Goal: Task Accomplishment & Management: Manage account settings

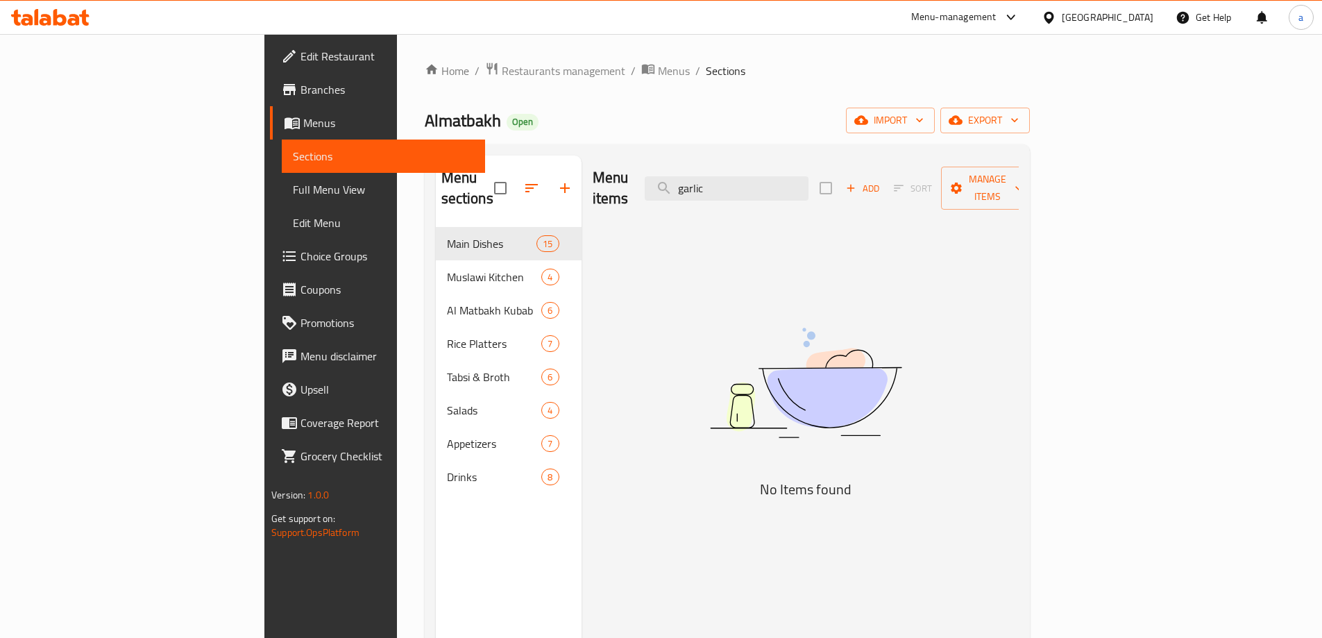
click at [68, 21] on icon at bounding box center [74, 20] width 12 height 12
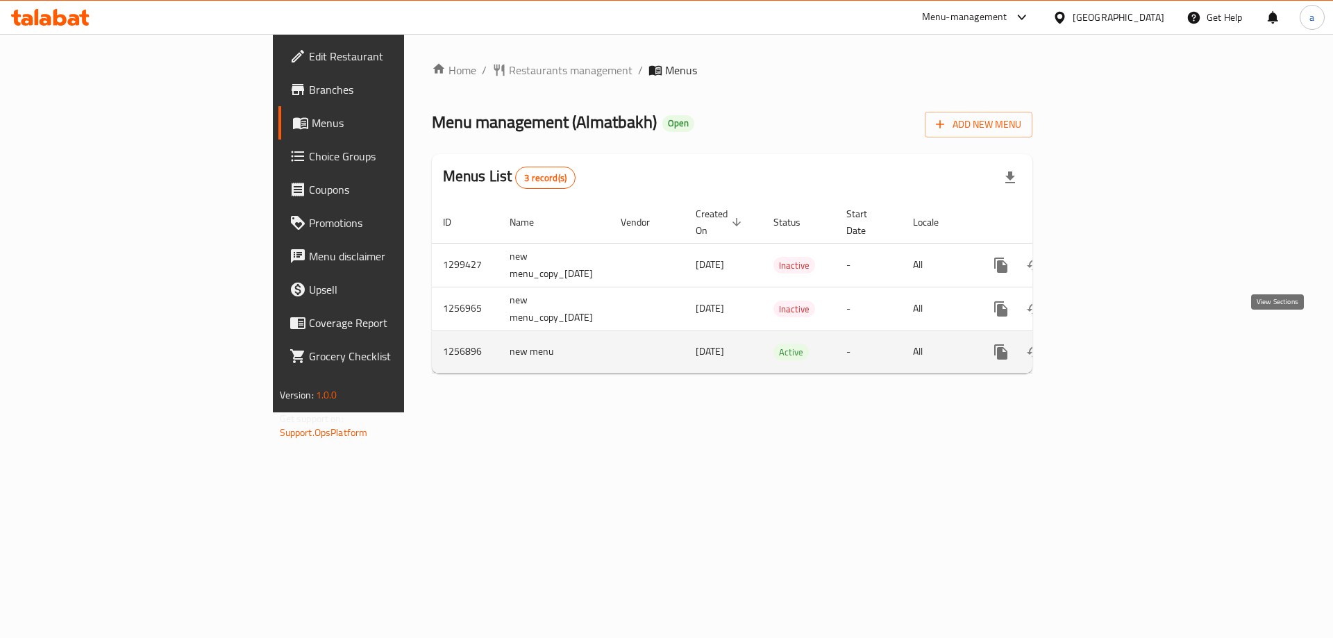
click at [1117, 335] on link "enhanced table" at bounding box center [1100, 351] width 33 height 33
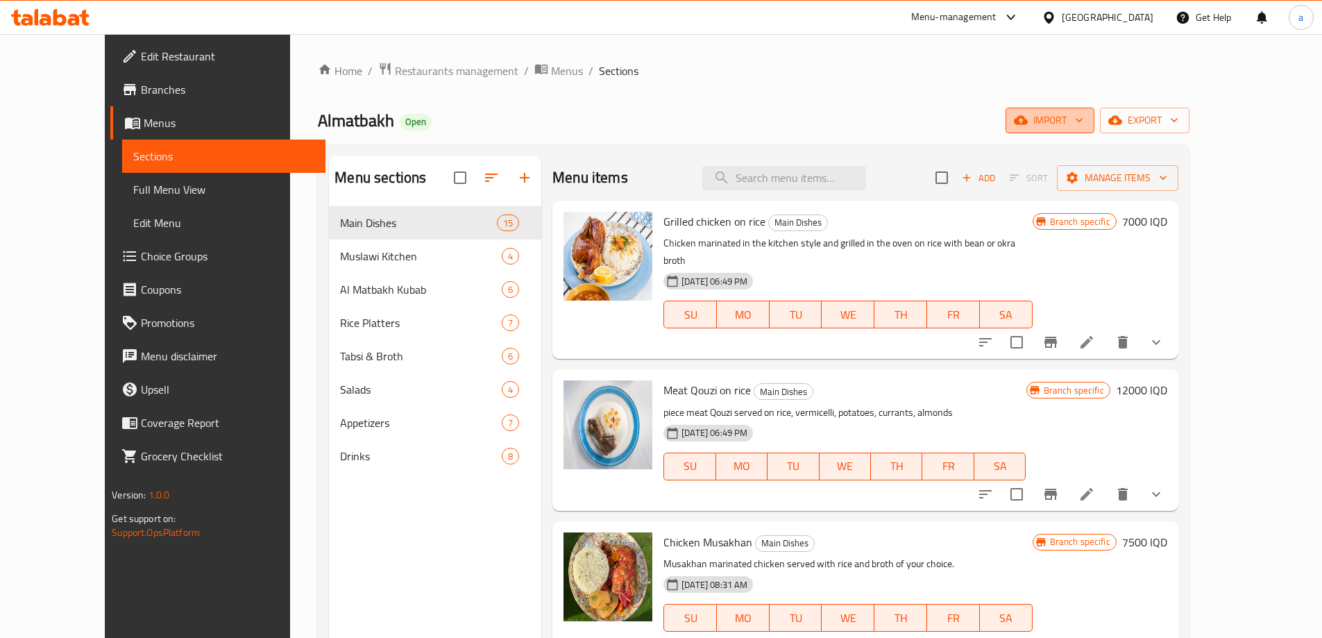
click at [1083, 123] on span "import" at bounding box center [1050, 120] width 67 height 17
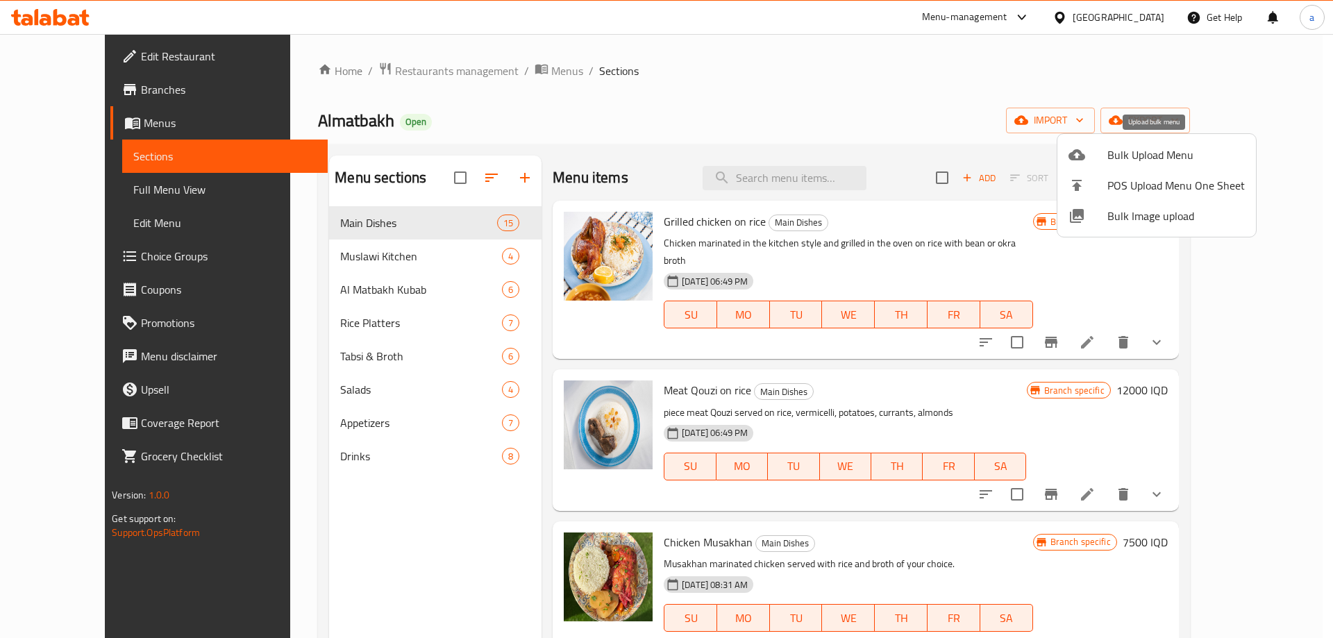
click at [1163, 163] on span "Bulk Upload Menu" at bounding box center [1175, 154] width 137 height 17
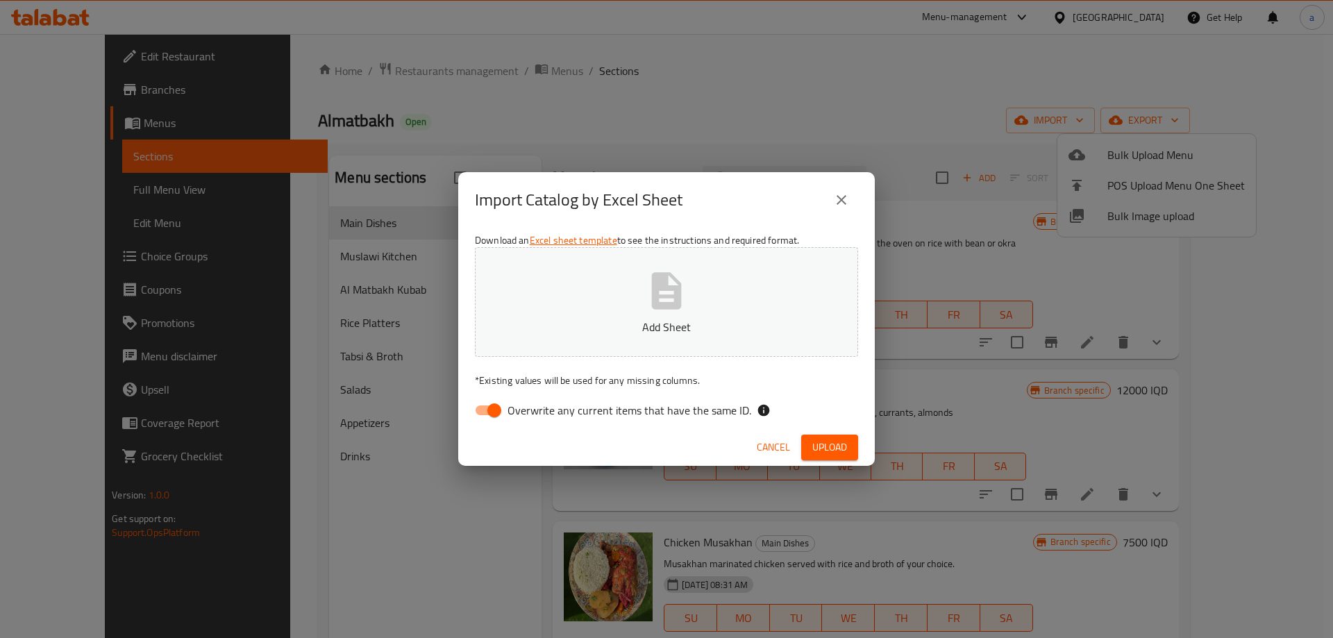
click at [495, 411] on input "Overwrite any current items that have the same ID." at bounding box center [494, 410] width 79 height 26
checkbox input "false"
click at [575, 323] on p "Add Sheet" at bounding box center [666, 327] width 340 height 17
click at [833, 447] on span "Upload" at bounding box center [829, 447] width 35 height 17
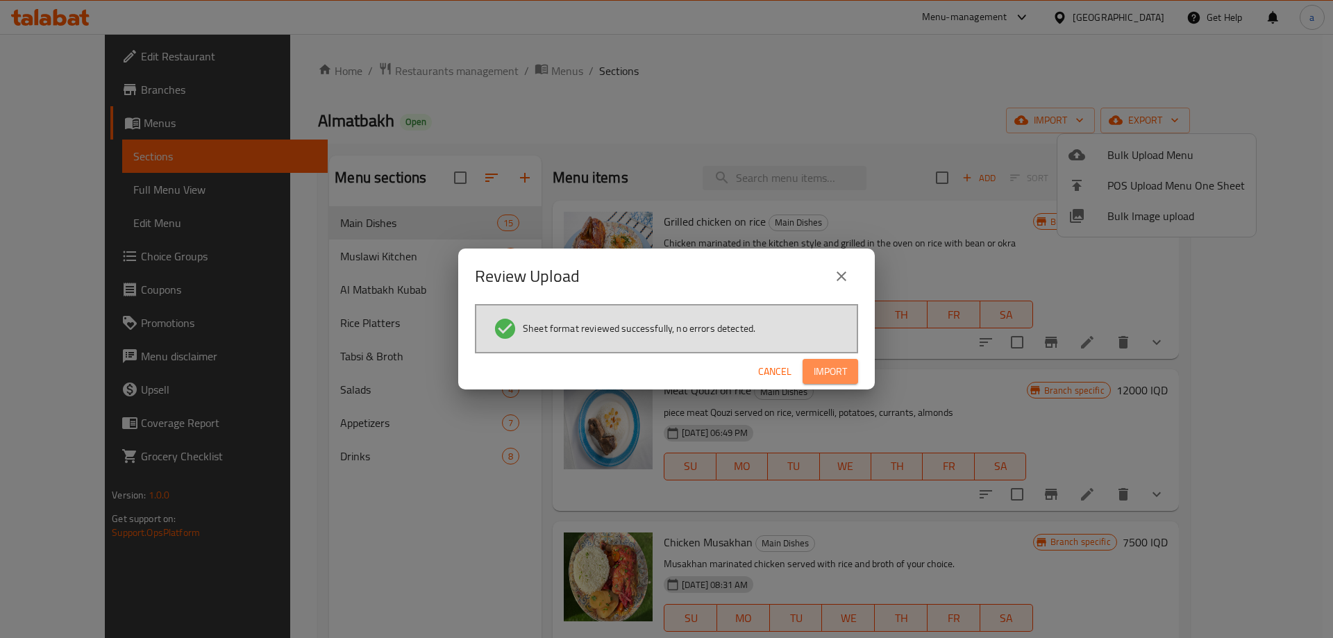
click at [834, 365] on span "Import" at bounding box center [829, 371] width 33 height 17
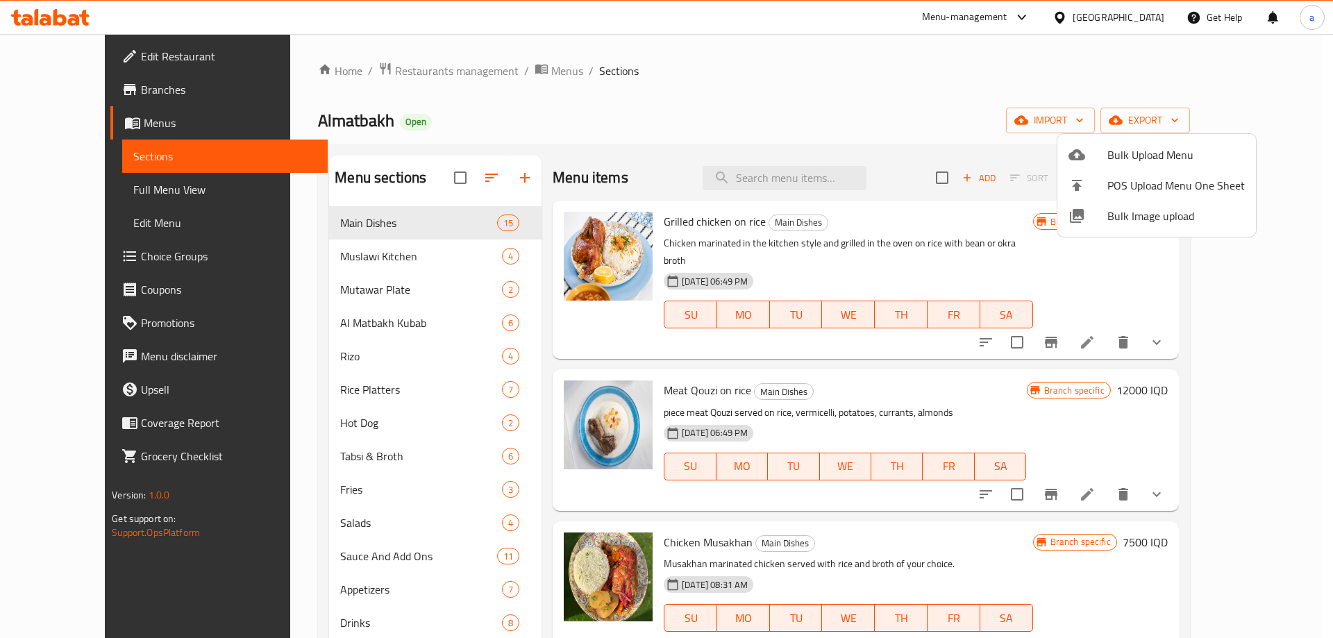
click at [746, 28] on div at bounding box center [666, 319] width 1333 height 638
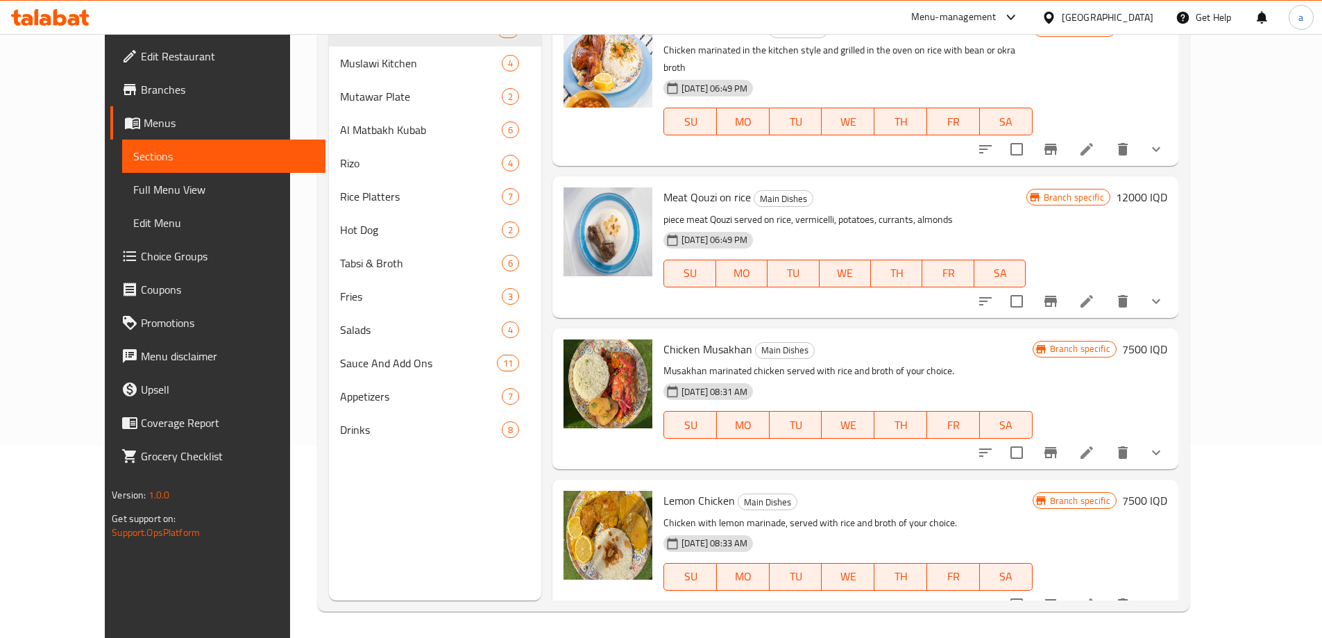
scroll to position [194, 0]
click at [133, 186] on span "Full Menu View" at bounding box center [223, 189] width 181 height 17
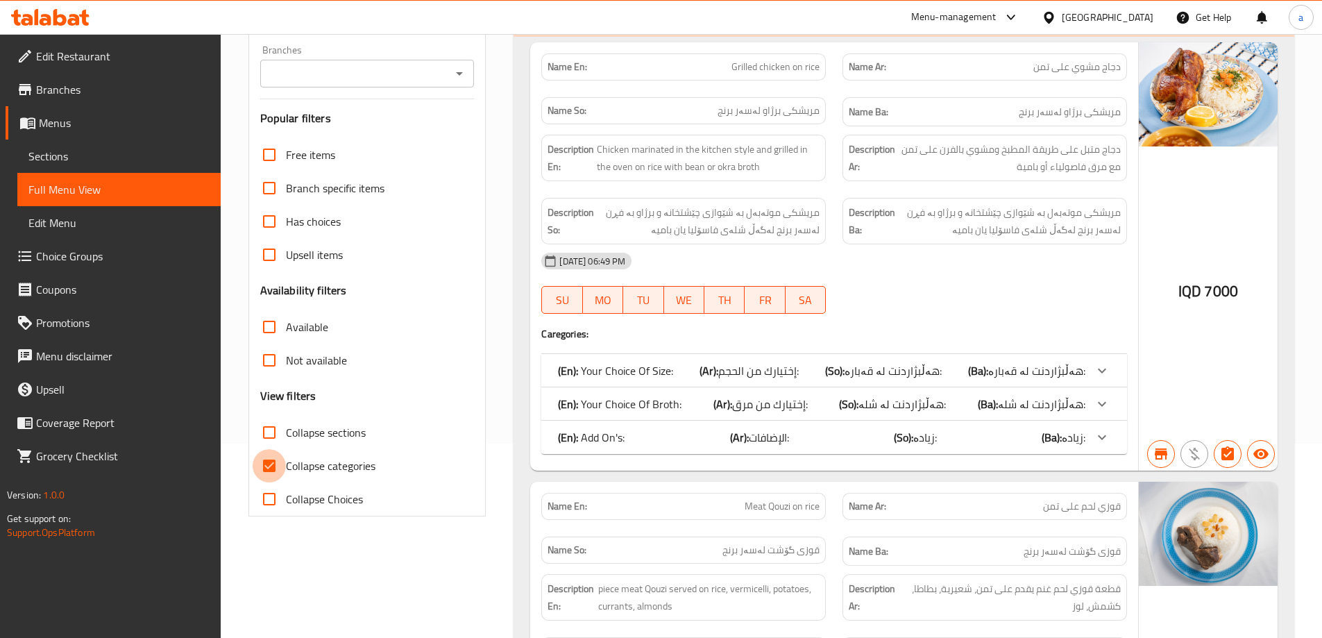
click at [269, 470] on input "Collapse categories" at bounding box center [269, 465] width 33 height 33
checkbox input "false"
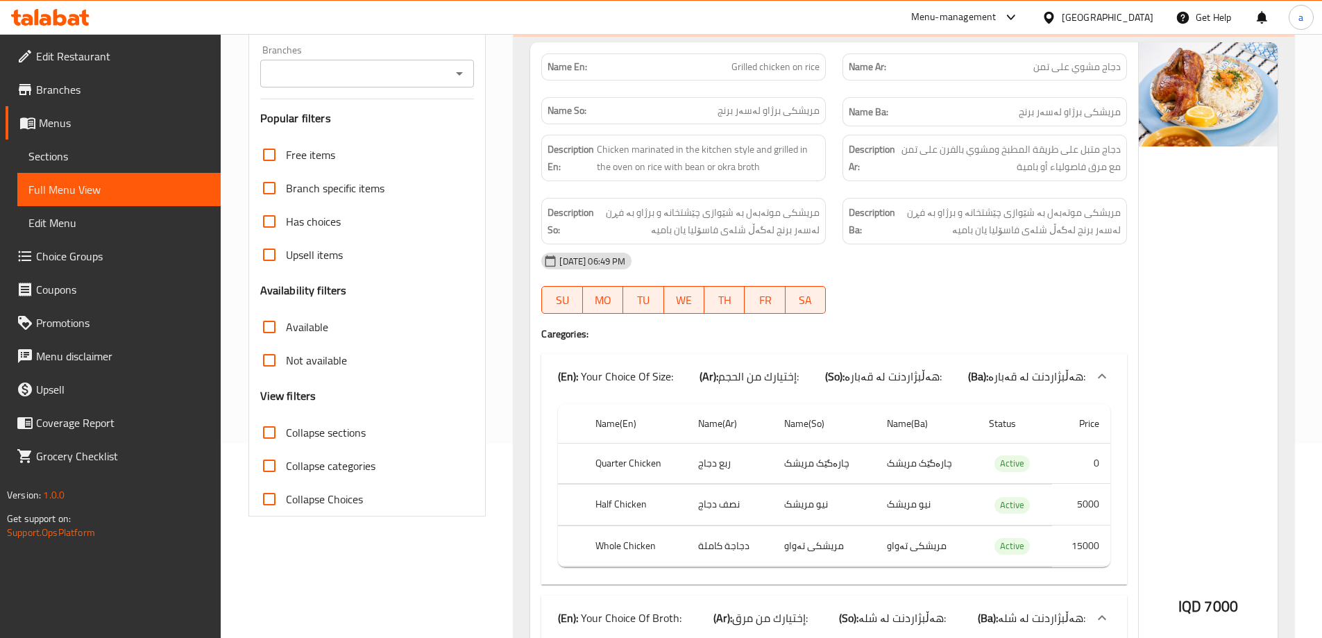
click at [459, 80] on icon "Open" at bounding box center [459, 73] width 17 height 17
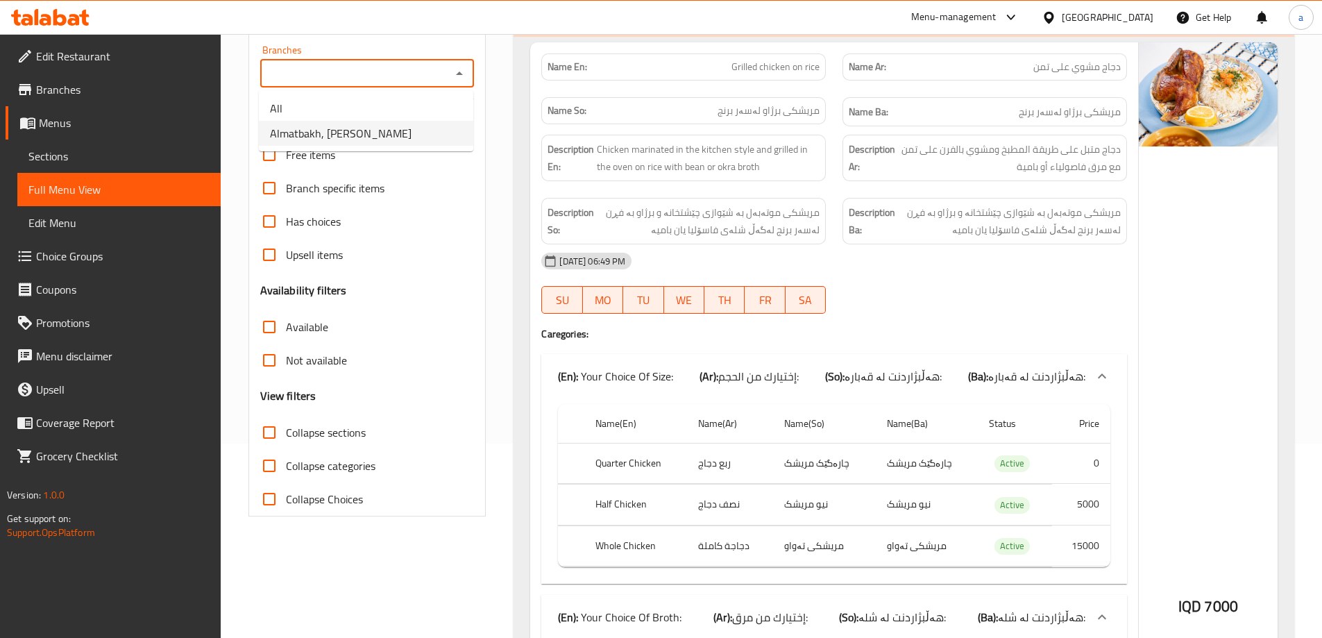
click at [356, 133] on span "Almatbakh, Al Dawoodi" at bounding box center [341, 133] width 142 height 17
type input "Almatbakh, Al Dawoodi"
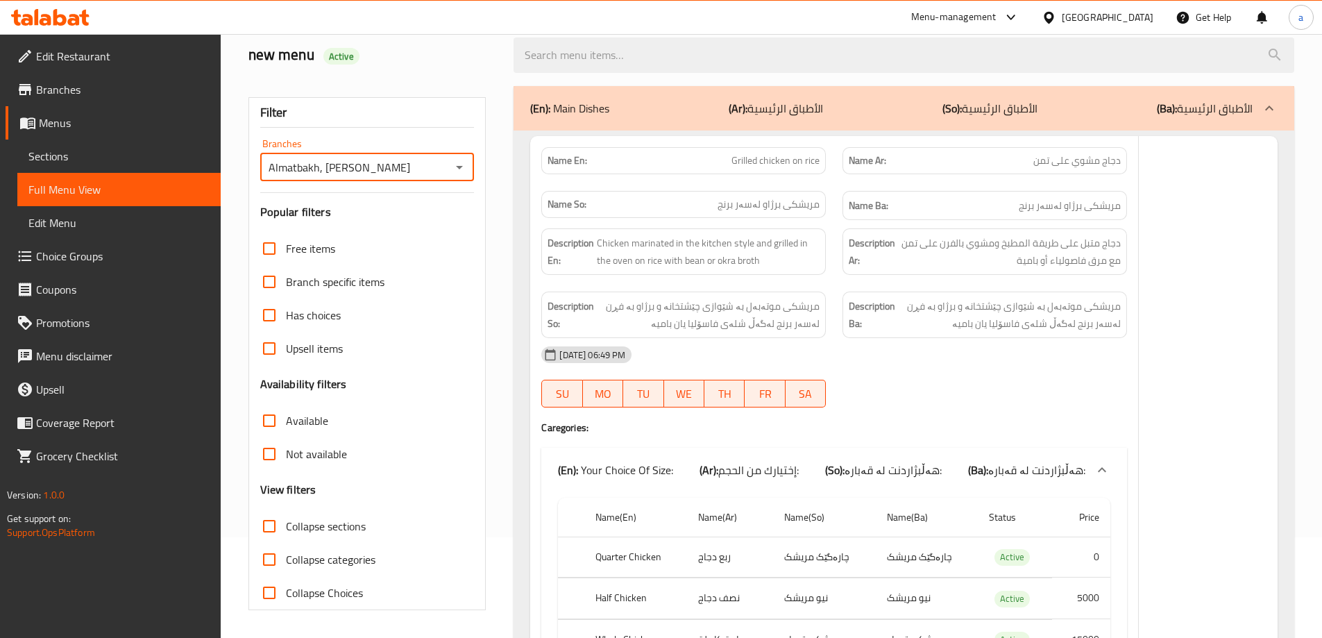
scroll to position [194, 0]
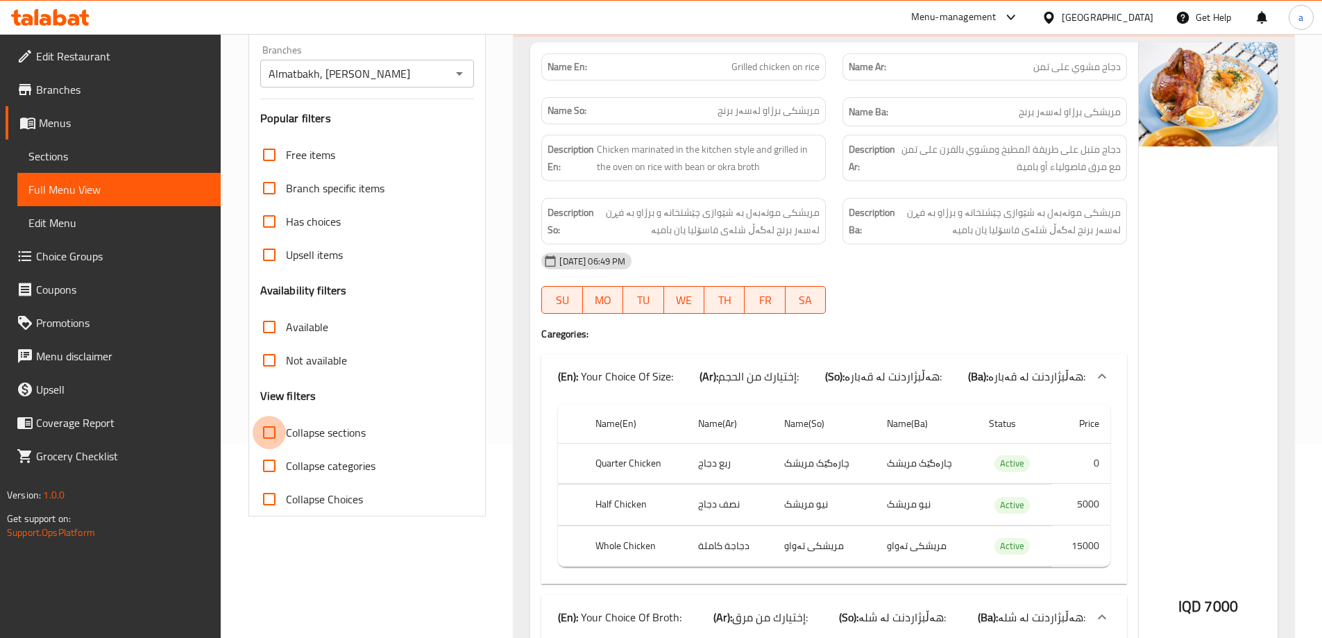
click at [269, 432] on input "Collapse sections" at bounding box center [269, 432] width 33 height 33
checkbox input "true"
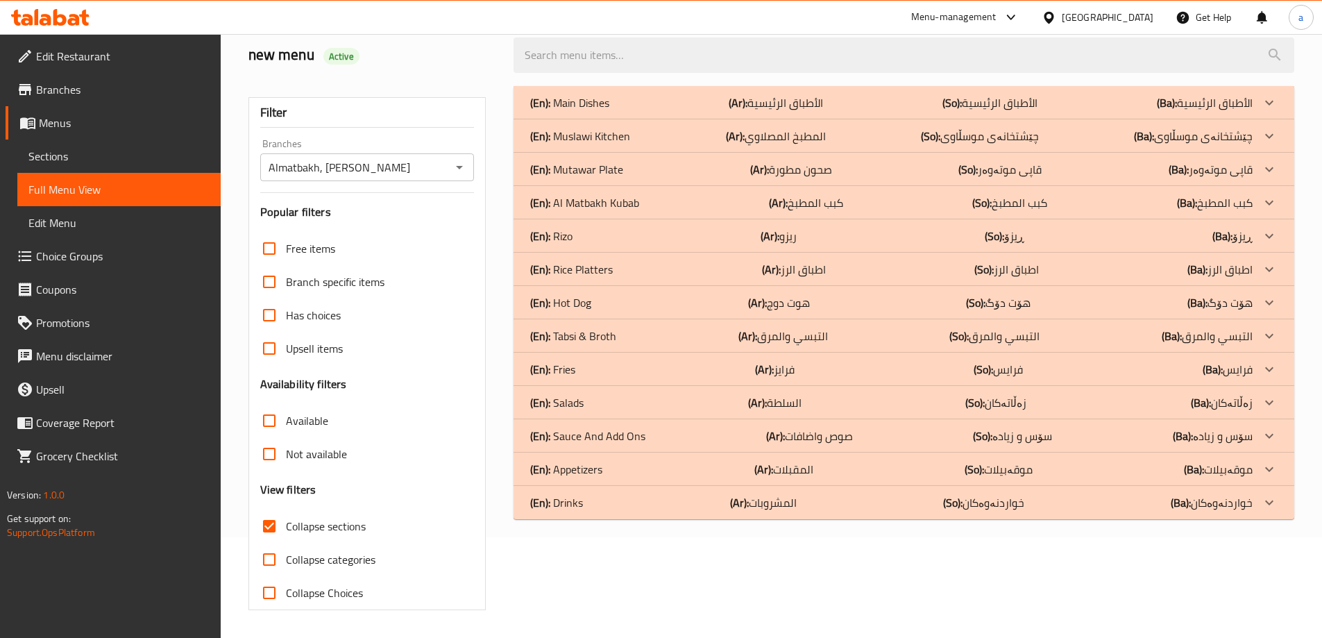
scroll to position [101, 0]
click at [589, 111] on p "(En): Sauce And Add Ons" at bounding box center [569, 102] width 79 height 17
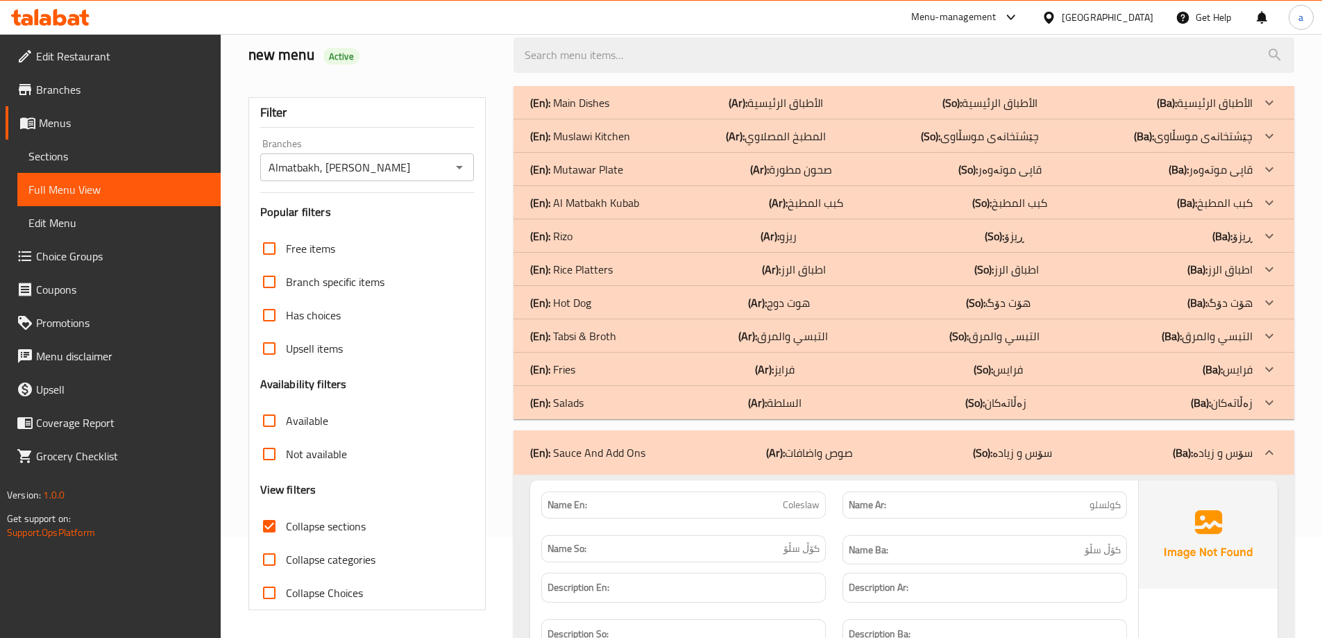
click at [573, 111] on p "(En): Fries" at bounding box center [569, 102] width 79 height 17
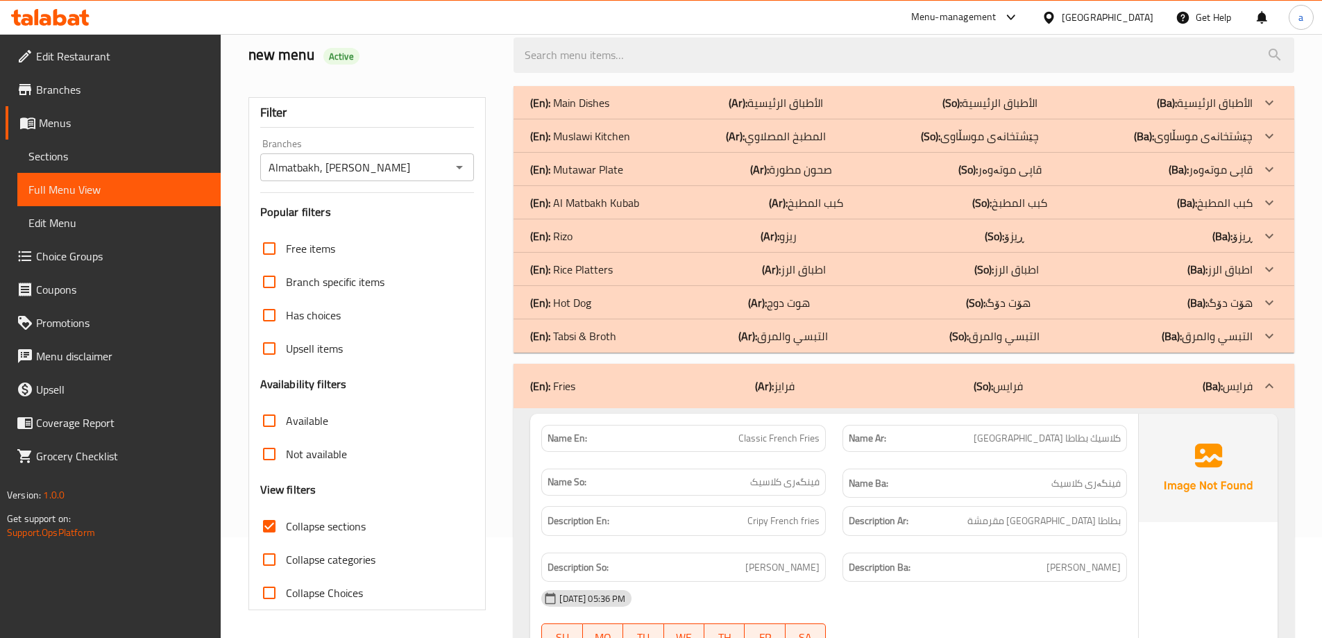
click at [577, 111] on p "(En): Hot Dog" at bounding box center [569, 102] width 79 height 17
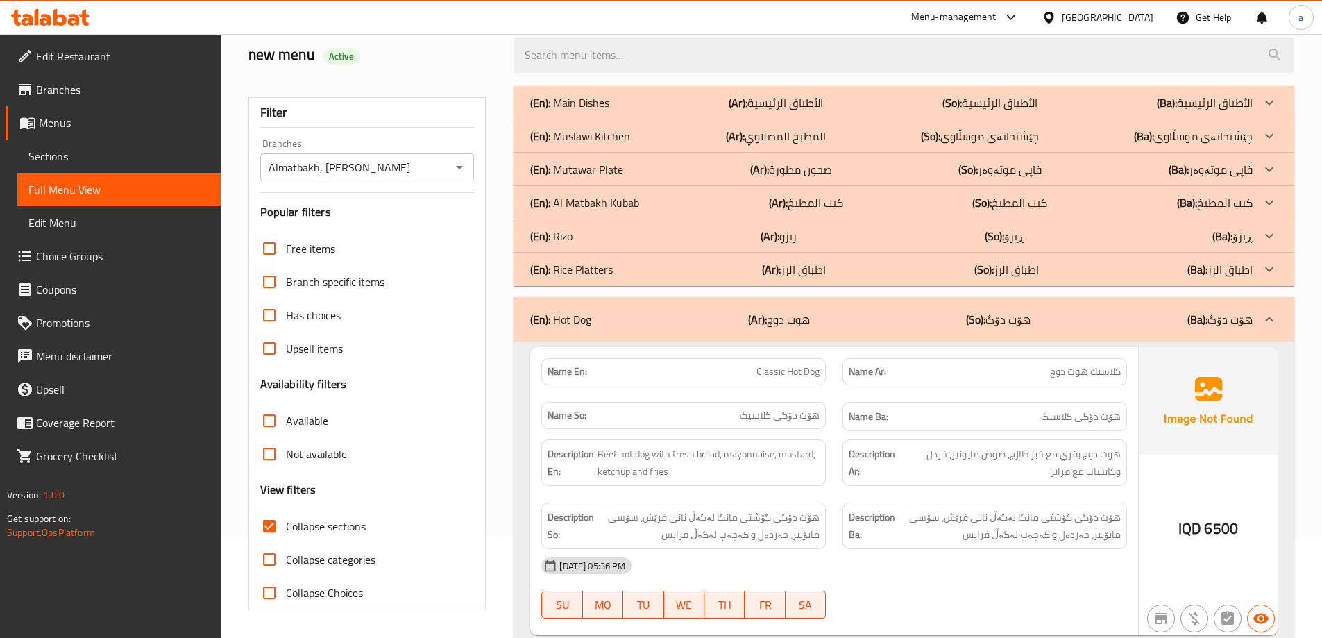
click at [570, 111] on p "(En): Rizo" at bounding box center [569, 102] width 79 height 17
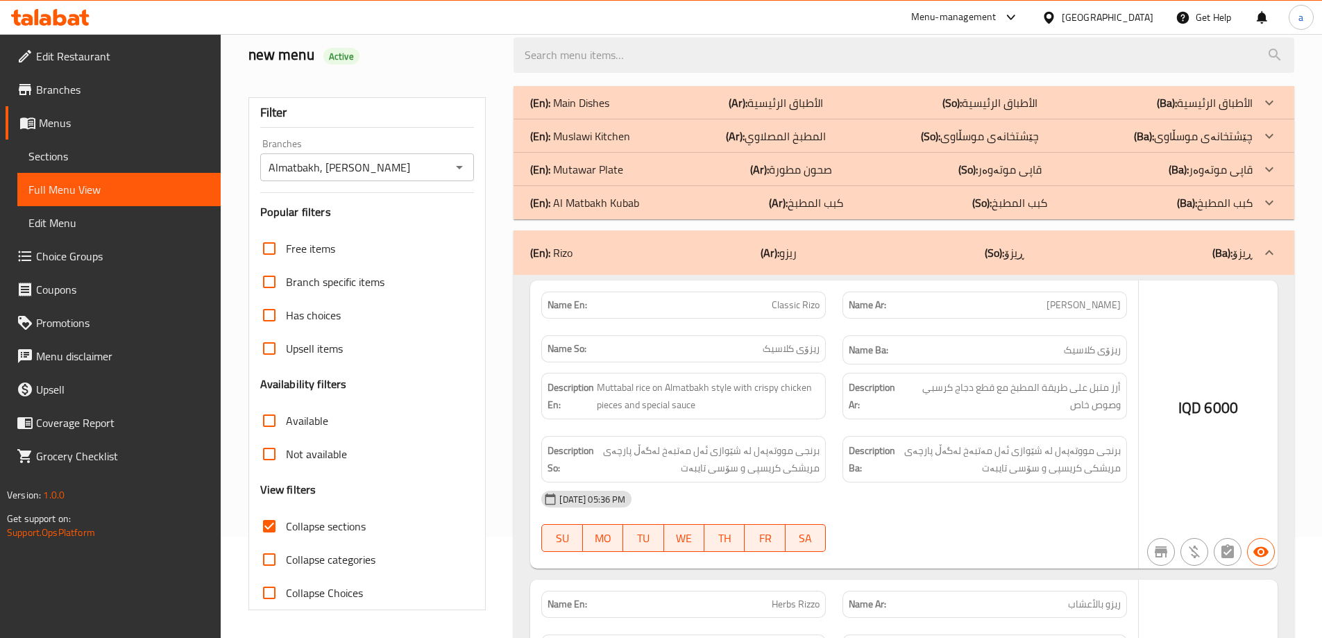
click at [579, 111] on p "(En): Al Matbakh Kubab" at bounding box center [569, 102] width 79 height 17
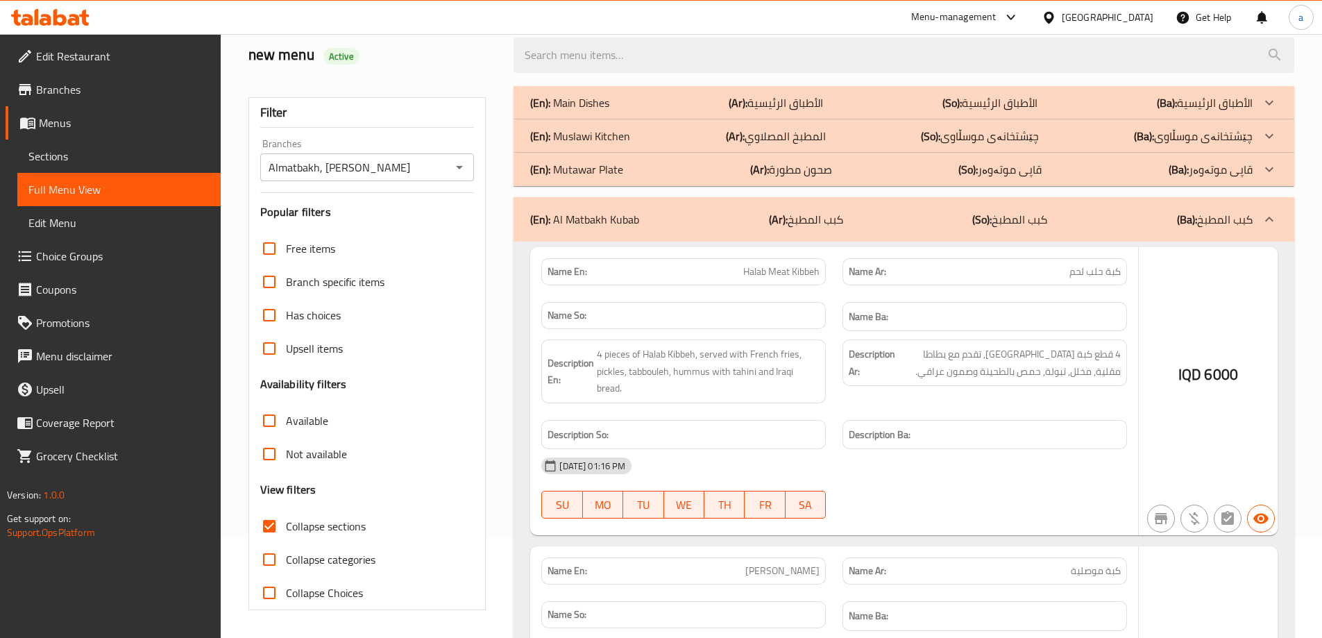
click at [582, 111] on p "(En): Mutawar Plate" at bounding box center [569, 102] width 79 height 17
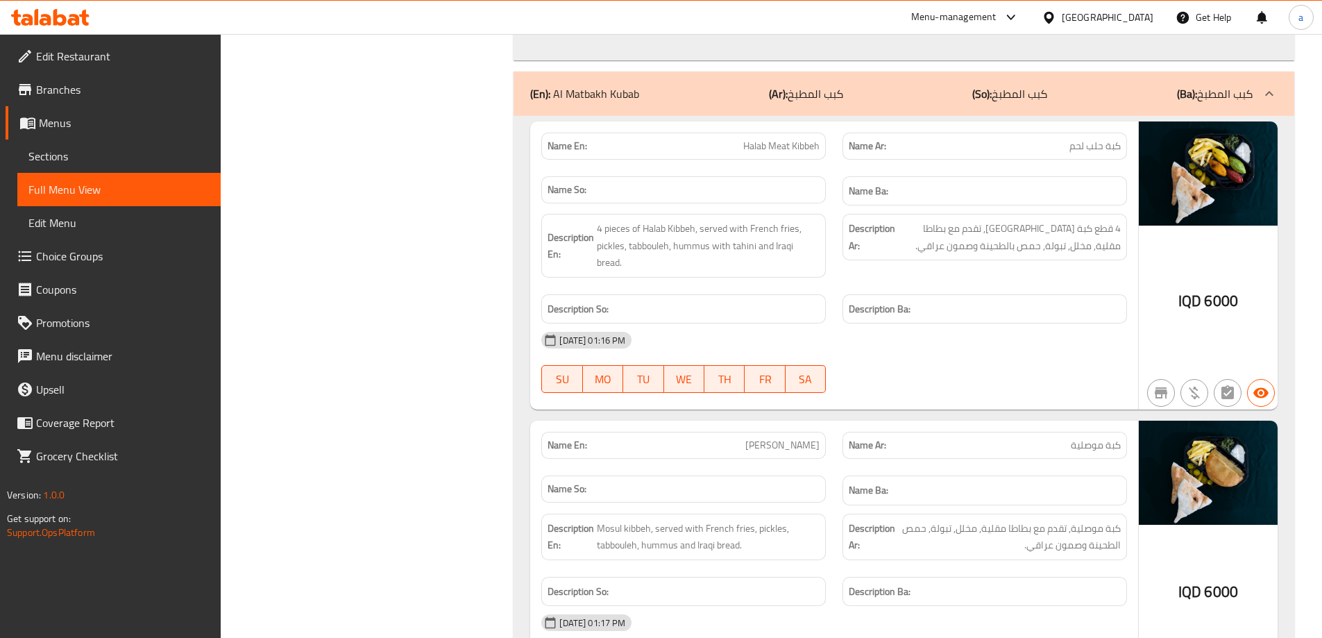
scroll to position [679, 0]
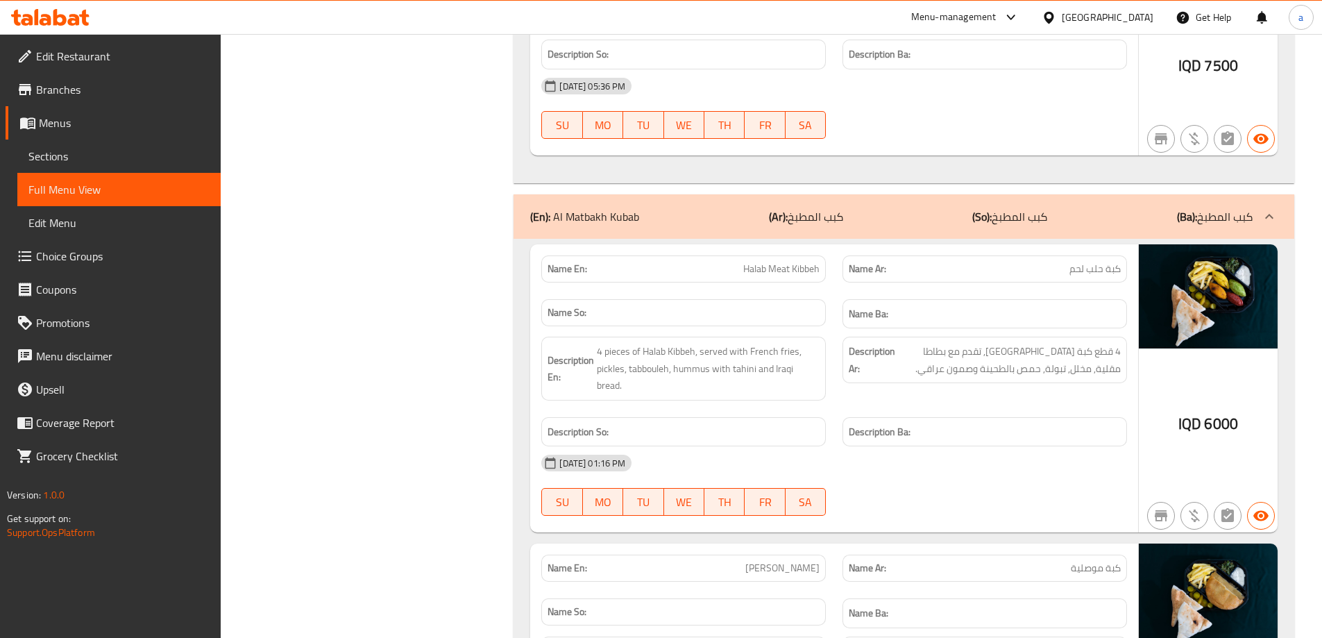
drag, startPoint x: 360, startPoint y: 369, endPoint x: 371, endPoint y: 355, distance: 17.2
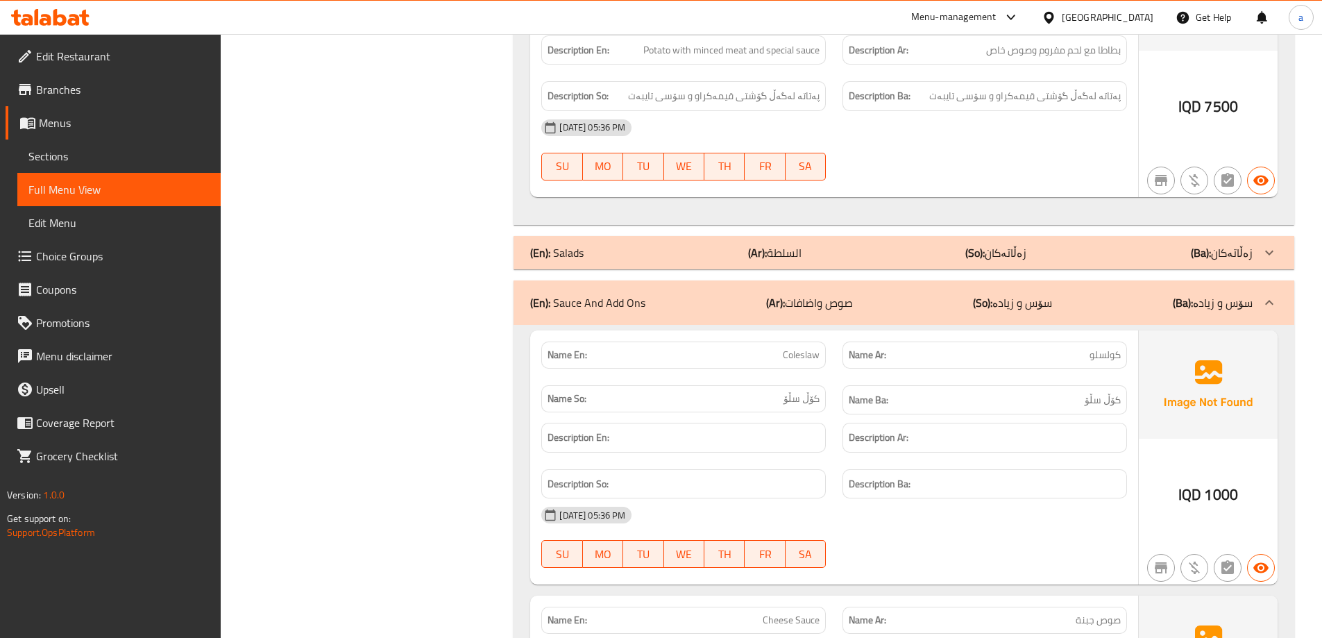
scroll to position [4265, 0]
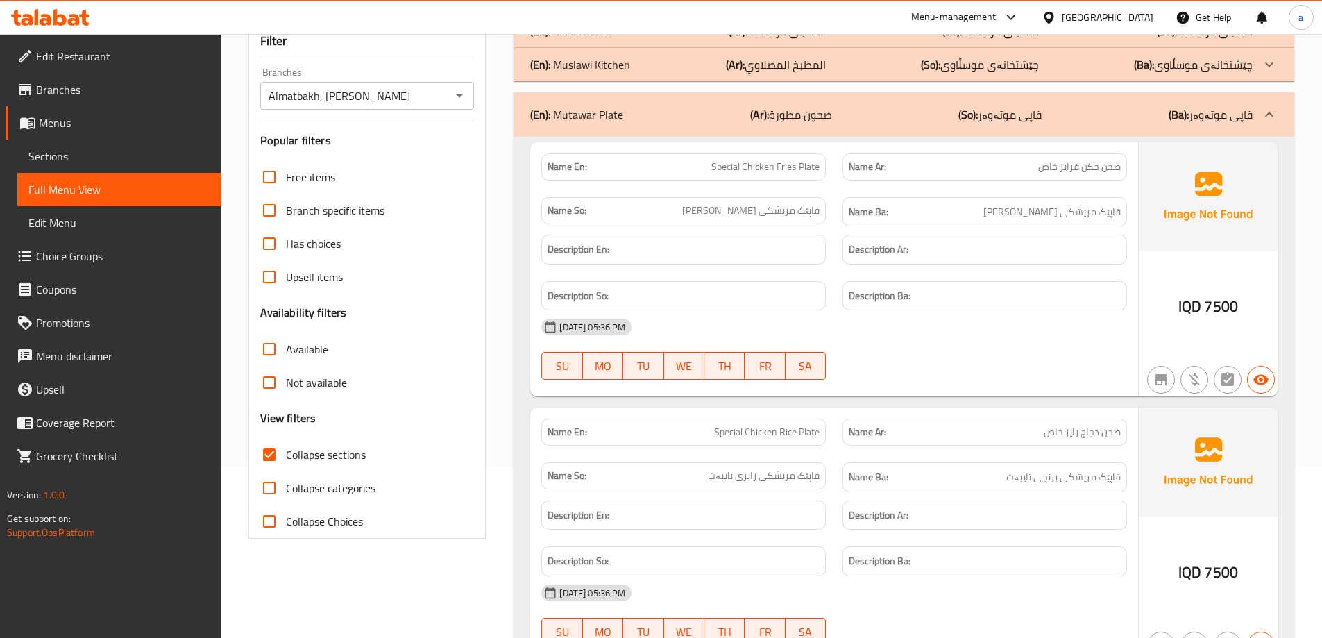
scroll to position [0, 0]
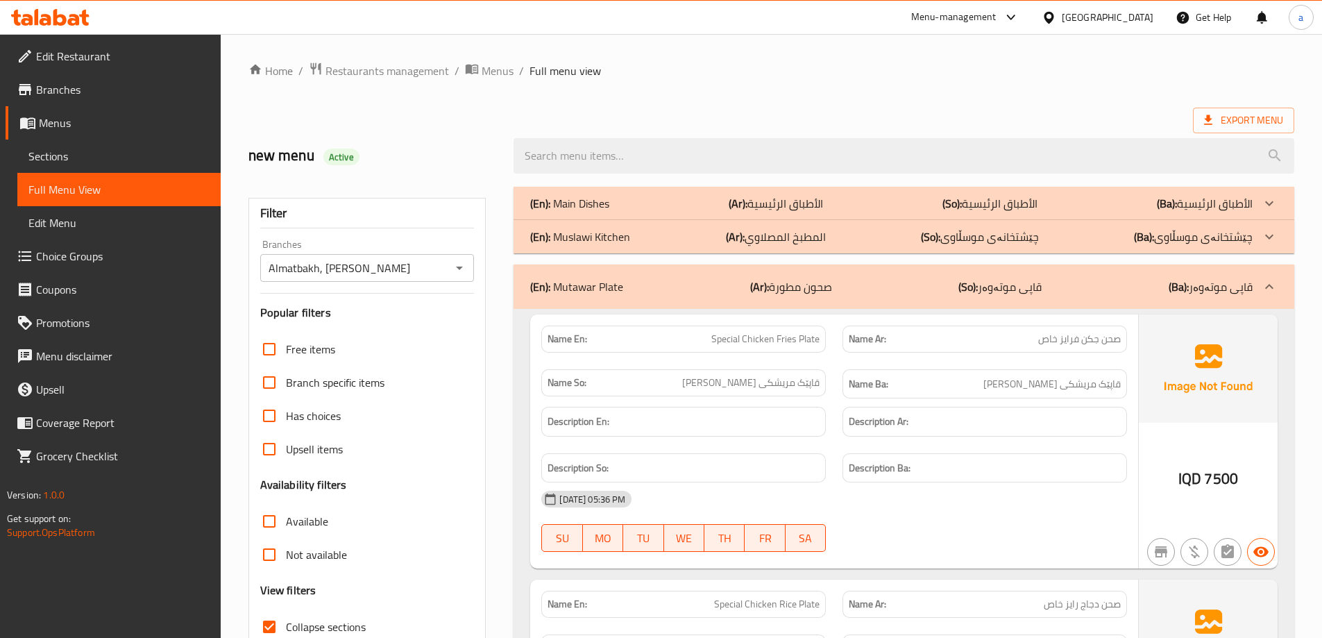
drag, startPoint x: 398, startPoint y: 232, endPoint x: 415, endPoint y: 92, distance: 141.9
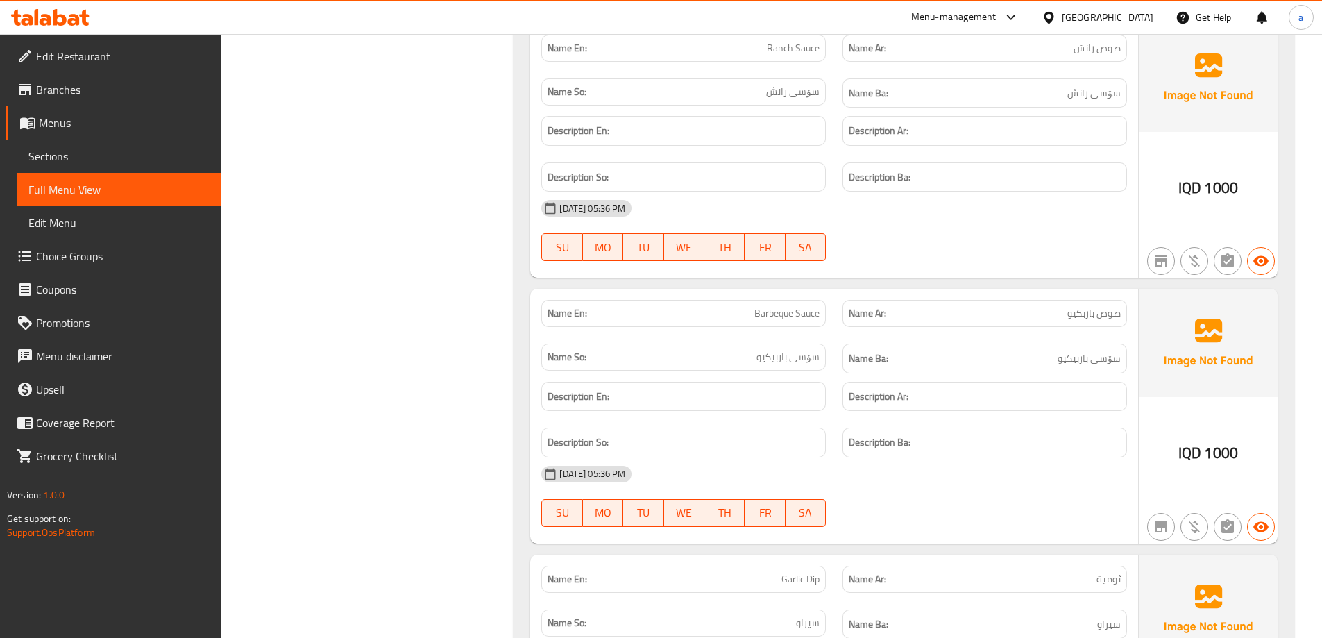
scroll to position [6652, 0]
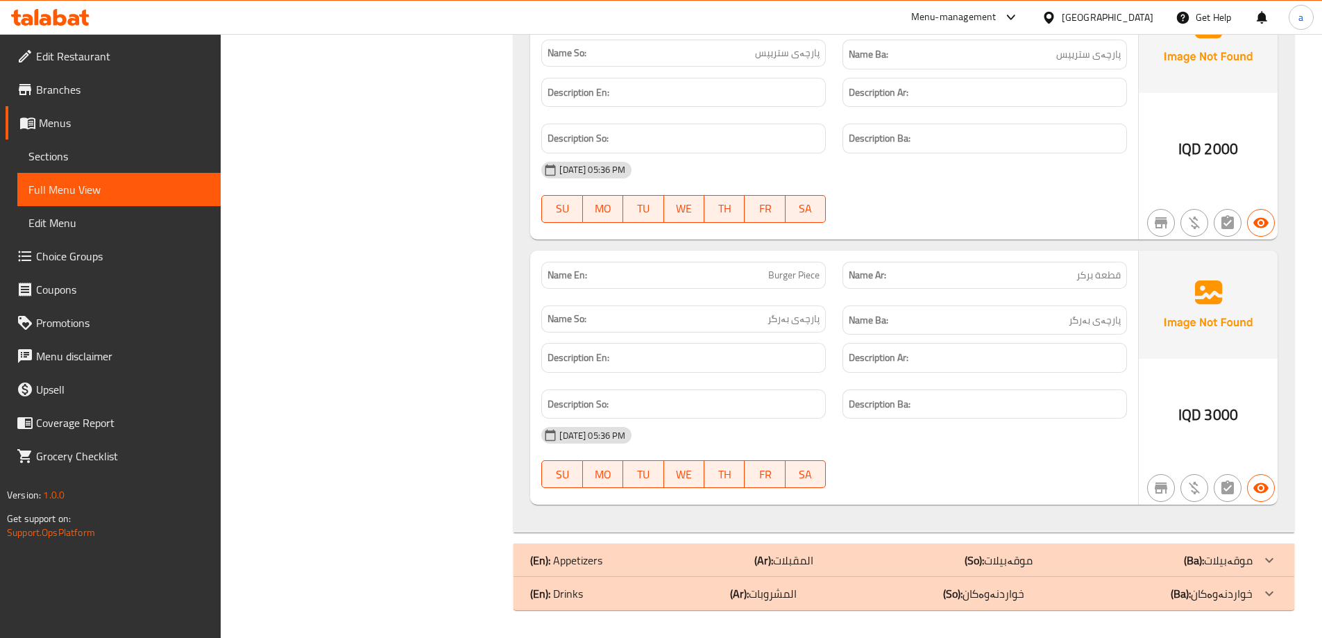
drag, startPoint x: 434, startPoint y: 208, endPoint x: 494, endPoint y: 517, distance: 315.2
click at [65, 139] on link "Sections" at bounding box center [118, 155] width 203 height 33
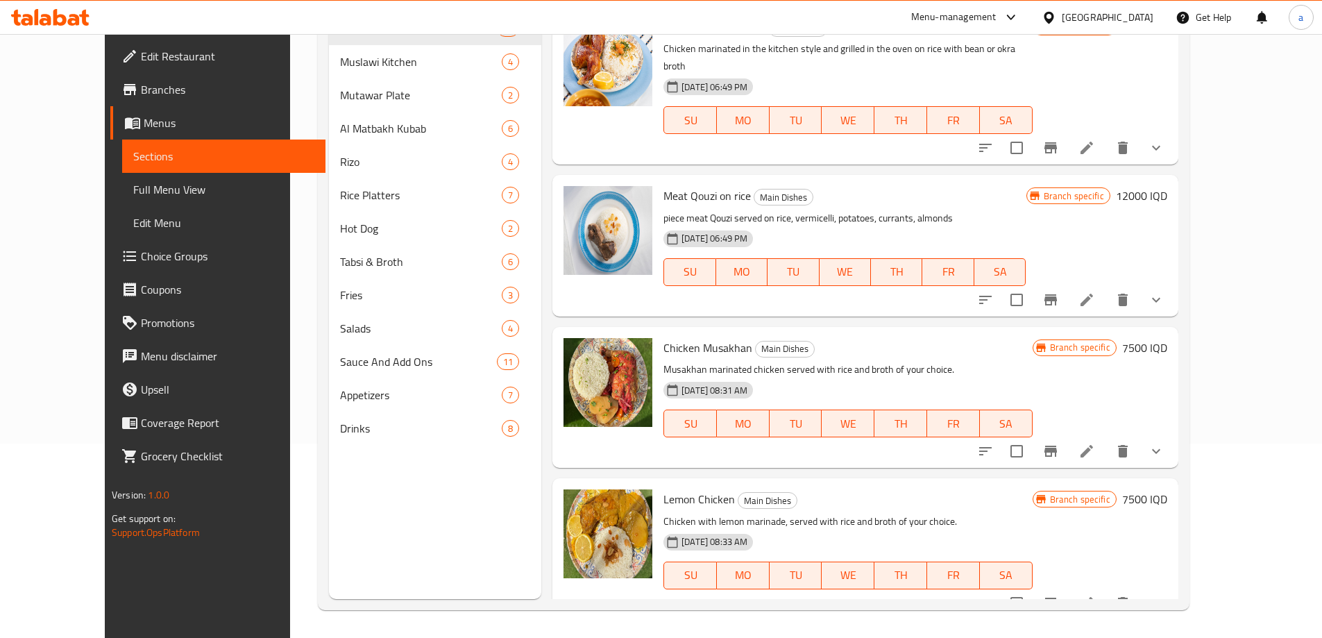
scroll to position [194, 0]
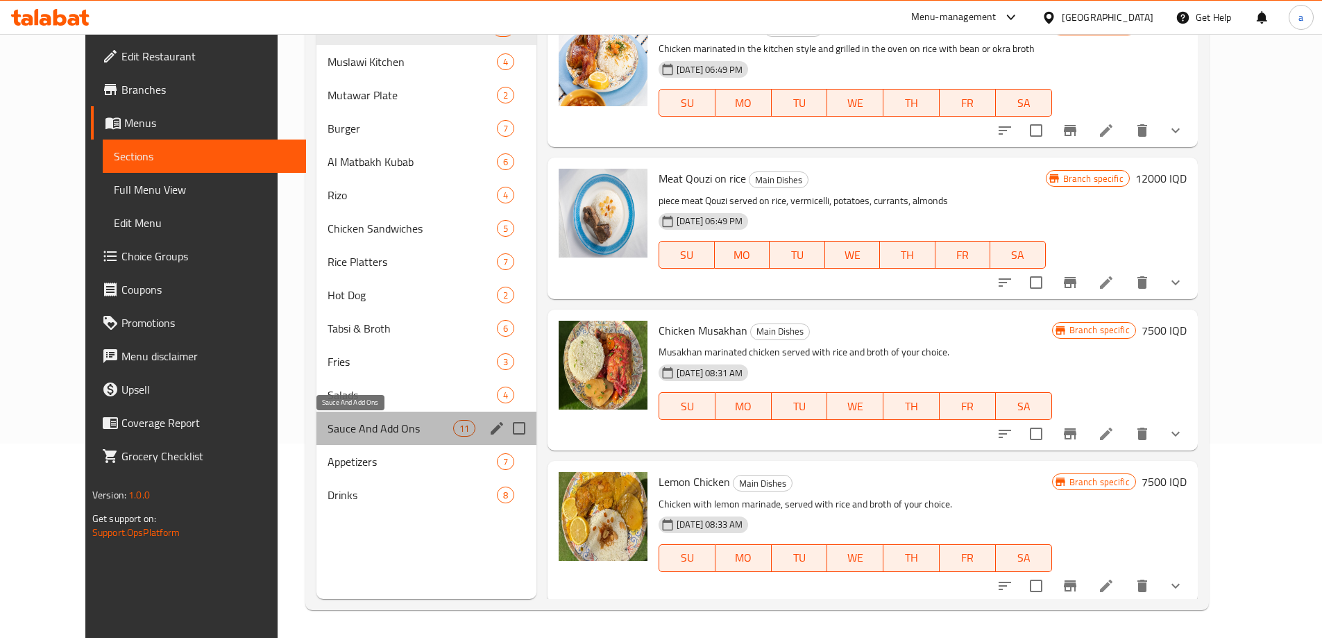
click at [335, 429] on span "Sauce And Add Ons" at bounding box center [391, 428] width 126 height 17
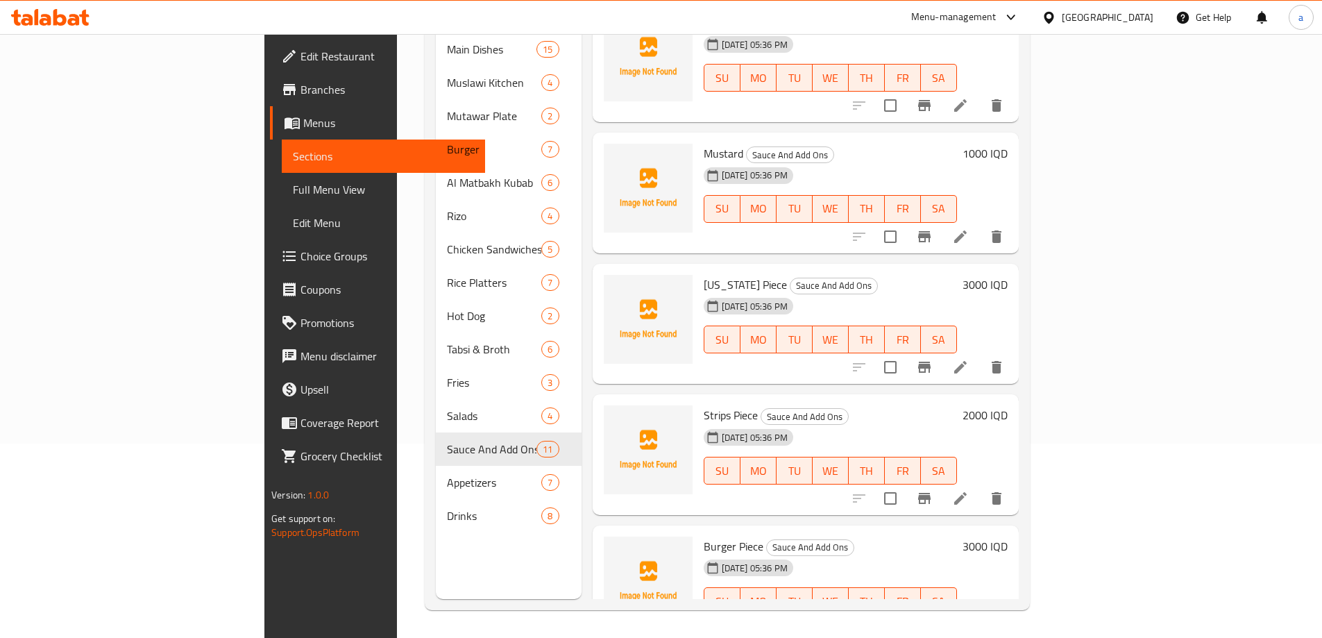
scroll to position [836, 0]
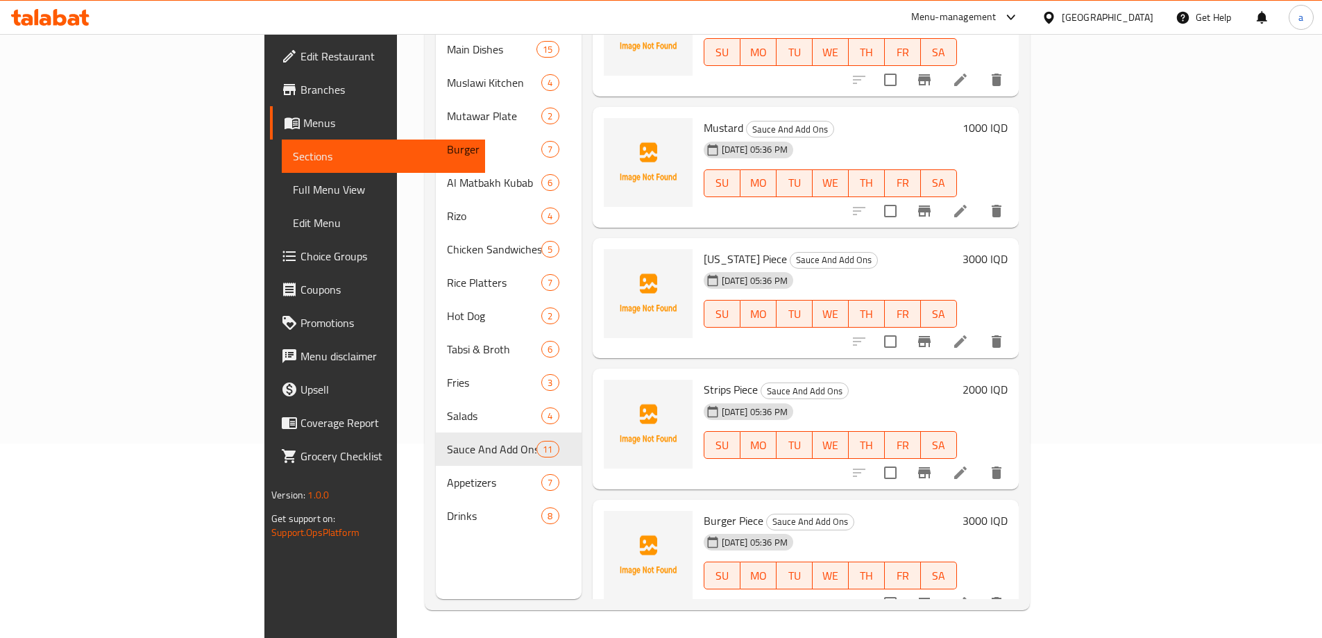
click at [969, 595] on icon at bounding box center [960, 603] width 17 height 17
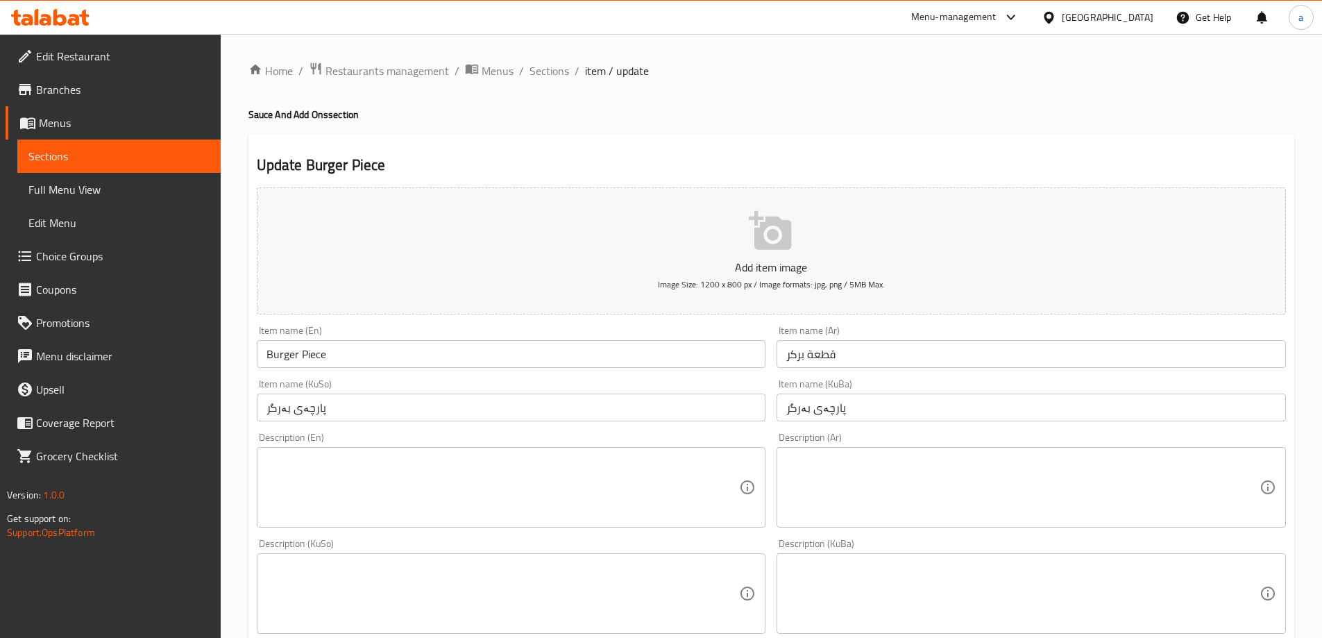
click at [794, 352] on input "قطعة بركر" at bounding box center [1031, 354] width 509 height 28
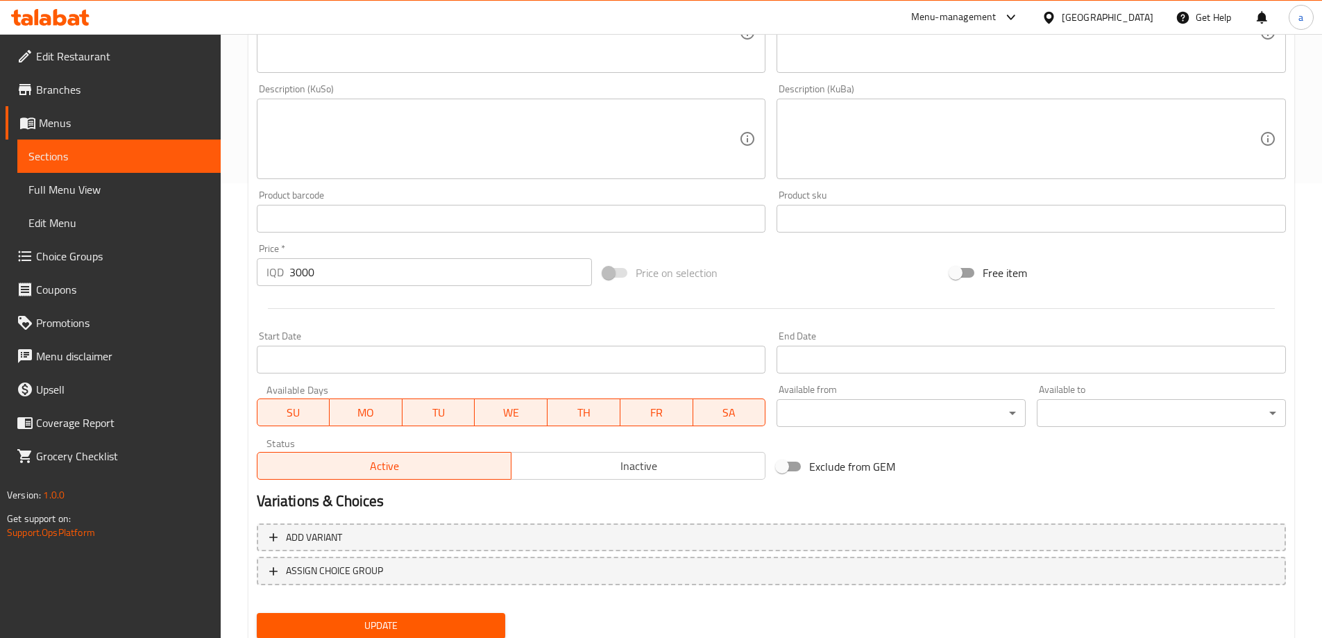
scroll to position [502, 0]
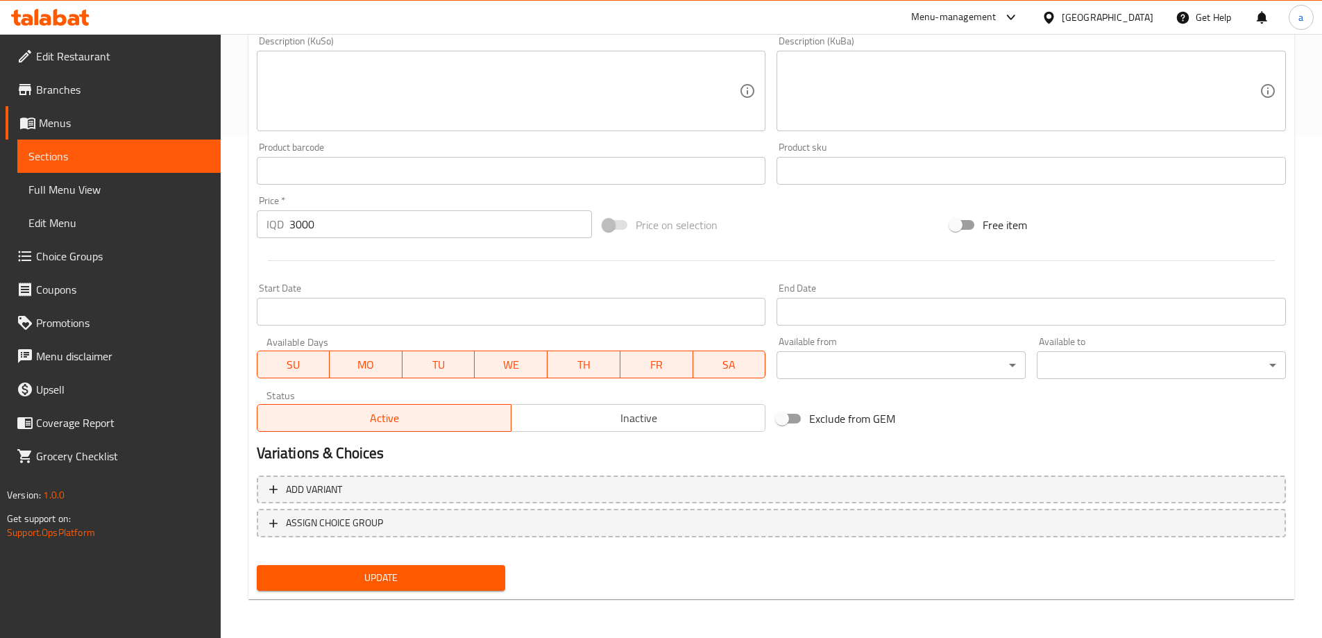
type input "قطعة برجر"
click at [364, 588] on button "Update" at bounding box center [381, 578] width 249 height 26
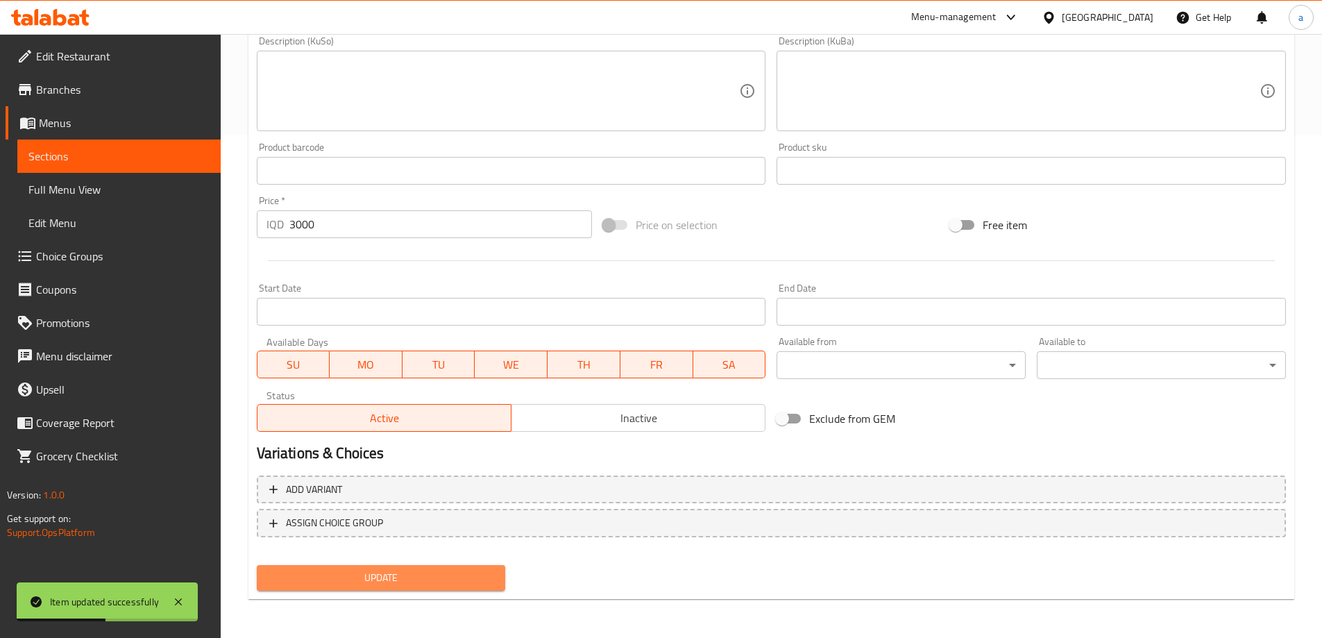
click at [434, 586] on span "Update" at bounding box center [381, 577] width 227 height 17
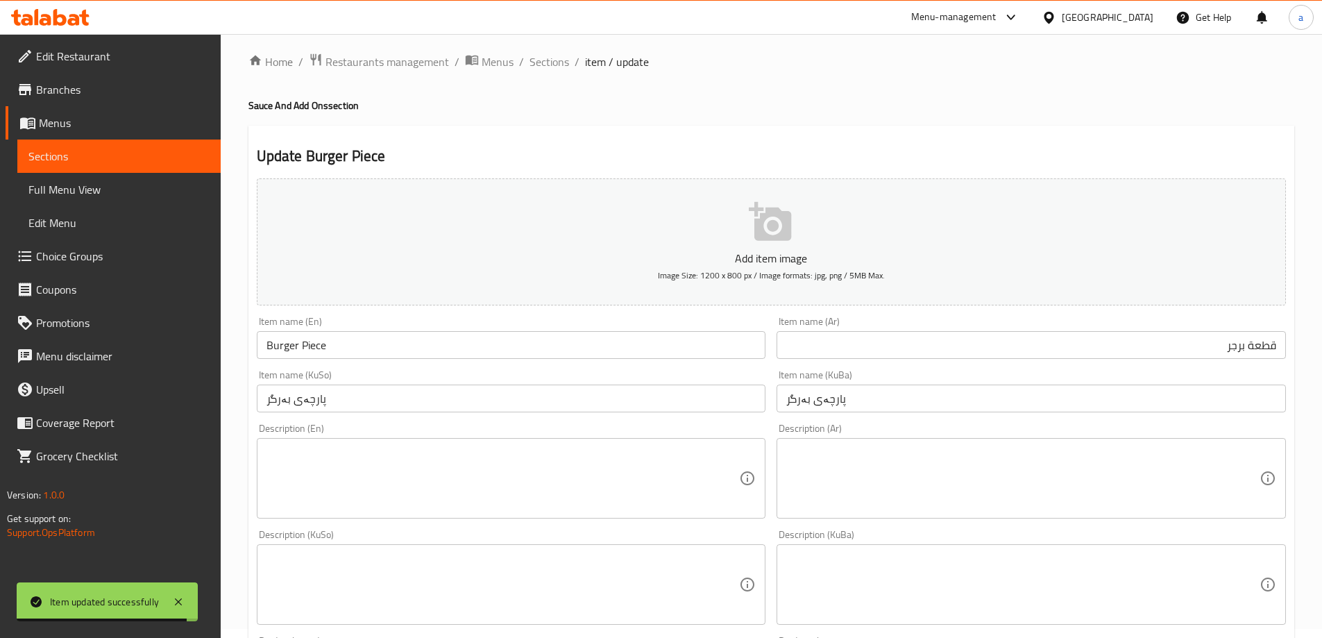
scroll to position [0, 0]
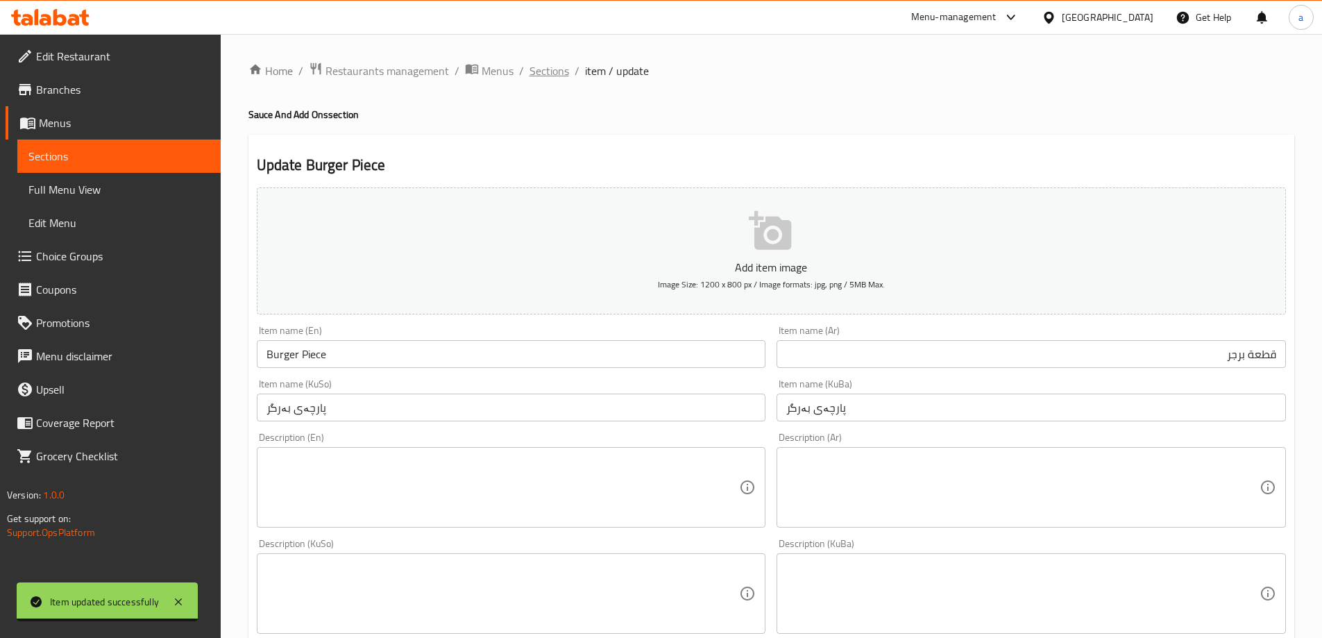
click at [549, 70] on span "Sections" at bounding box center [550, 70] width 40 height 17
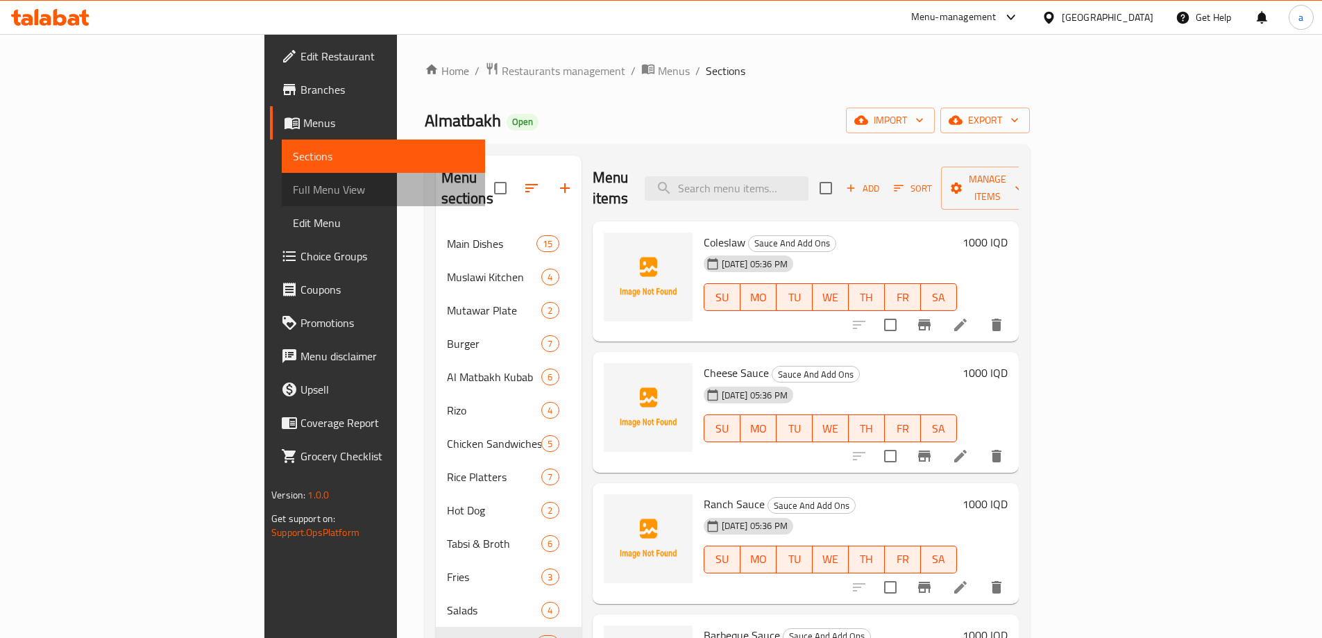
click at [293, 195] on span "Full Menu View" at bounding box center [383, 189] width 181 height 17
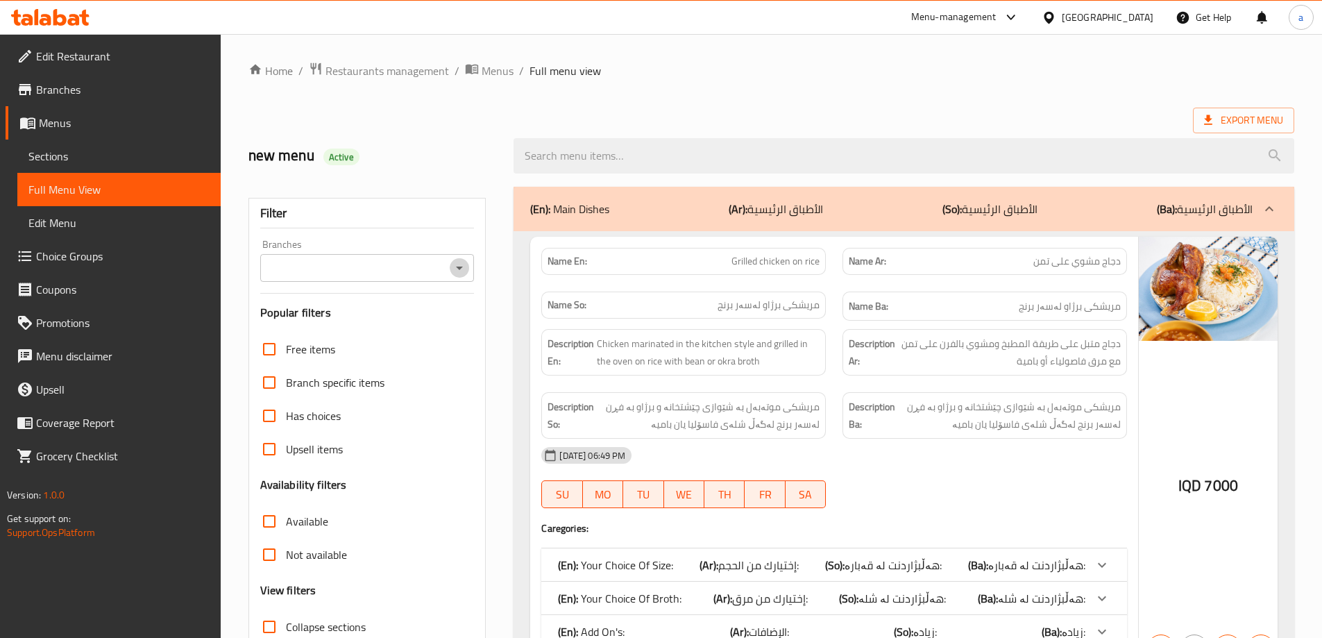
click at [464, 269] on icon "Open" at bounding box center [459, 268] width 17 height 17
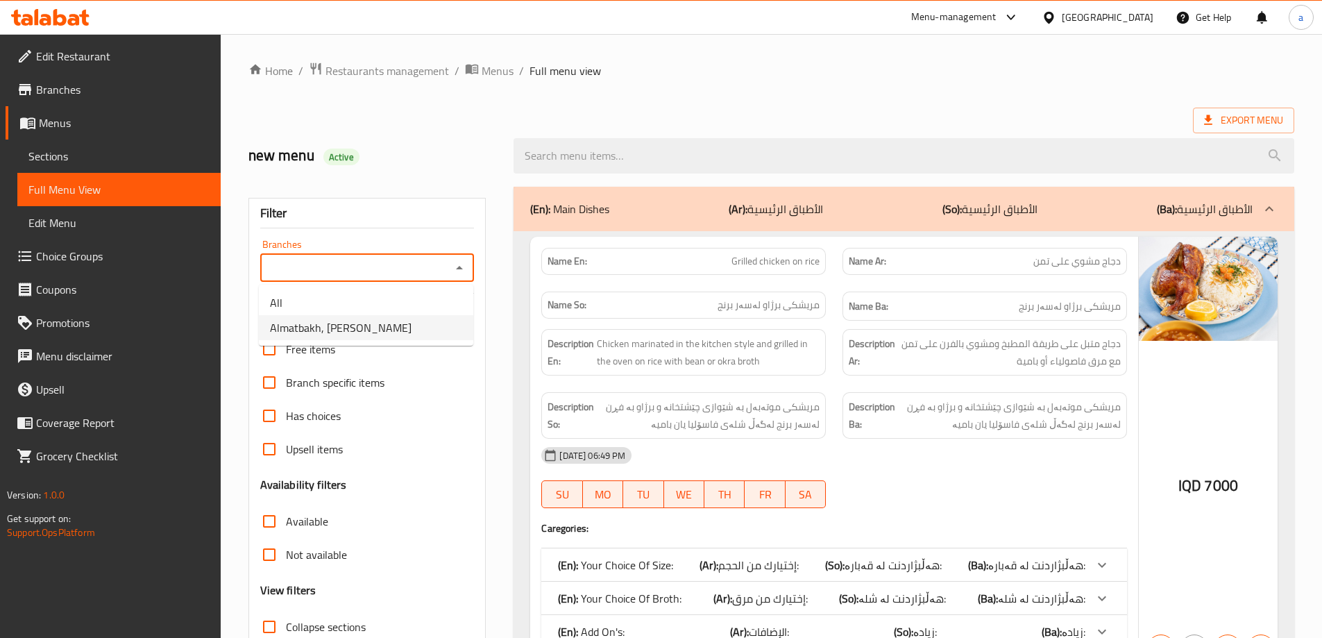
click at [325, 319] on span "Almatbakh, Al Dawoodi" at bounding box center [341, 327] width 142 height 17
type input "Almatbakh, Al Dawoodi"
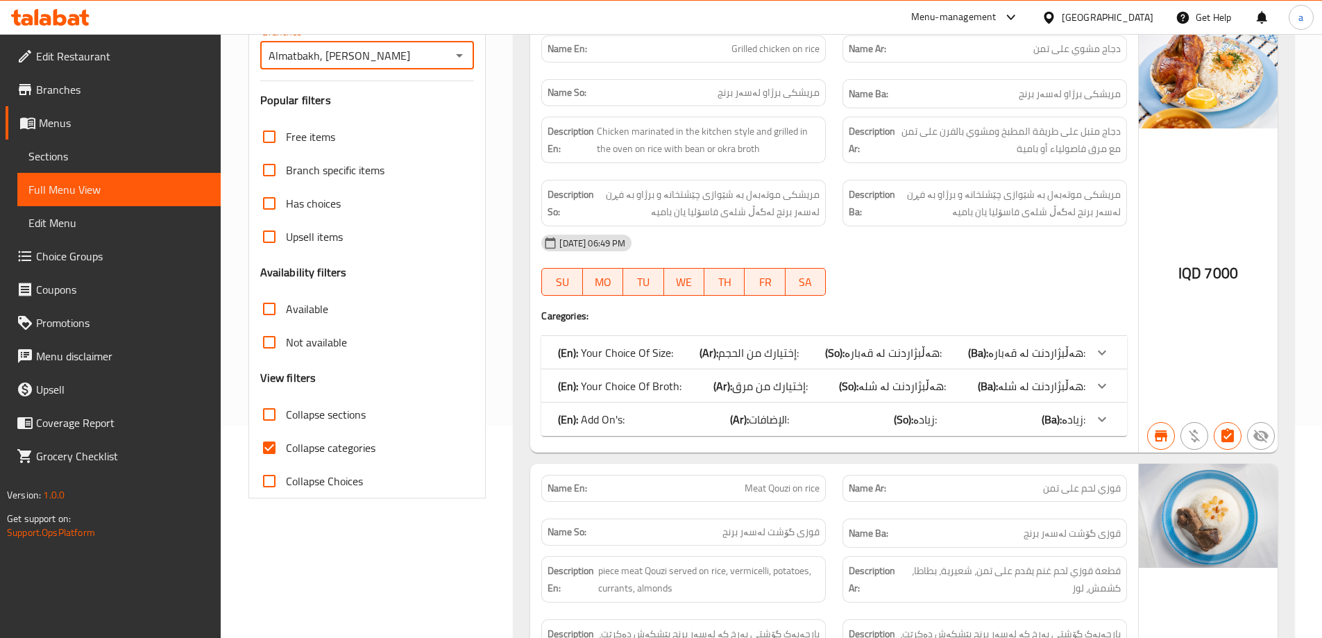
scroll to position [231, 0]
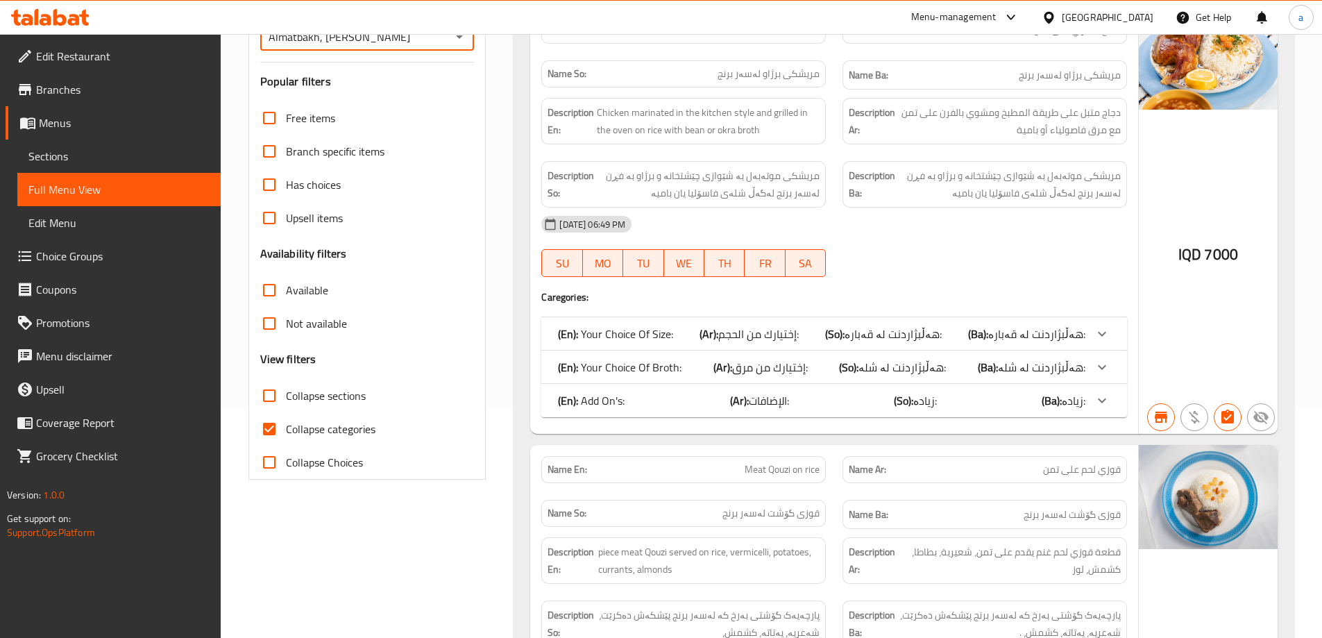
click at [269, 418] on input "Collapse categories" at bounding box center [269, 428] width 33 height 33
checkbox input "false"
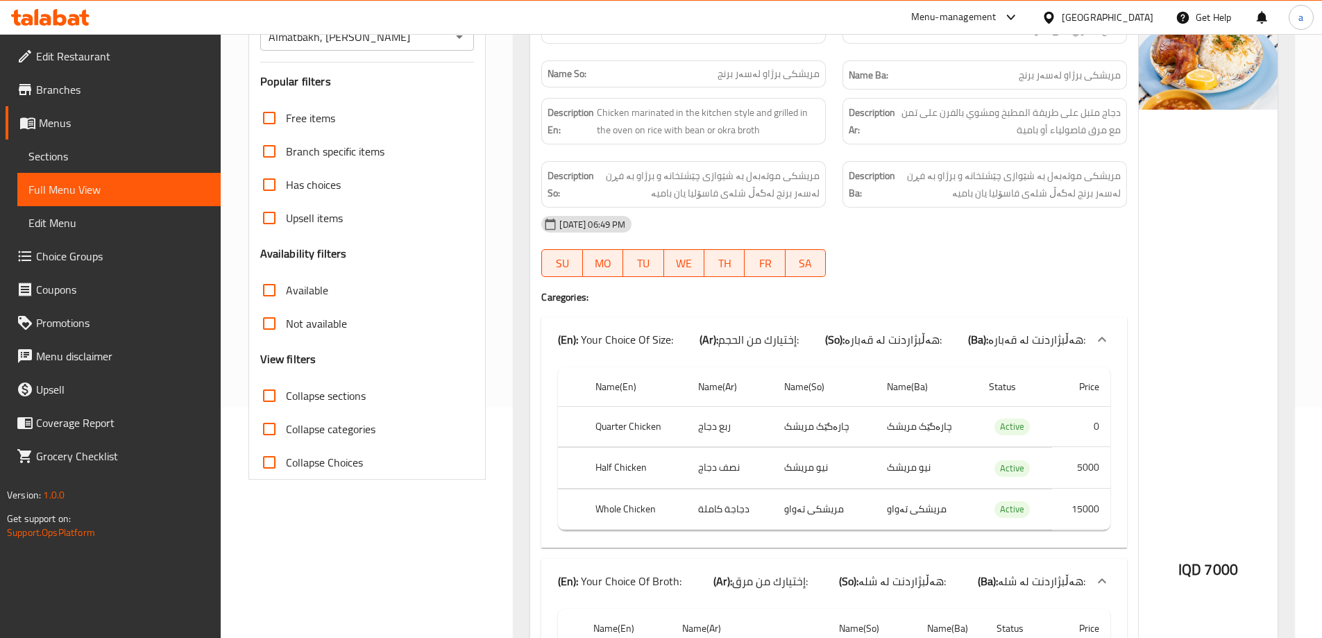
click at [270, 393] on input "Collapse sections" at bounding box center [269, 395] width 33 height 33
checkbox input "true"
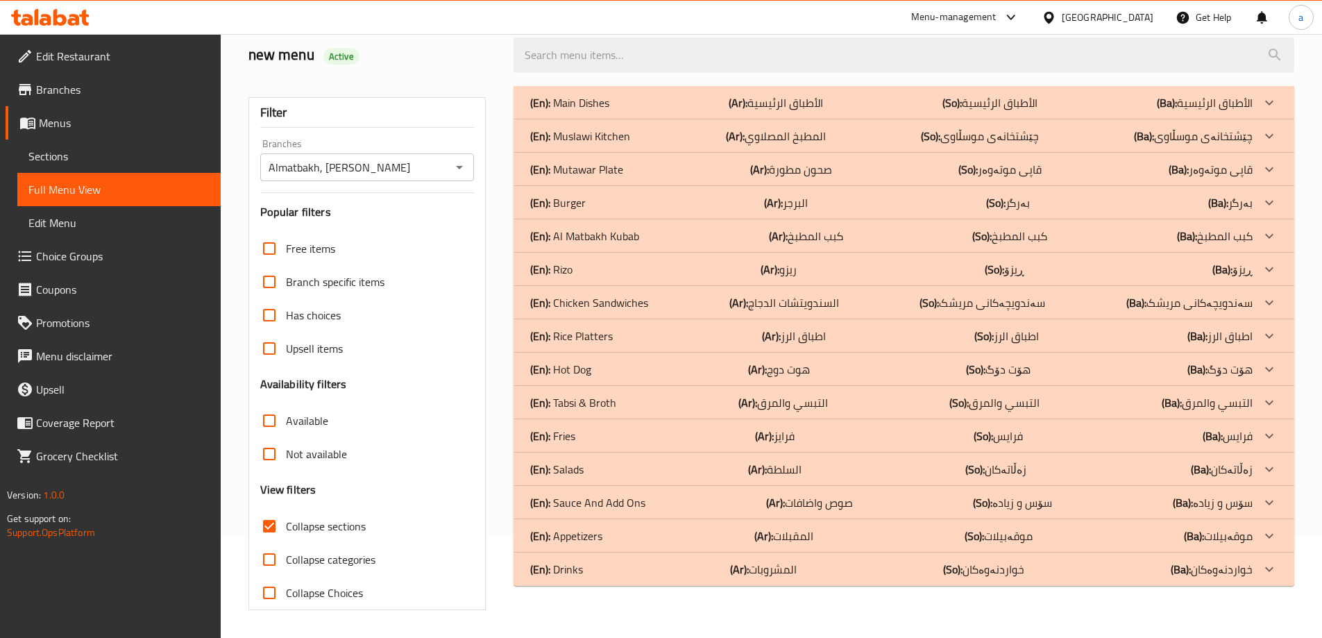
scroll to position [101, 0]
click at [609, 111] on p "(En): Sauce And Add Ons" at bounding box center [569, 102] width 79 height 17
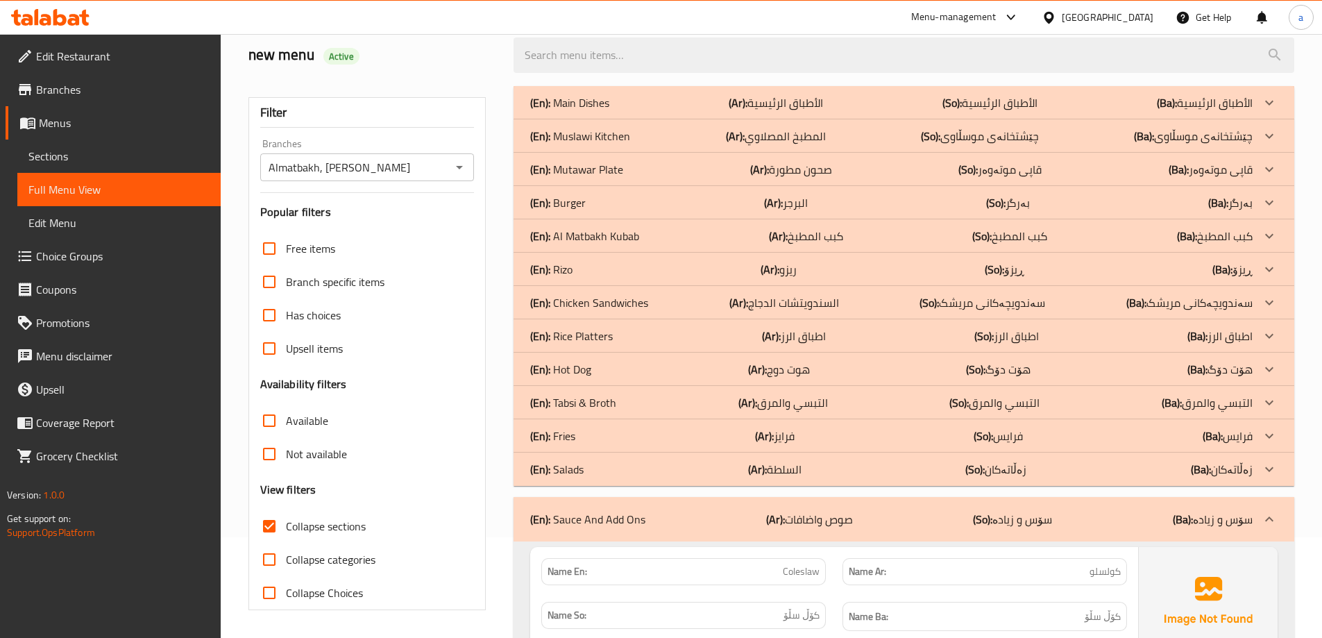
click at [579, 111] on div "(En): Fries (Ar): فرايز (So): فرایس (Ba): فرایس" at bounding box center [891, 102] width 722 height 17
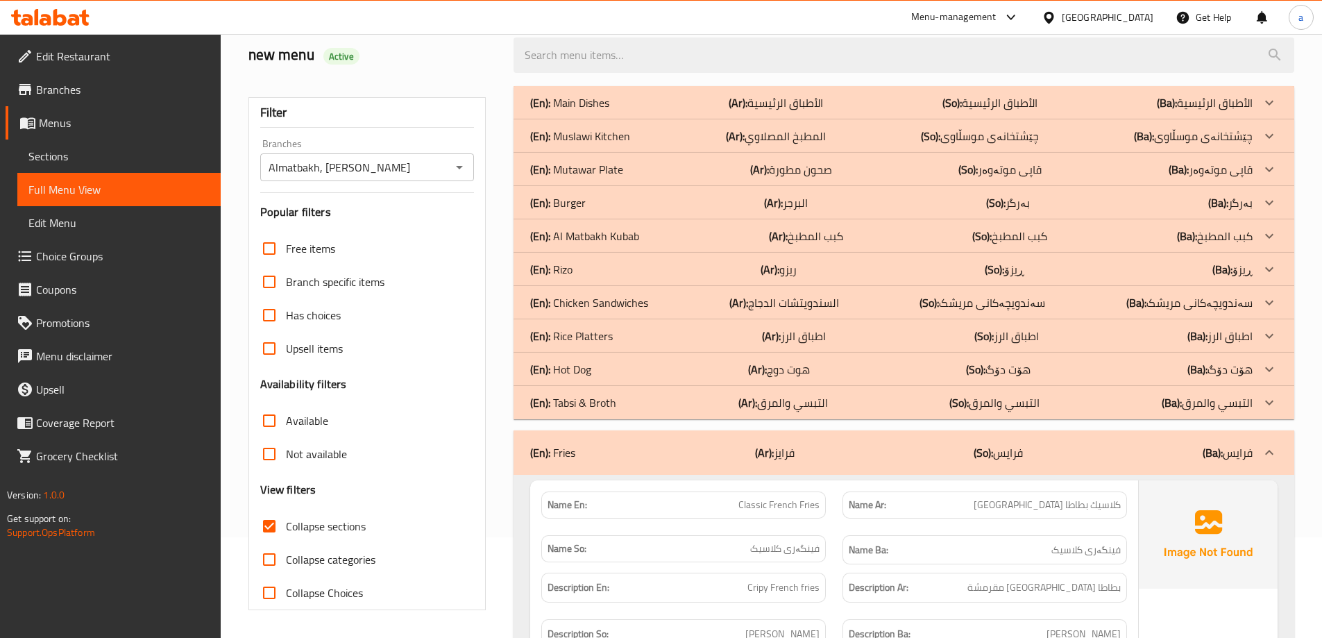
click at [582, 111] on p "(En): Hot Dog" at bounding box center [569, 102] width 79 height 17
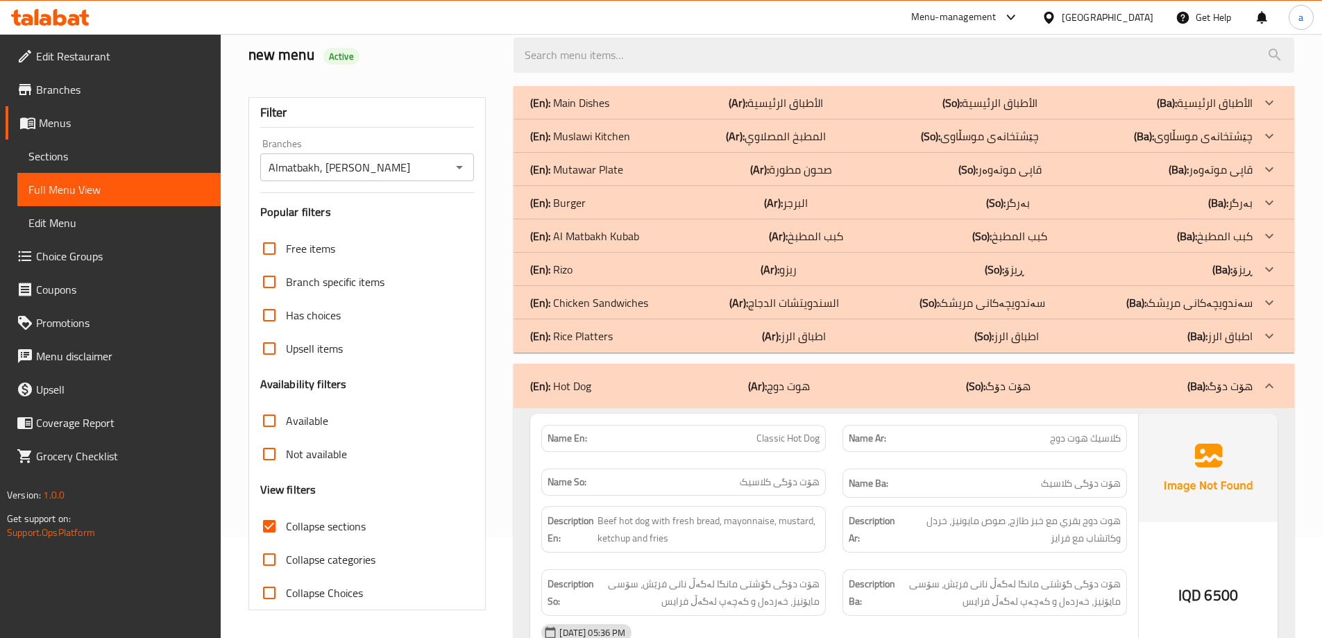
click at [560, 111] on p "(En): Rizo" at bounding box center [569, 102] width 79 height 17
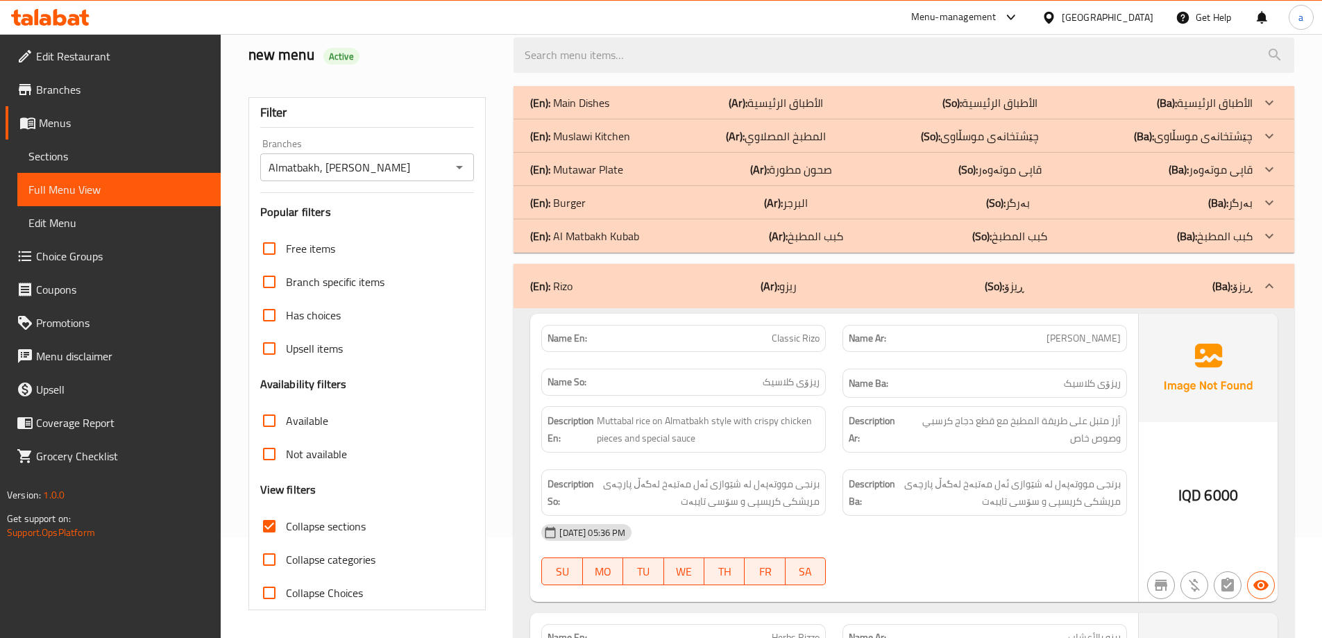
click at [577, 111] on p "(En): Mutawar Plate" at bounding box center [569, 102] width 79 height 17
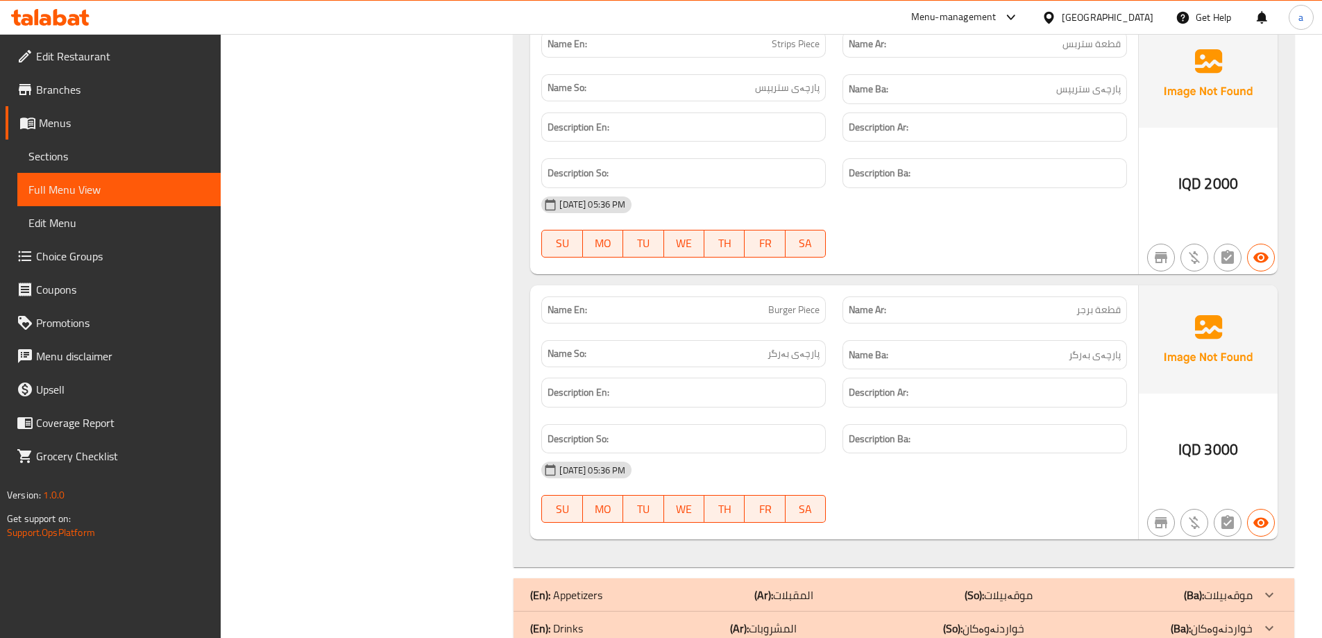
scroll to position [6719, 0]
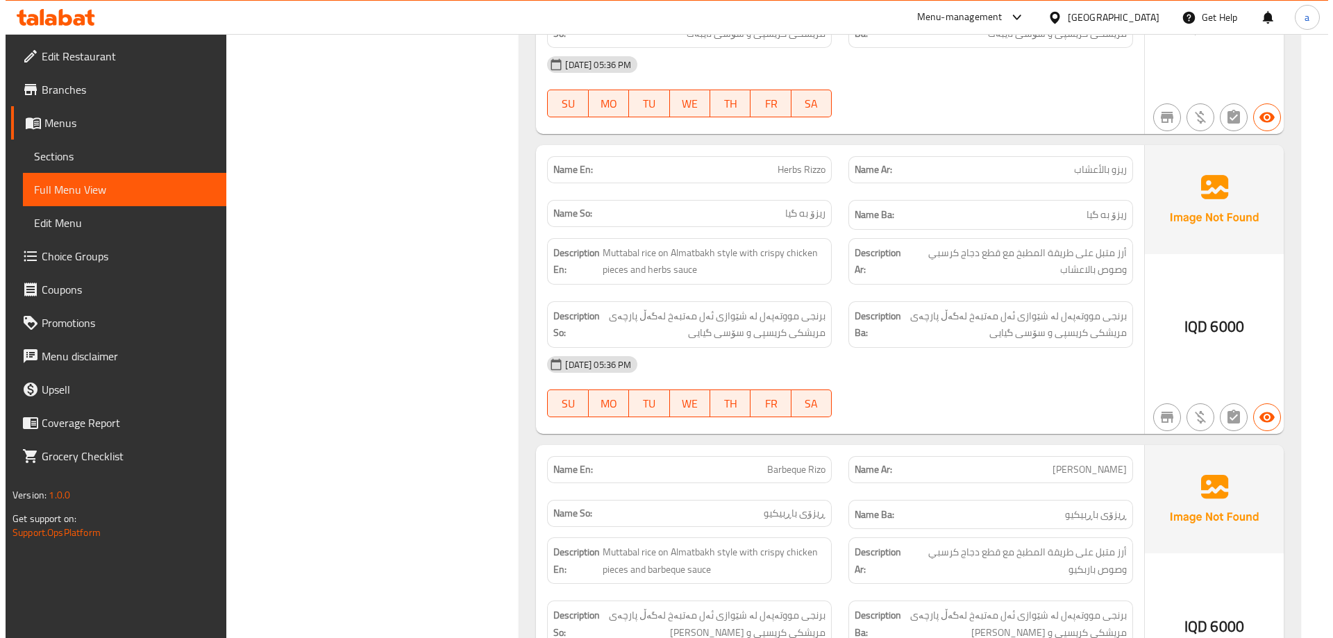
scroll to position [0, 0]
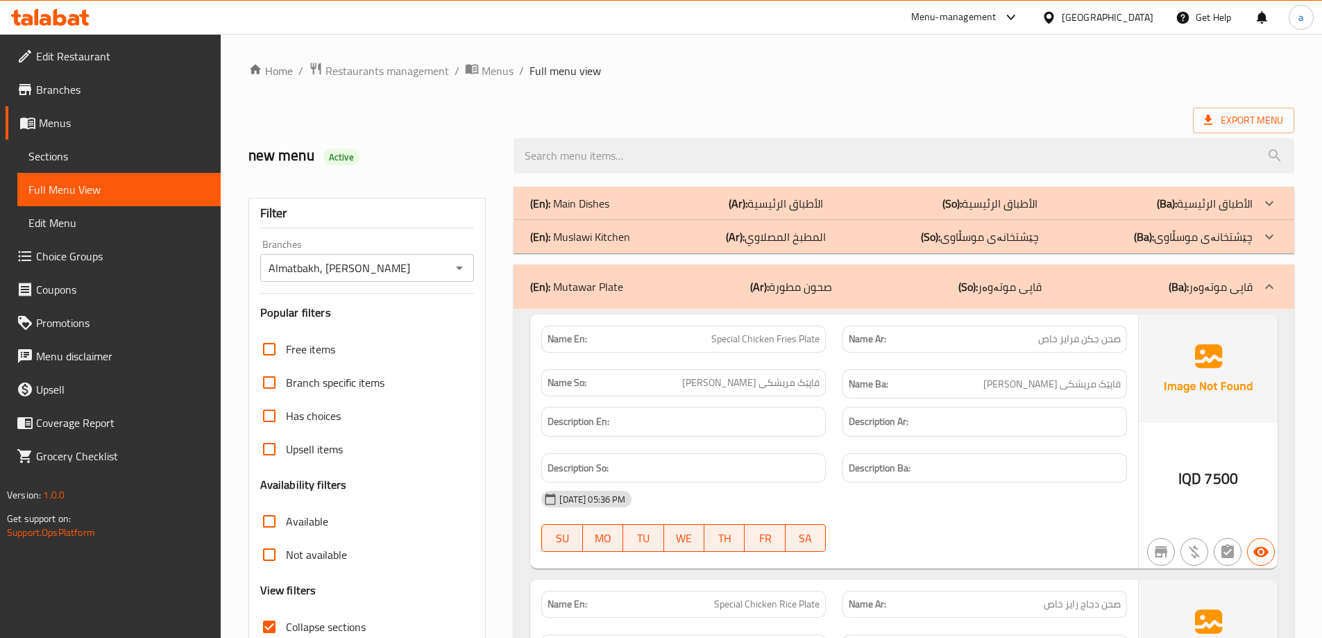
drag, startPoint x: 466, startPoint y: 392, endPoint x: 473, endPoint y: 192, distance: 200.7
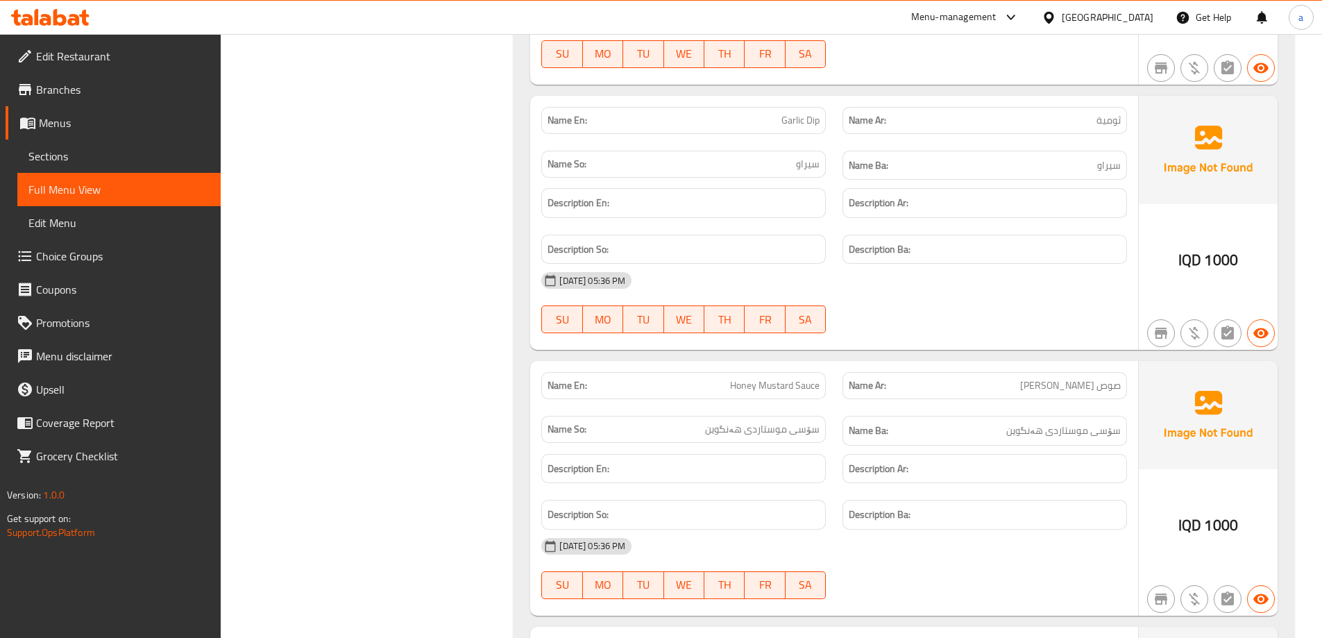
scroll to position [5215, 0]
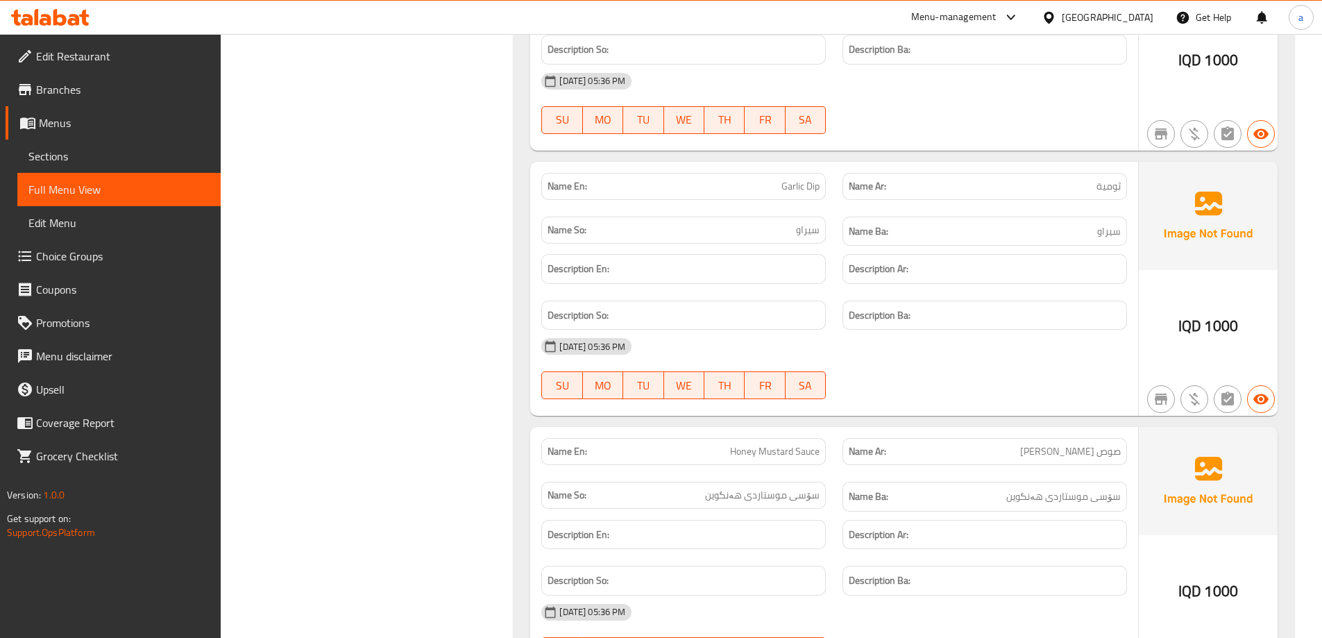
click at [43, 16] on icon at bounding box center [46, 20] width 12 height 12
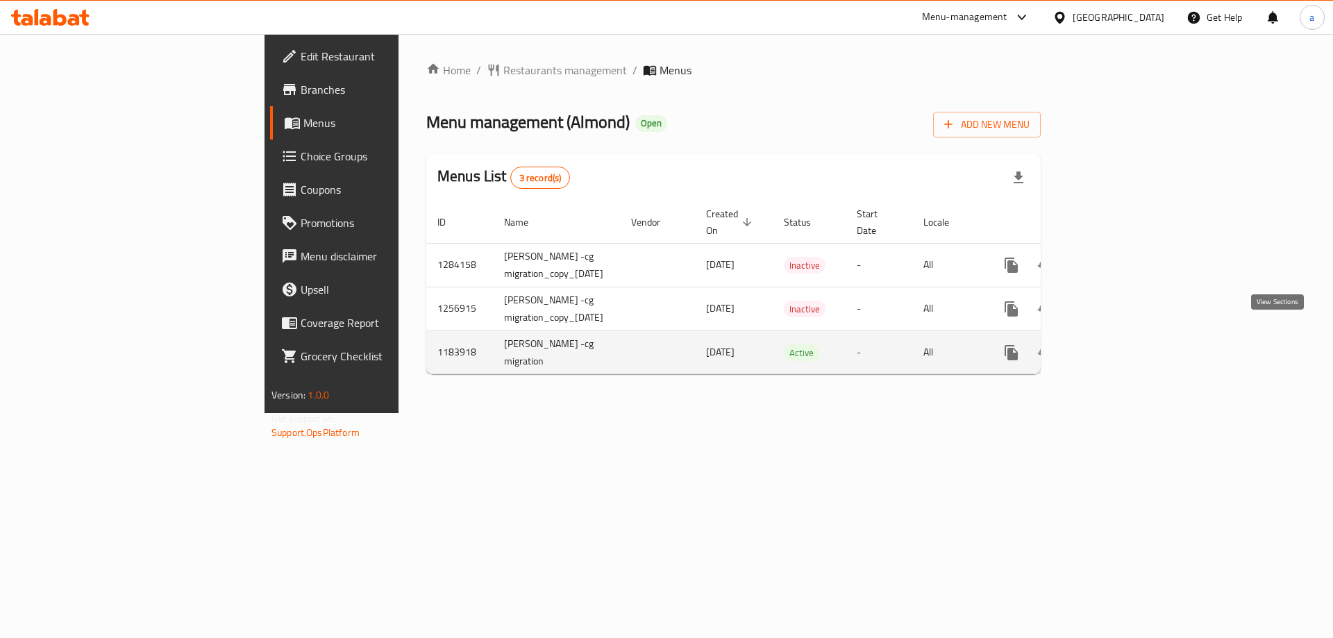
click at [1128, 341] on link "enhanced table" at bounding box center [1110, 352] width 33 height 33
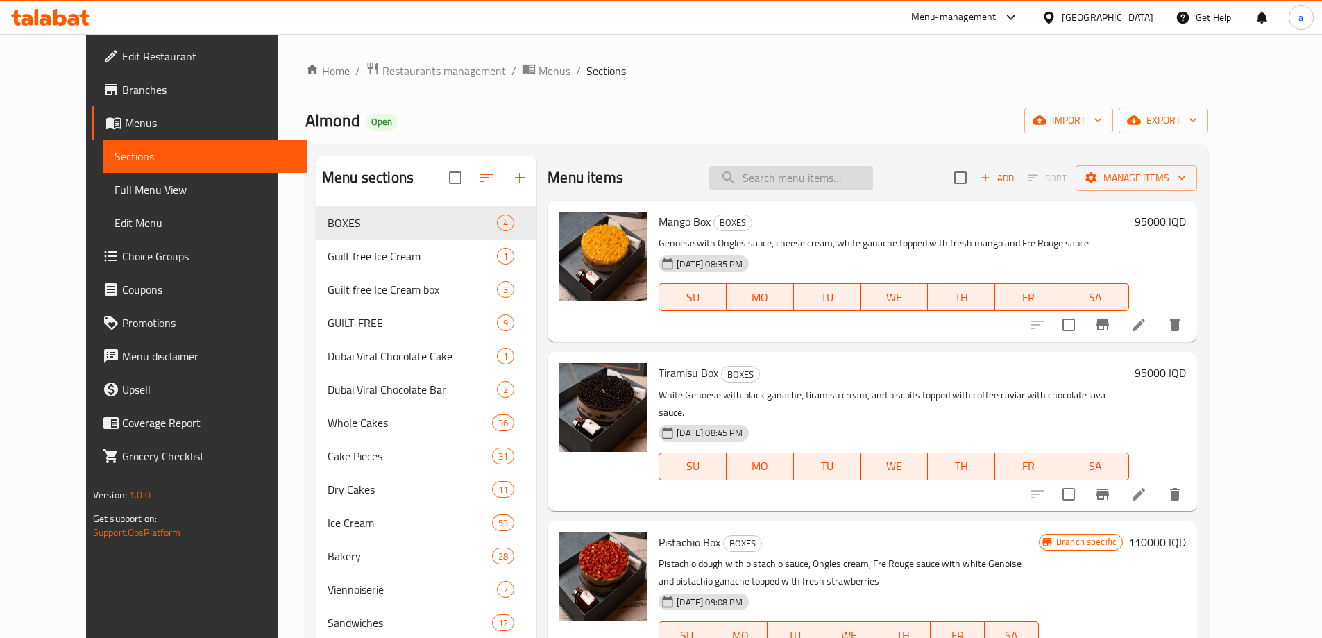
click at [835, 169] on input "search" at bounding box center [791, 178] width 164 height 24
paste input "Matcha Red Fruits Box"
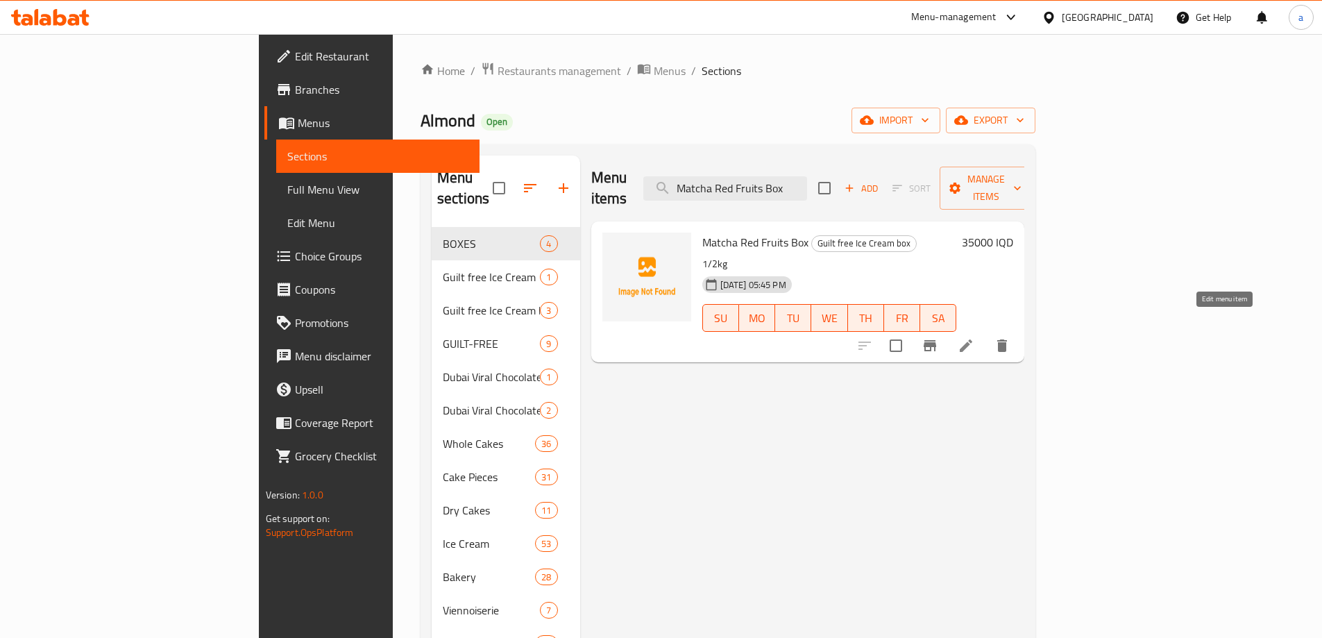
type input "Matcha Red Fruits Box"
click at [972, 339] on icon at bounding box center [966, 345] width 12 height 12
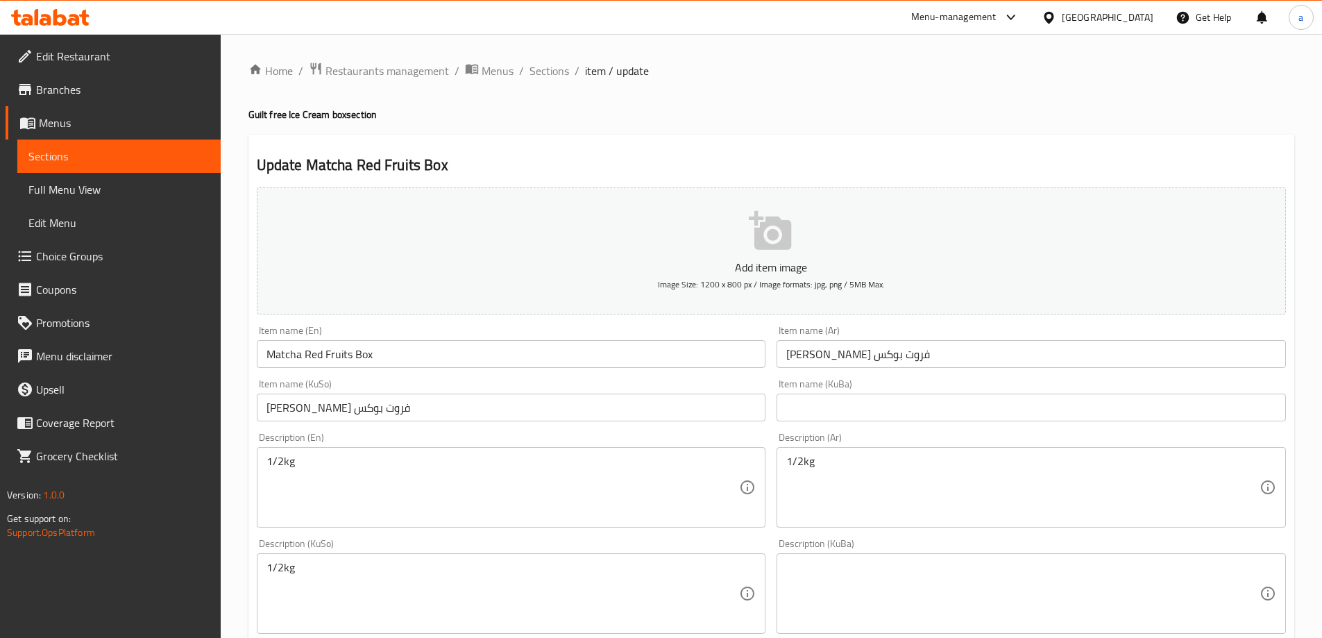
scroll to position [231, 0]
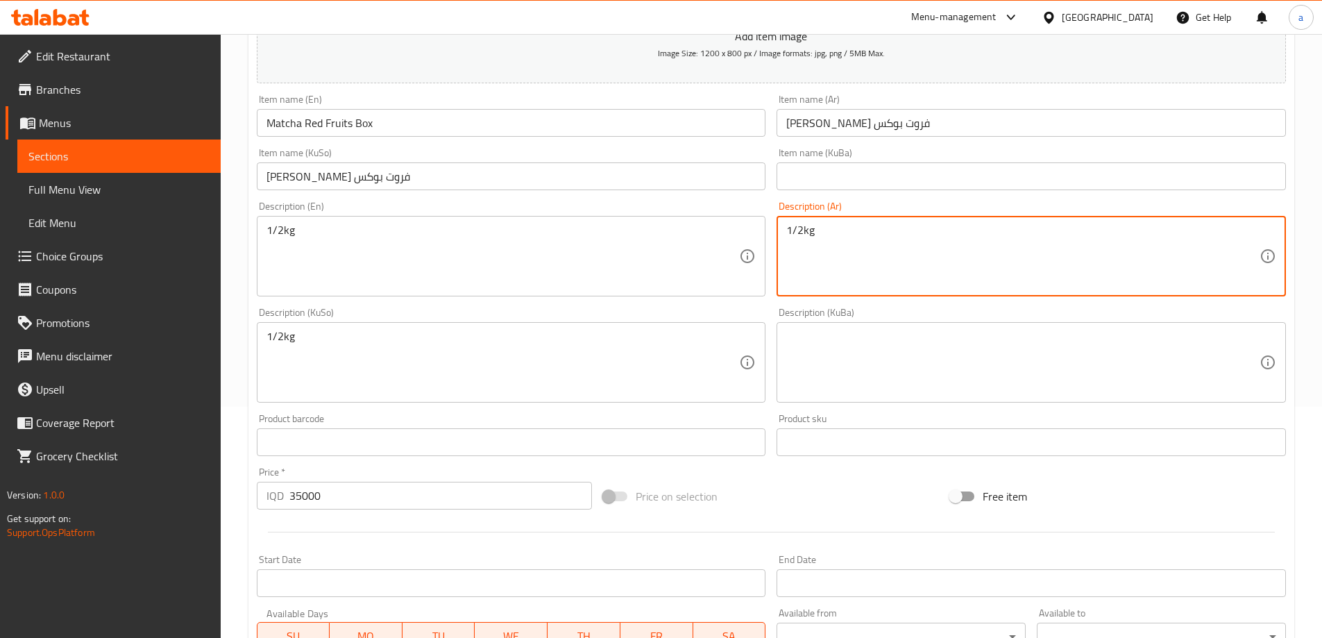
click at [799, 237] on textarea "1/2kg" at bounding box center [1022, 256] width 473 height 66
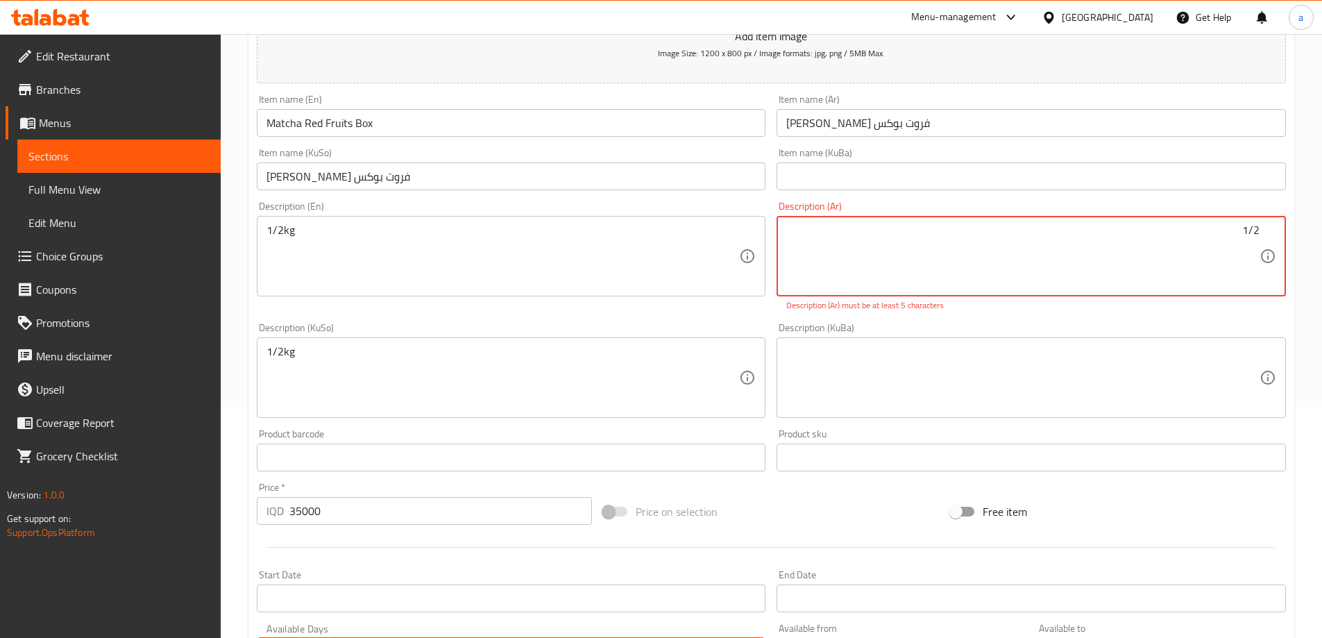
paste textarea "كيلو"
click at [1217, 237] on textarea "1/2 كيلو" at bounding box center [1022, 256] width 473 height 66
paste textarea
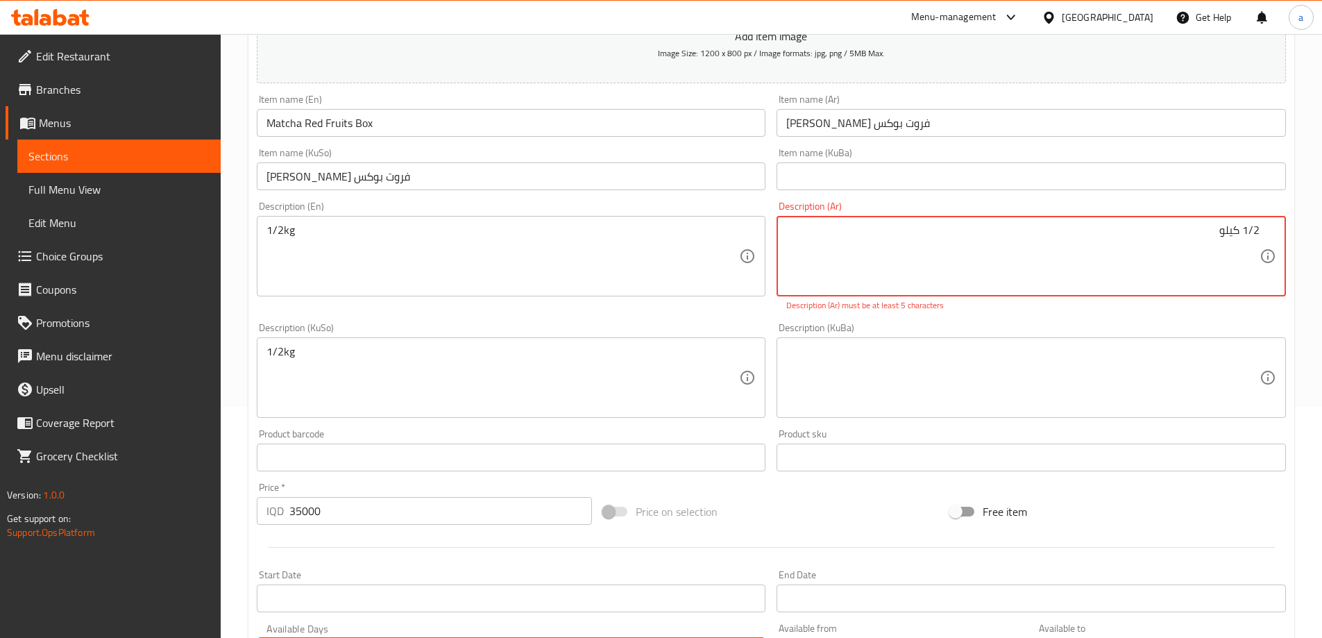
type textarea "1/2 كيلو"
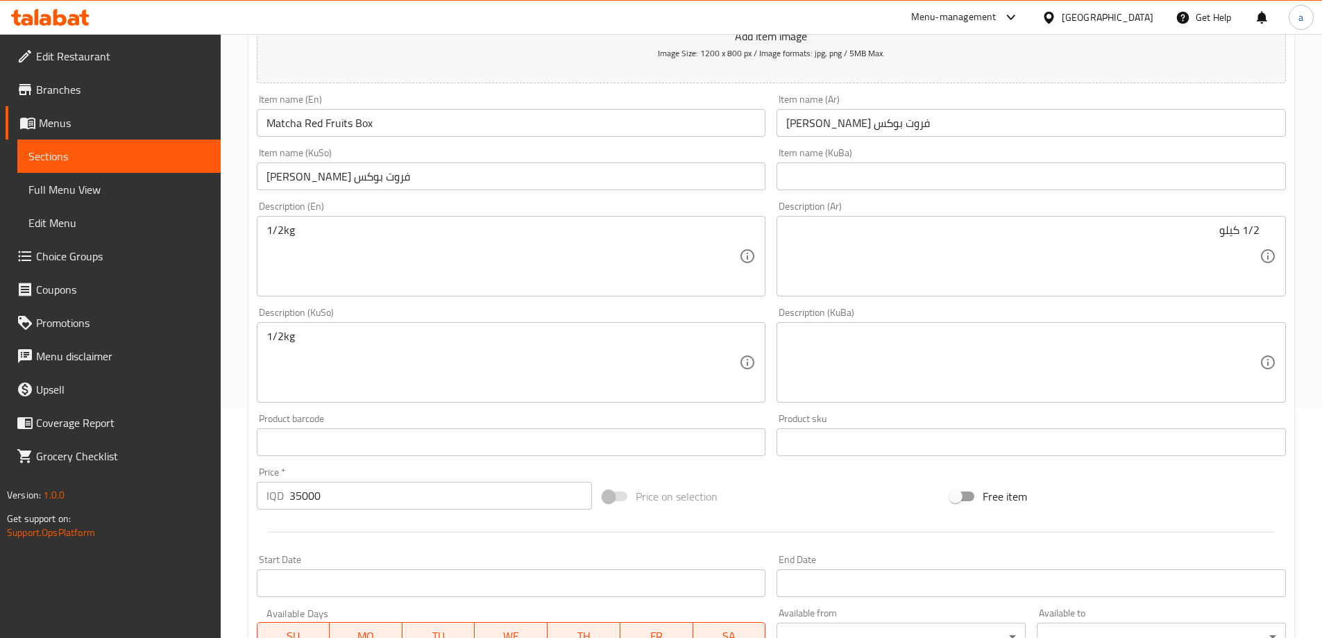
click at [1162, 328] on div "Description (KuBa) Description (KuBa)" at bounding box center [1031, 354] width 509 height 95
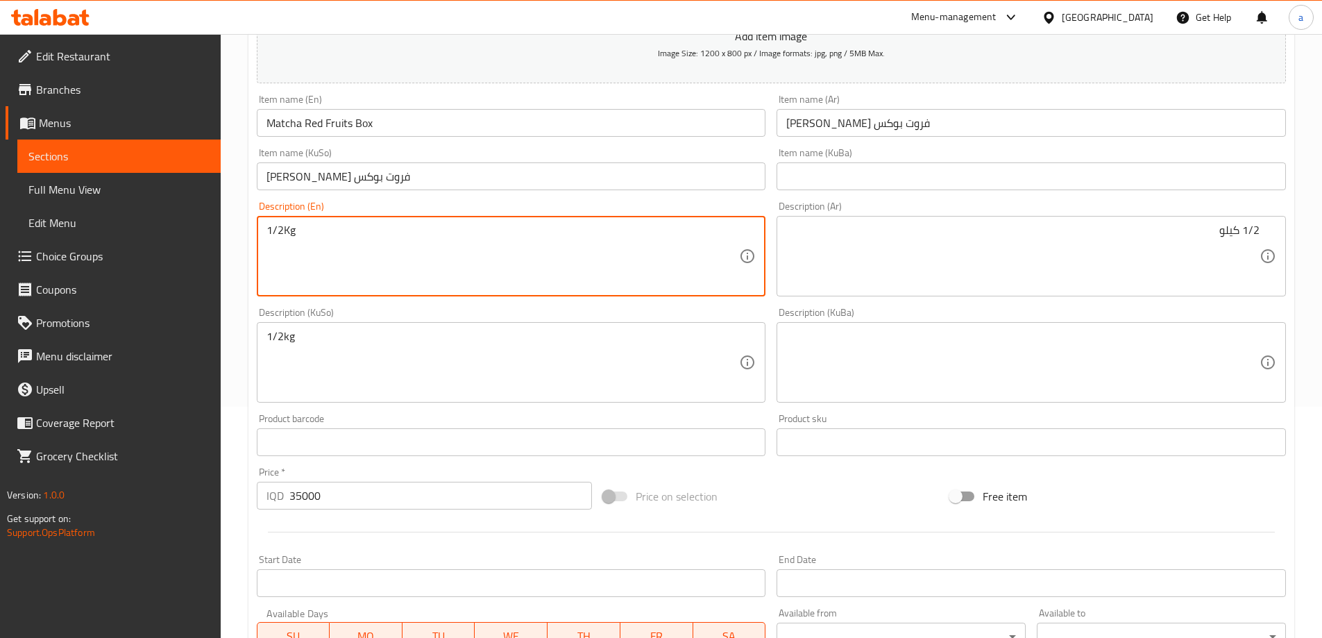
type textarea "1/2Kg"
click at [379, 342] on textarea "1/2kg" at bounding box center [503, 363] width 473 height 66
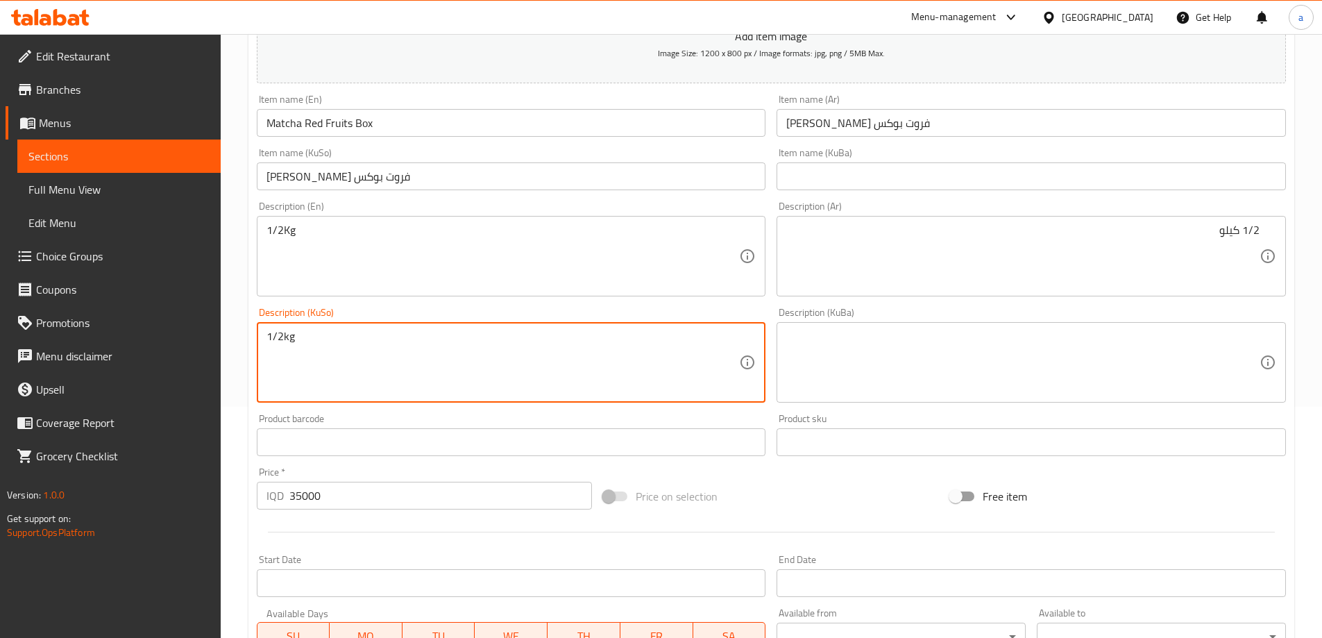
click at [379, 342] on textarea "1/2kg" at bounding box center [503, 363] width 473 height 66
paste textarea "کیلۆ"
type textarea "1/2 کیلۆ"
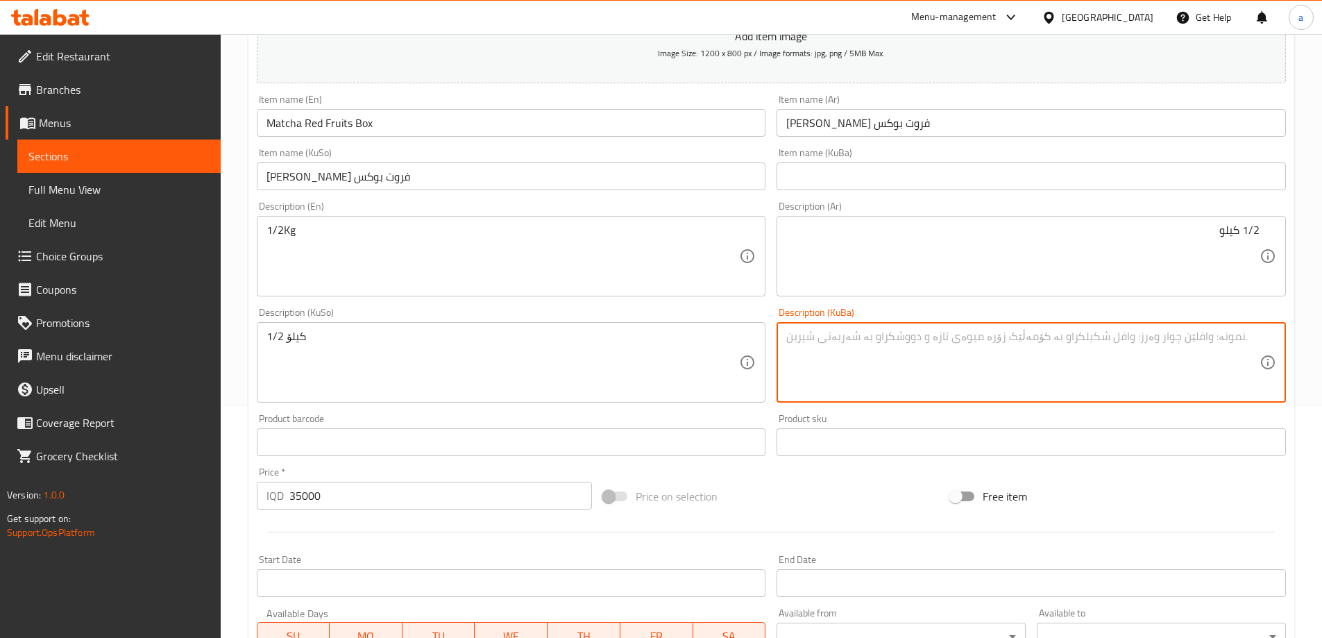
click at [825, 348] on textarea at bounding box center [1022, 363] width 473 height 66
paste textarea "1/2 کیلۆ"
type textarea "1/2 کیلۆ"
click at [336, 175] on input "[PERSON_NAME] فروت بوكس" at bounding box center [511, 176] width 509 height 28
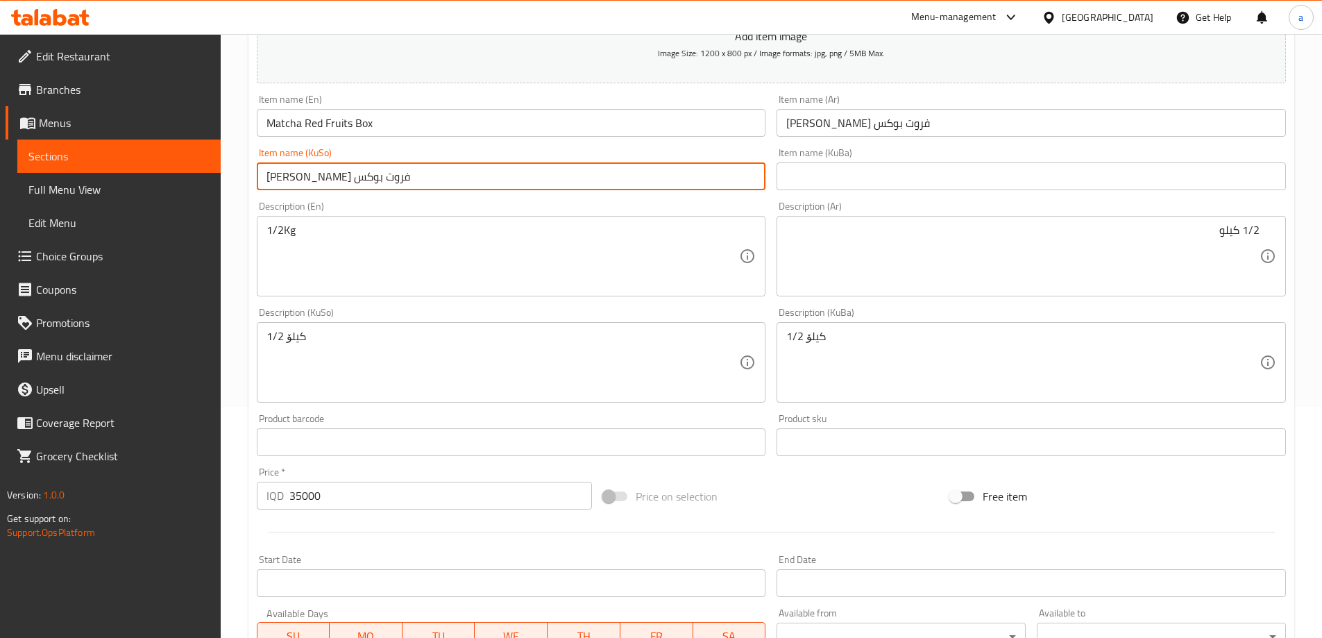
click at [336, 175] on input "[PERSON_NAME] فروت بوكس" at bounding box center [511, 176] width 509 height 28
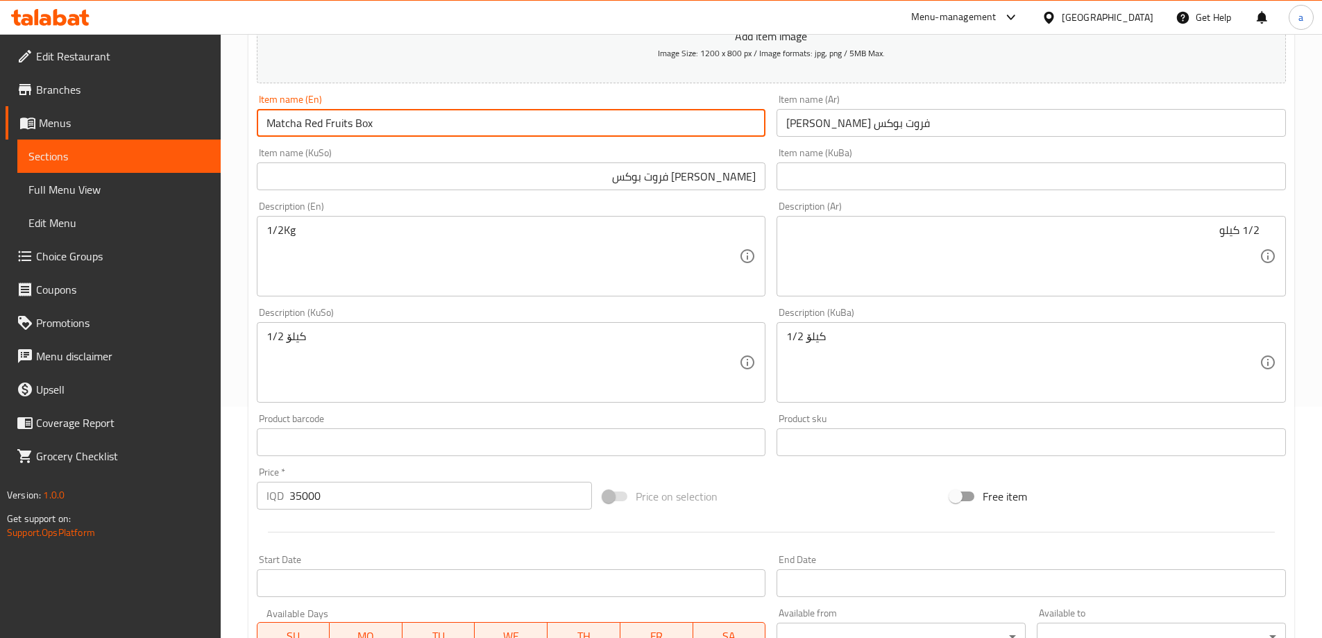
click at [362, 128] on input "Matcha Red Fruits Box" at bounding box center [511, 123] width 509 height 28
click at [956, 117] on input "[PERSON_NAME] فروت بوكس" at bounding box center [1031, 123] width 509 height 28
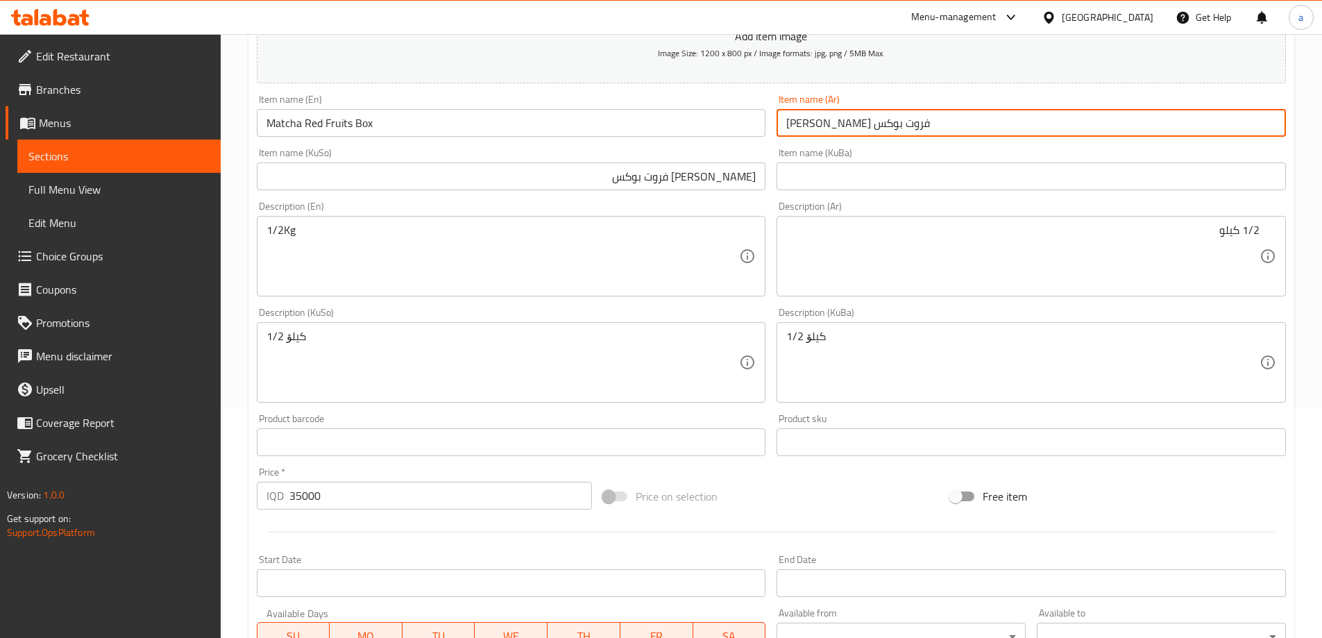
click at [956, 117] on input "[PERSON_NAME] فروت بوكس" at bounding box center [1031, 123] width 509 height 28
paste input "علبة ماتشا بالفواكه حمراء"
type input "علبة ماتشا بالفواكه حمراء"
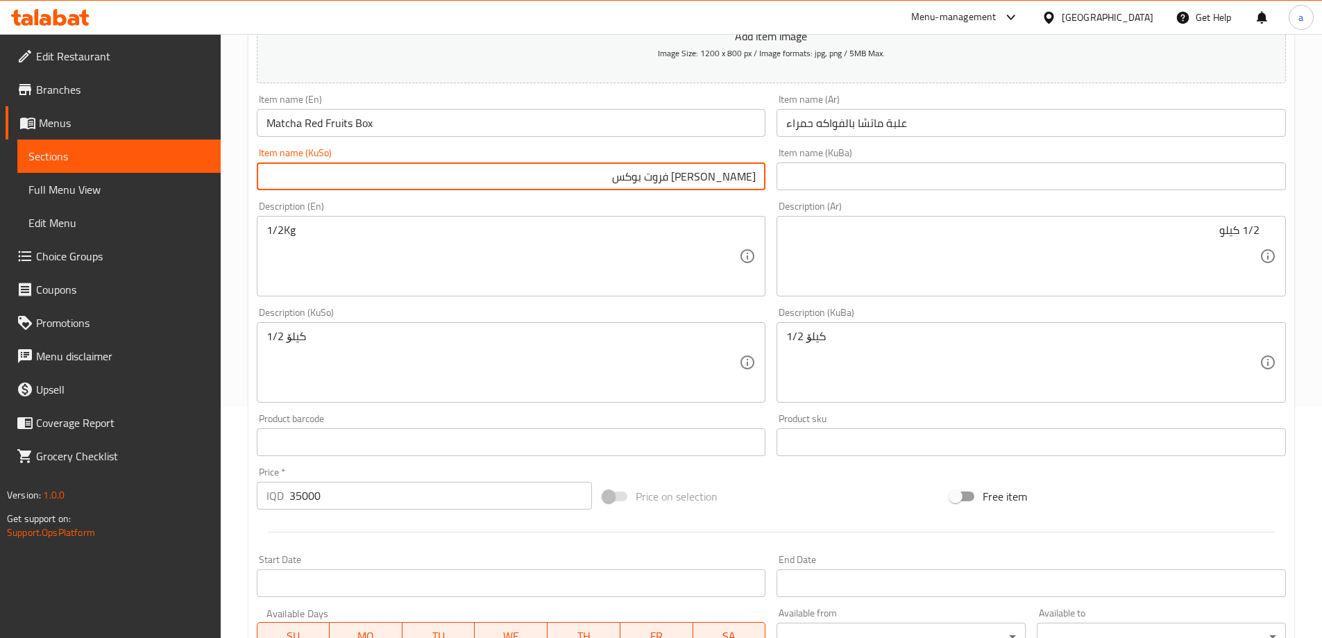
click at [719, 180] on input "[PERSON_NAME] فروت بوكس" at bounding box center [511, 176] width 509 height 28
type input "سندووقی [PERSON_NAME]"
click at [857, 178] on input "text" at bounding box center [1031, 176] width 509 height 28
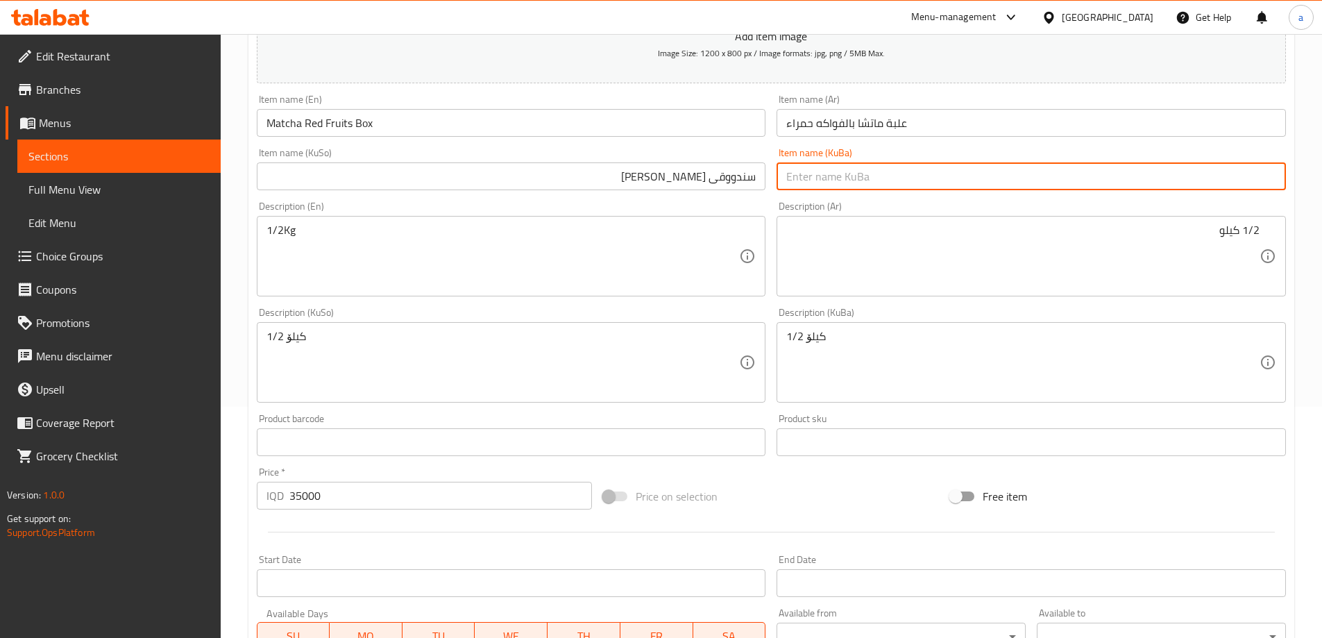
paste input "سندووقی [PERSON_NAME]"
type input "سندووقی [PERSON_NAME]"
click at [335, 121] on input "Matcha Red Fruits Box" at bounding box center [511, 123] width 509 height 28
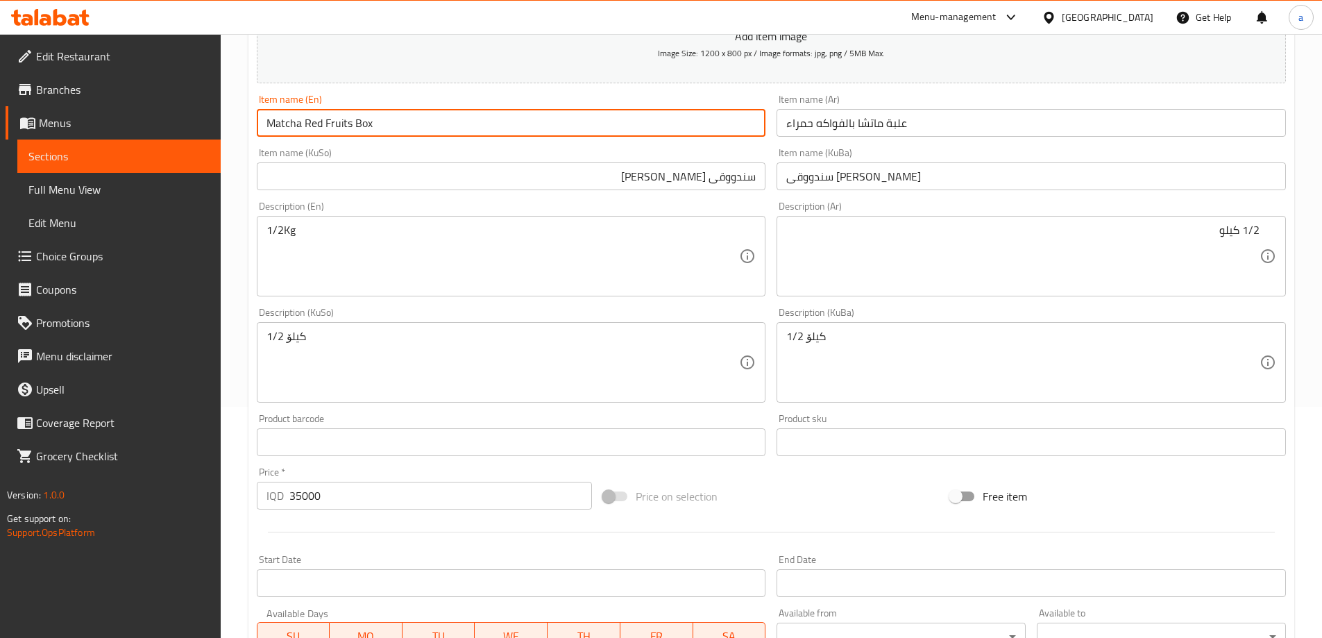
click at [335, 121] on input "Matcha Red Fruits Box" at bounding box center [511, 123] width 509 height 28
click at [423, 157] on div "Item name (KuSo) سندووقی ماتشا بە میوەی سوور Item name (KuSo)" at bounding box center [511, 169] width 509 height 42
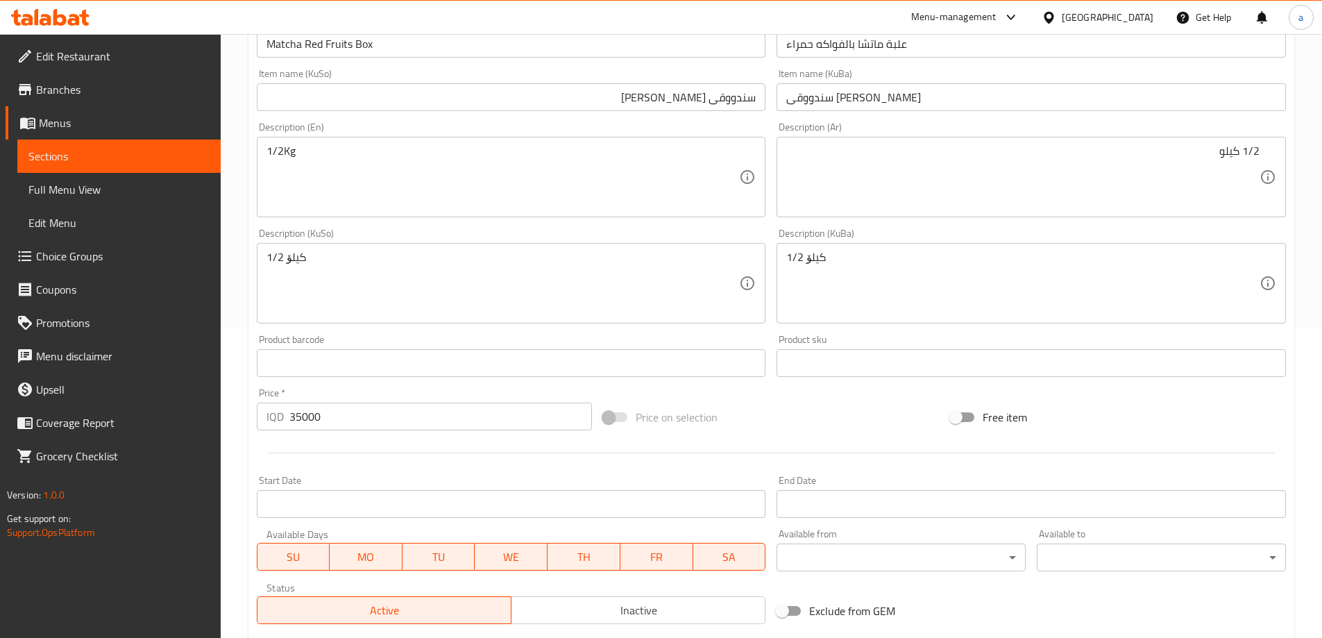
scroll to position [502, 0]
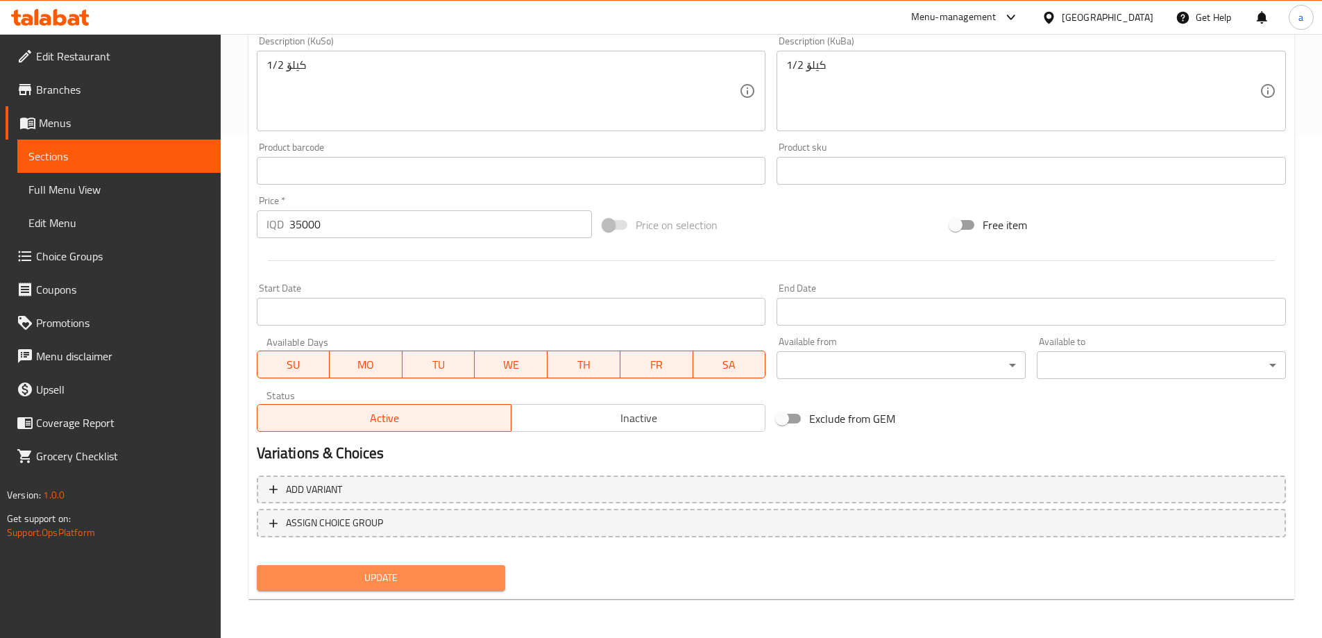
click at [386, 567] on button "Update" at bounding box center [381, 578] width 249 height 26
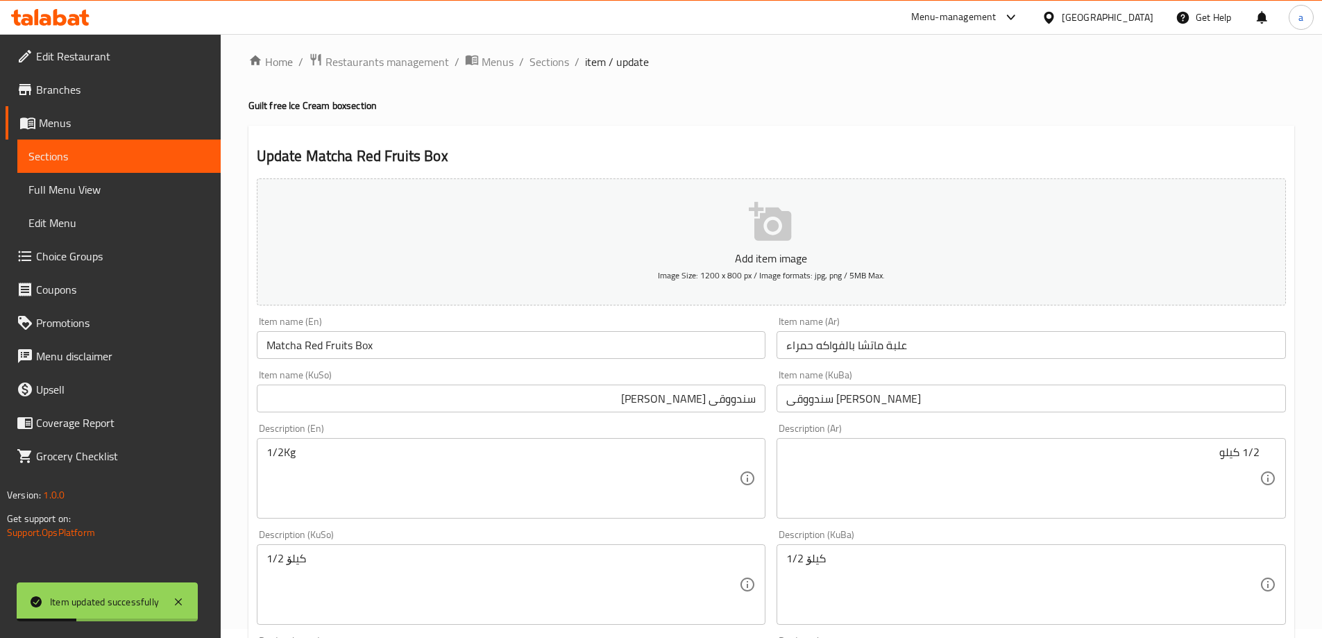
scroll to position [0, 0]
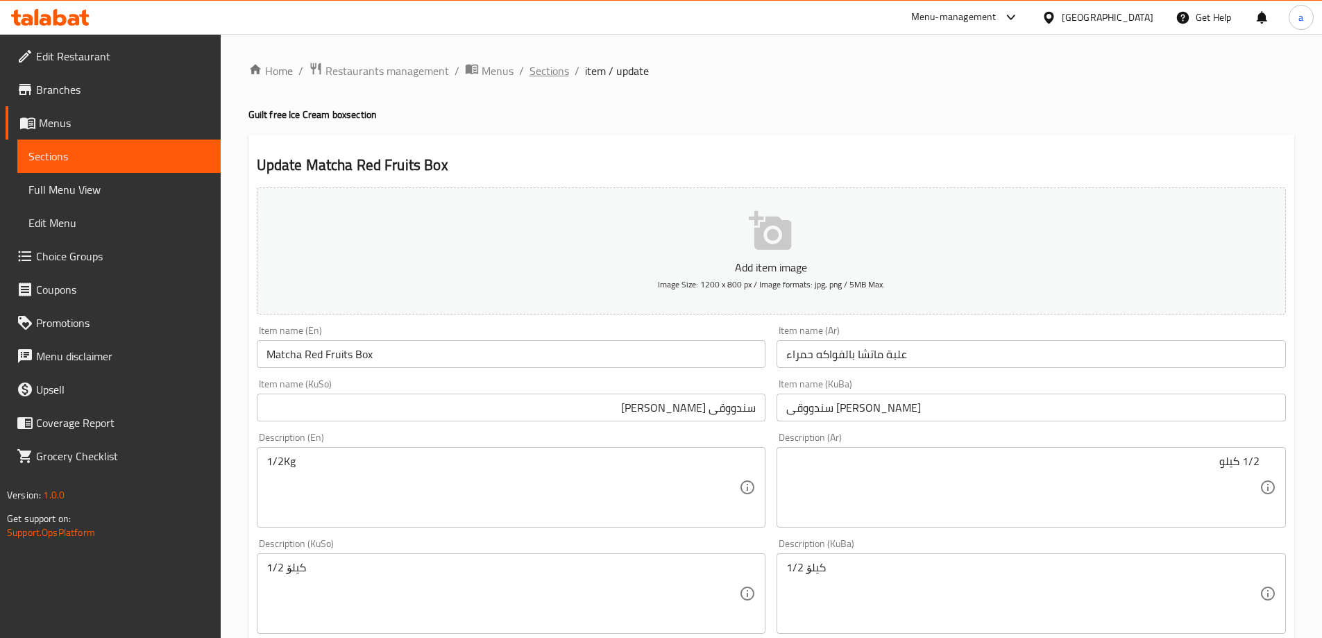
click at [539, 77] on span "Sections" at bounding box center [550, 70] width 40 height 17
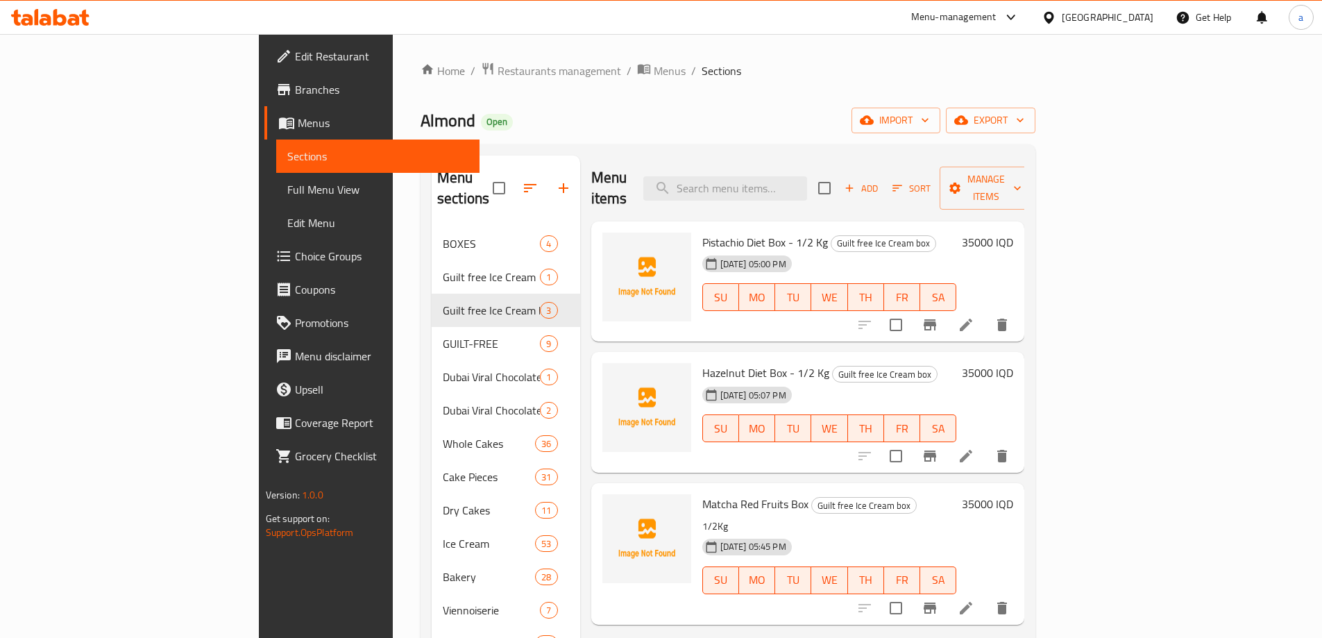
click at [287, 187] on span "Full Menu View" at bounding box center [377, 189] width 181 height 17
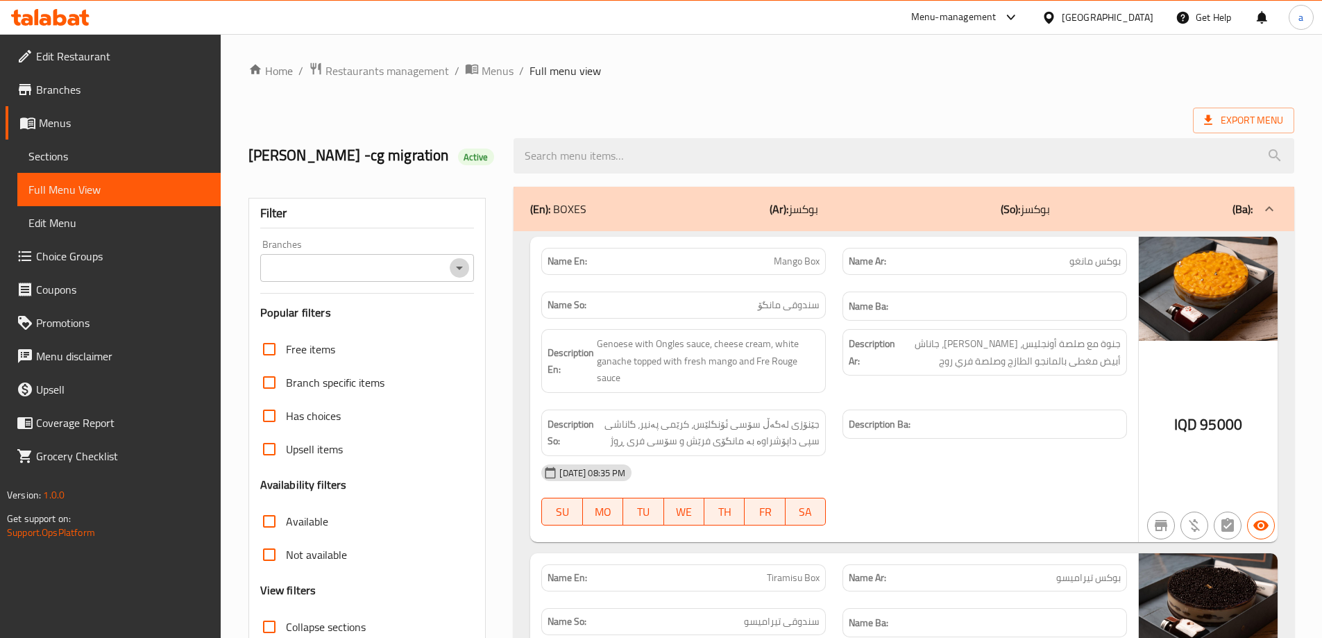
click at [462, 266] on icon "Open" at bounding box center [459, 268] width 17 height 17
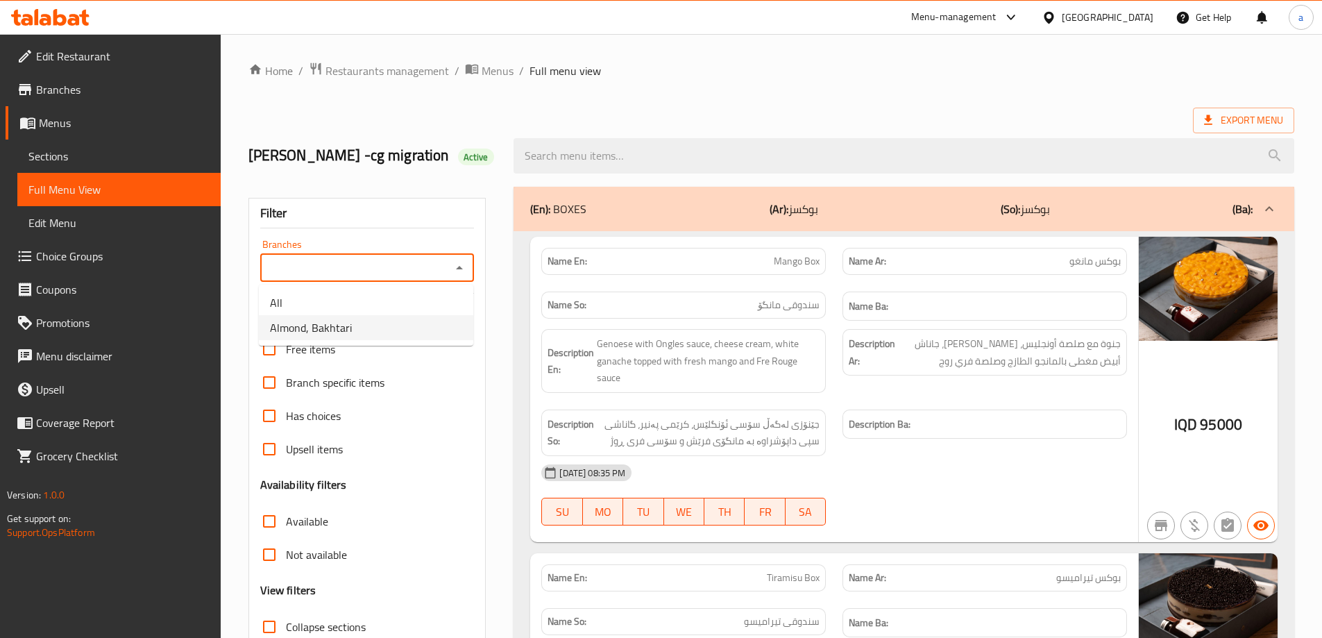
click at [344, 325] on span "Almond, Bakhtari" at bounding box center [311, 327] width 82 height 17
type input "Almond, Bakhtari"
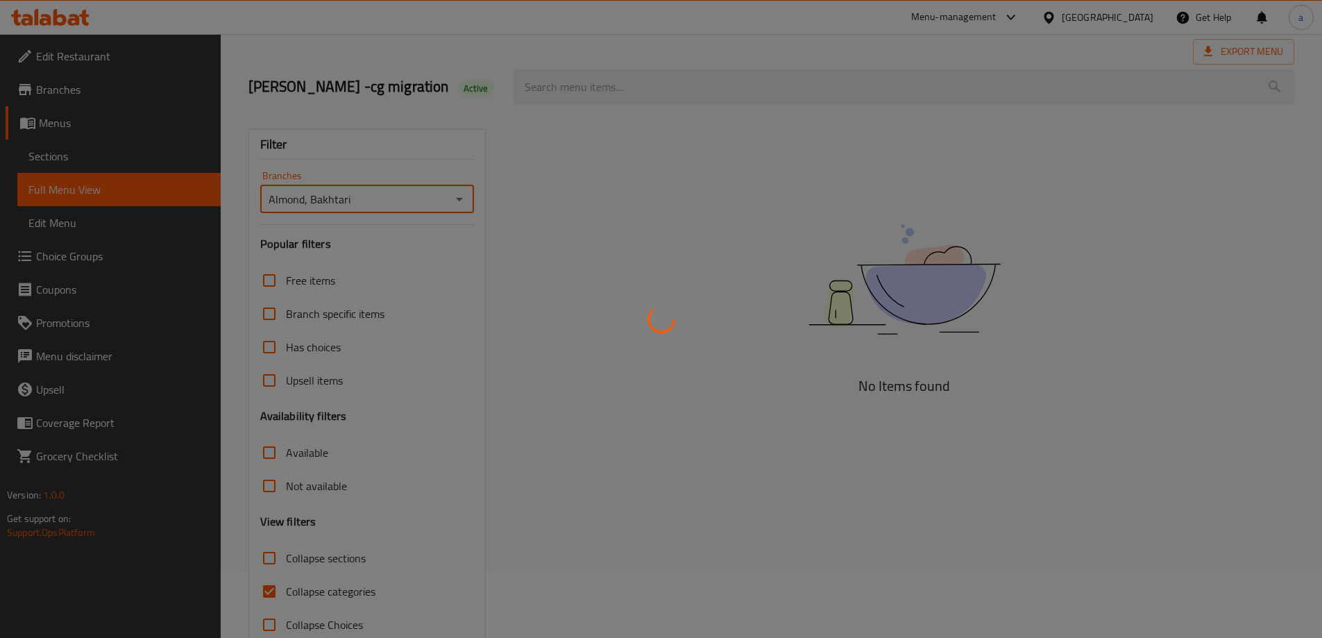
scroll to position [101, 0]
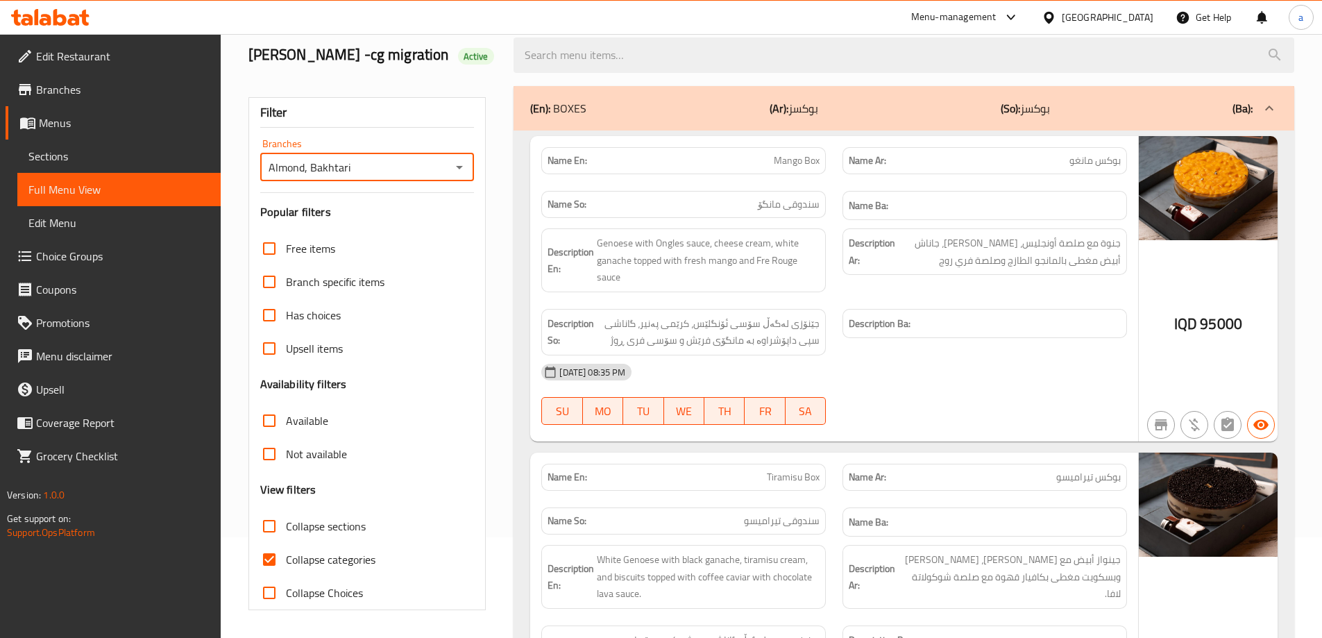
click at [262, 556] on input "Collapse categories" at bounding box center [269, 559] width 33 height 33
click at [269, 555] on input "Collapse categories" at bounding box center [269, 559] width 33 height 33
checkbox input "true"
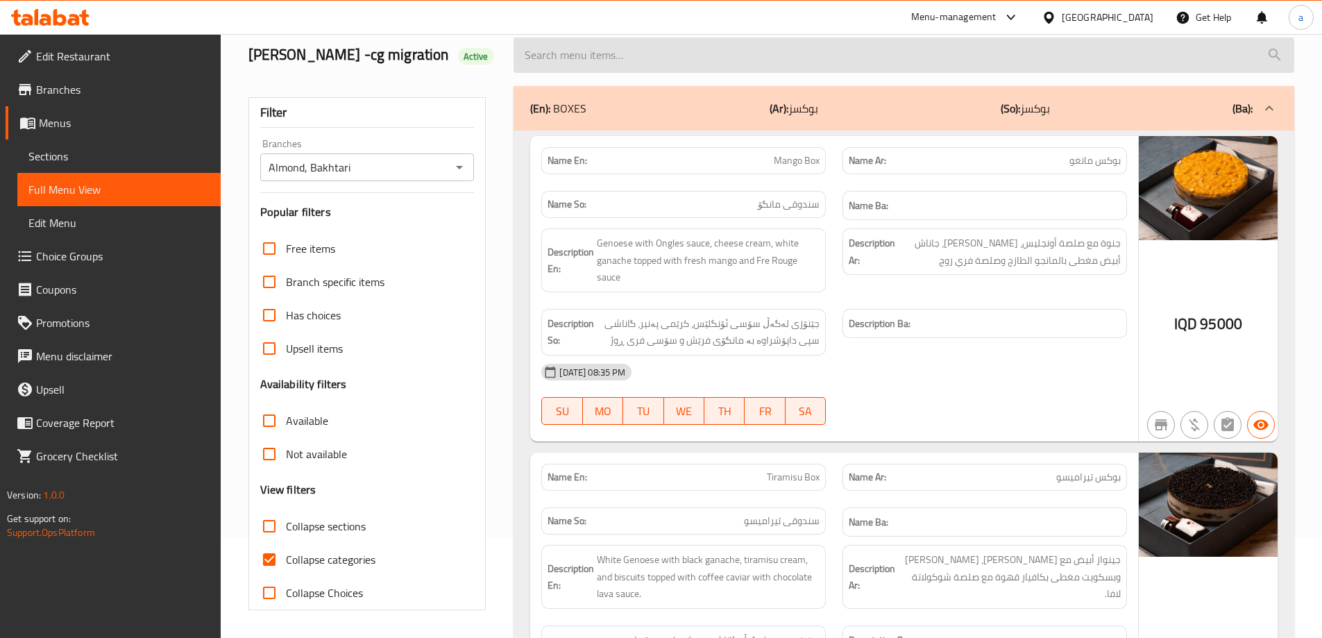
click at [619, 47] on input "search" at bounding box center [904, 54] width 781 height 35
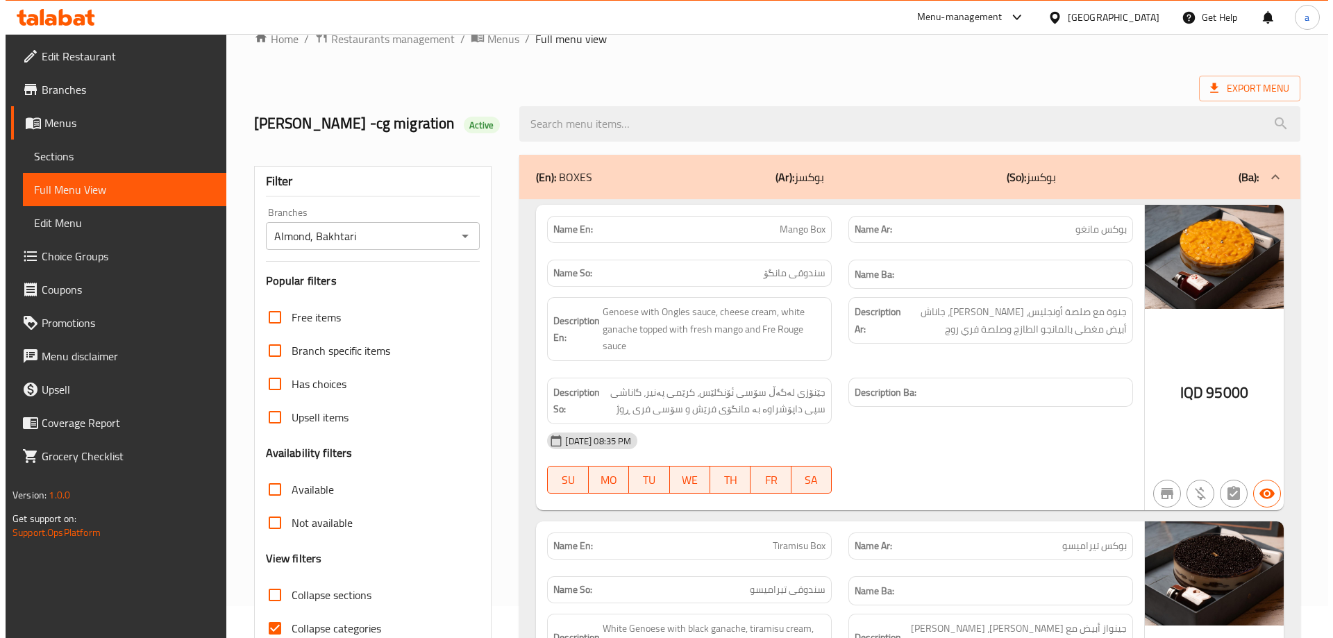
scroll to position [0, 0]
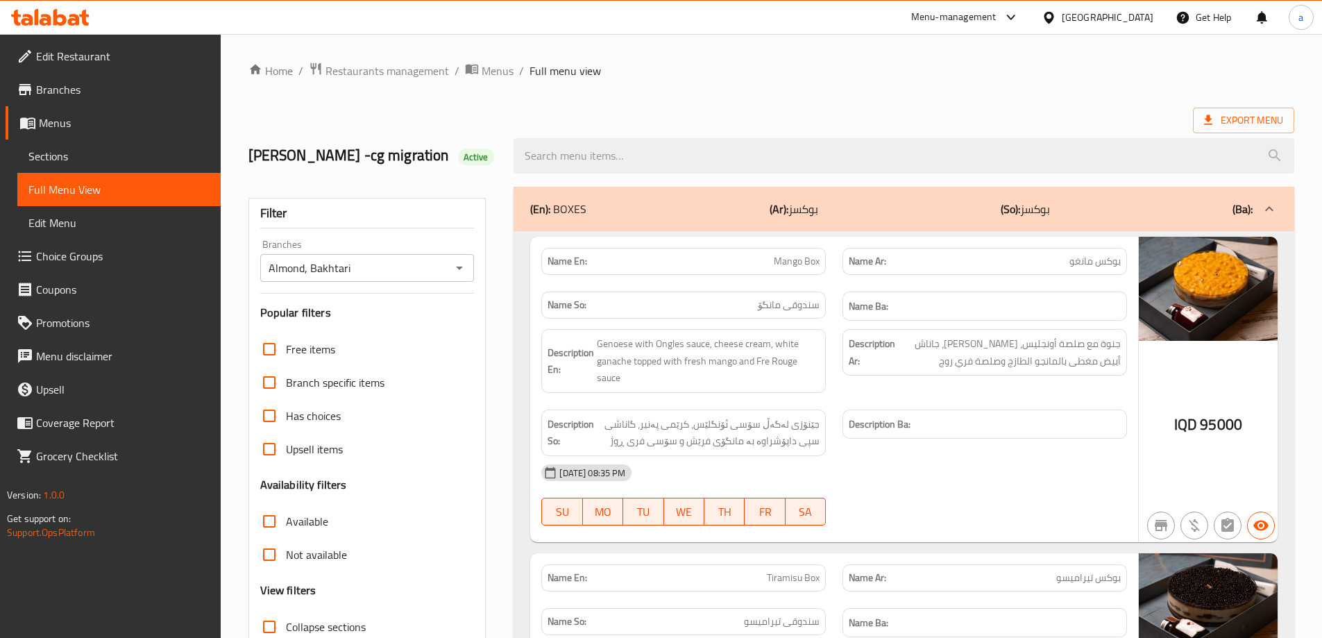
paste input "Matcha Red Fruits Box"
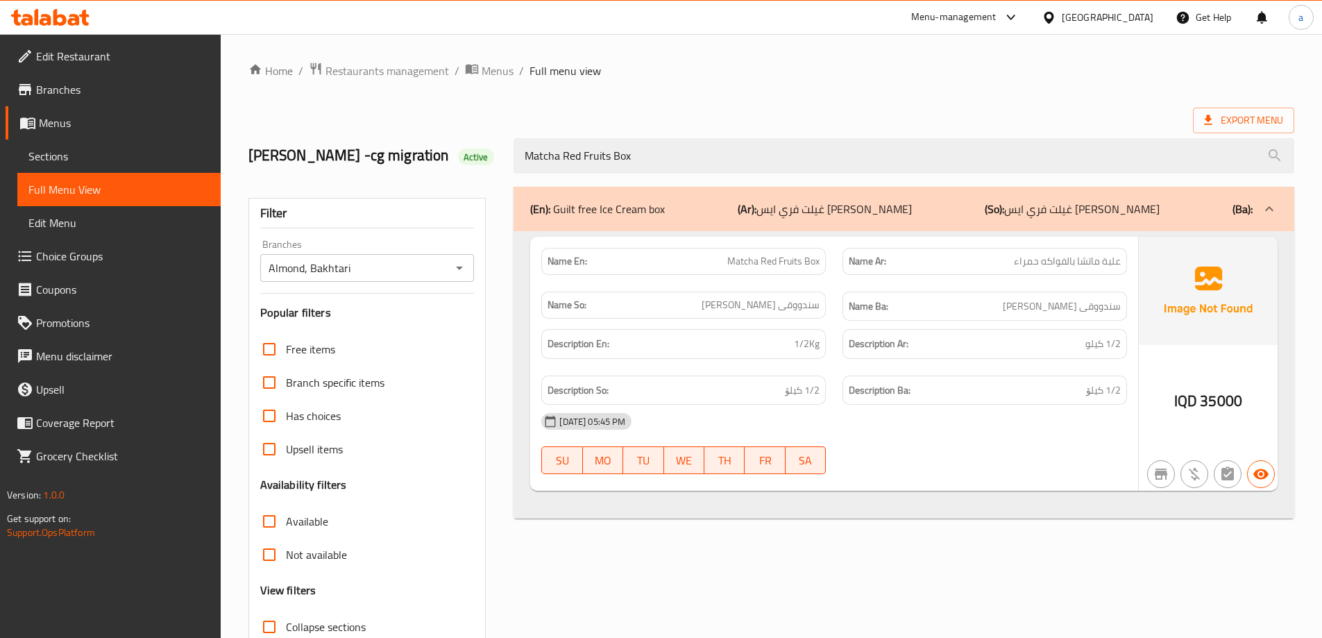
type input "Matcha Red Fruits Box"
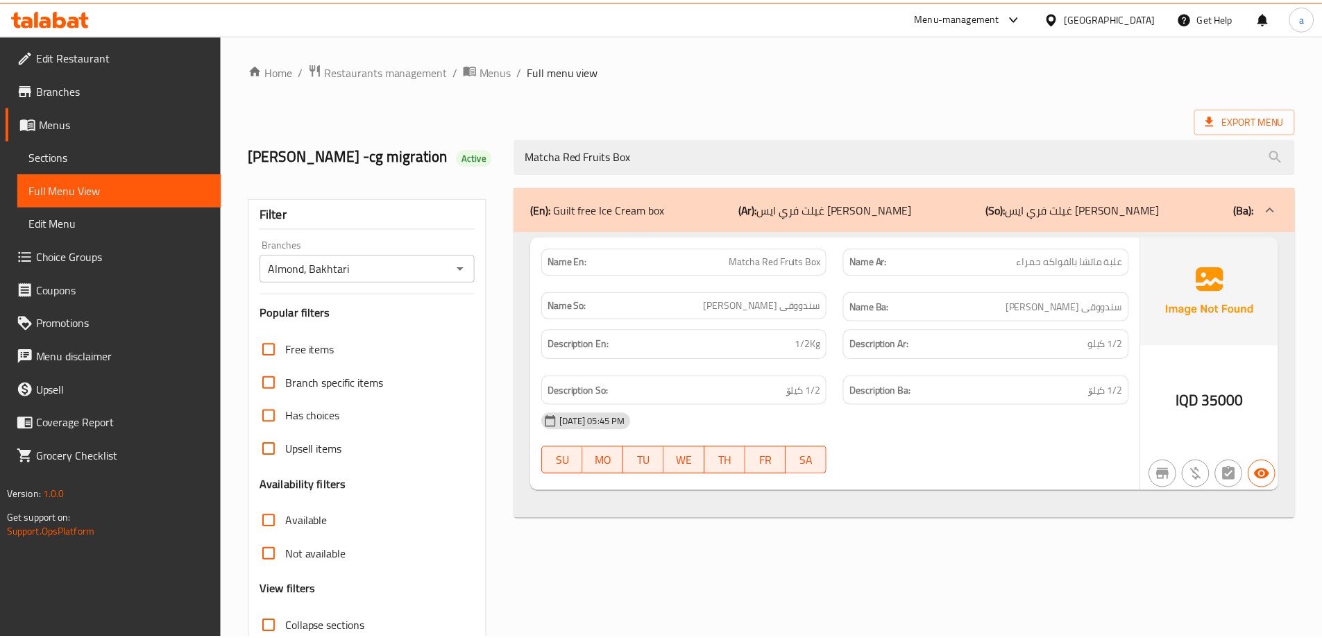
scroll to position [101, 0]
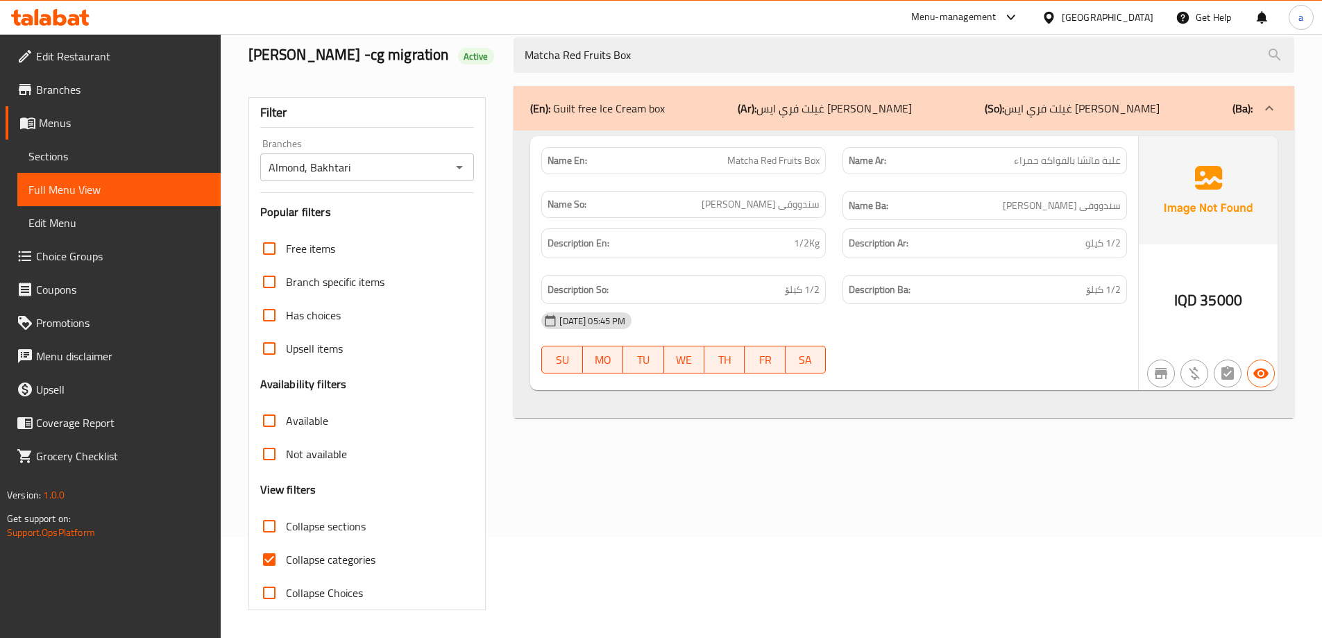
click at [42, 115] on span "Menus" at bounding box center [124, 123] width 171 height 17
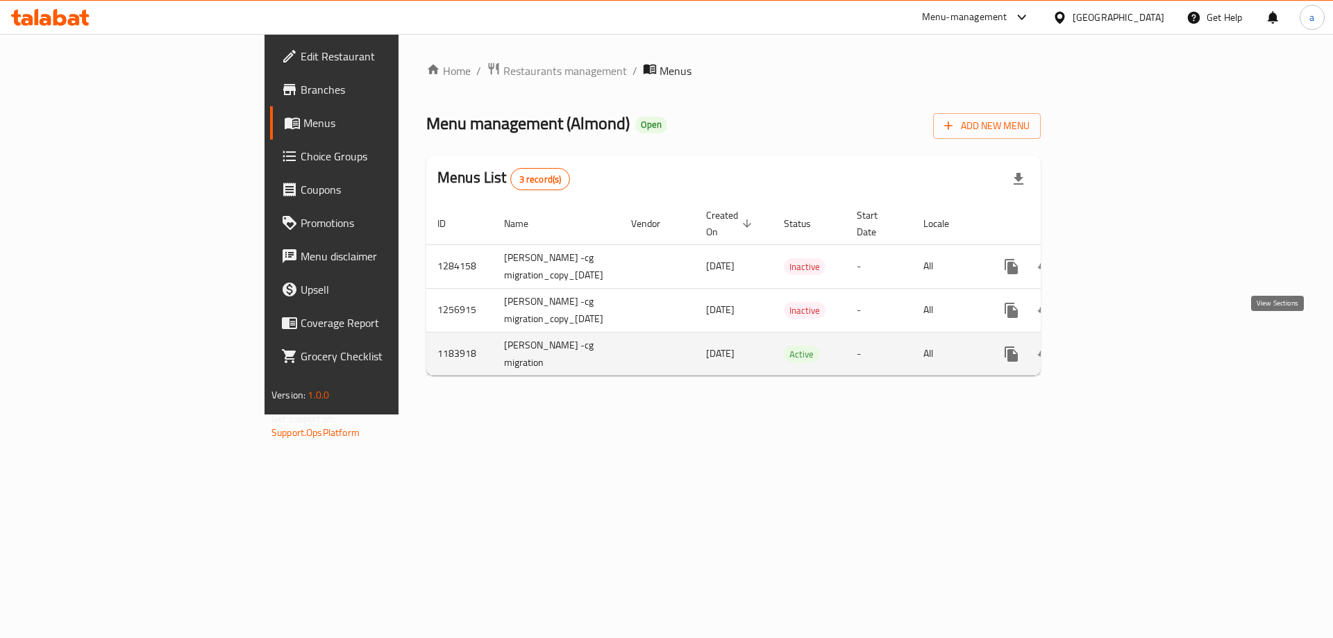
click at [1128, 337] on link "enhanced table" at bounding box center [1110, 353] width 33 height 33
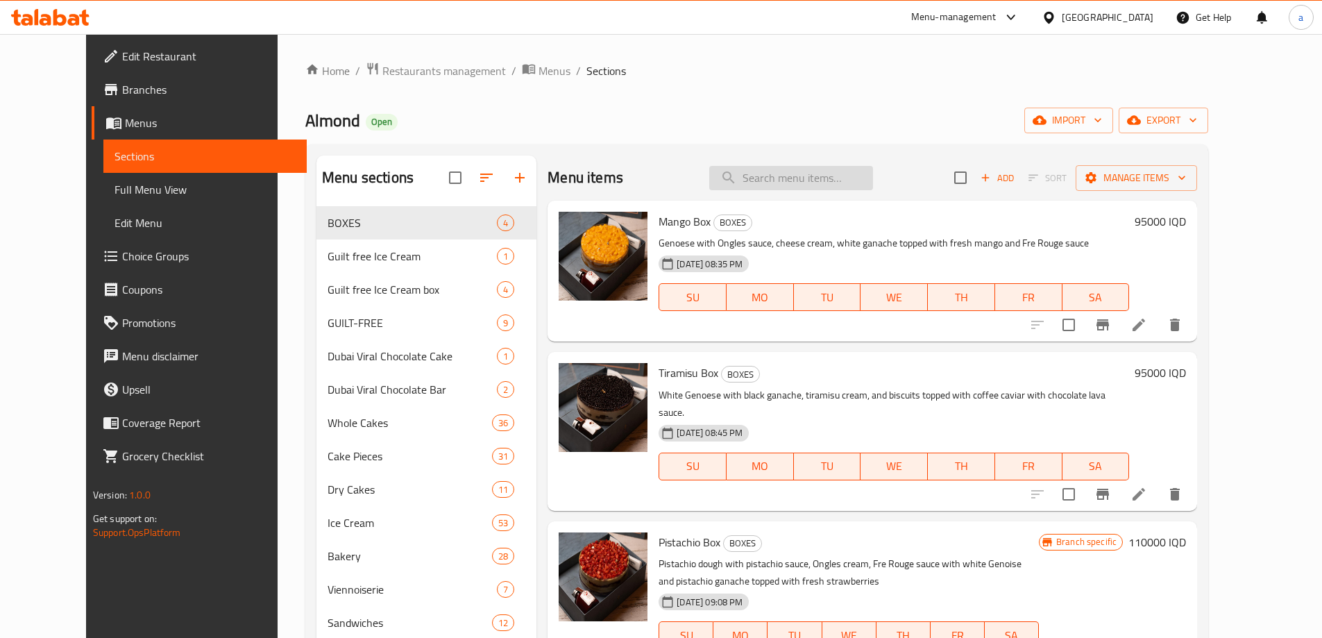
click at [828, 171] on input "search" at bounding box center [791, 178] width 164 height 24
paste input "Matcha Huzelnut Box"
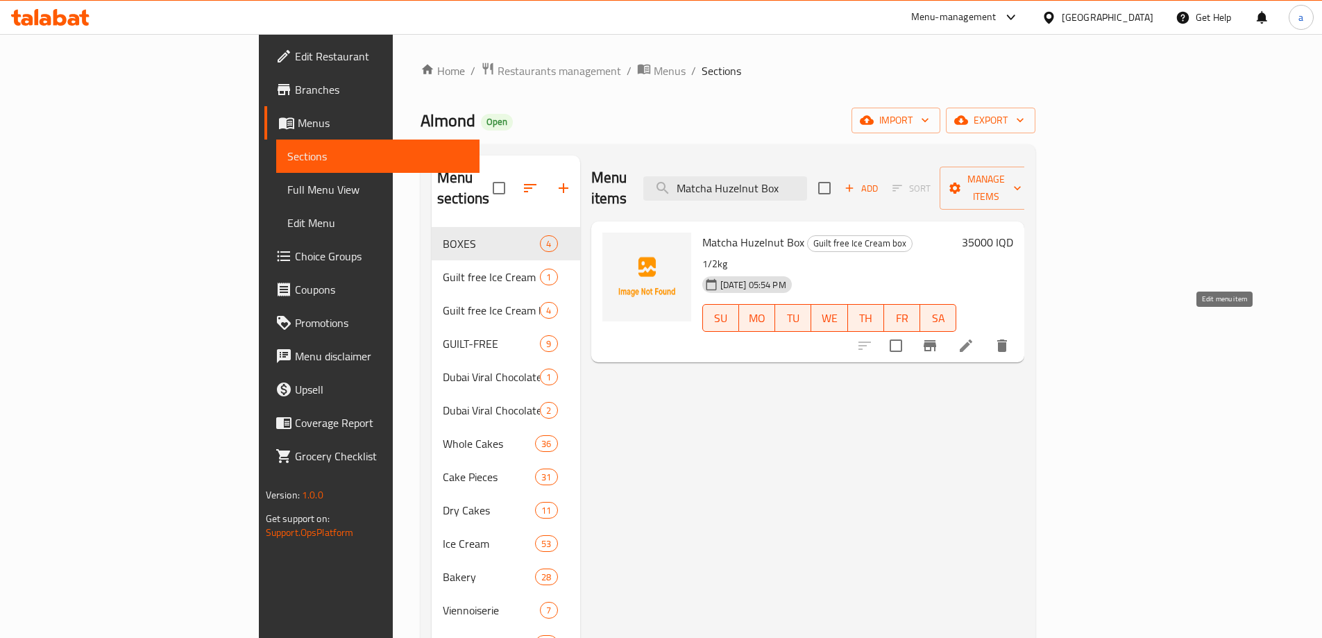
type input "Matcha Huzelnut Box"
click at [974, 337] on icon at bounding box center [966, 345] width 17 height 17
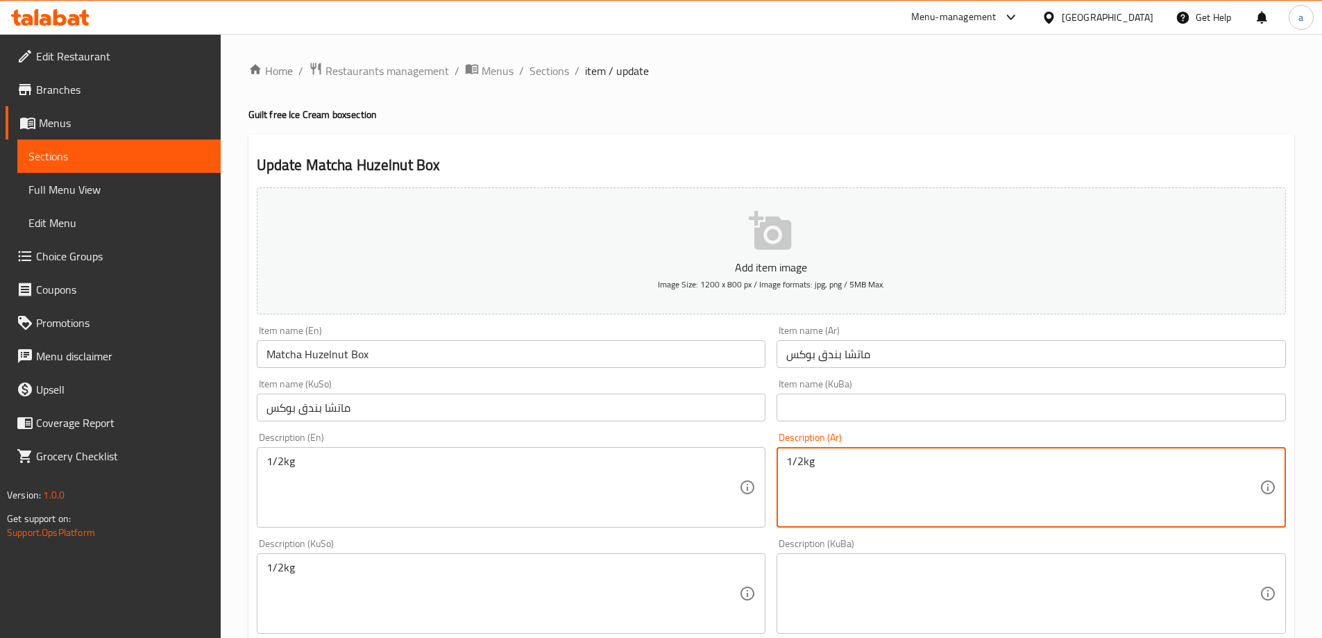
click at [849, 464] on textarea "1/2kg" at bounding box center [1022, 488] width 473 height 66
paste textarea "كيلو"
type textarea "1/2 كيلو"
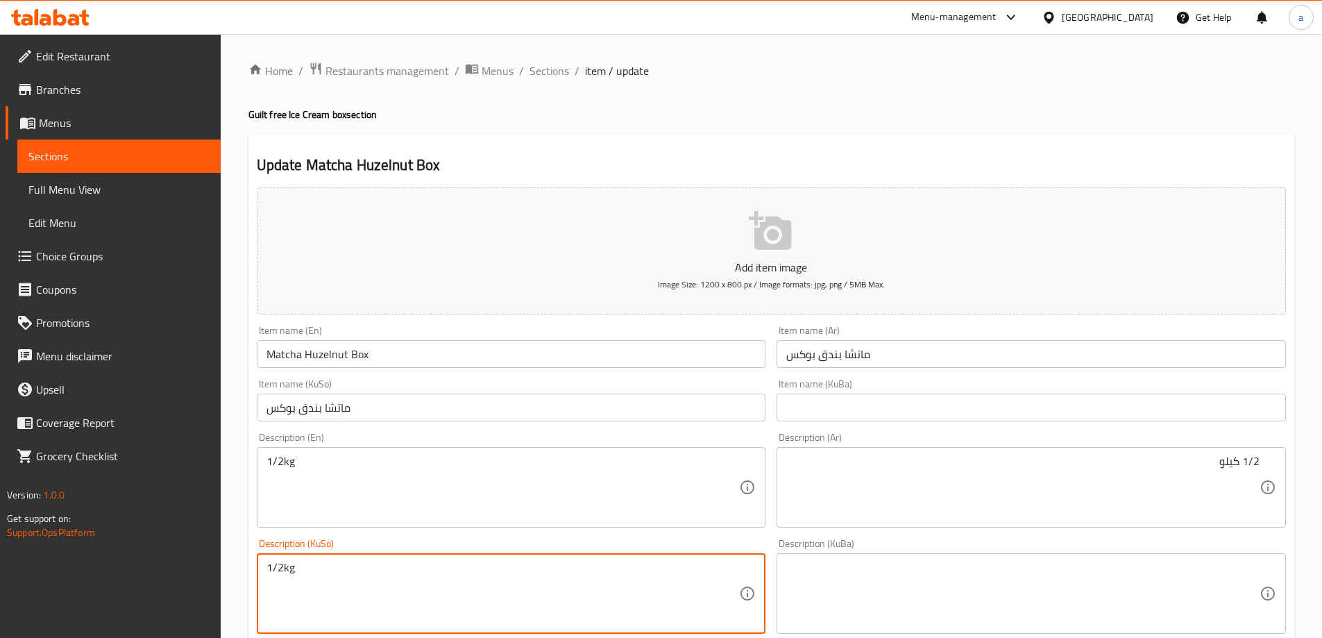
click at [418, 562] on textarea "1/2kg" at bounding box center [503, 594] width 473 height 66
paste textarea "کیلۆ"
type textarea "1/2 کیلۆ"
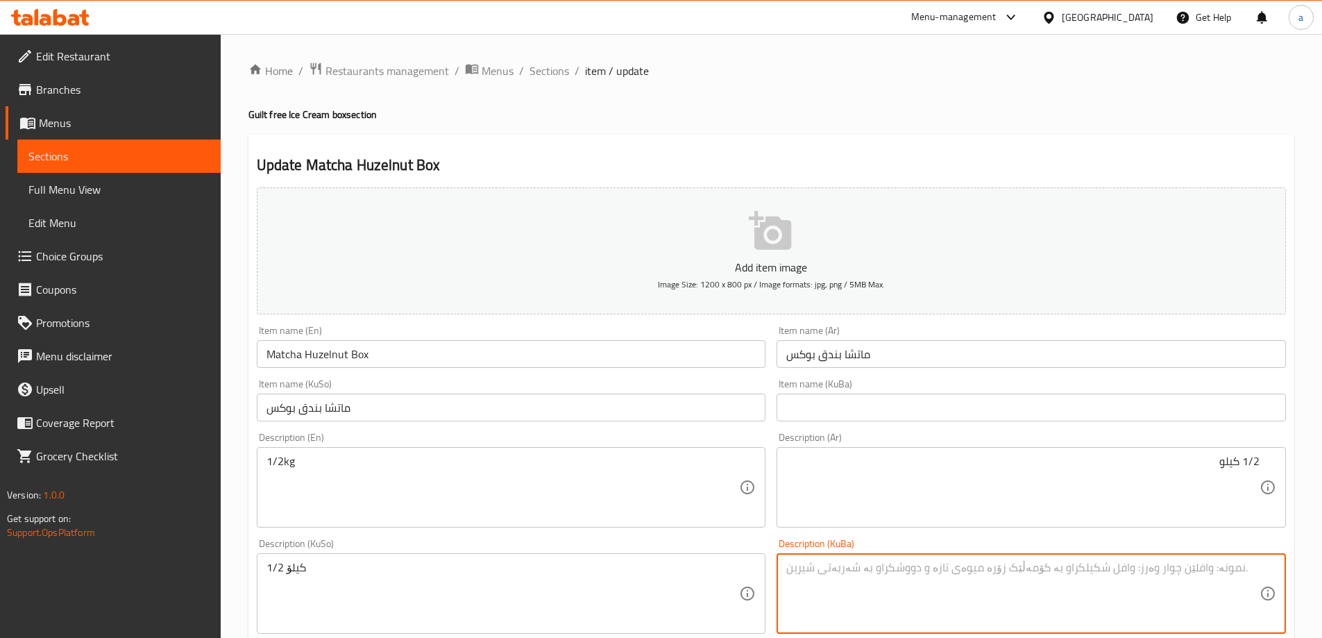
click at [827, 580] on textarea at bounding box center [1022, 594] width 473 height 66
paste textarea "1/2 کیلۆ"
type textarea "1/2 کیلۆ"
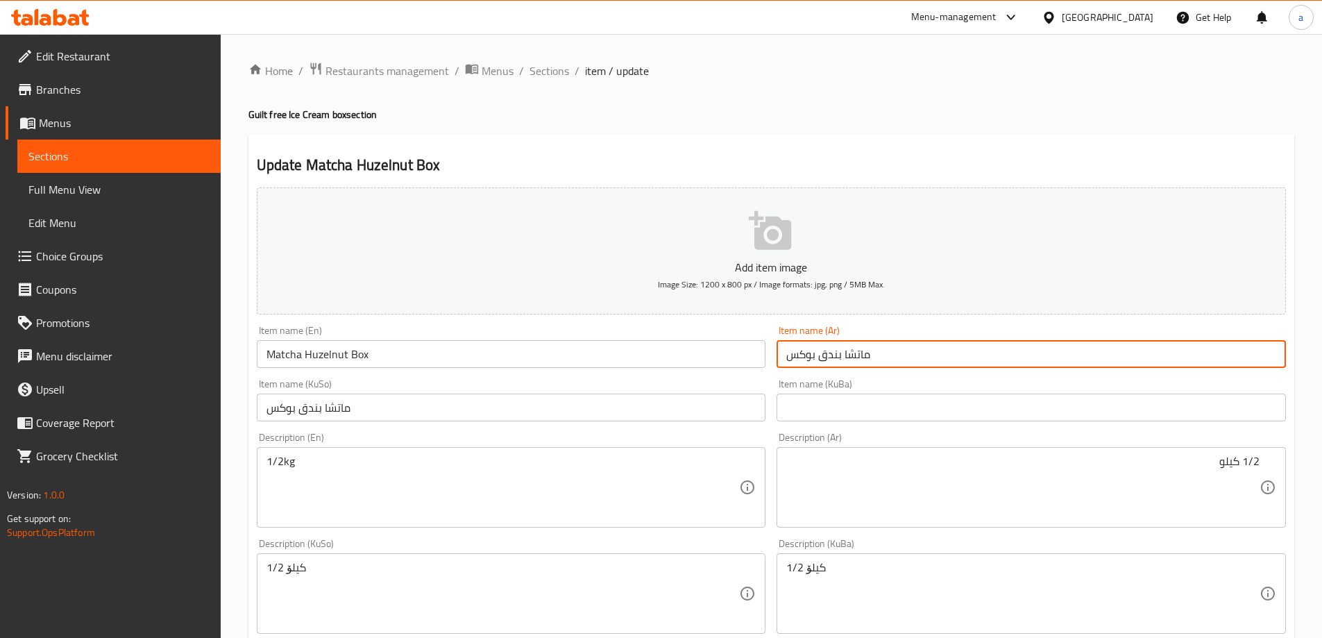
click at [821, 358] on input "ماتشا بندق بوكس" at bounding box center [1031, 354] width 509 height 28
type input "م"
type input "علبة ماتشا بالبندق"
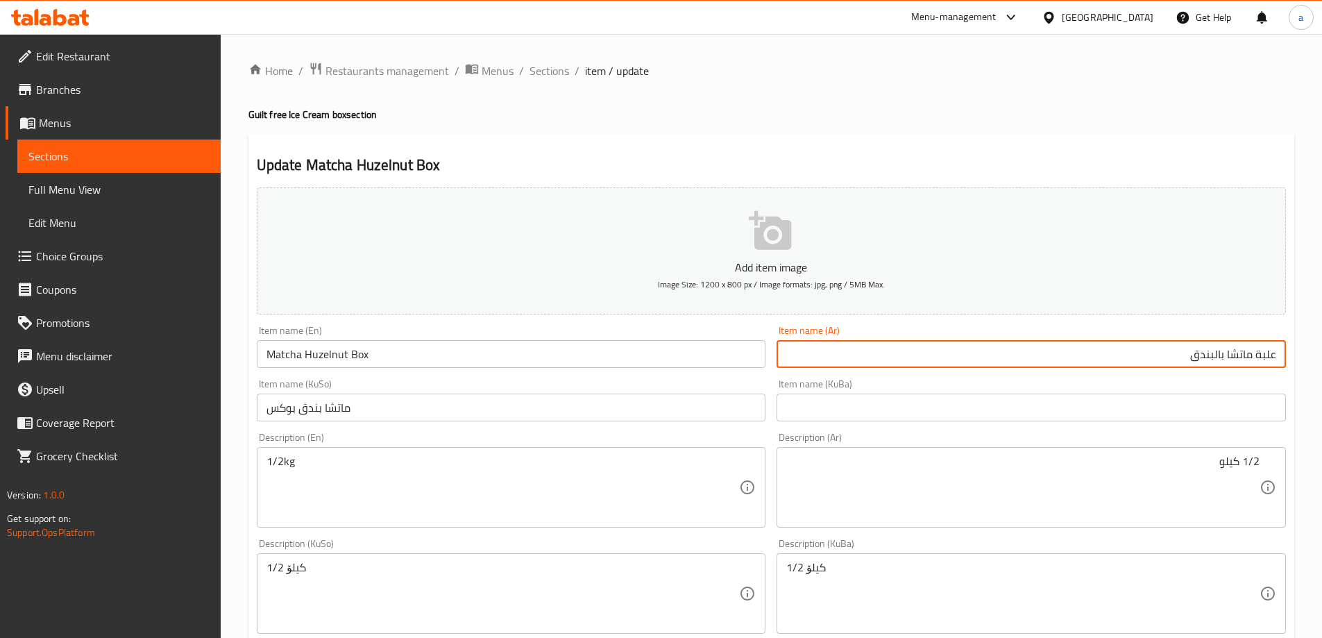
click at [668, 424] on div "Item name (KuSo) ماتشا بندق بوكس Item name ([GEOGRAPHIC_DATA])" at bounding box center [511, 399] width 521 height 53
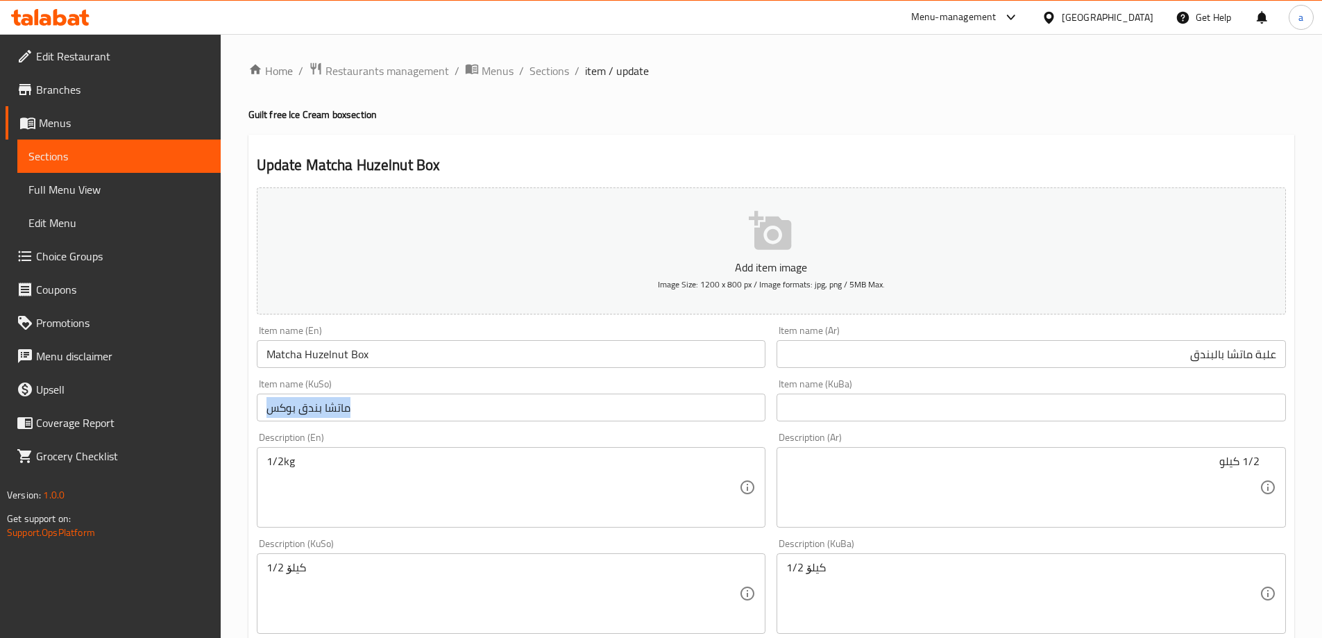
click at [668, 424] on div "Item name (KuSo) ماتشا بندق بوكس Item name ([GEOGRAPHIC_DATA])" at bounding box center [511, 399] width 521 height 53
click at [671, 416] on input "ماتشا بندق بوكس" at bounding box center [511, 408] width 509 height 28
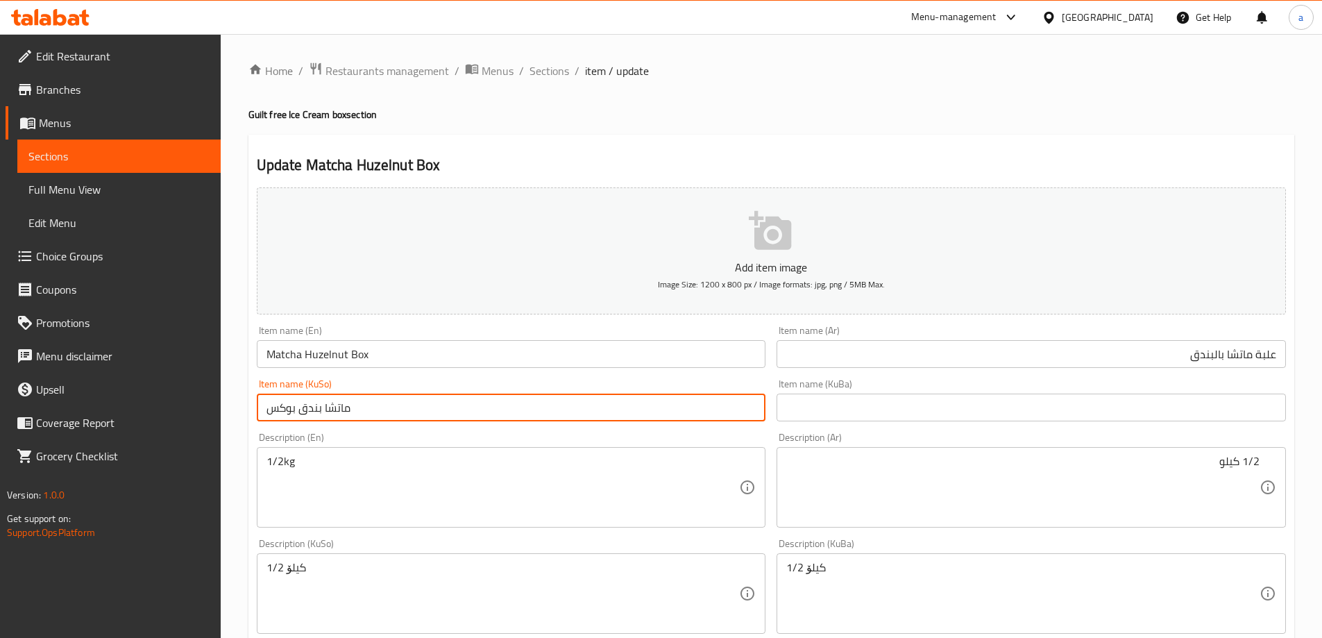
click at [671, 416] on input "ماتشا بندق بوكس" at bounding box center [511, 408] width 509 height 28
type input "سندووقی ماتشا بە بوندق"
click at [830, 420] on input "text" at bounding box center [1031, 408] width 509 height 28
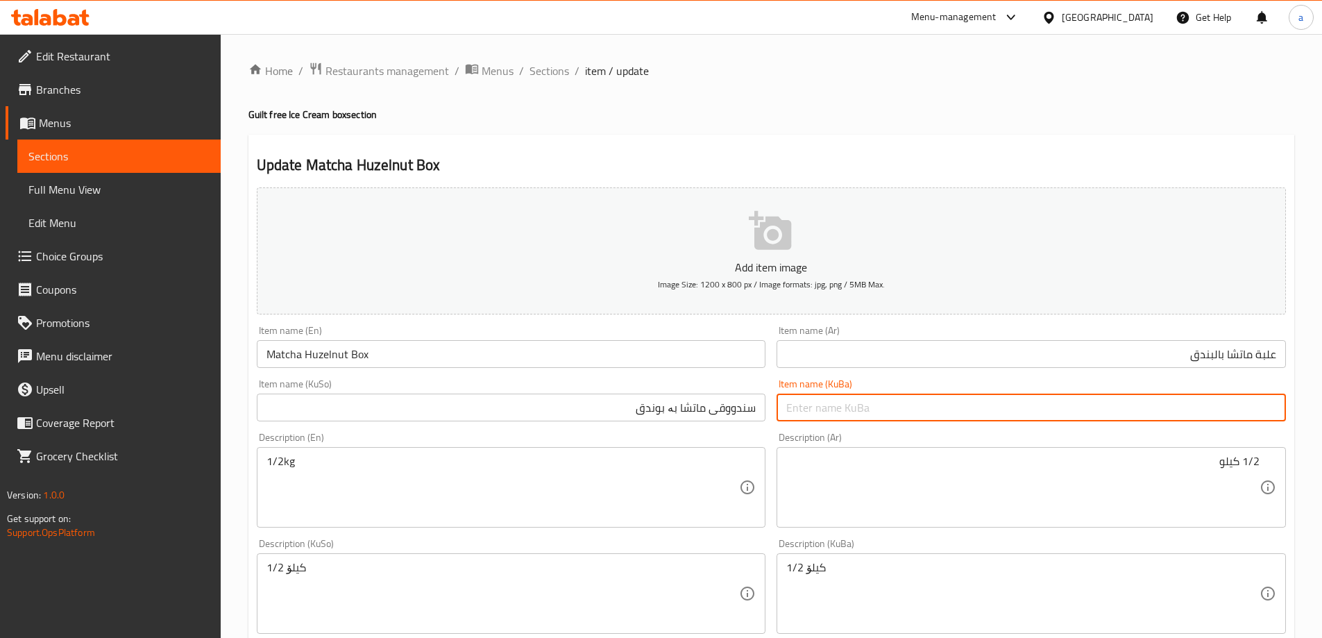
paste input "سندووقی ماتشا بە بوندق"
type input "سندووقی ماتشا بە بوندق"
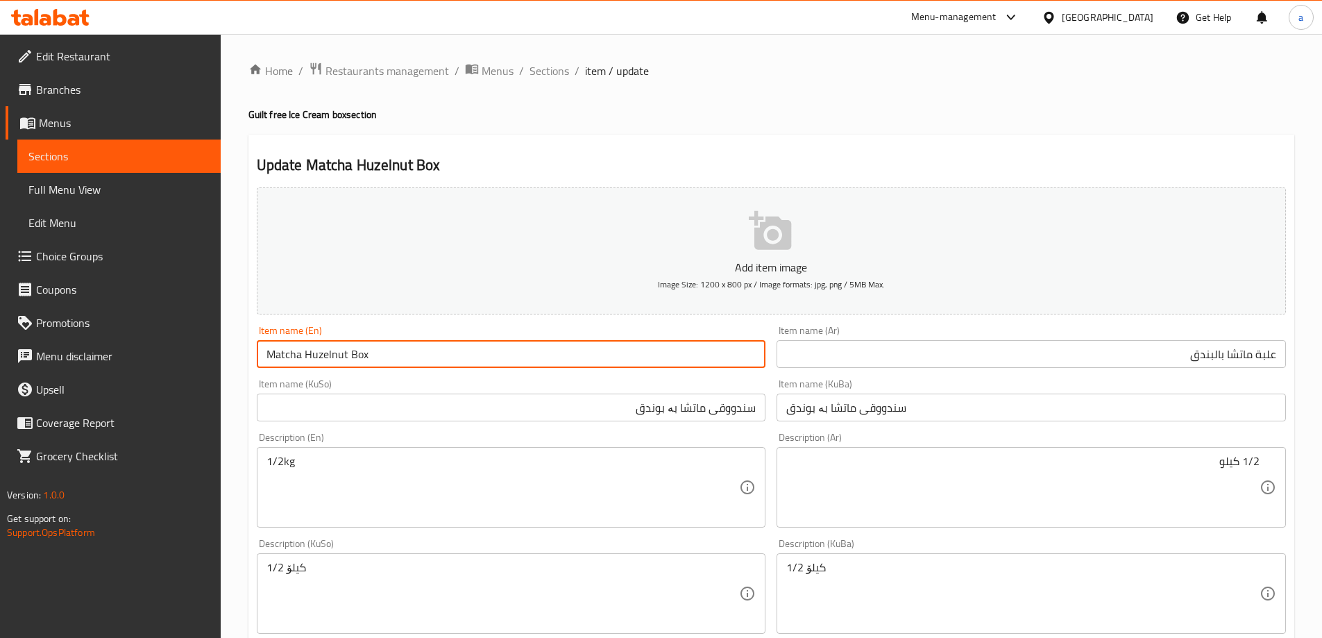
click at [344, 360] on input "Matcha Huzelnut Box" at bounding box center [511, 354] width 509 height 28
click at [387, 319] on div "Add item image Image Size: 1200 x 800 px / Image formats: jpg, png / 5MB Max." at bounding box center [771, 251] width 1040 height 138
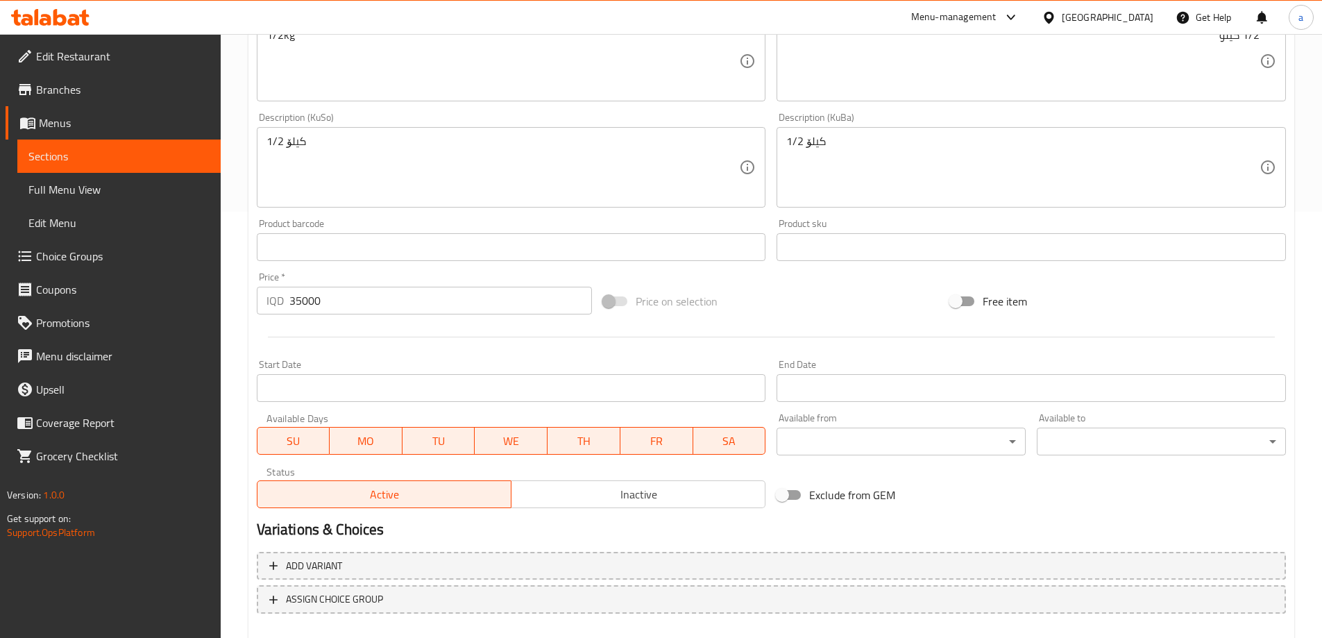
scroll to position [502, 0]
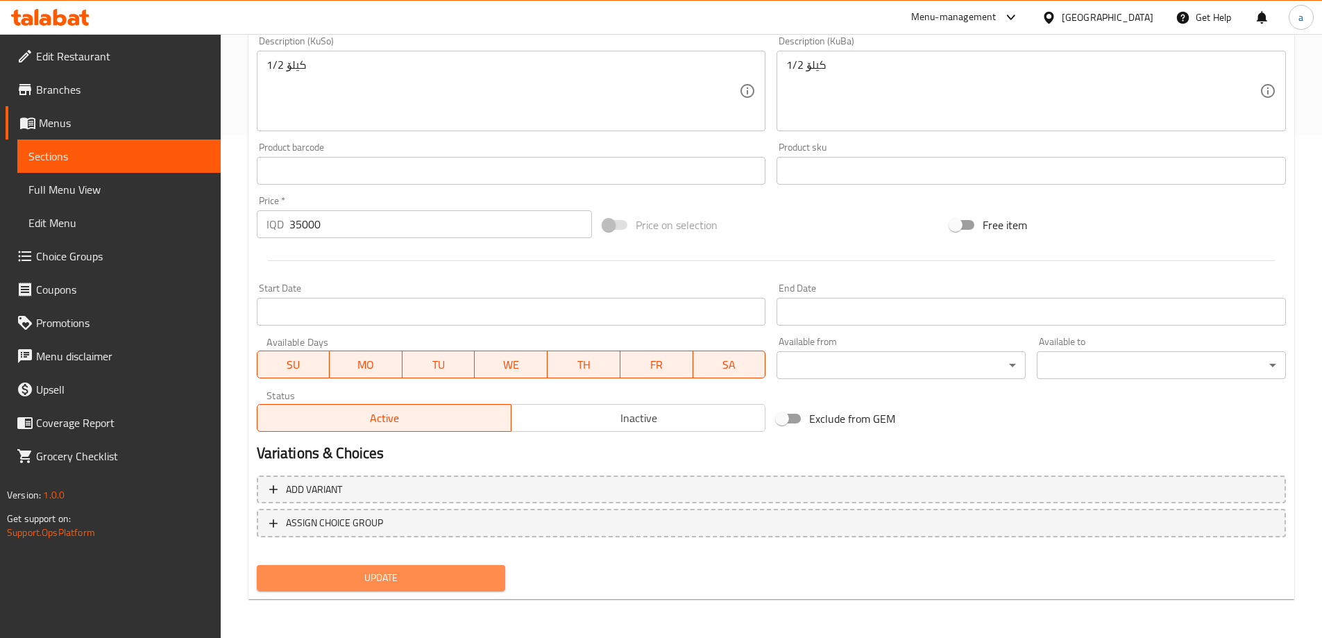
click at [366, 574] on span "Update" at bounding box center [381, 577] width 227 height 17
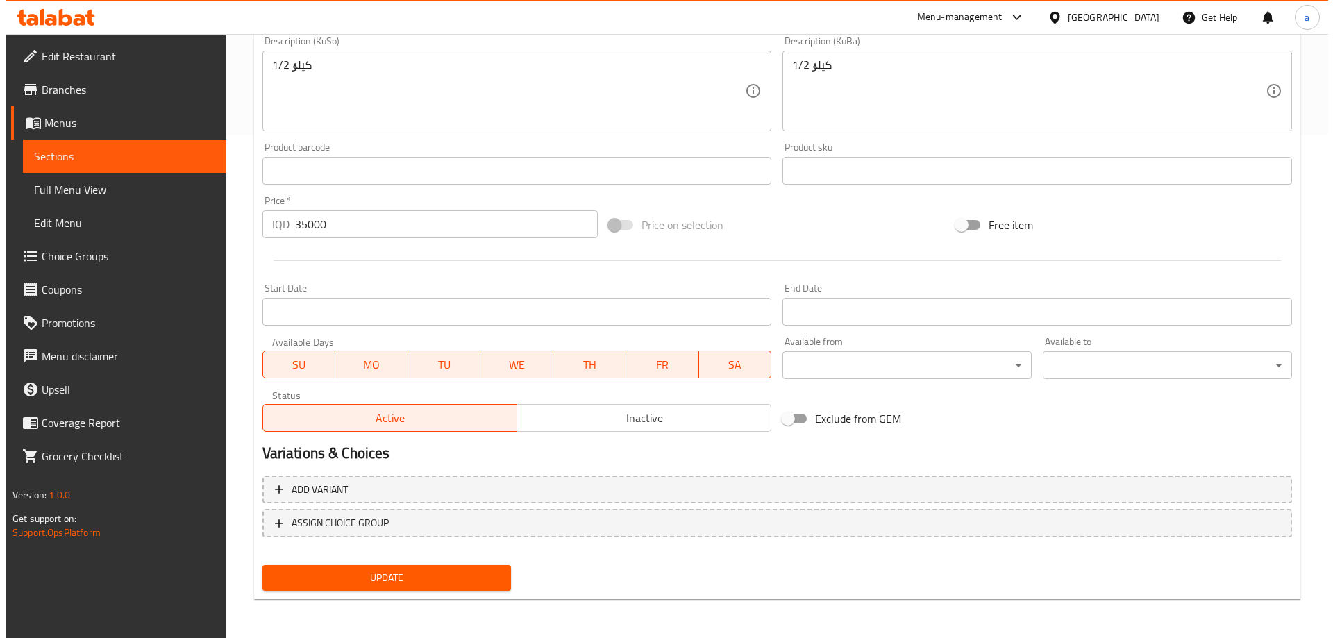
scroll to position [0, 0]
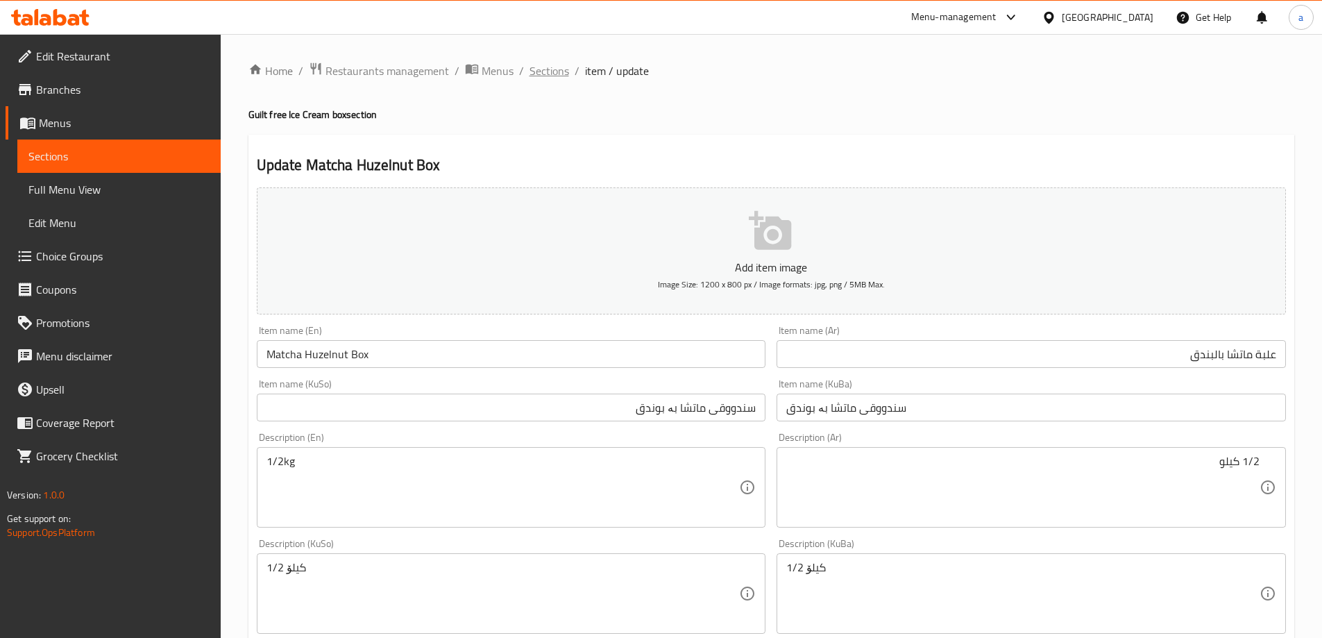
click at [546, 72] on span "Sections" at bounding box center [550, 70] width 40 height 17
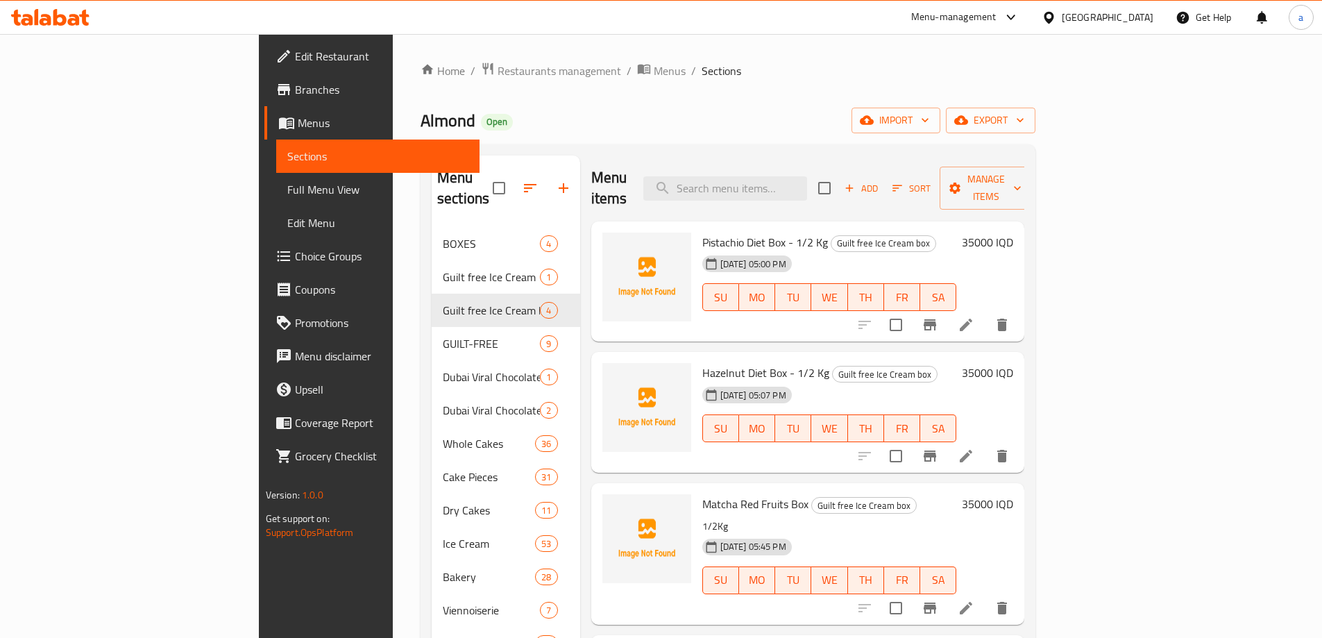
click at [287, 184] on span "Full Menu View" at bounding box center [377, 189] width 181 height 17
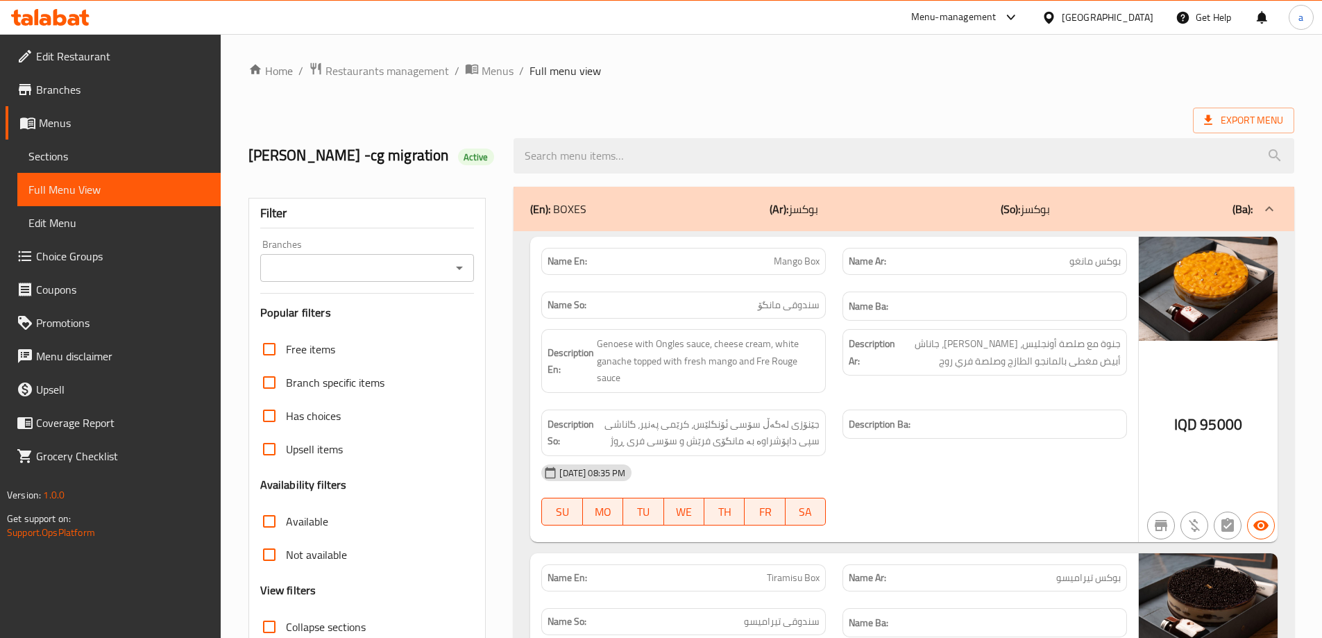
click at [460, 267] on icon "Open" at bounding box center [459, 268] width 7 height 3
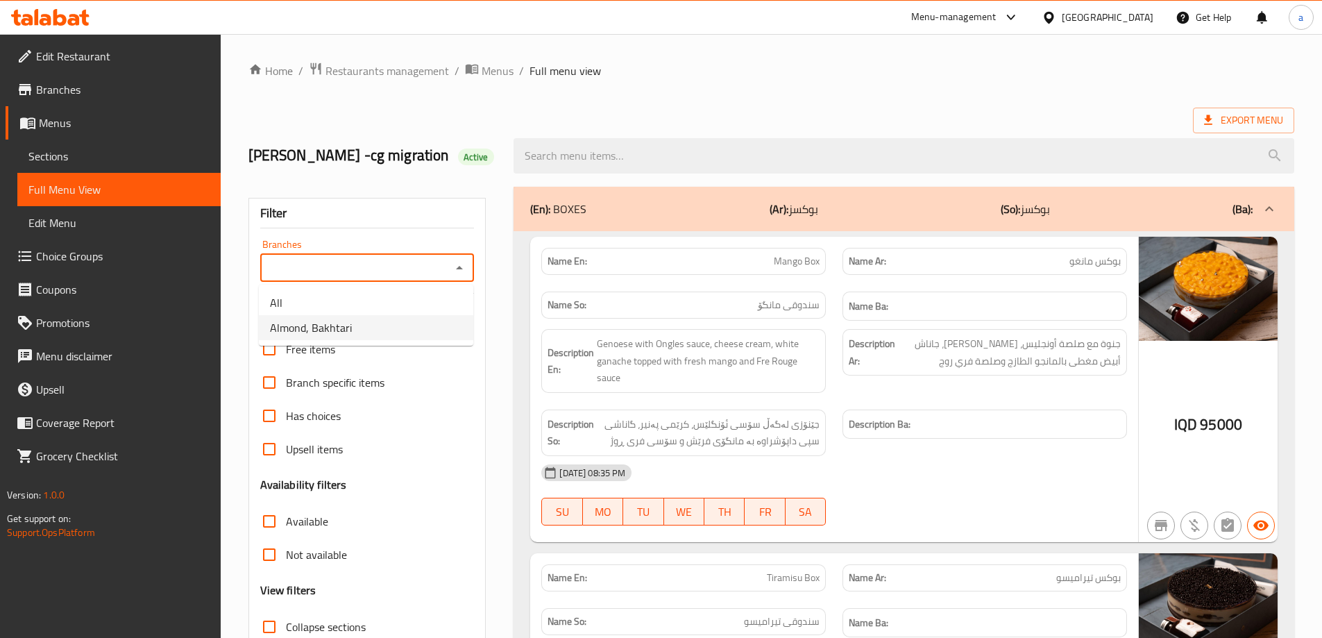
click at [337, 325] on span "Almond, Bakhtari" at bounding box center [311, 327] width 82 height 17
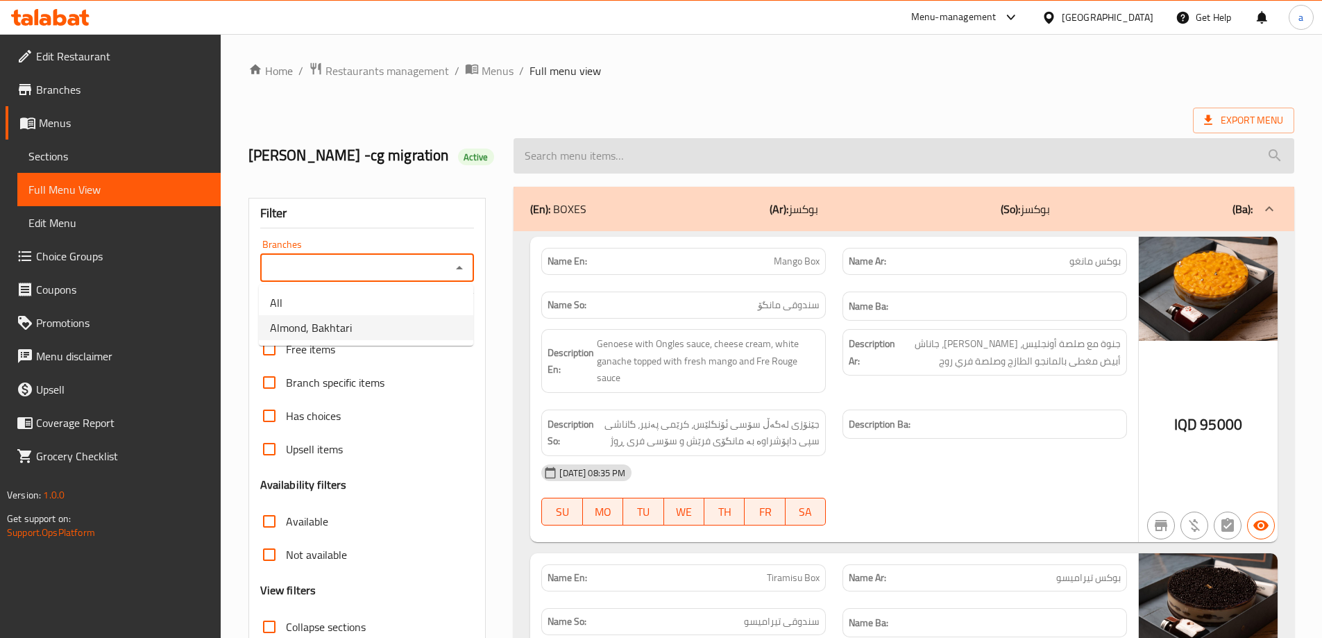
type input "Almond, Bakhtari"
click at [603, 160] on input "search" at bounding box center [904, 155] width 781 height 35
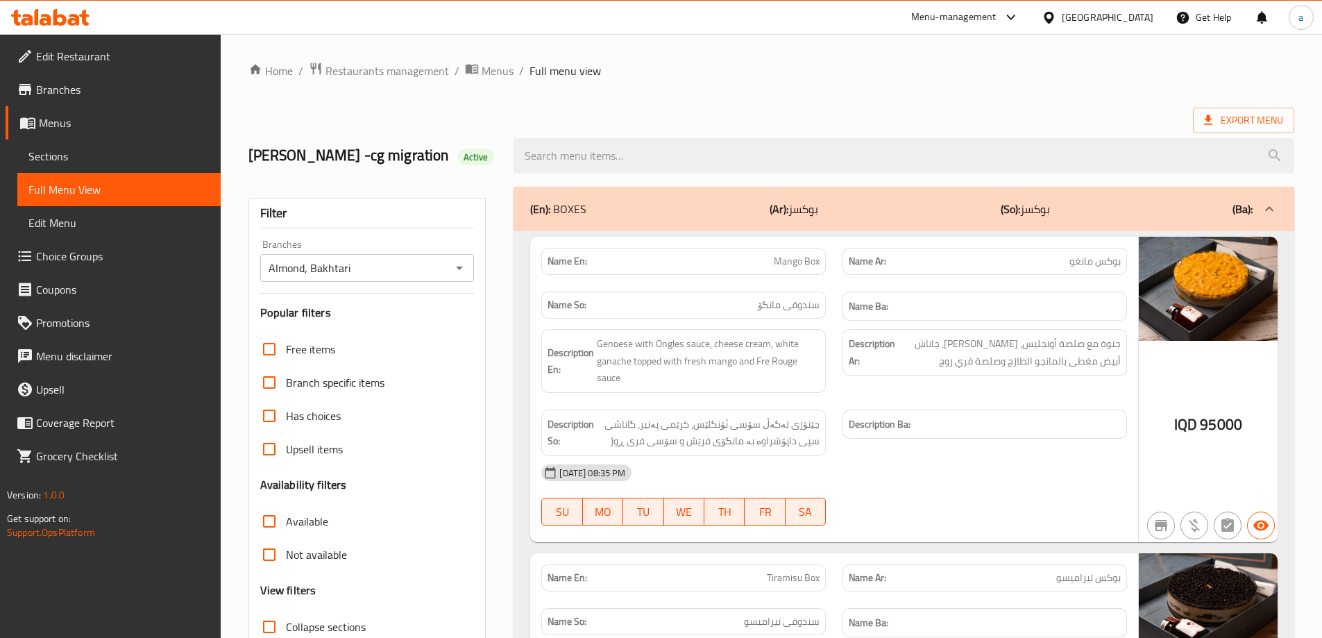
click at [604, 166] on input "search" at bounding box center [904, 155] width 781 height 35
drag, startPoint x: 446, startPoint y: 171, endPoint x: 482, endPoint y: 164, distance: 36.7
click at [446, 171] on div "[PERSON_NAME] -cg migration Active" at bounding box center [373, 156] width 266 height 62
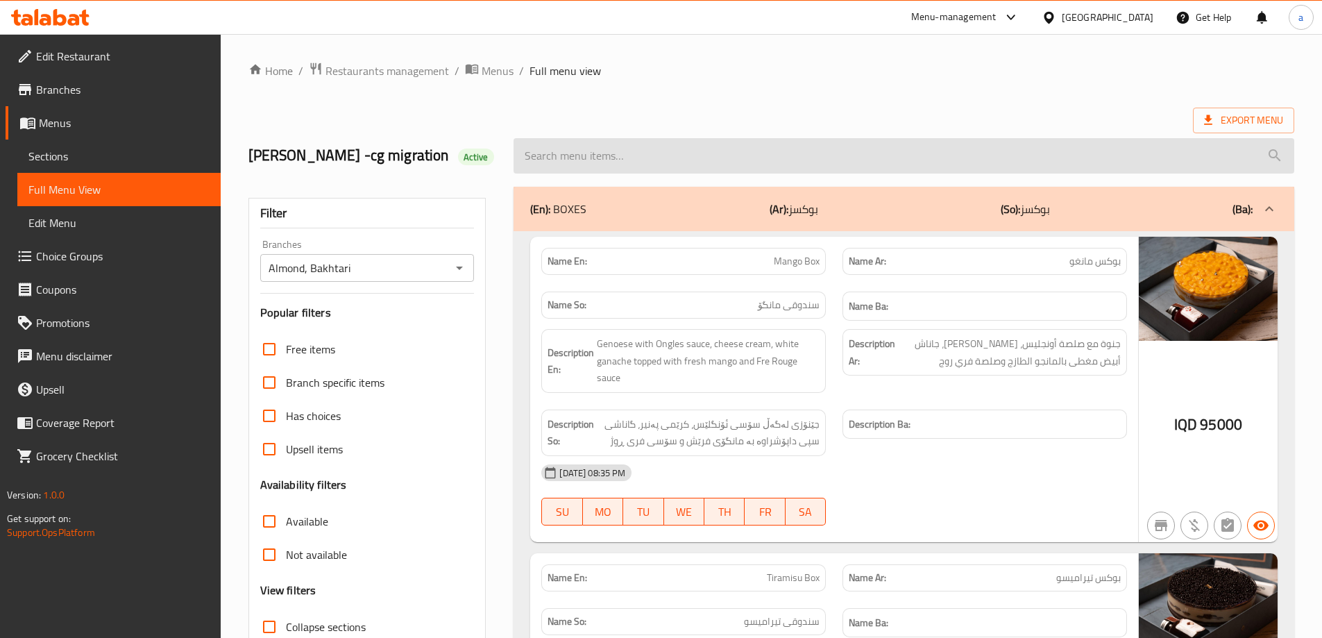
click at [559, 153] on input "search" at bounding box center [904, 155] width 781 height 35
paste input "Matcha Huzelnut Box"
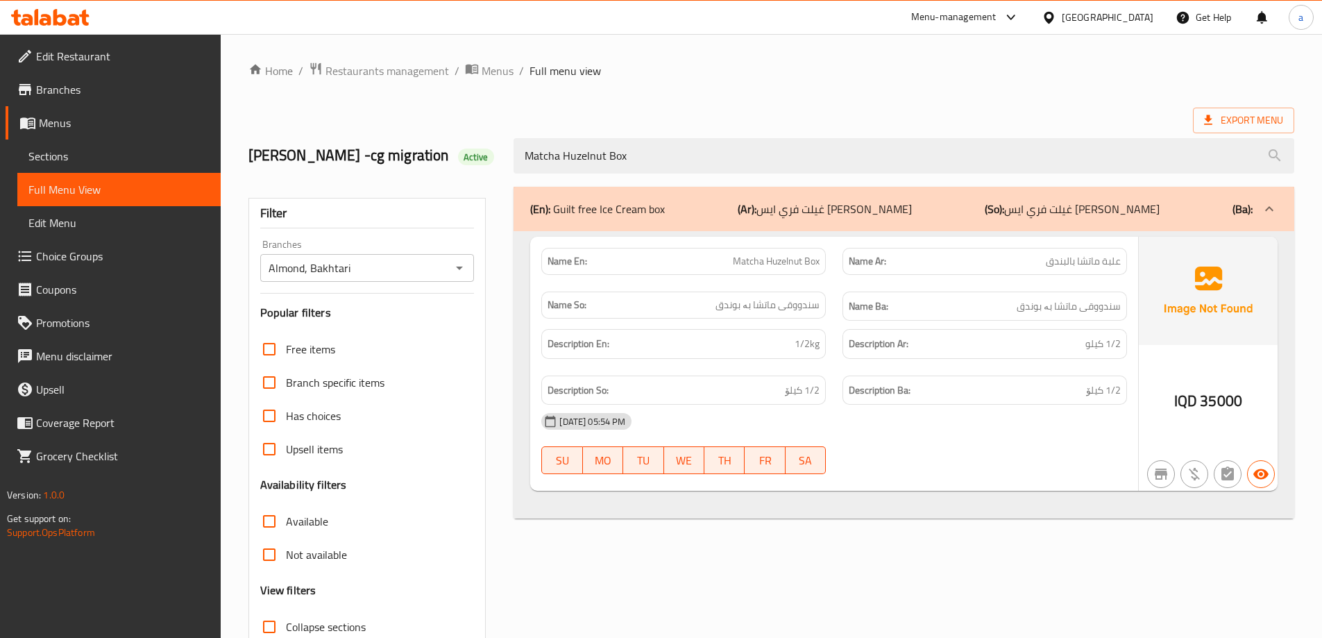
type input "Matcha Huzelnut Box"
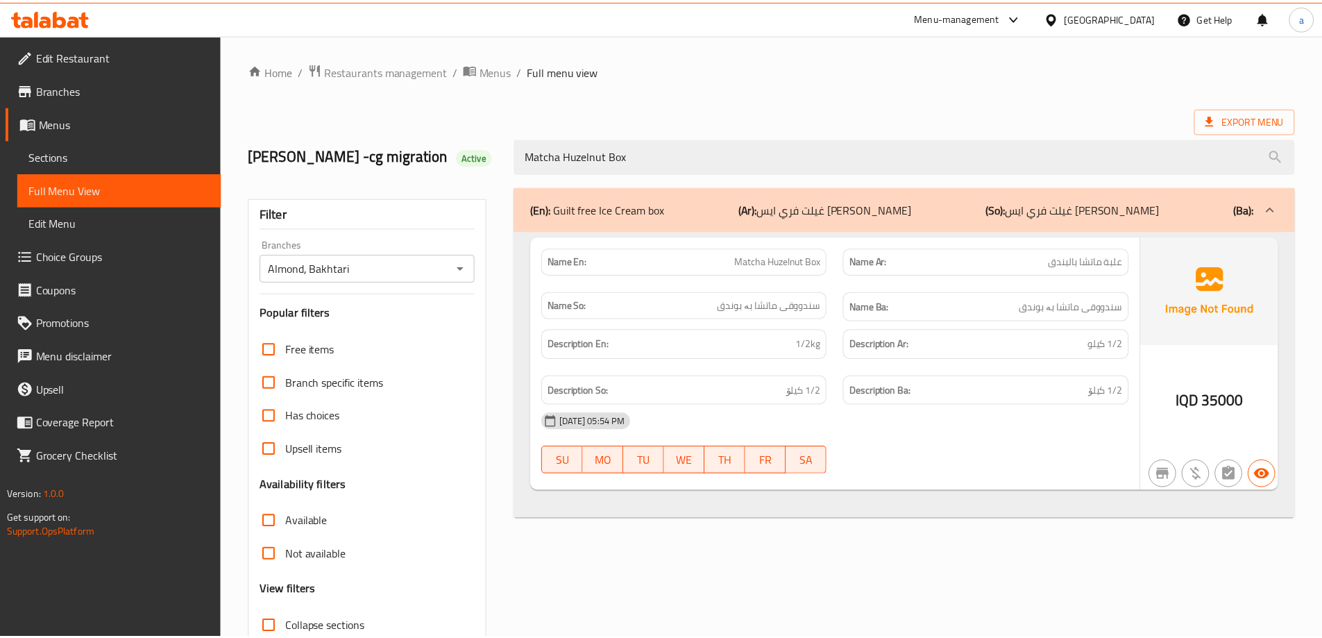
scroll to position [101, 0]
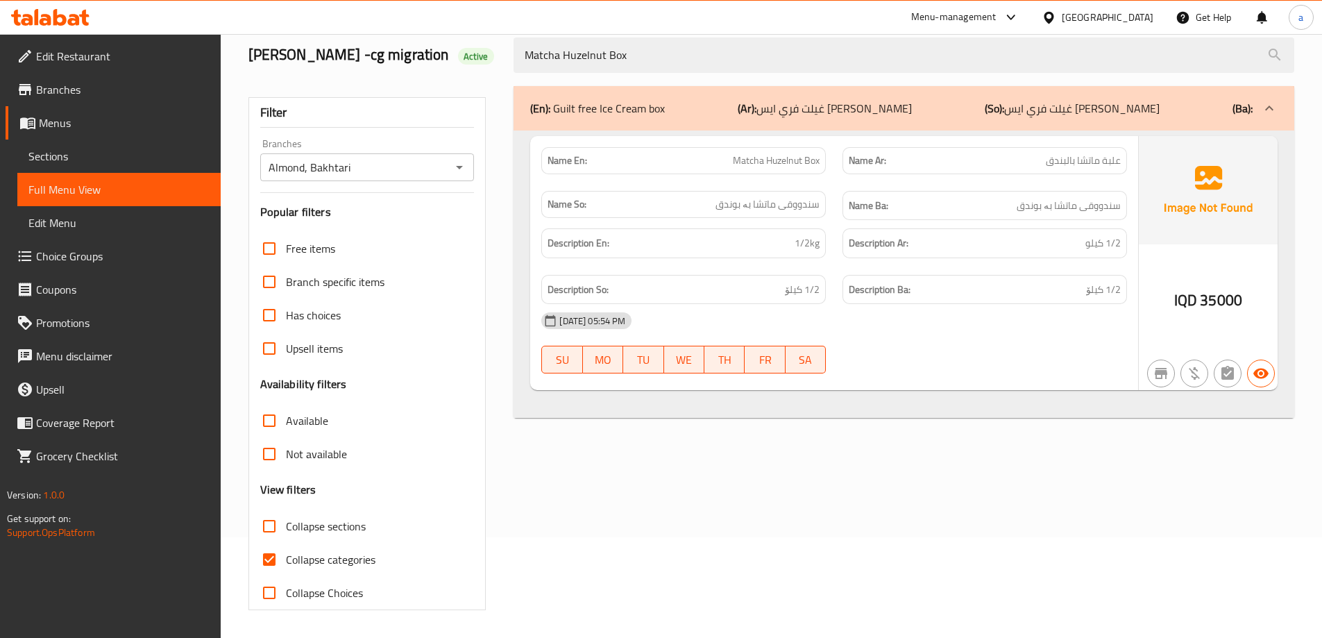
click at [42, 120] on span "Menus" at bounding box center [124, 123] width 171 height 17
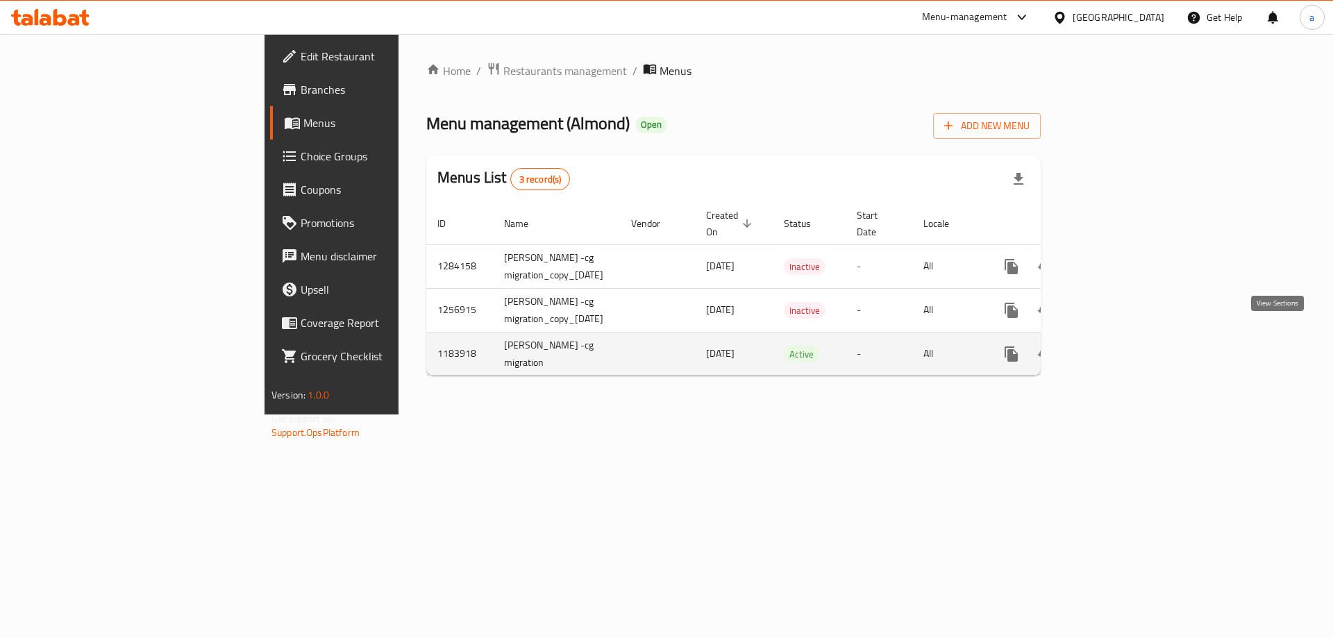
click at [1128, 337] on link "enhanced table" at bounding box center [1110, 353] width 33 height 33
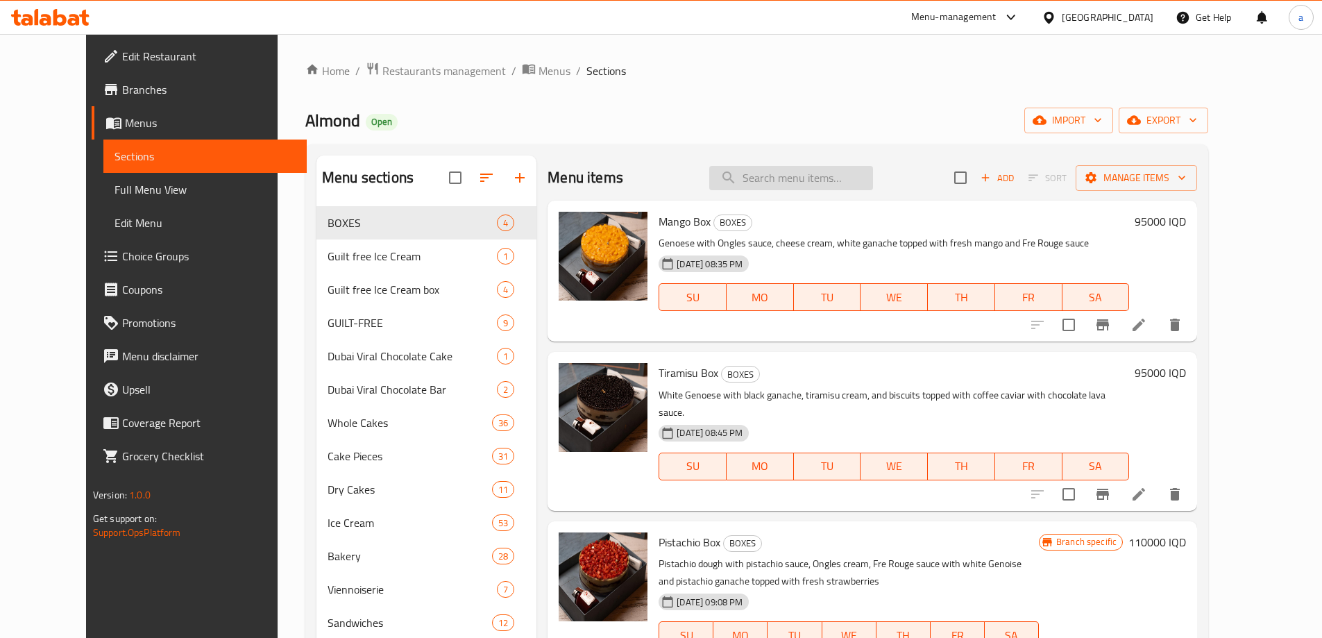
click at [819, 166] on input "search" at bounding box center [791, 178] width 164 height 24
paste input "Matcha Huzelnut Box"
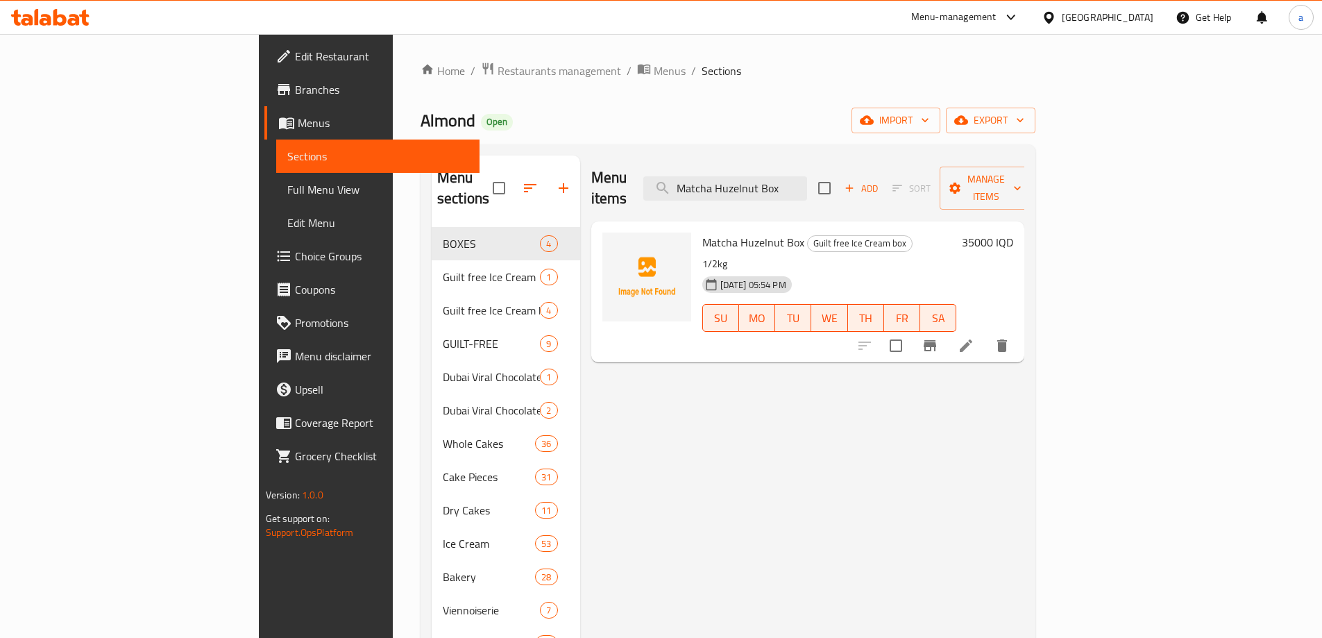
type input "Matcha Huzelnut Box"
click at [974, 337] on icon at bounding box center [966, 345] width 17 height 17
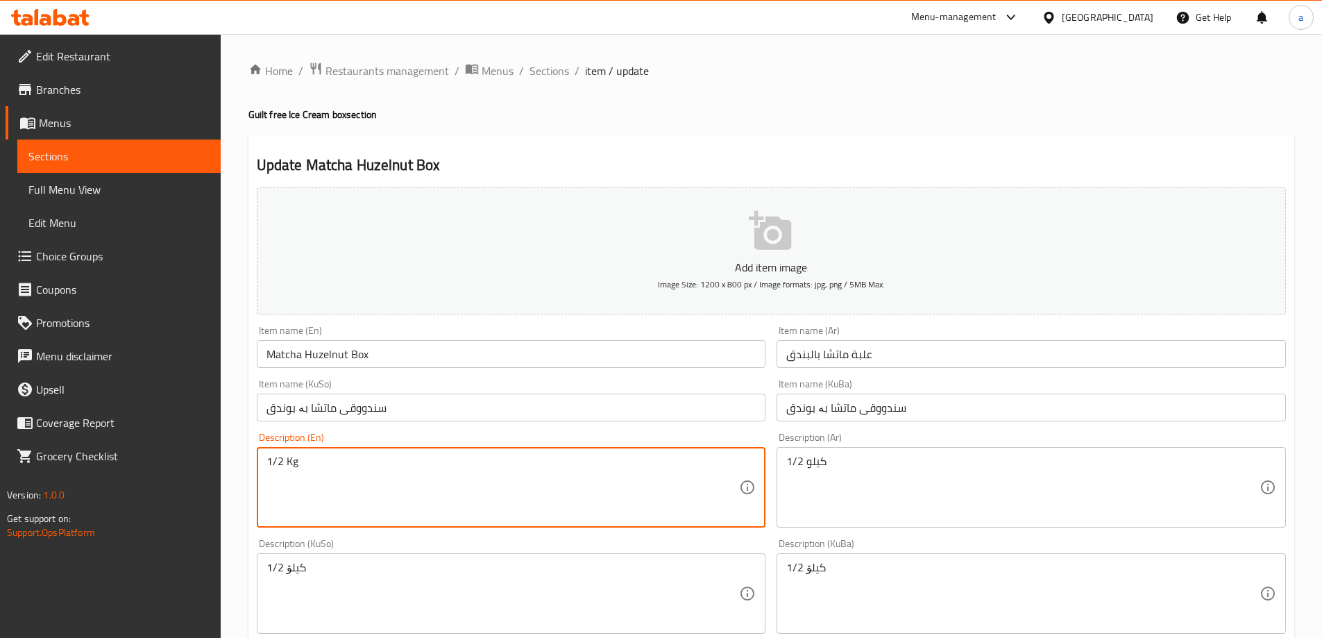
type textarea "1/2 Kg"
click at [310, 360] on input "Matcha Huzelnut Box" at bounding box center [511, 354] width 509 height 28
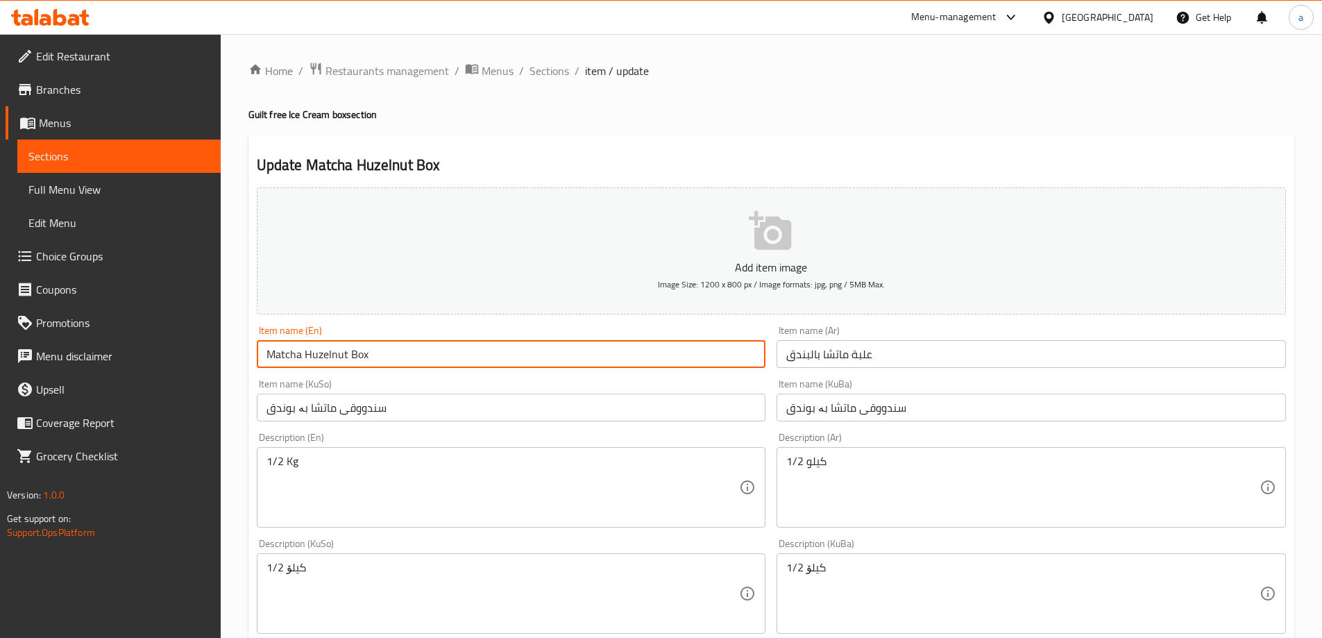
click at [310, 360] on input "Matcha Huzelnut Box" at bounding box center [511, 354] width 509 height 28
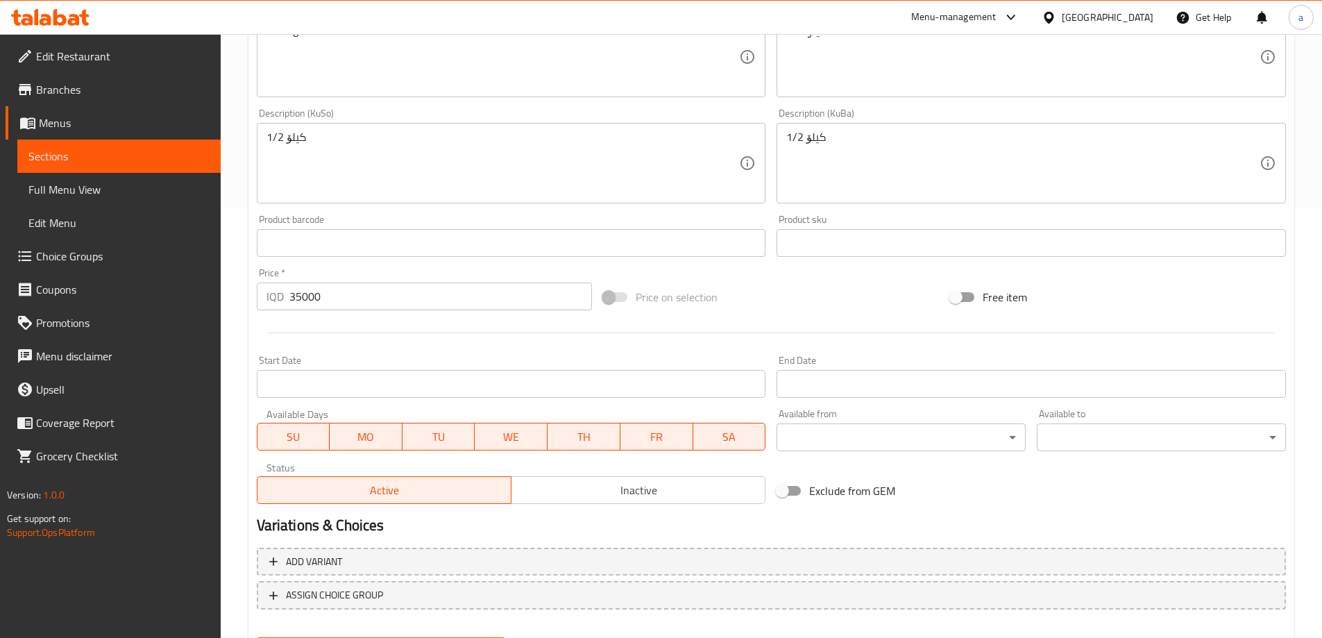
scroll to position [502, 0]
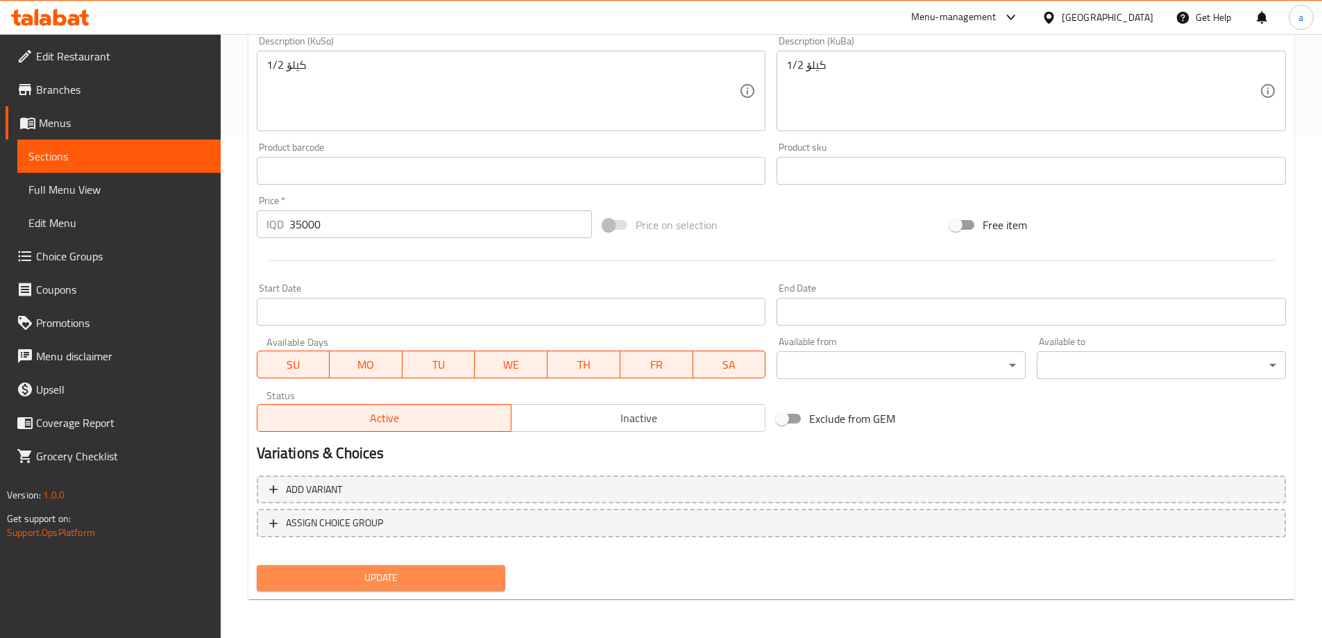
click at [375, 577] on span "Update" at bounding box center [381, 577] width 227 height 17
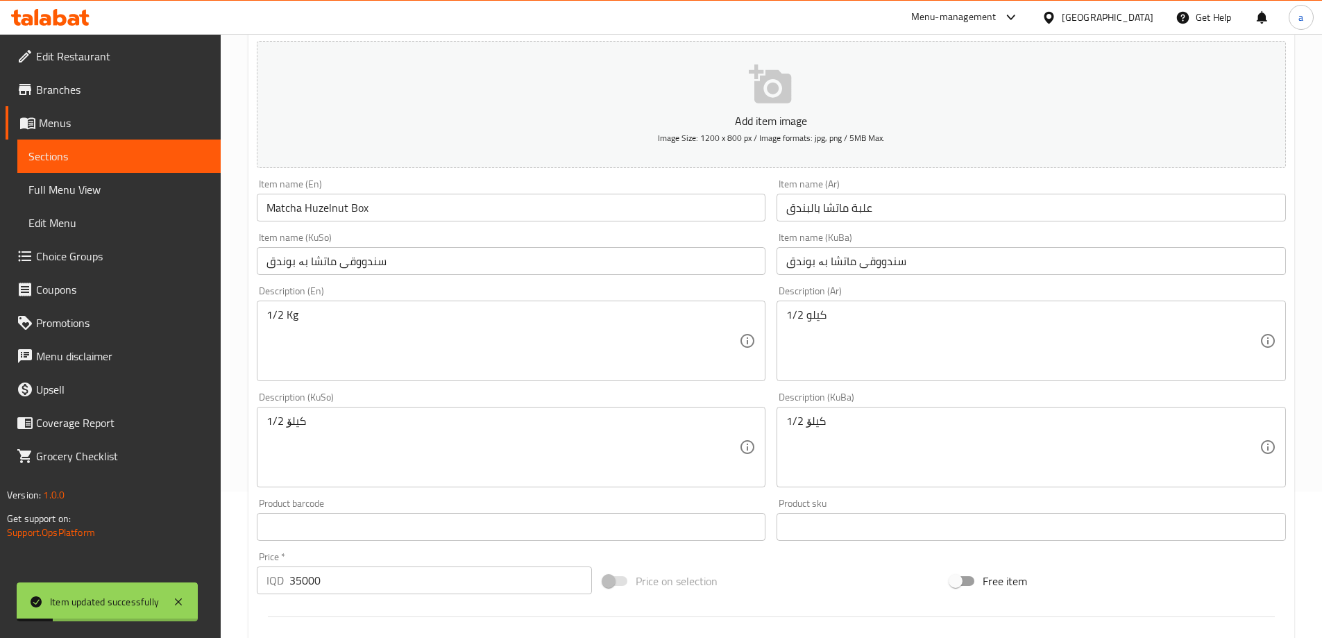
scroll to position [0, 0]
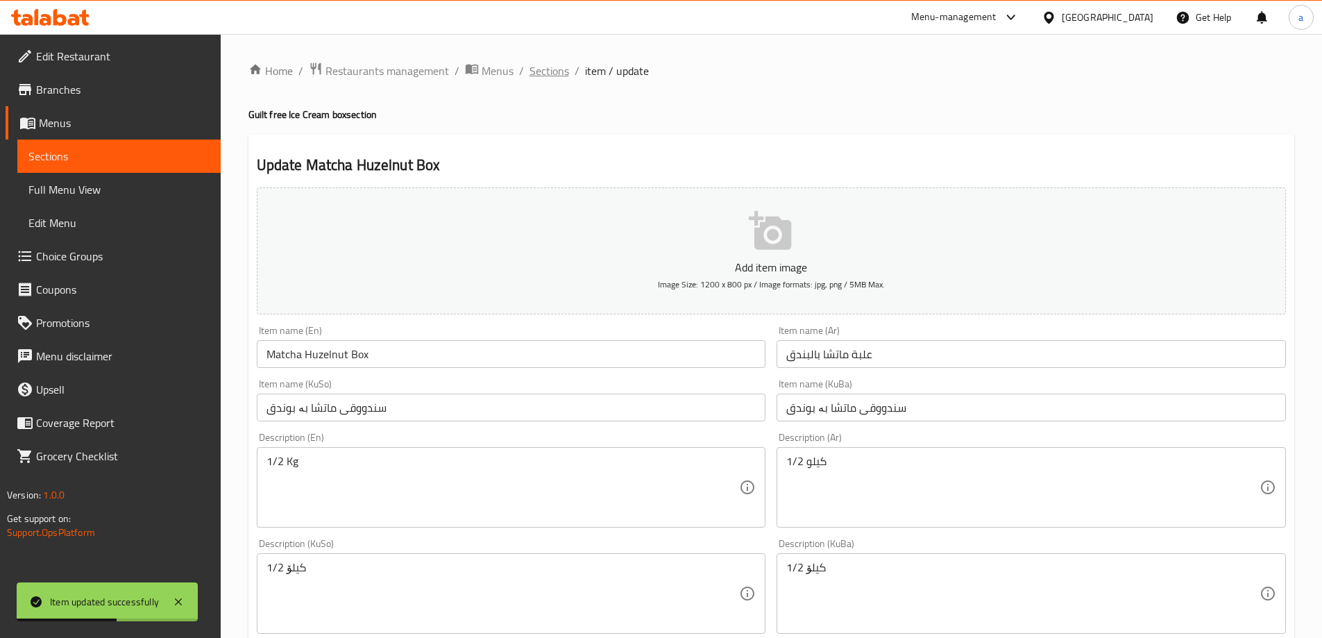
click at [547, 79] on span "Sections" at bounding box center [550, 70] width 40 height 17
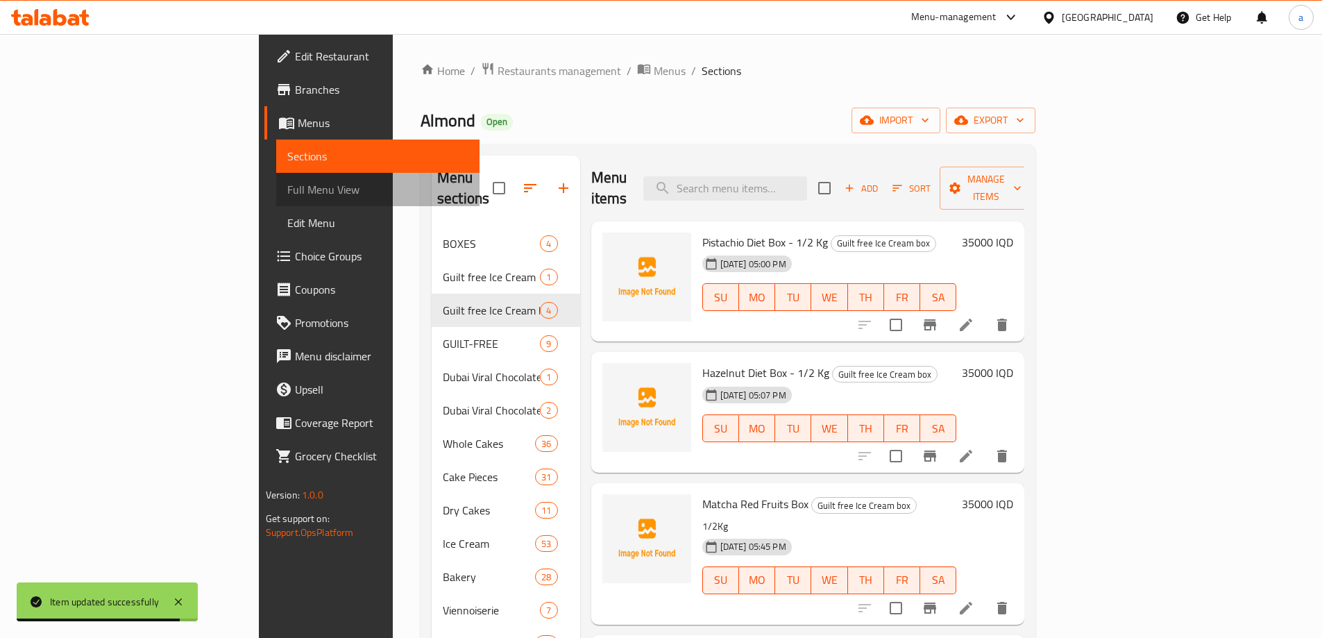
click at [287, 189] on span "Full Menu View" at bounding box center [377, 189] width 181 height 17
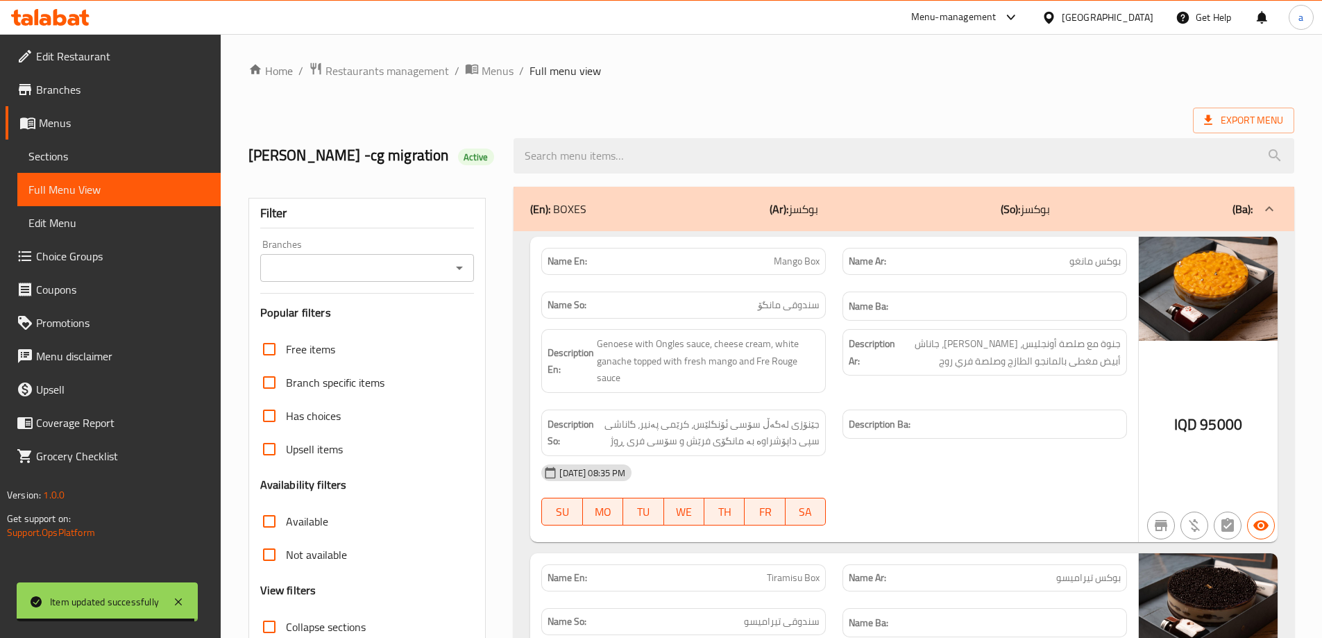
click at [459, 273] on icon "Open" at bounding box center [459, 268] width 17 height 17
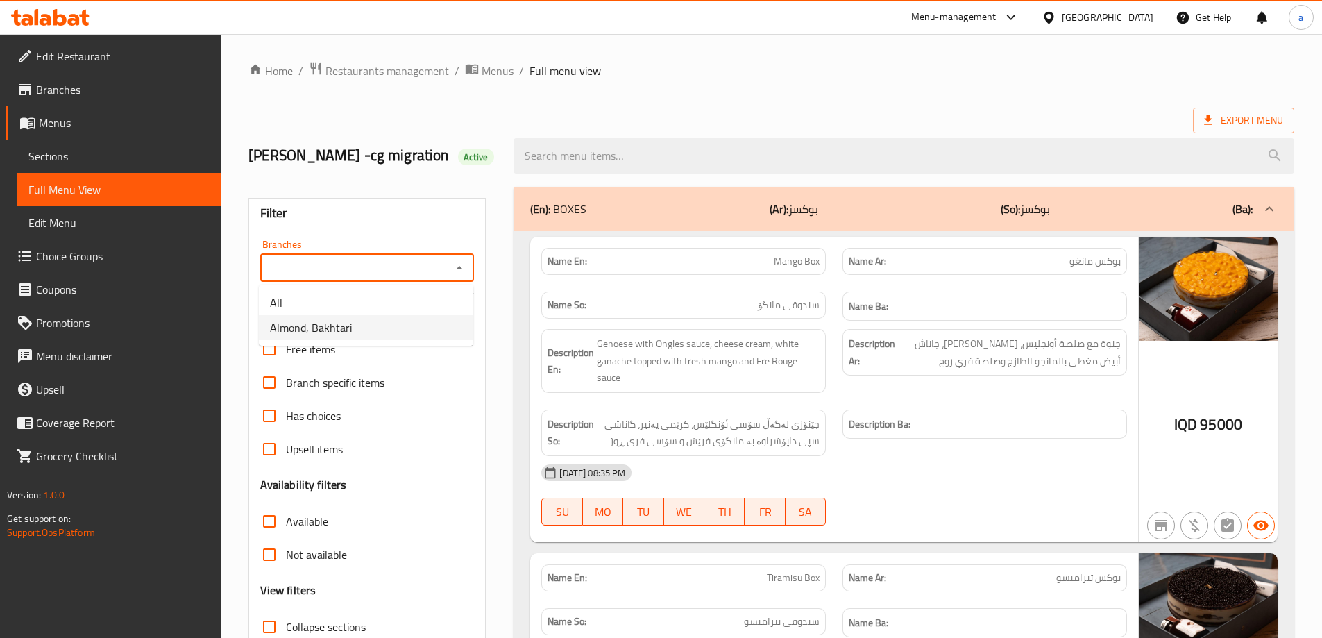
click at [363, 329] on li "Almond, Bakhtari" at bounding box center [366, 327] width 214 height 25
type input "Almond, Bakhtari"
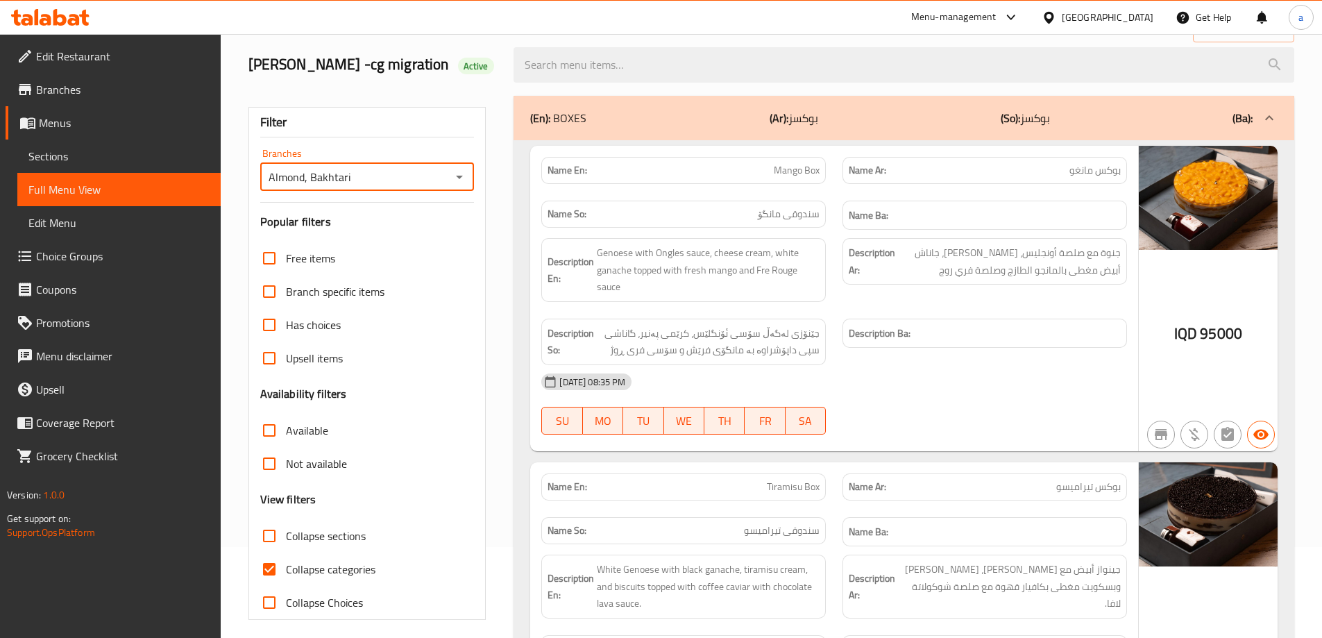
click at [269, 552] on input "Collapse categories" at bounding box center [269, 568] width 33 height 33
checkbox input "false"
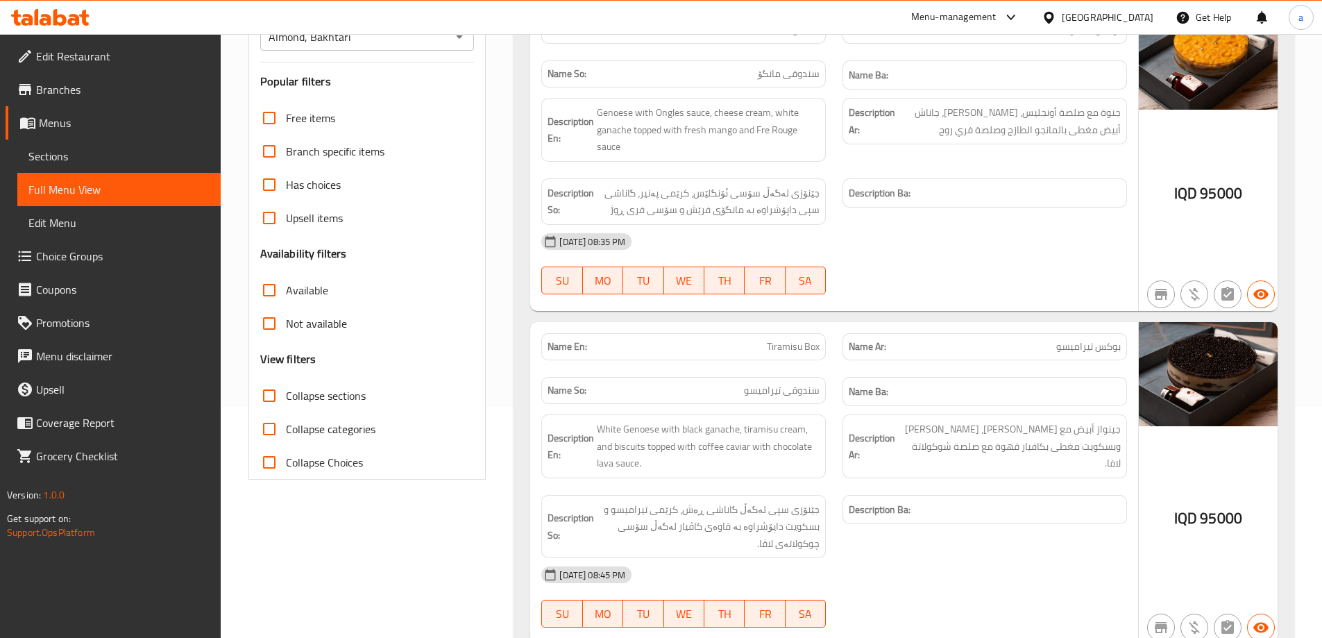
paste input "Matcha Huzelnut Box"
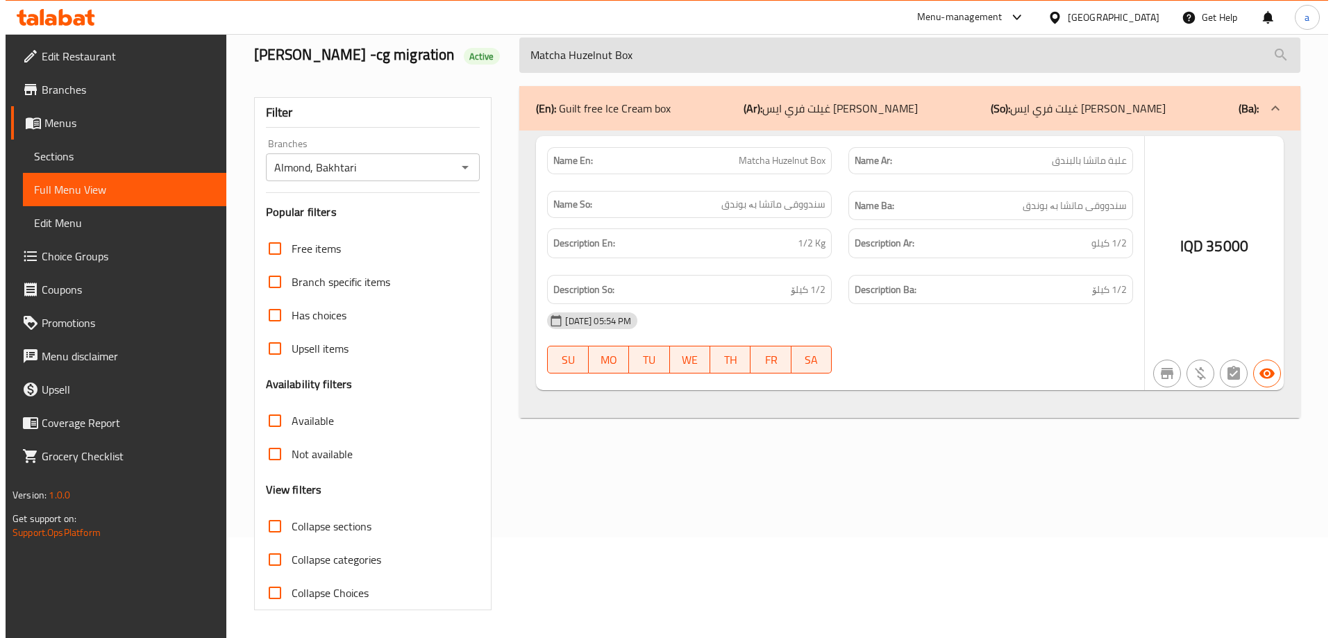
scroll to position [0, 0]
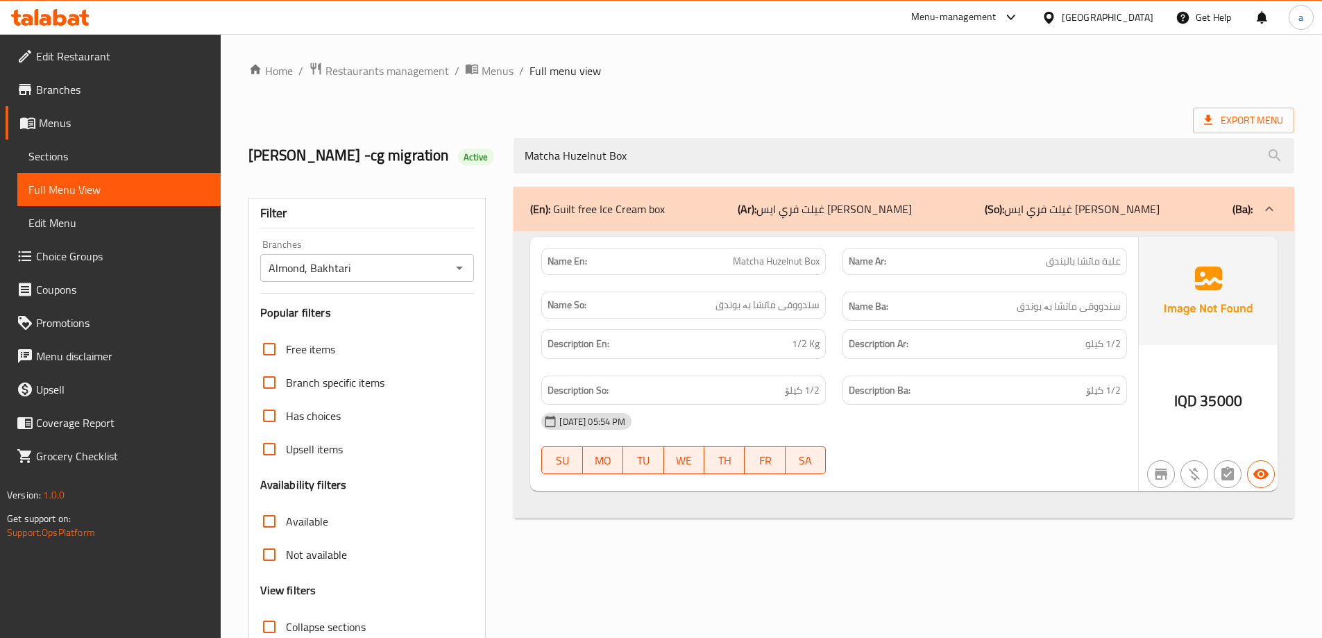
type input "Matcha Huzelnut Box"
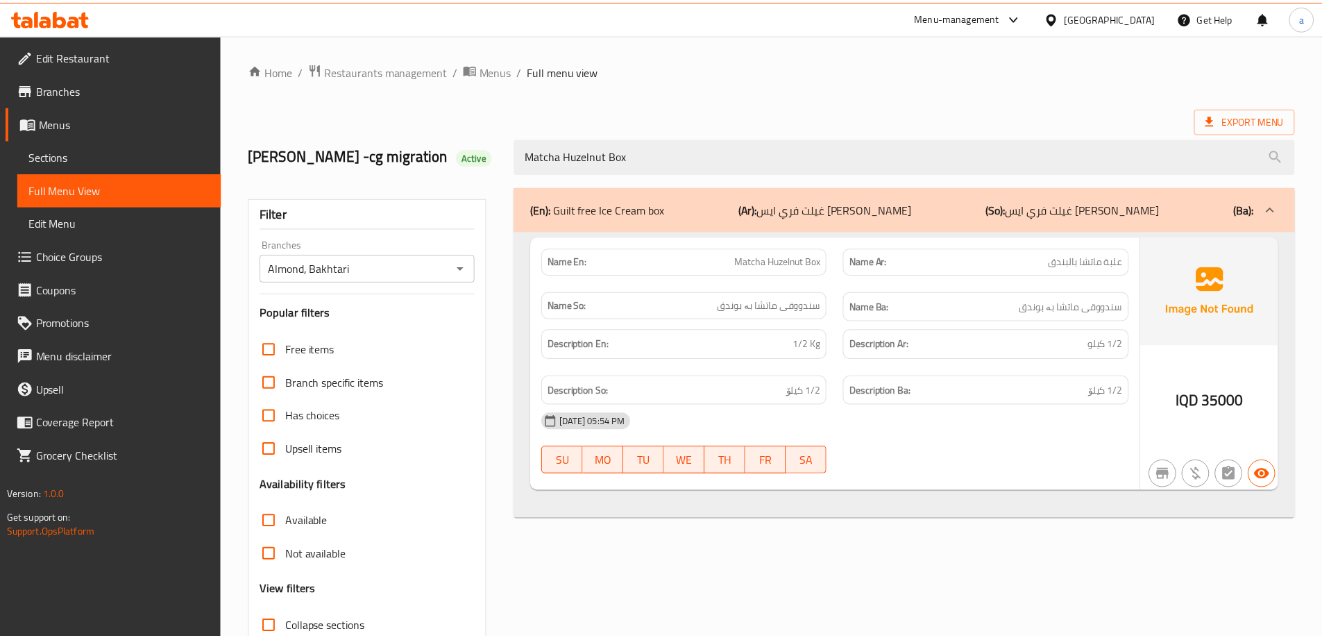
scroll to position [101, 0]
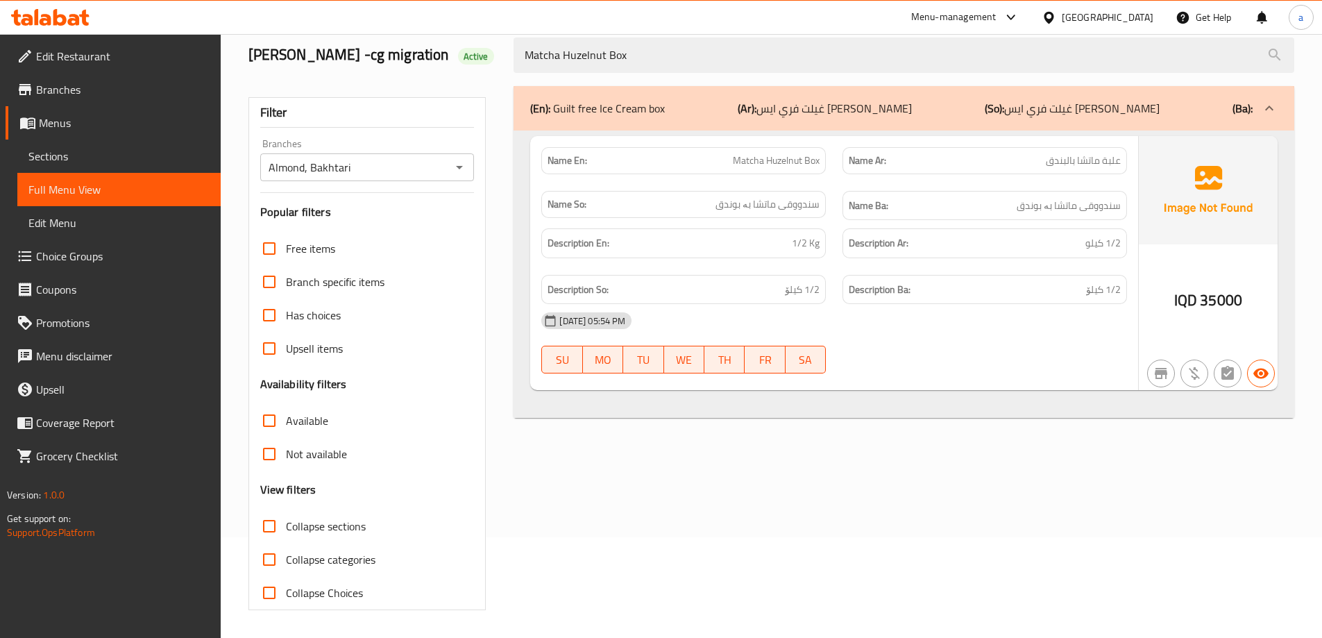
click at [56, 16] on icon at bounding box center [59, 17] width 13 height 17
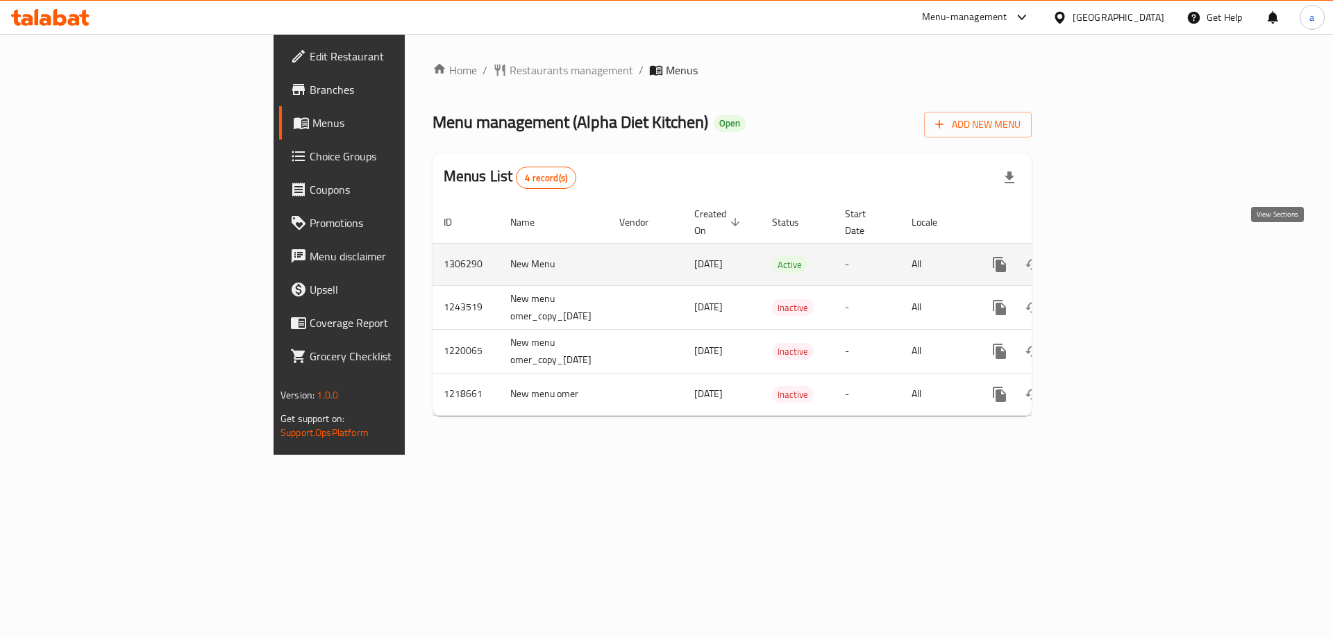
click at [1108, 256] on icon "enhanced table" at bounding box center [1099, 264] width 17 height 17
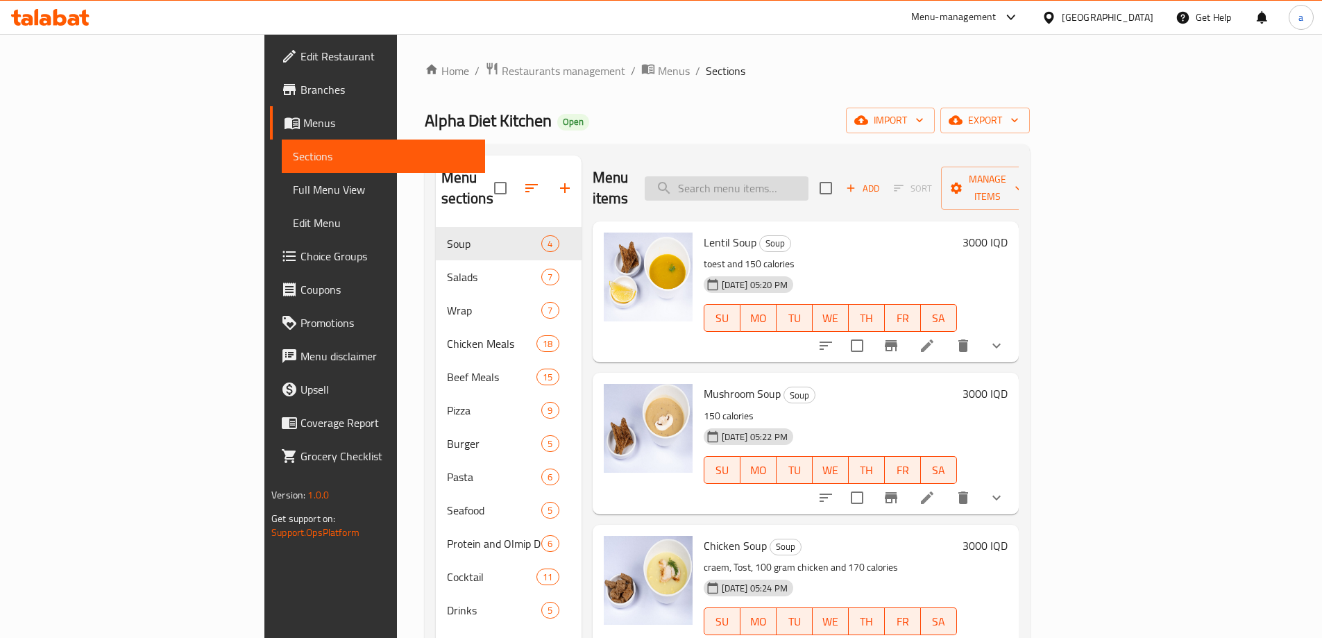
click at [809, 178] on input "search" at bounding box center [727, 188] width 164 height 24
paste input "Beef Full Meals"
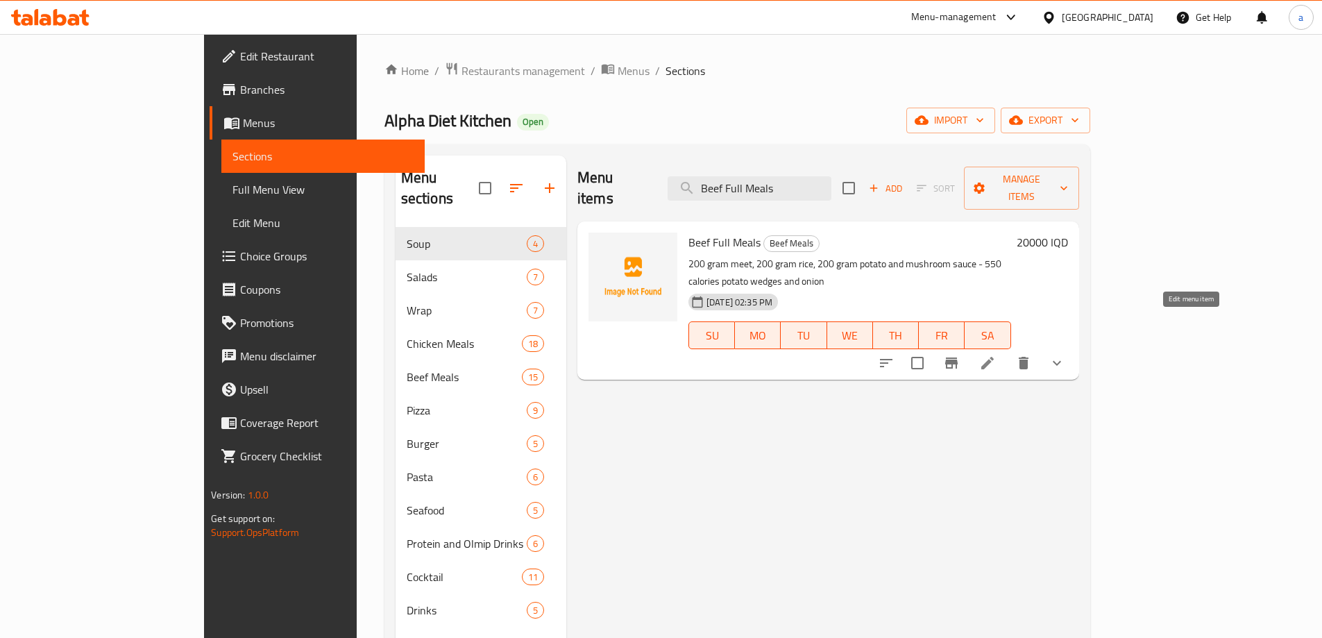
type input "Beef Full Meals"
click at [996, 355] on icon at bounding box center [987, 363] width 17 height 17
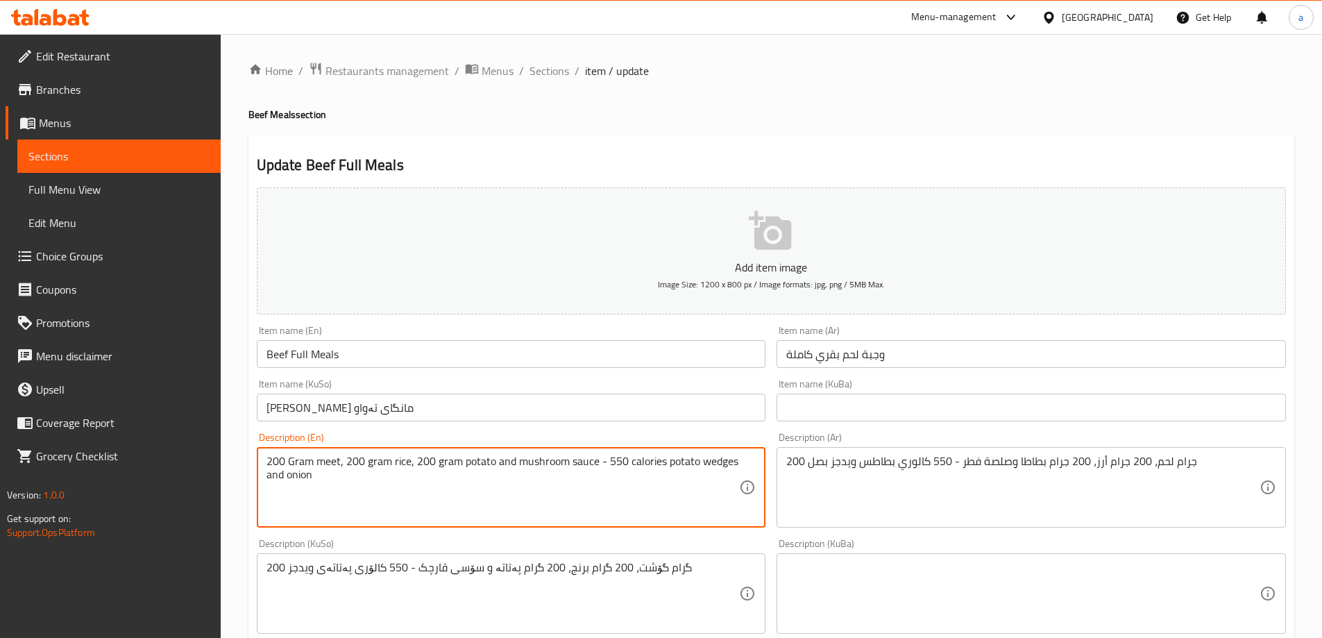
click at [329, 464] on textarea "200 Gram meet, 200 gram rice, 200 gram potato and mushroom sauce - 550 calories…" at bounding box center [503, 488] width 473 height 66
type textarea "200 Gram meat, 200 gram rice, 200 gram potato and mushroom sauce - 550 calories…"
click at [810, 461] on textarea "200 جرام لحم، 200 جرام أرز، 200 جرام بطاطا وصلصة فطر - 550 كالوري بطاطس ويدجز ب…" at bounding box center [1022, 488] width 473 height 66
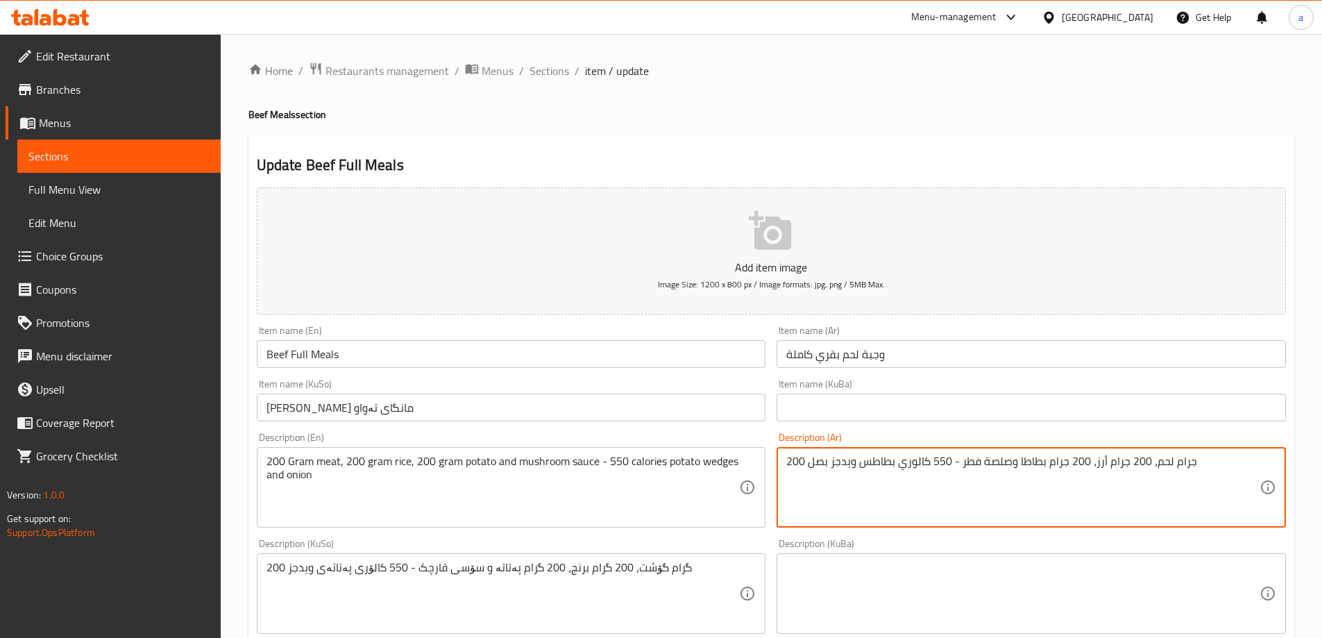
click at [810, 461] on textarea "200 جرام لحم، 200 جرام أرز، 200 جرام بطاطا وصلصة فطر - 550 كالوري بطاطس ويدجز ب…" at bounding box center [1022, 488] width 473 height 66
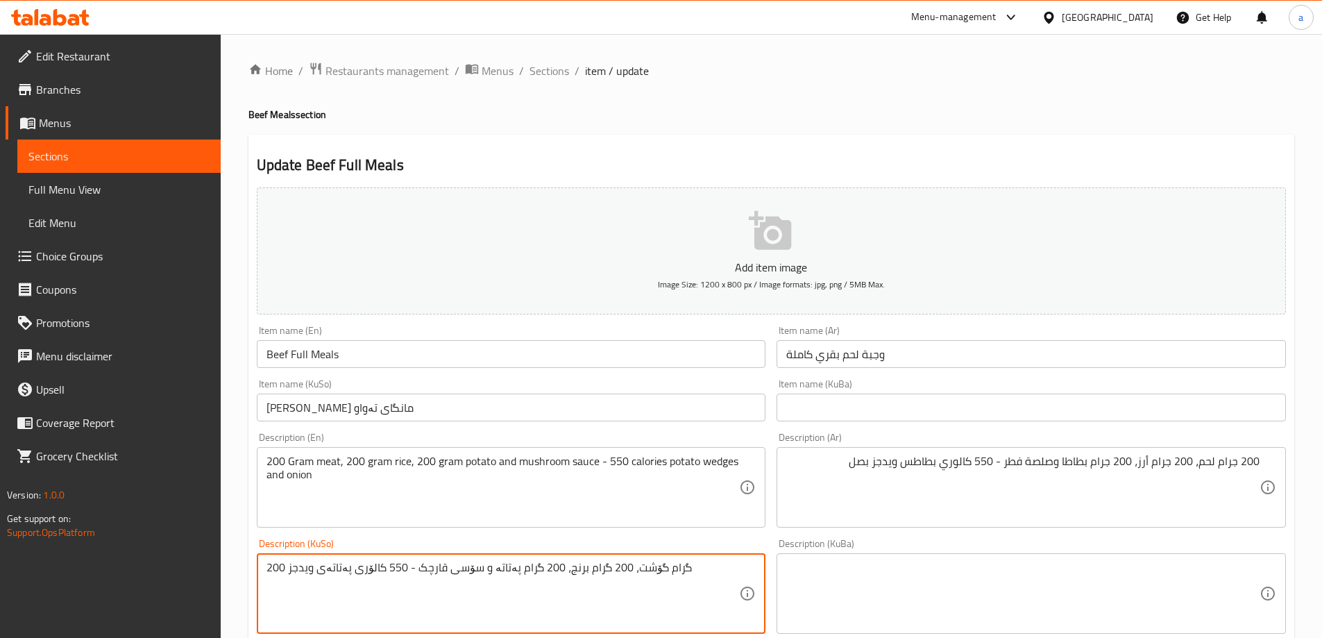
click at [303, 570] on textarea "200 گرام گۆشت، 200 گرام برنج، 200 گرام پەتاتە و سۆسی قارچک - 550 کالۆری پەتاتەی…" at bounding box center [503, 594] width 473 height 66
type textarea "200 گرام گۆشت، 200 گرام برنج، 200 گرام پەتاتە و سۆسی قارچک - 550 کالۆری پەتاتەی…"
click at [294, 365] on input "Beef Full Meals" at bounding box center [511, 354] width 509 height 28
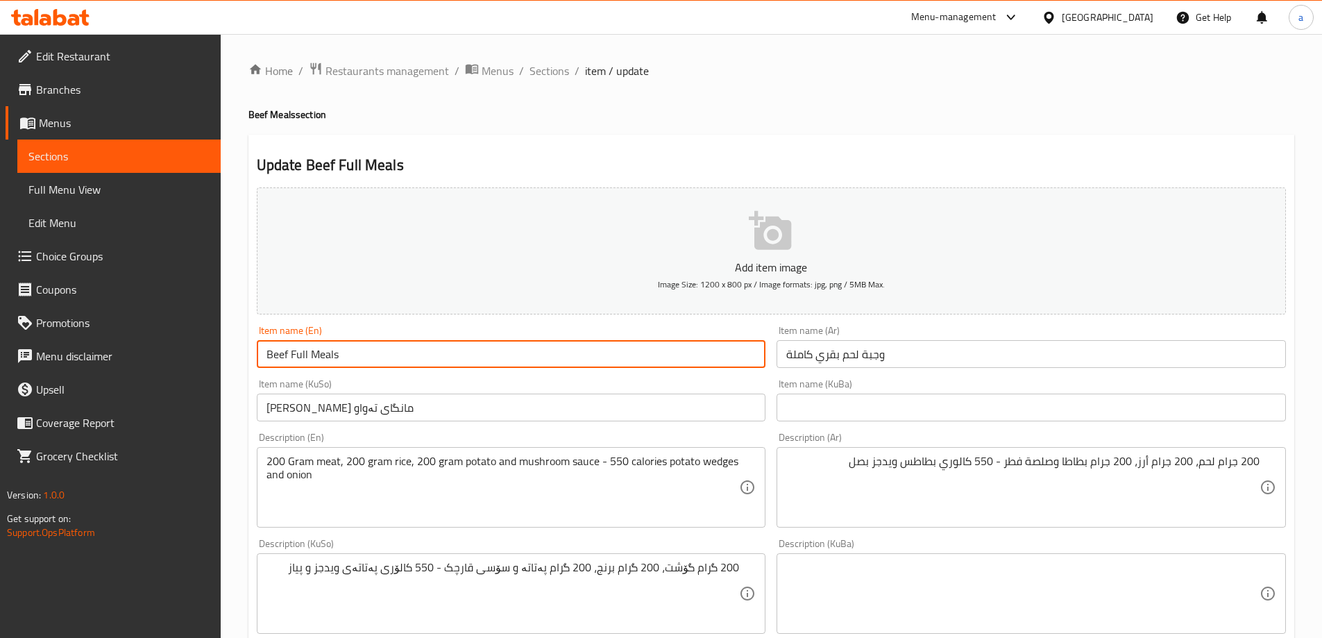
click at [294, 365] on input "Beef Full Meals" at bounding box center [511, 354] width 509 height 28
click at [360, 334] on div "Item name (En) Beef Full Meals Item name (En)" at bounding box center [511, 346] width 509 height 42
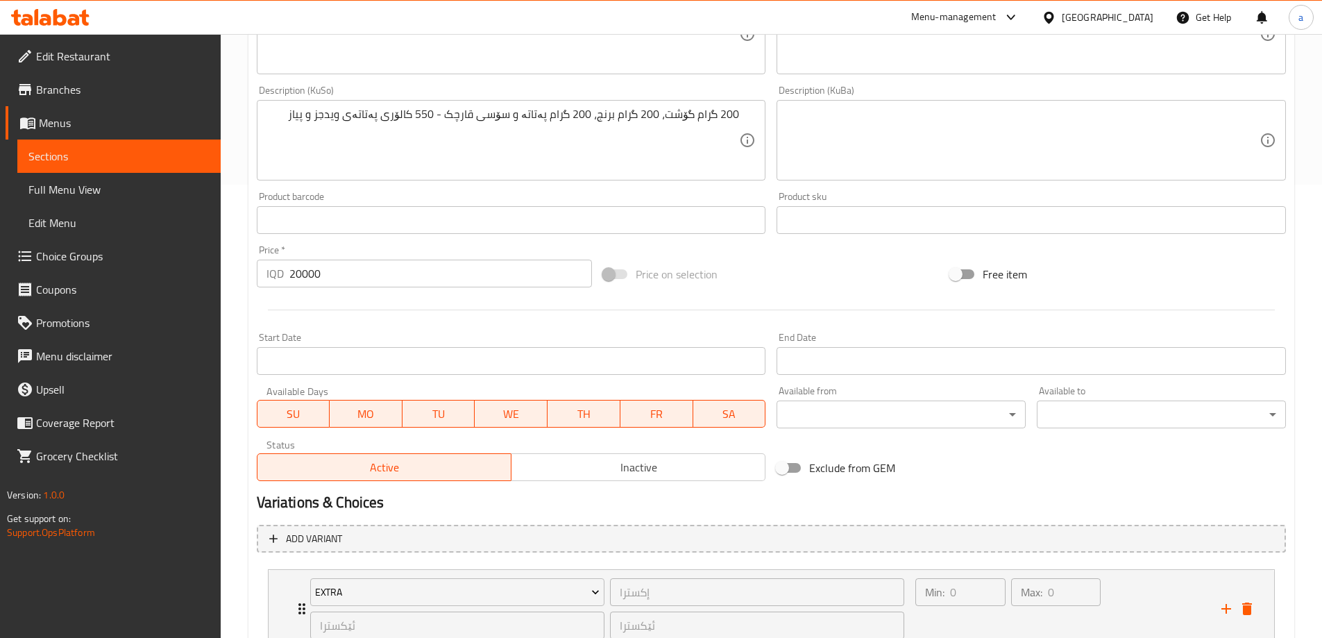
scroll to position [559, 0]
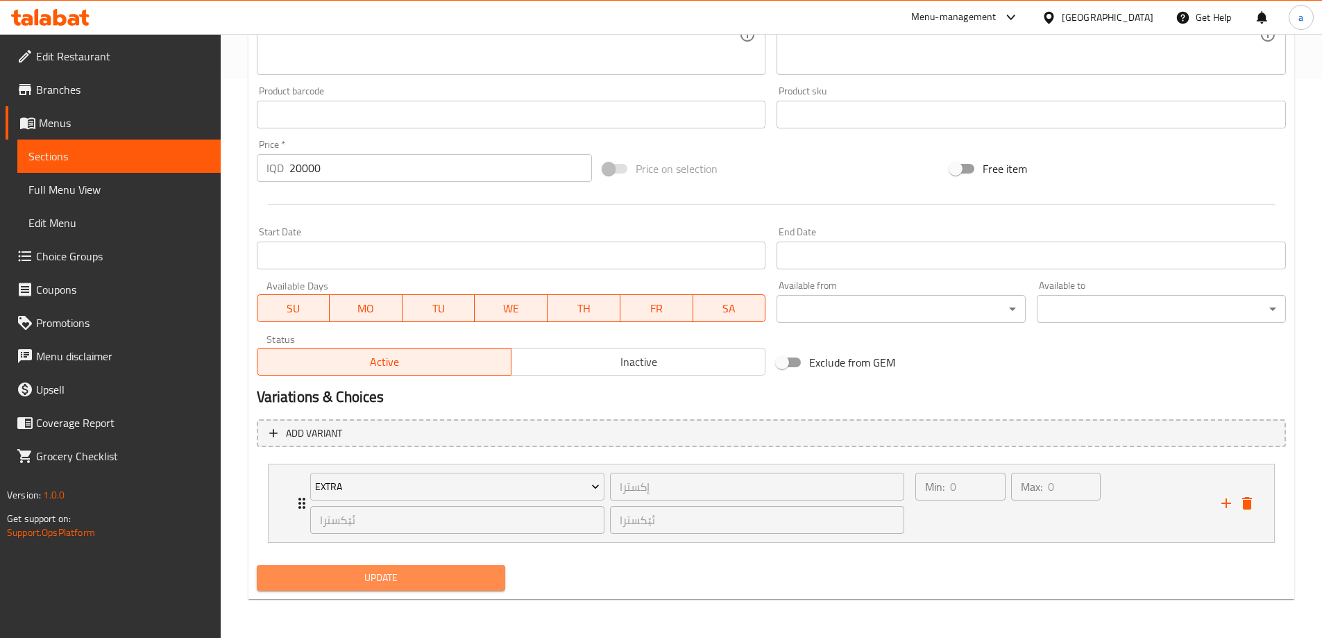
click at [422, 575] on span "Update" at bounding box center [381, 577] width 227 height 17
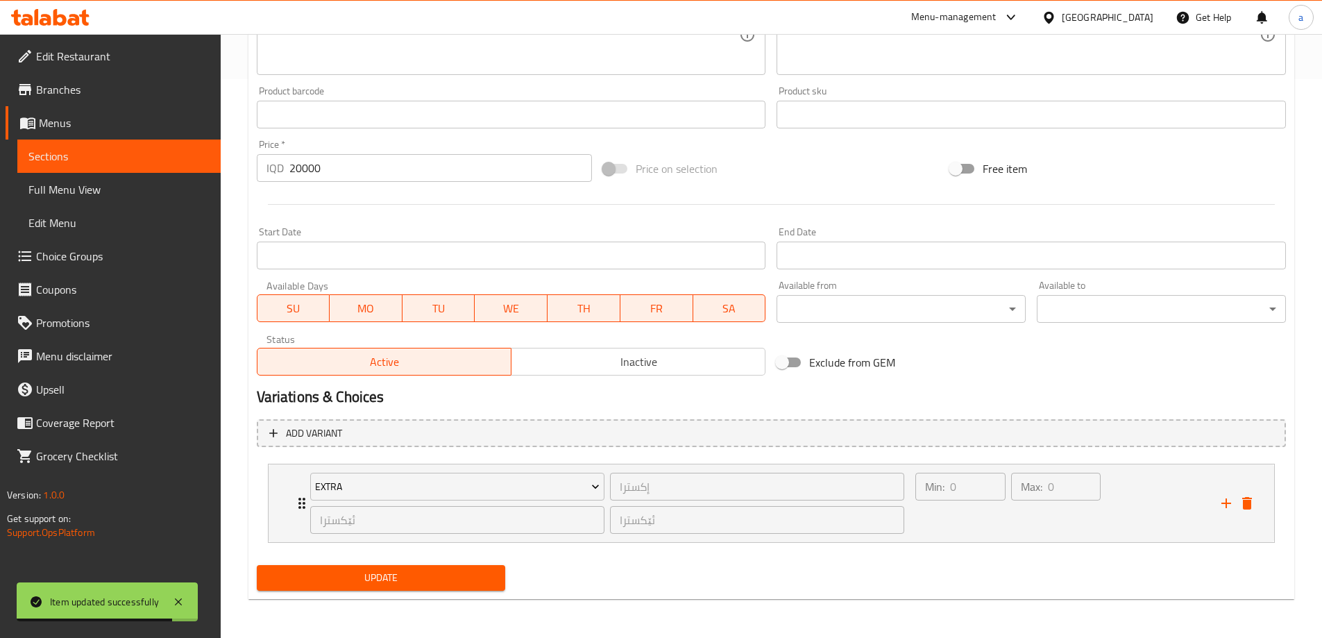
click at [357, 573] on span "Update" at bounding box center [381, 577] width 227 height 17
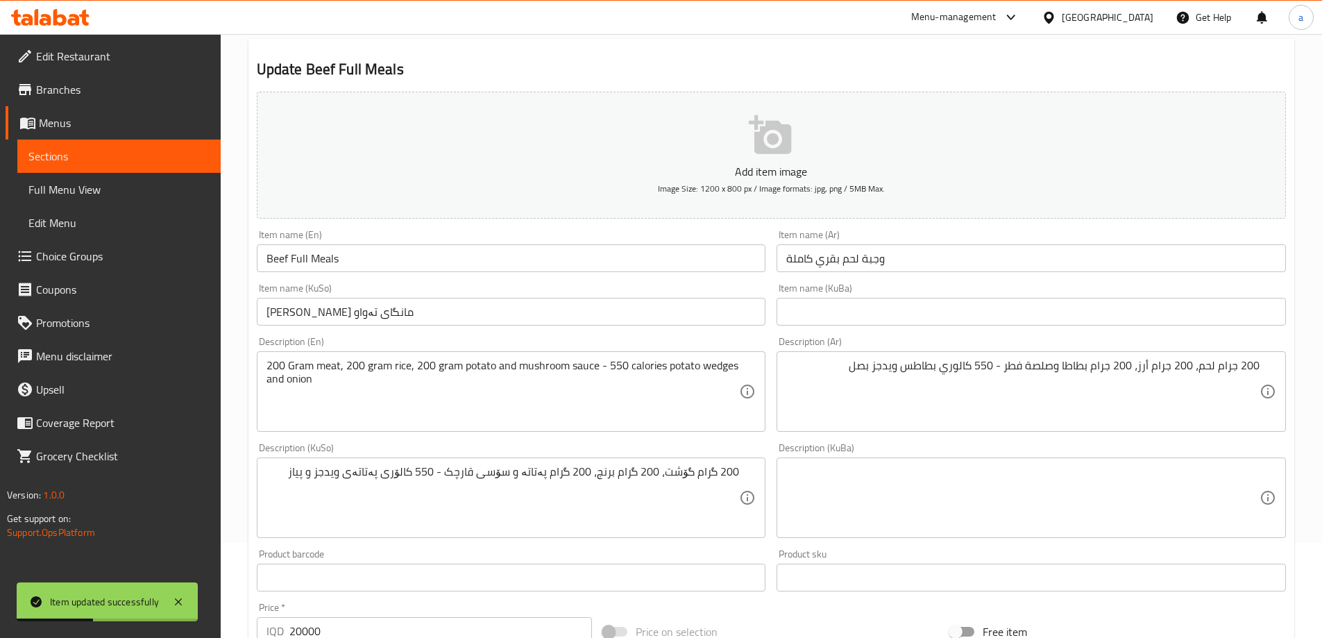
scroll to position [0, 0]
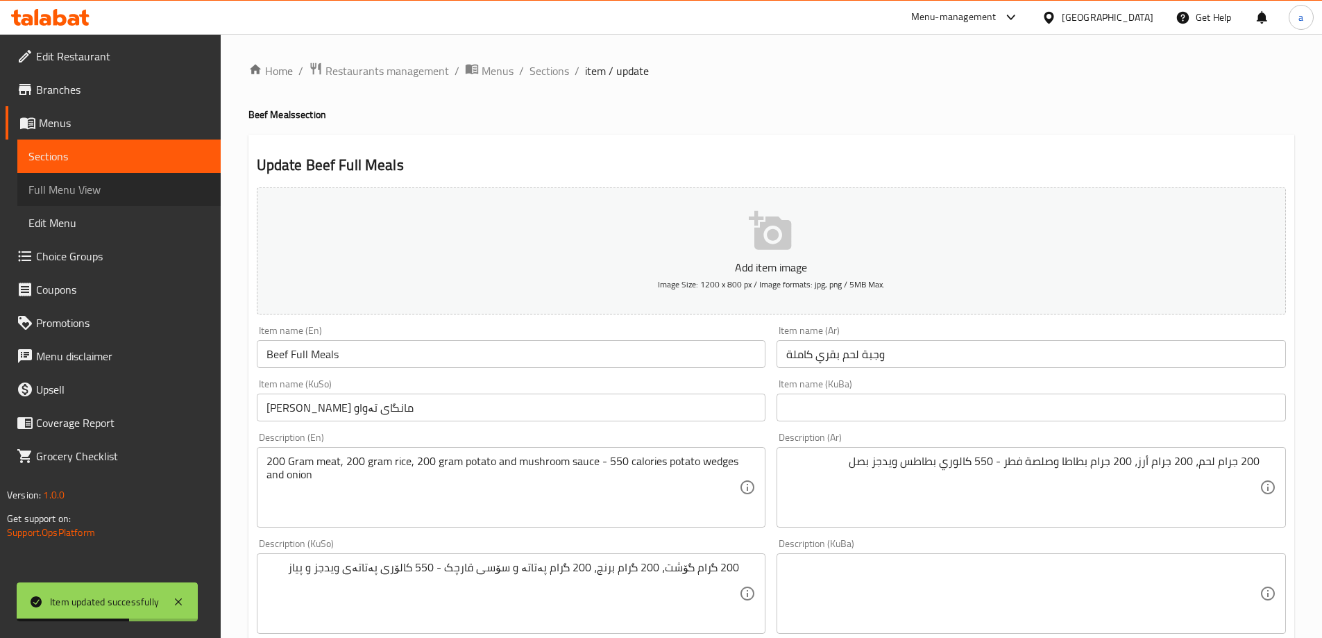
click at [79, 184] on span "Full Menu View" at bounding box center [118, 189] width 181 height 17
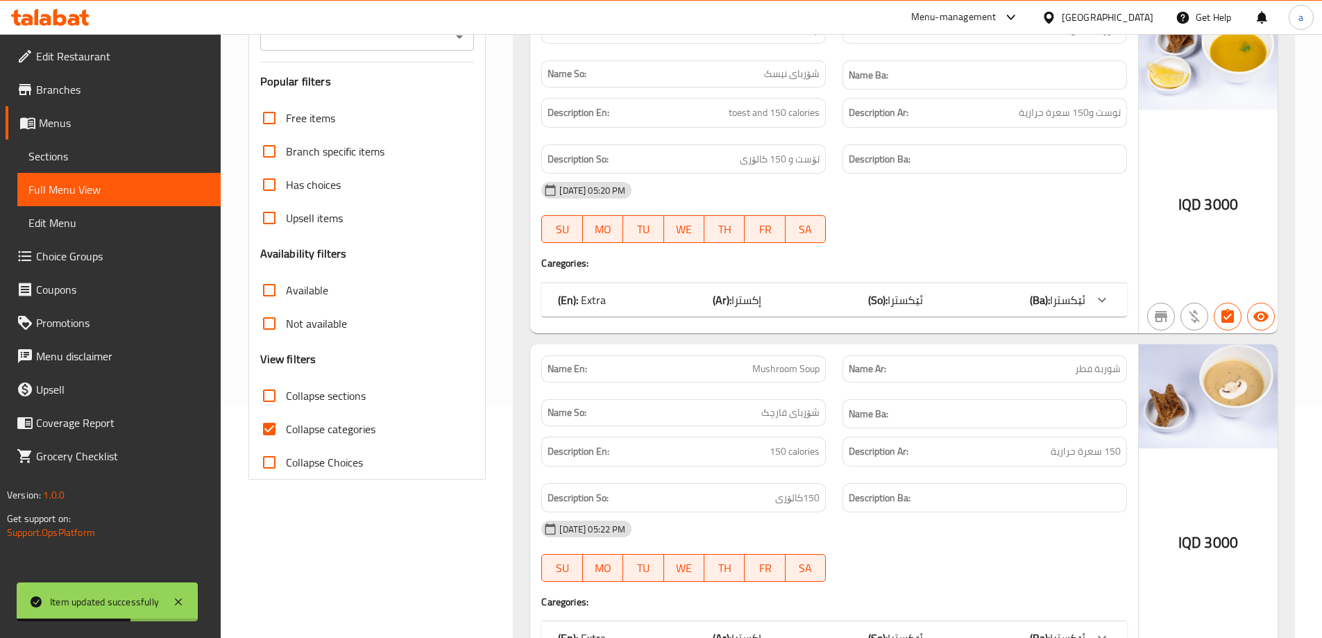
click at [455, 45] on icon "Open" at bounding box center [459, 36] width 17 height 17
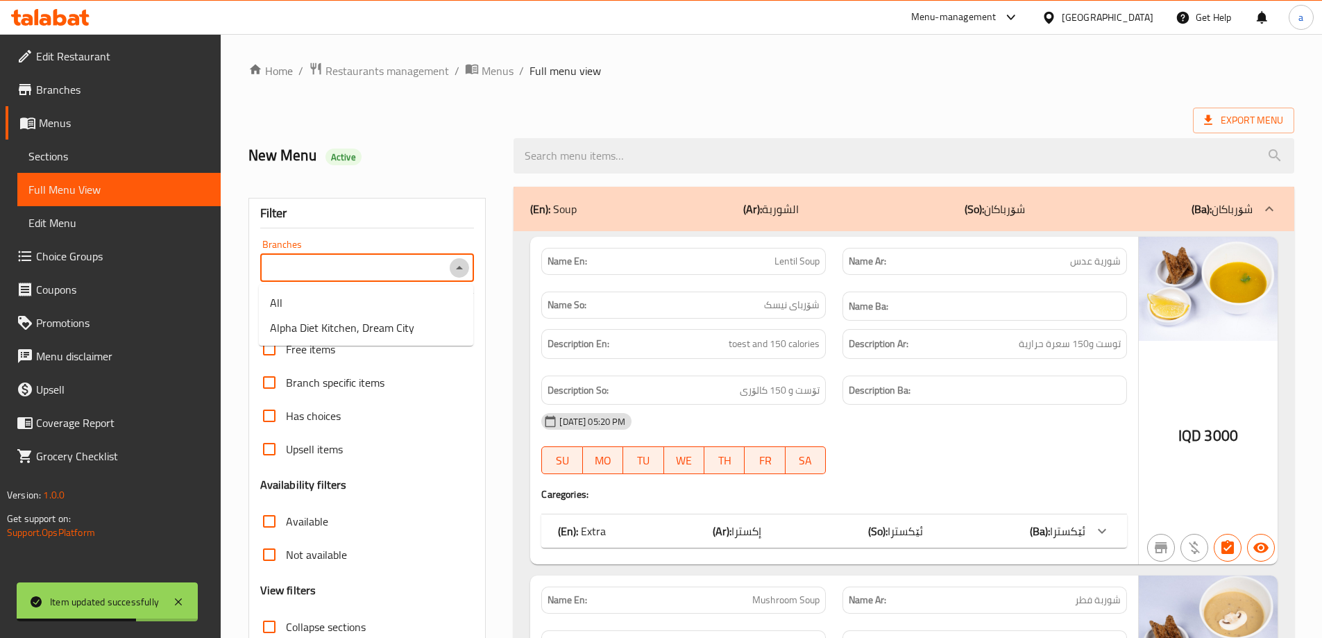
click at [459, 269] on icon "Close" at bounding box center [459, 267] width 7 height 3
click at [458, 273] on icon "Open" at bounding box center [459, 268] width 17 height 17
click at [366, 328] on span "Alpha Diet Kitchen, Dream City" at bounding box center [342, 327] width 144 height 17
type input "Alpha Diet Kitchen, Dream City"
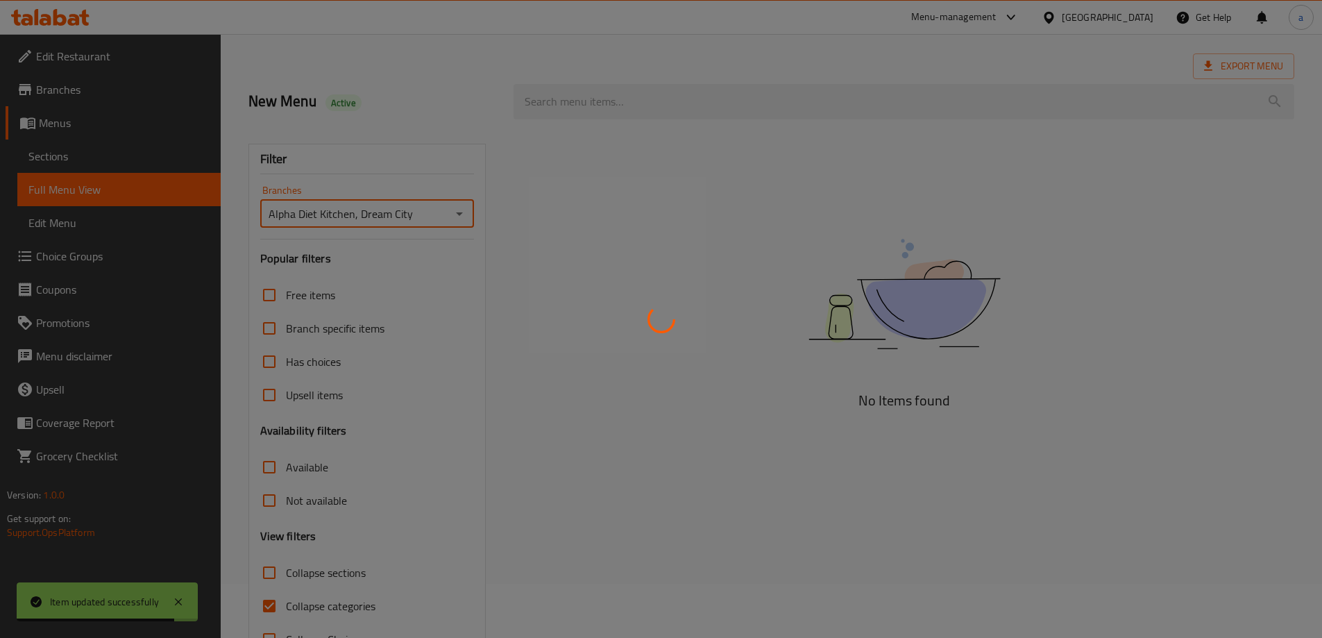
scroll to position [101, 0]
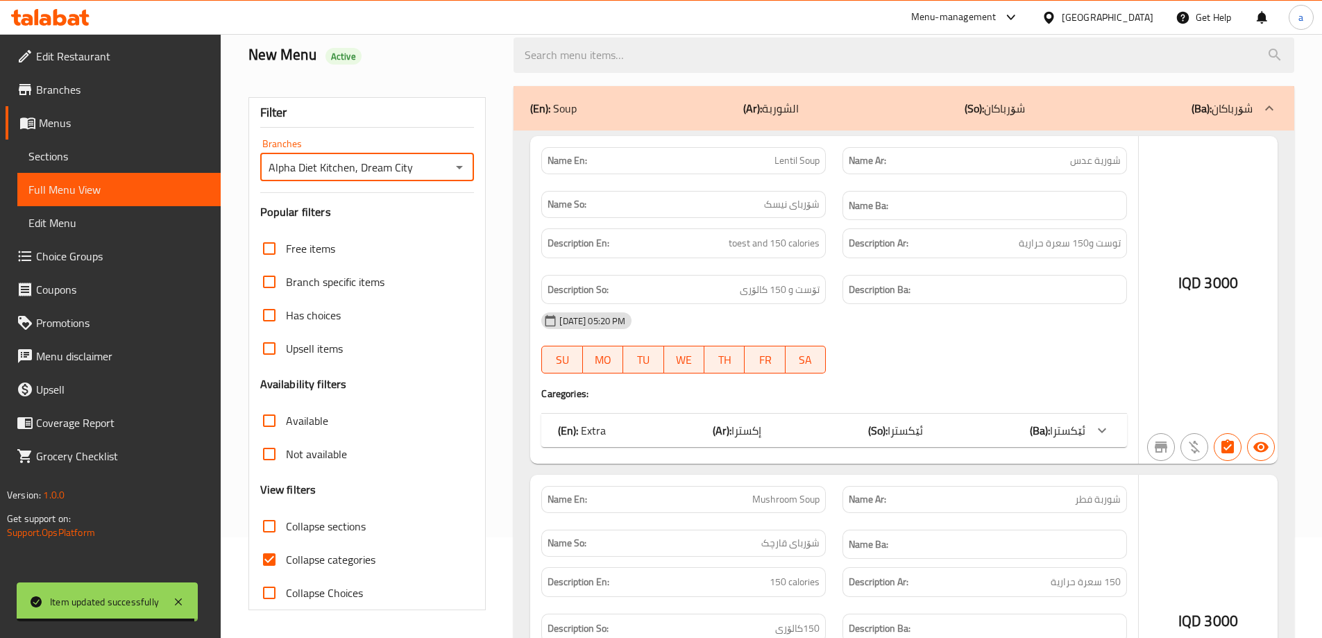
click at [306, 557] on span "Collapse categories" at bounding box center [331, 559] width 90 height 17
click at [286, 557] on input "Collapse categories" at bounding box center [269, 559] width 33 height 33
checkbox input "false"
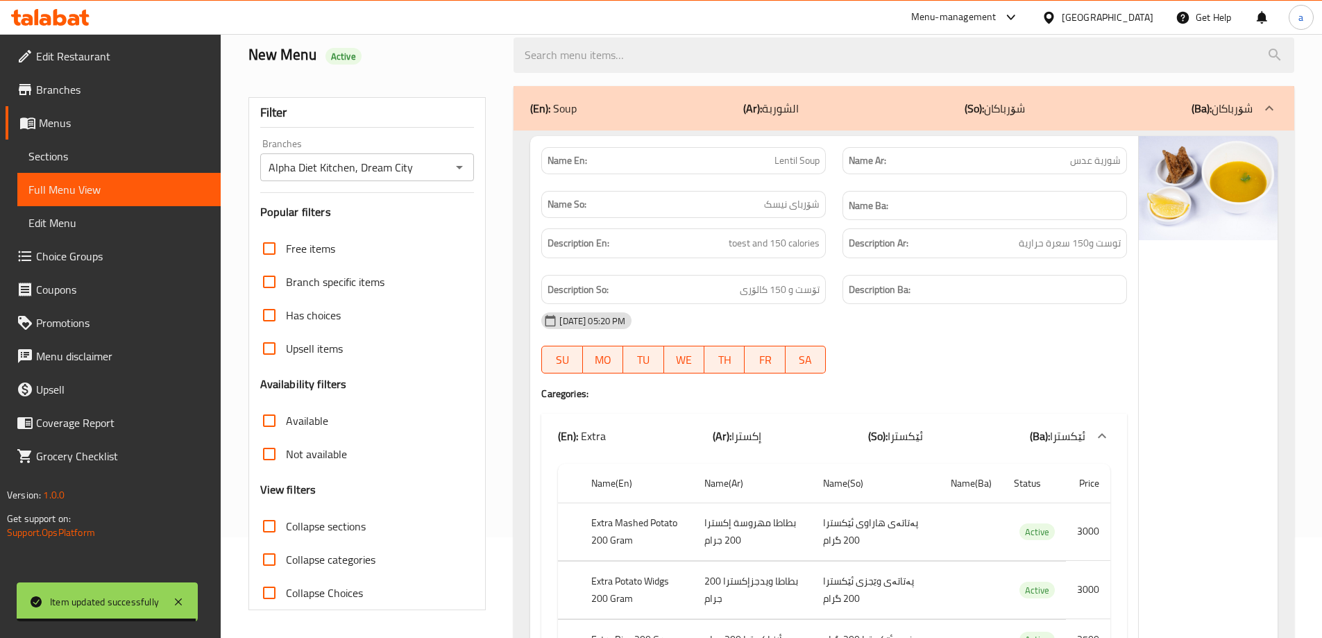
scroll to position [94, 0]
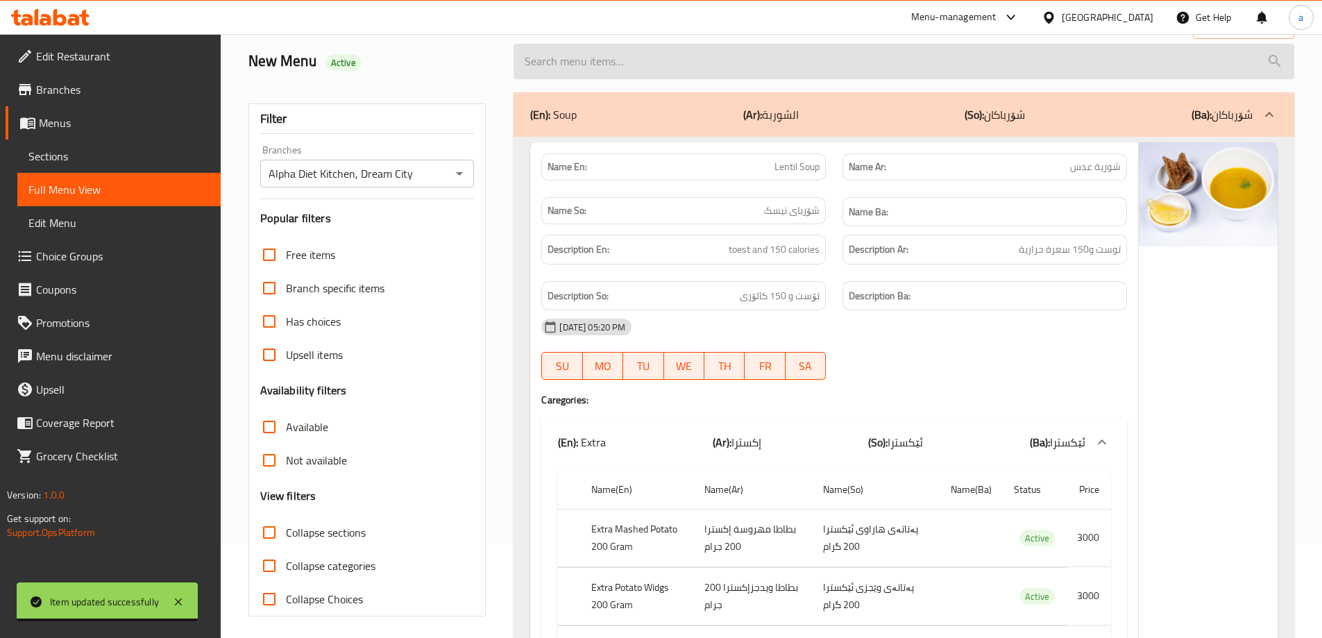
click at [614, 79] on input "search" at bounding box center [904, 61] width 781 height 35
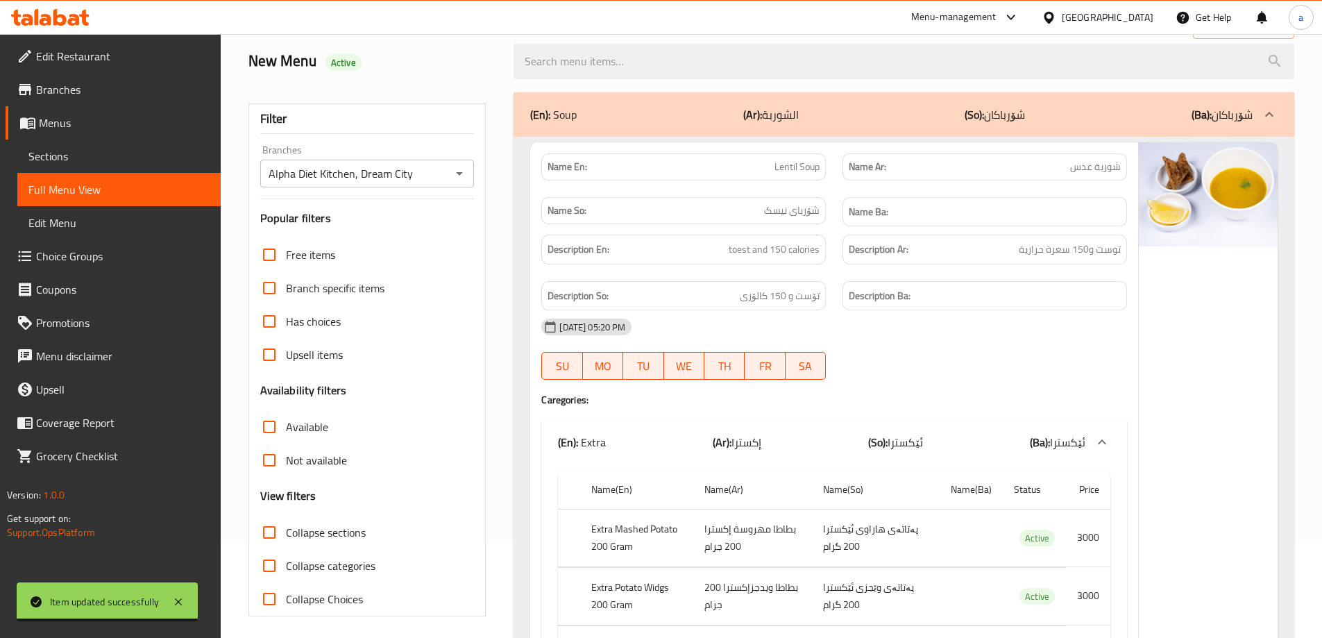
scroll to position [0, 0]
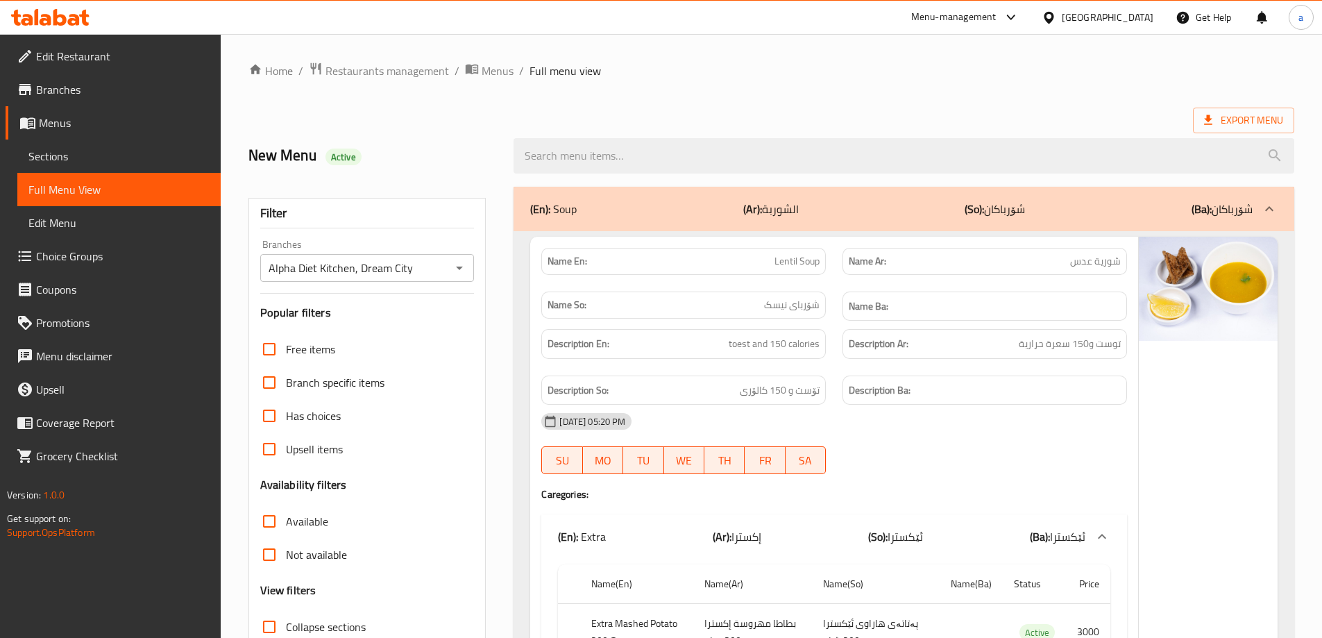
paste input "Beef Full Meals"
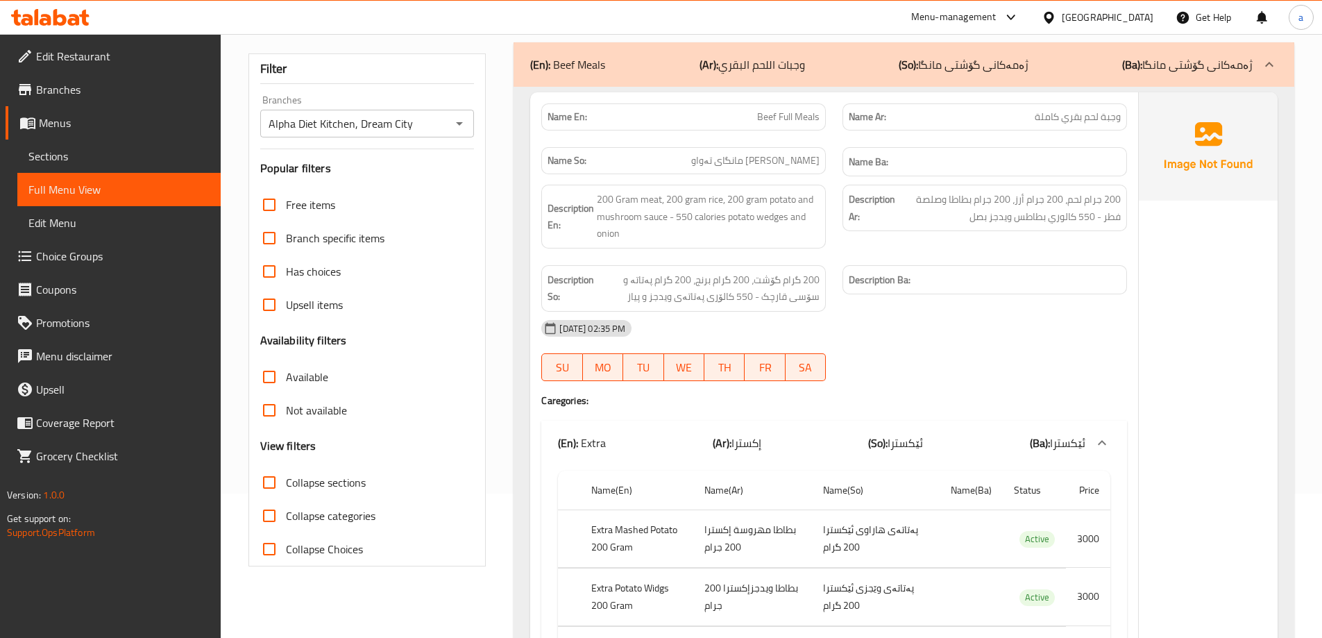
scroll to position [120, 0]
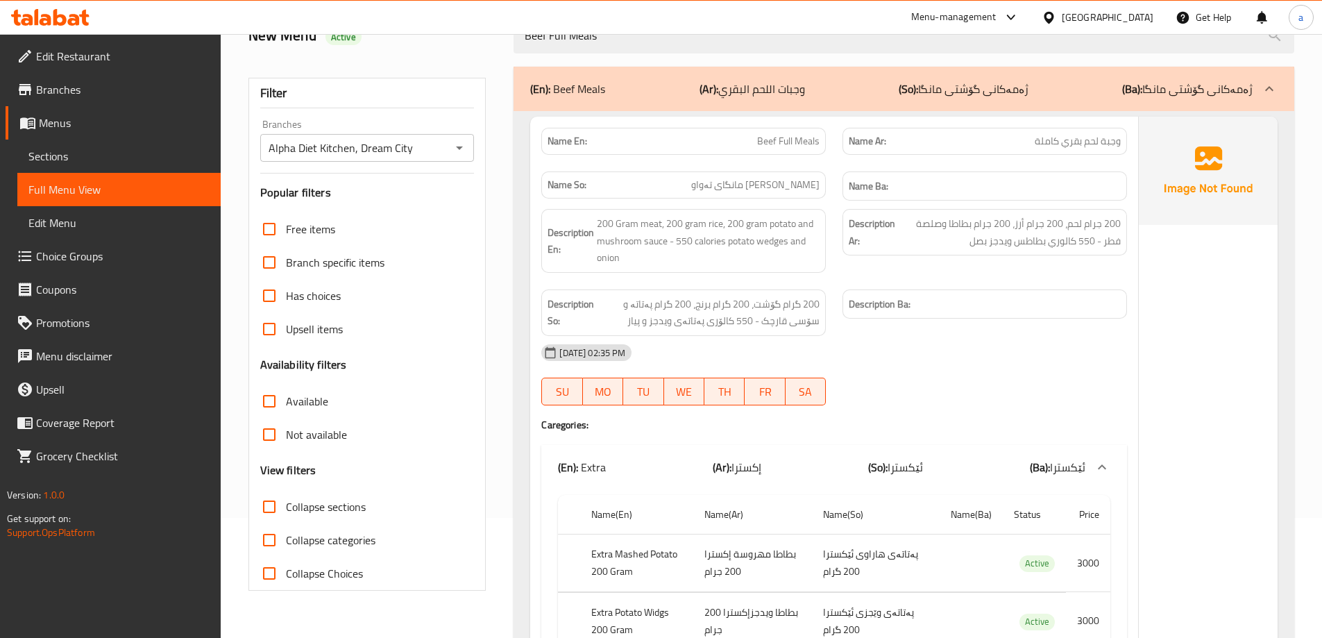
type input "Beef Full Meals"
click at [78, 151] on span "Sections" at bounding box center [118, 156] width 181 height 17
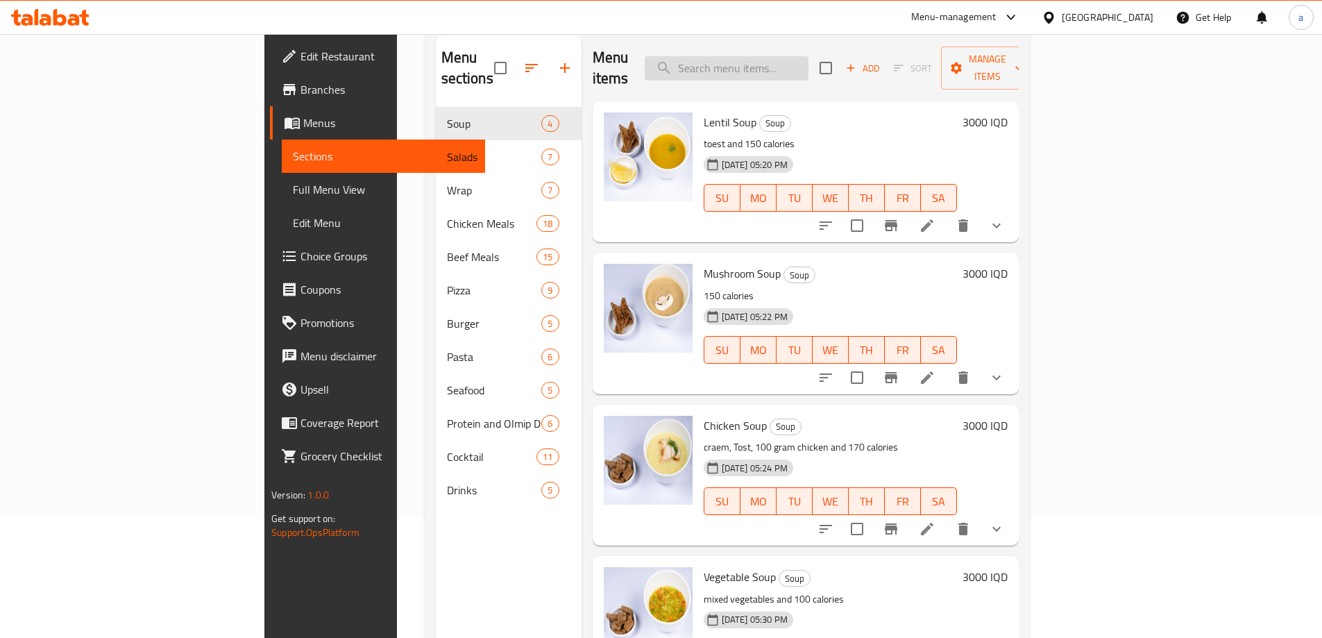
click at [797, 56] on input "search" at bounding box center [727, 68] width 164 height 24
paste input "Beef Full Meals"
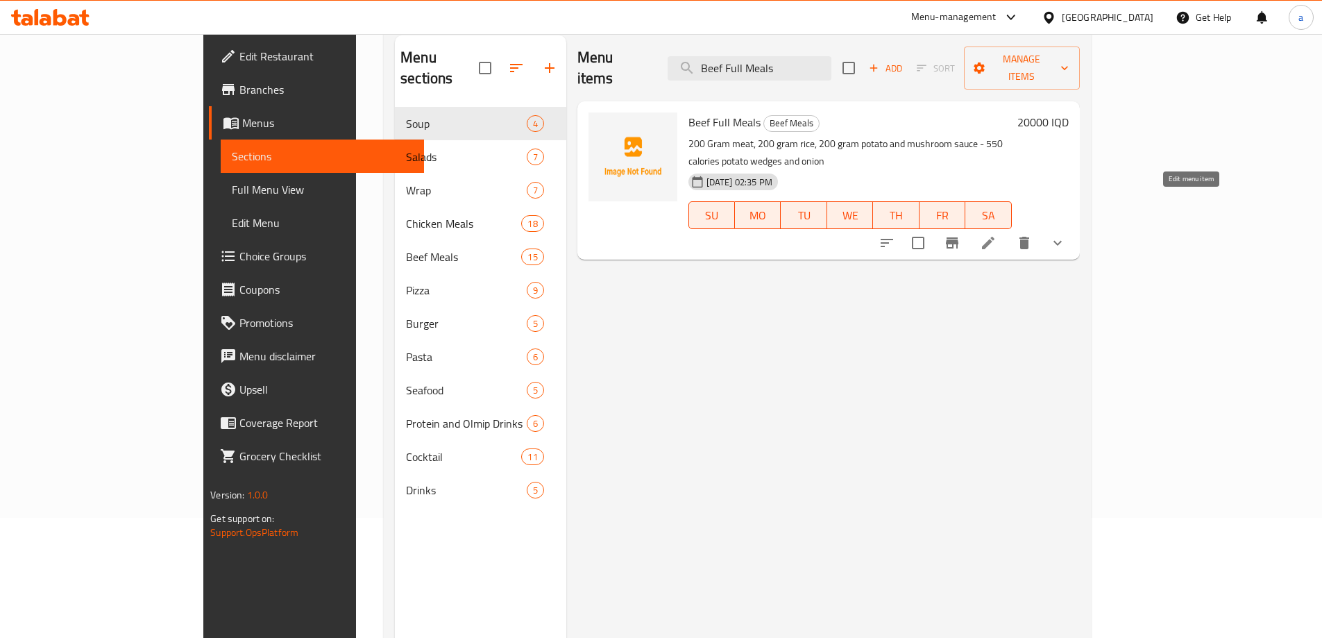
type input "Beef Full Meals"
click at [997, 235] on icon at bounding box center [988, 243] width 17 height 17
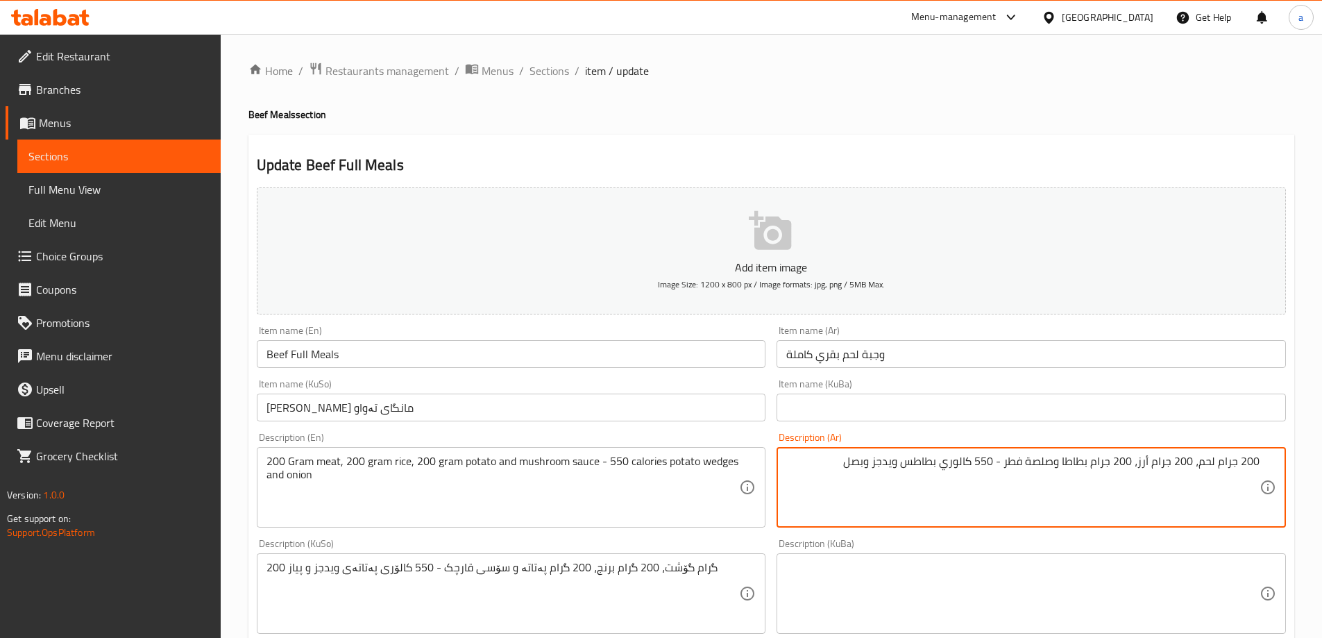
type textarea "200 جرام لحم، 200 جرام أرز، 200 جرام بطاطا وصلصة فطر - 550 كالوري بطاطس ويدجز و…"
click at [300, 350] on input "Beef Full Meals" at bounding box center [511, 354] width 509 height 28
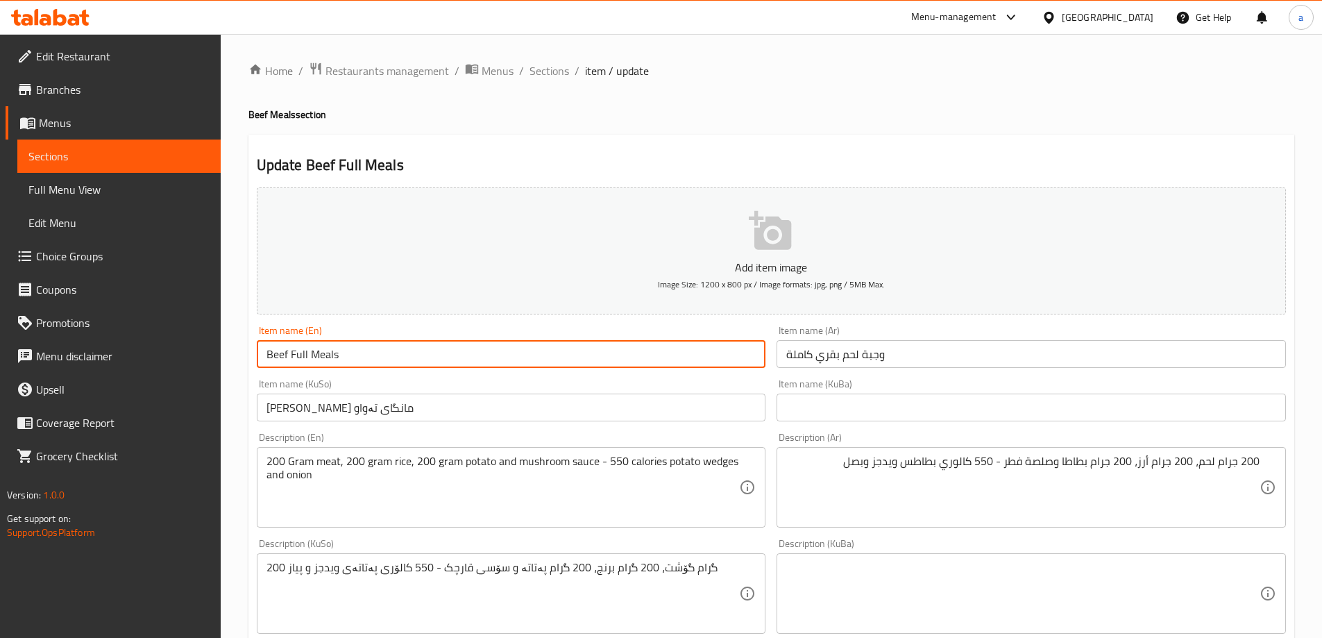
click at [300, 350] on input "Beef Full Meals" at bounding box center [511, 354] width 509 height 28
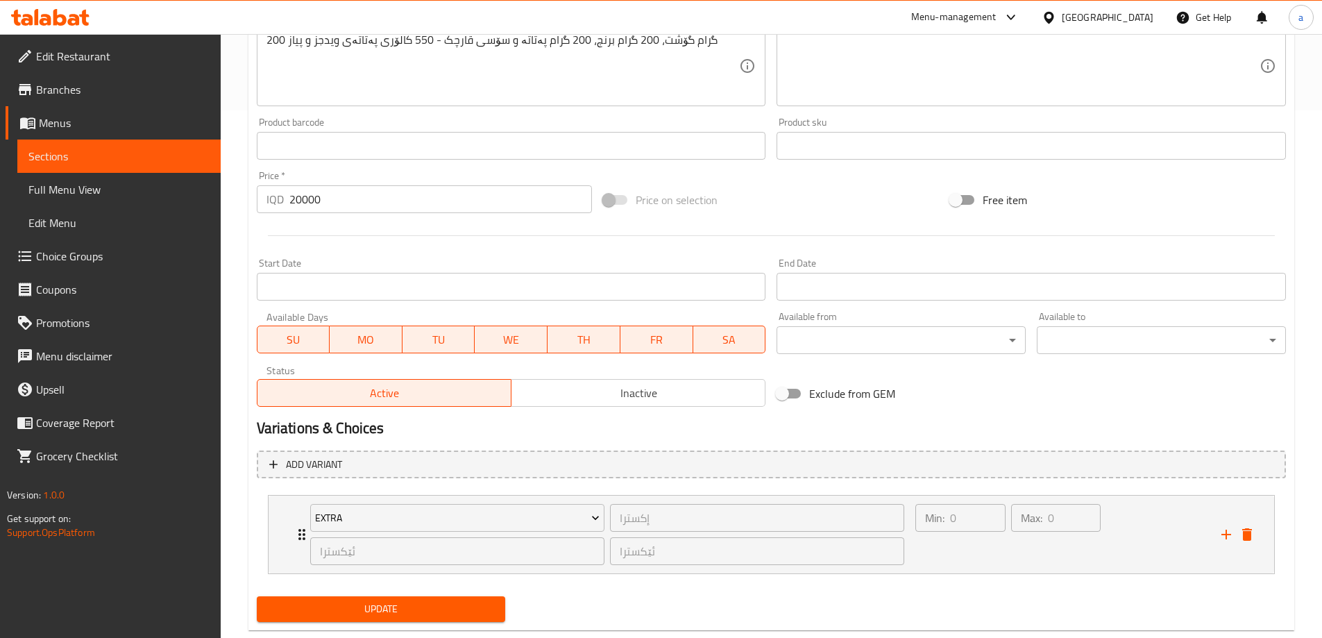
scroll to position [559, 0]
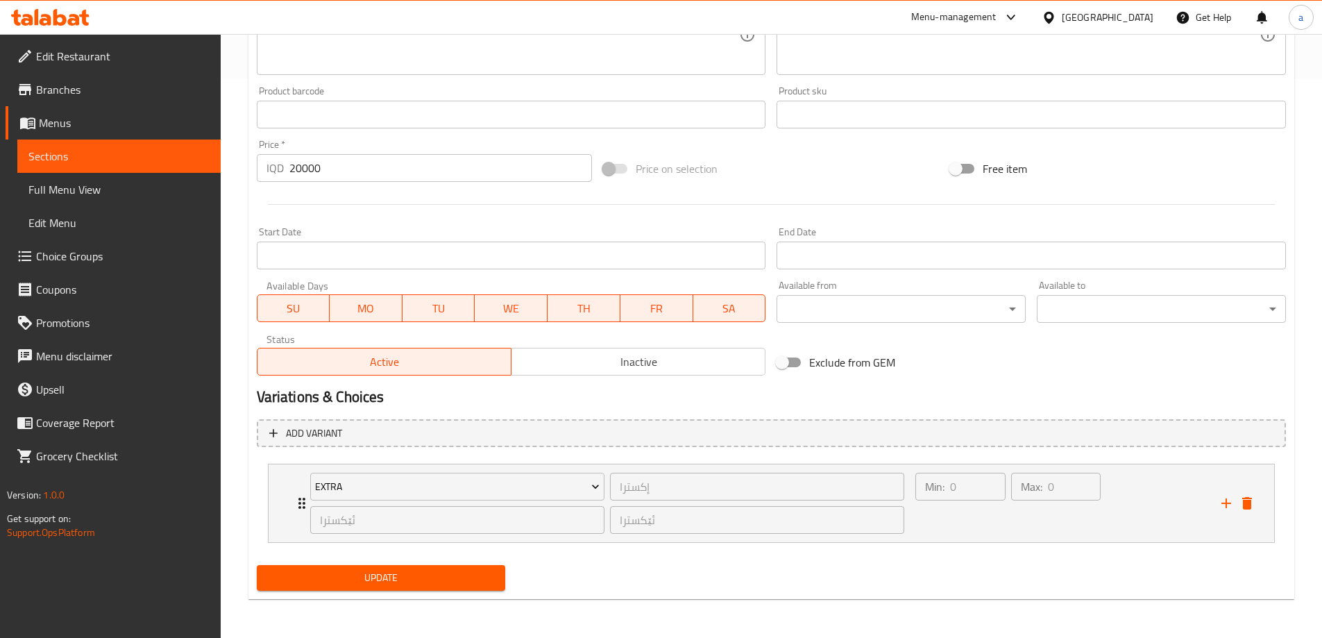
click at [348, 581] on span "Update" at bounding box center [381, 577] width 227 height 17
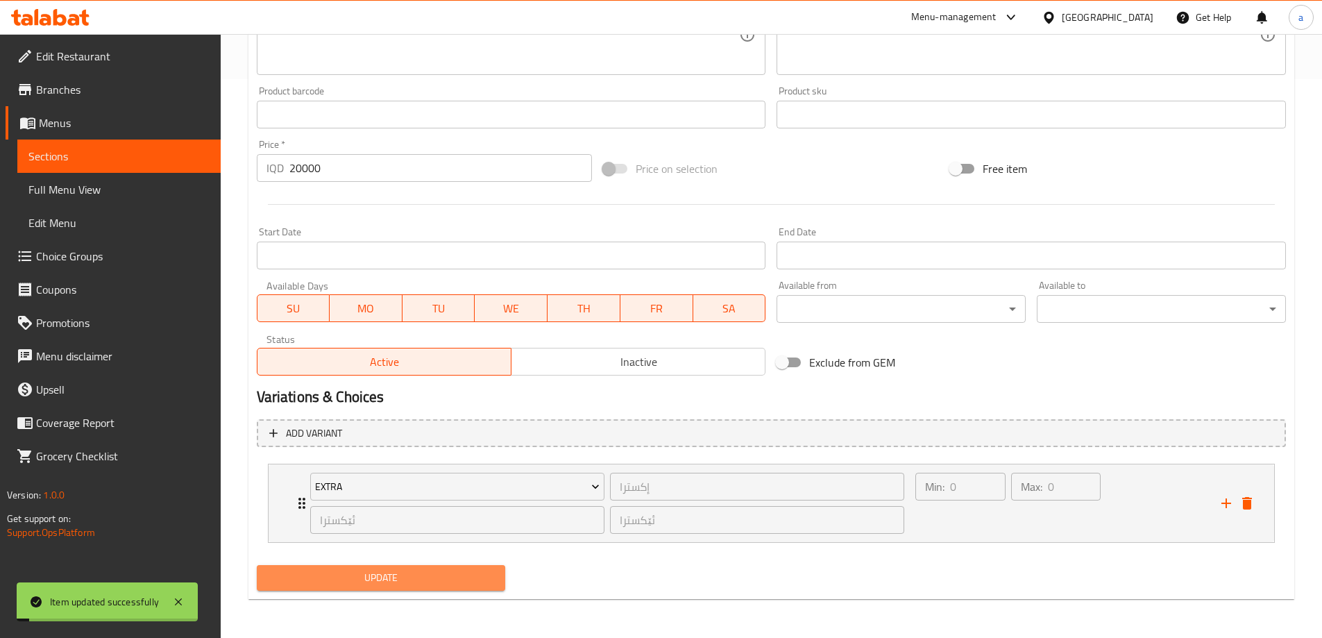
click at [369, 590] on button "Update" at bounding box center [381, 578] width 249 height 26
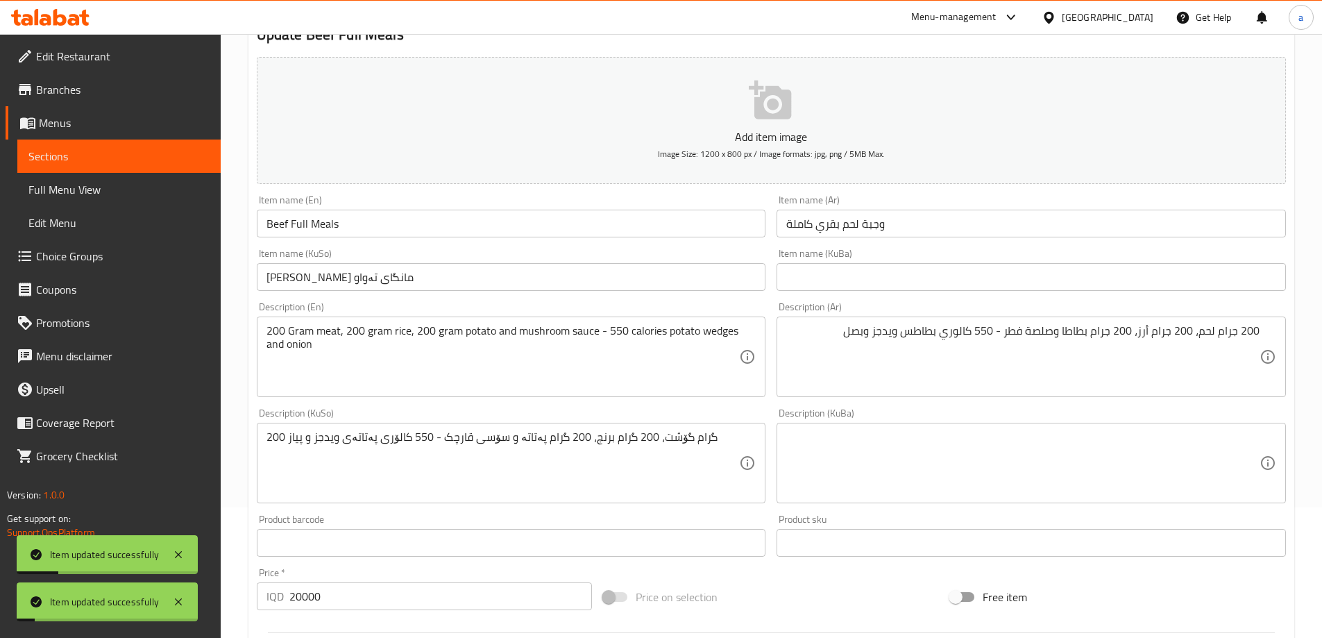
scroll to position [0, 0]
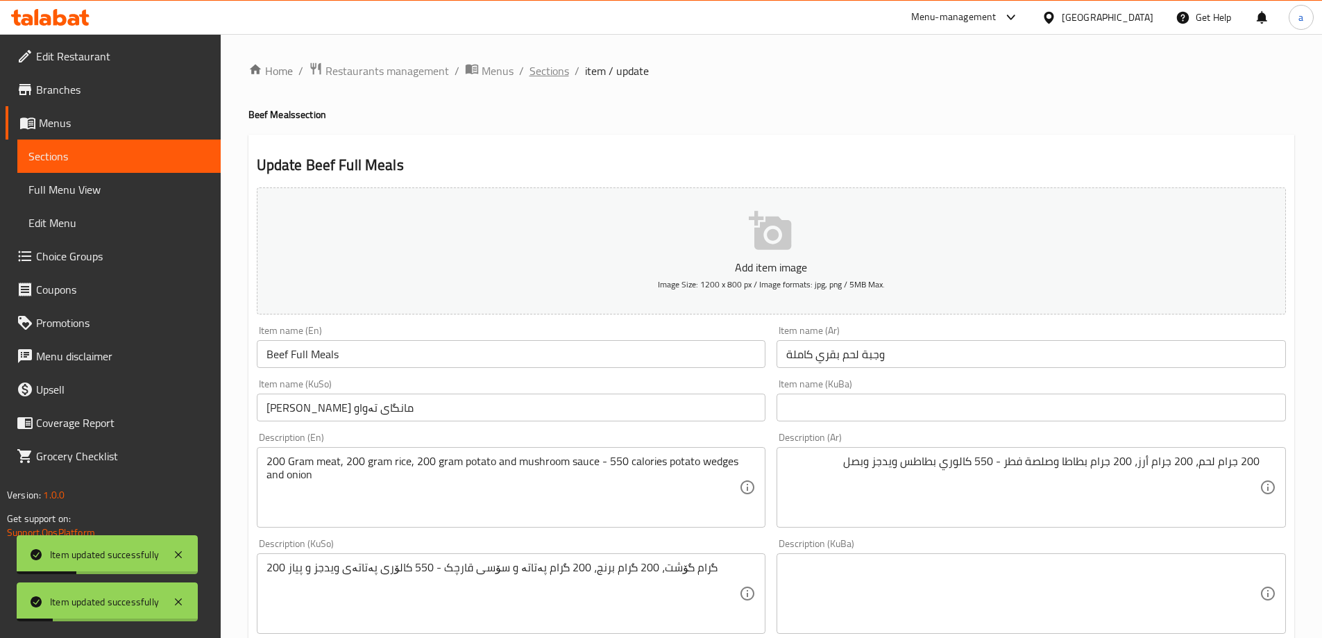
click at [540, 71] on span "Sections" at bounding box center [550, 70] width 40 height 17
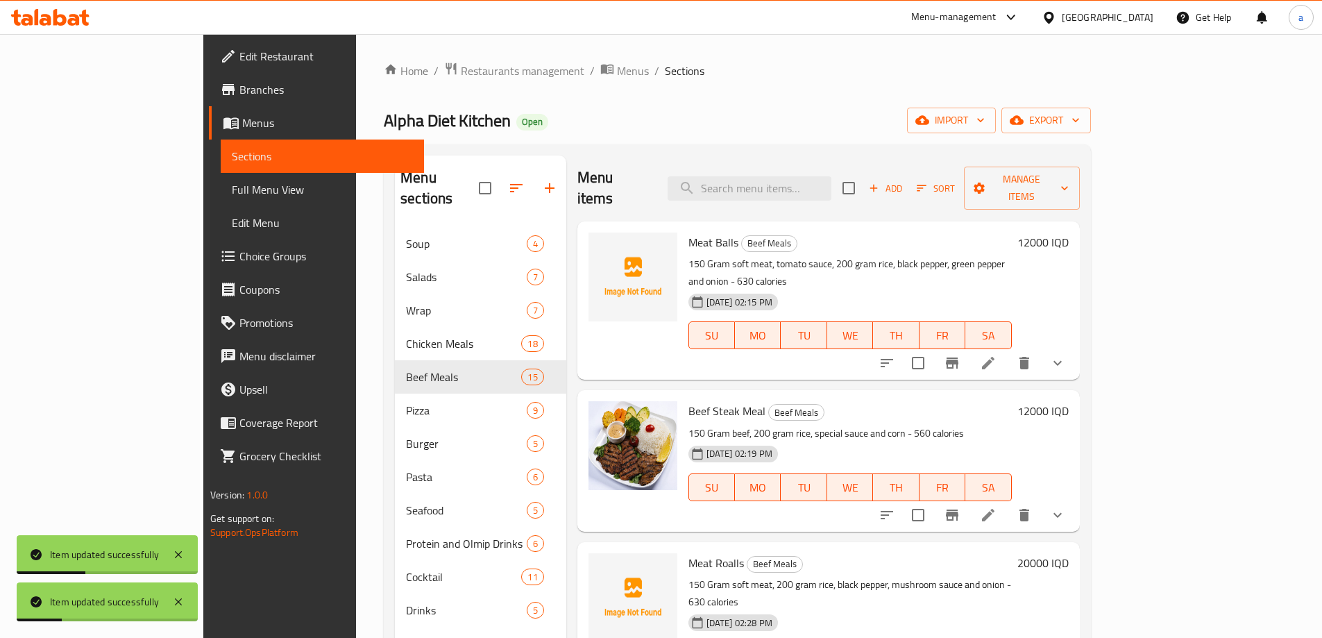
click at [232, 185] on span "Full Menu View" at bounding box center [322, 189] width 181 height 17
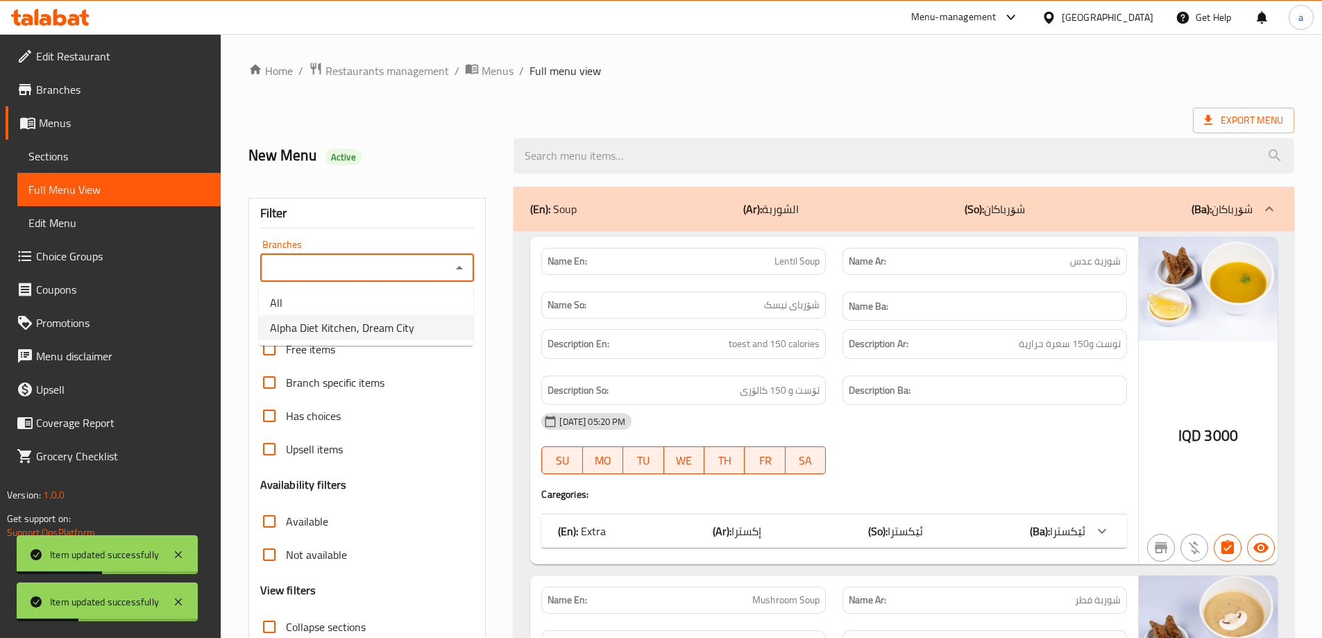
click at [366, 321] on span "Alpha Diet Kitchen, Dream City" at bounding box center [342, 327] width 144 height 17
type input "Alpha Diet Kitchen, Dream City"
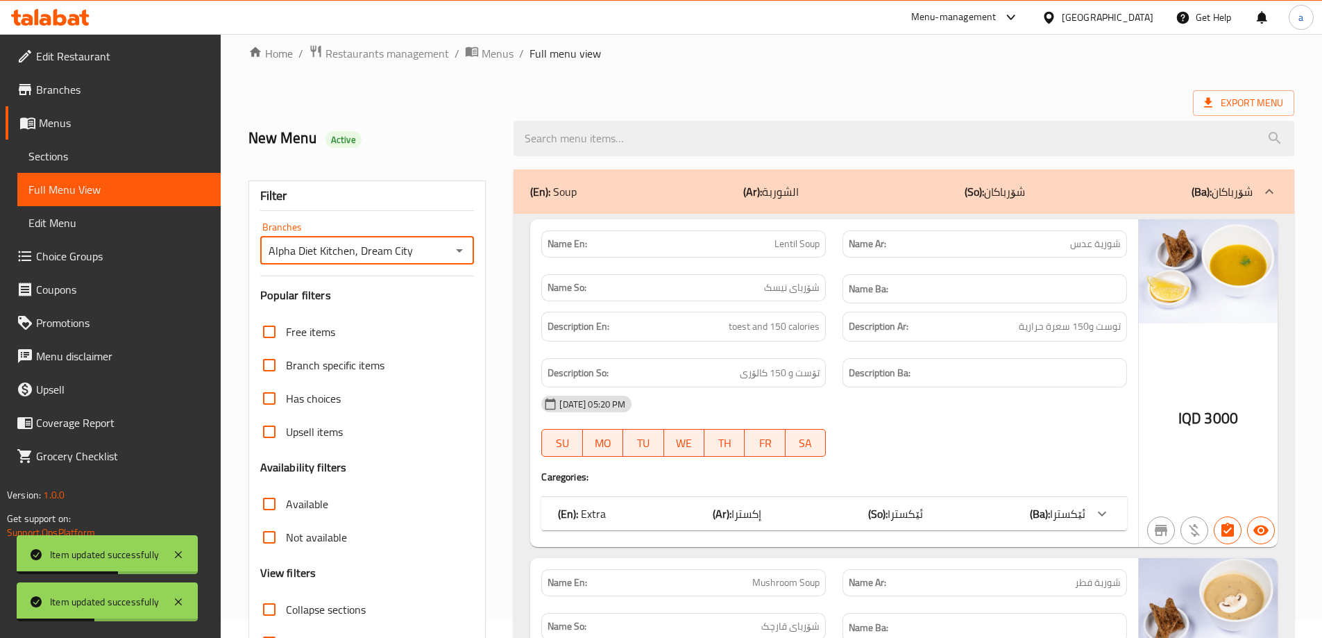
scroll to position [231, 0]
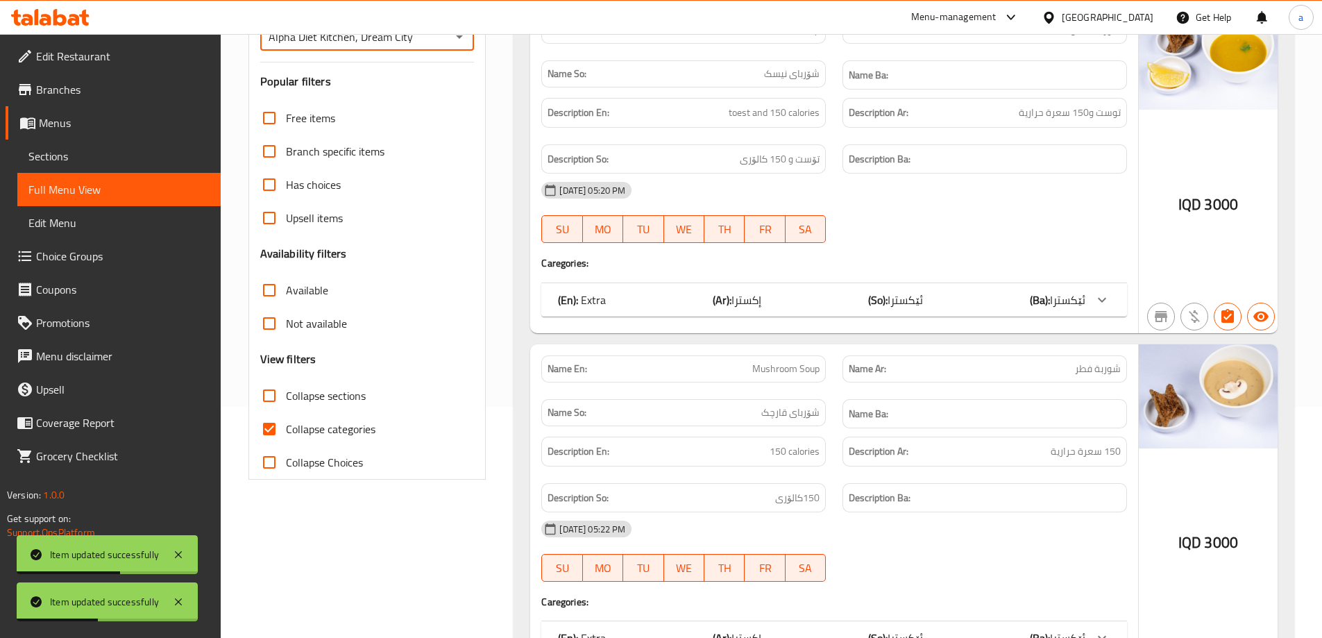
click at [271, 430] on input "Collapse categories" at bounding box center [269, 428] width 33 height 33
checkbox input "false"
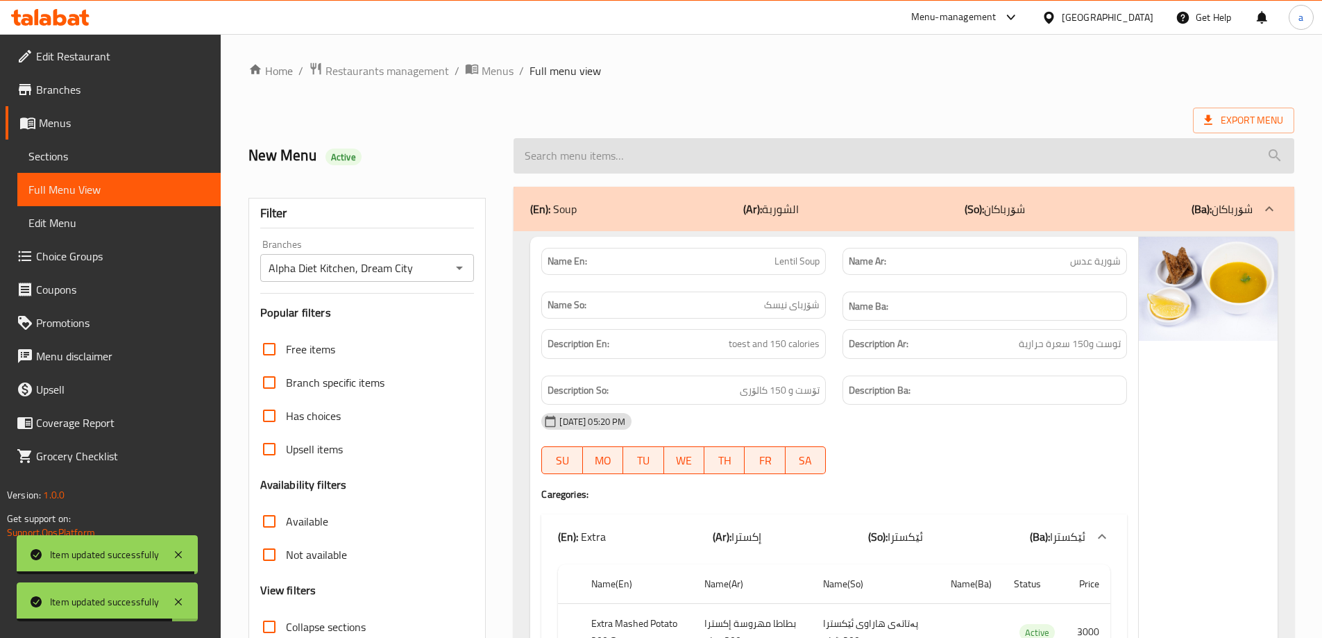
click at [629, 149] on input "search" at bounding box center [904, 155] width 781 height 35
paste input "Beef Full Meals"
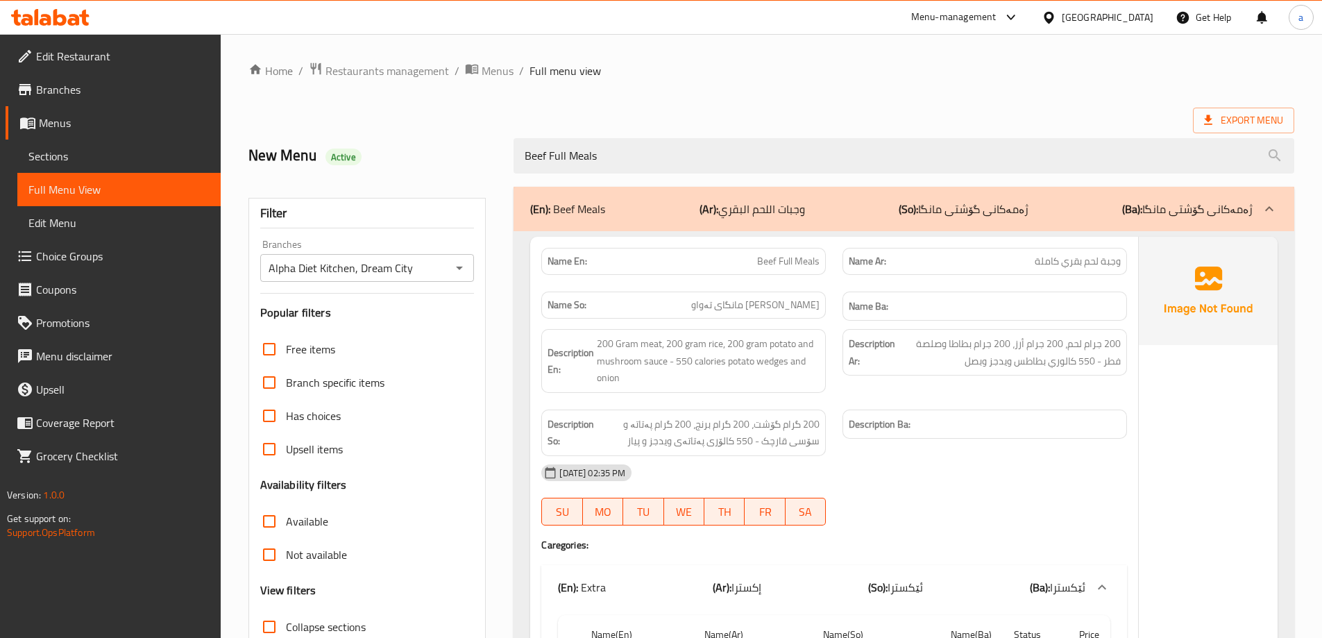
type input "Beef Full Meals"
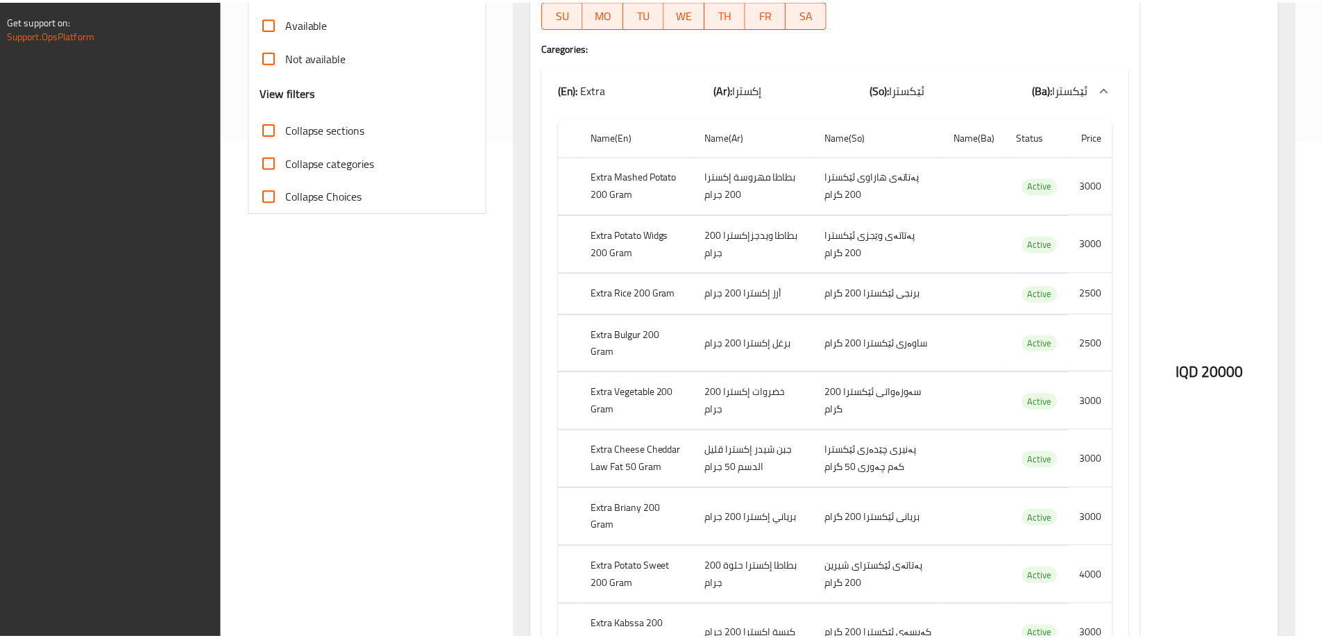
scroll to position [795, 0]
